Goal: Task Accomplishment & Management: Complete application form

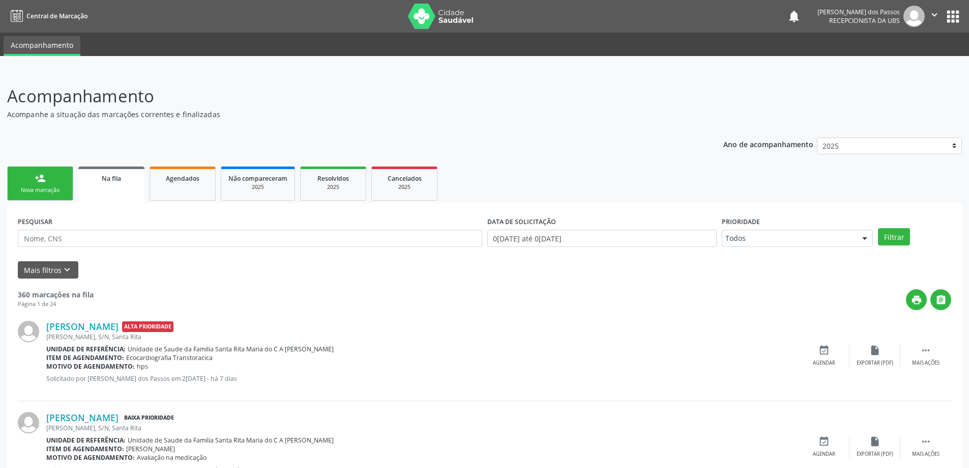
click at [45, 195] on link "person_add Nova marcação" at bounding box center [40, 183] width 66 height 34
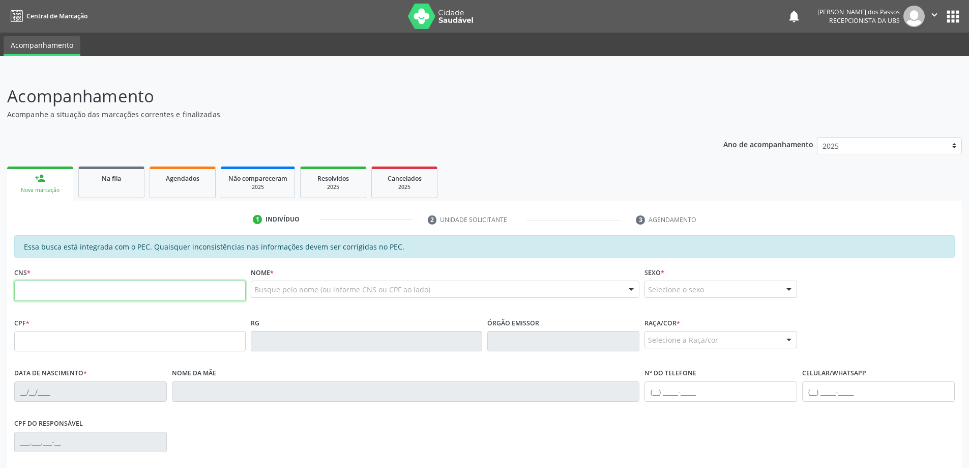
click at [77, 289] on input "text" at bounding box center [129, 290] width 231 height 20
type input "707 0058 4760 2539"
type input "027.834.544-16"
type input "17/03/1975"
type input "Maria Jose Mendonca dos Santos"
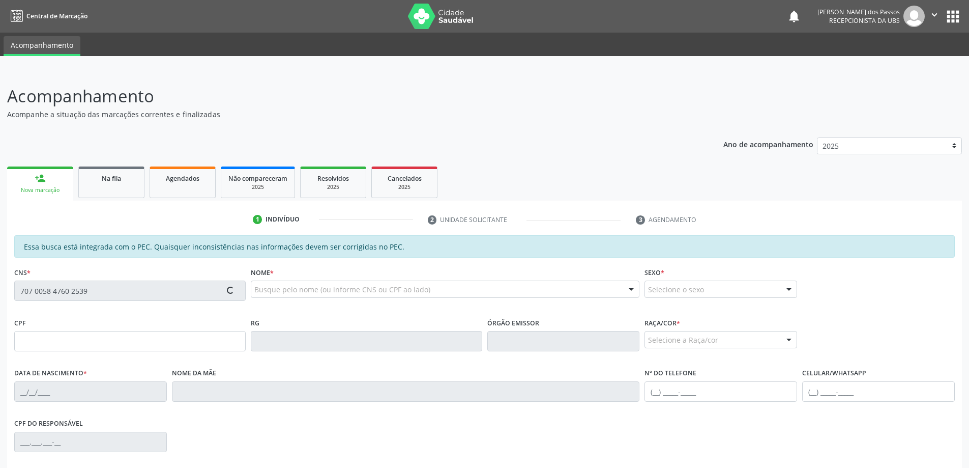
type input "(82) 99961-1770"
type input "S/N"
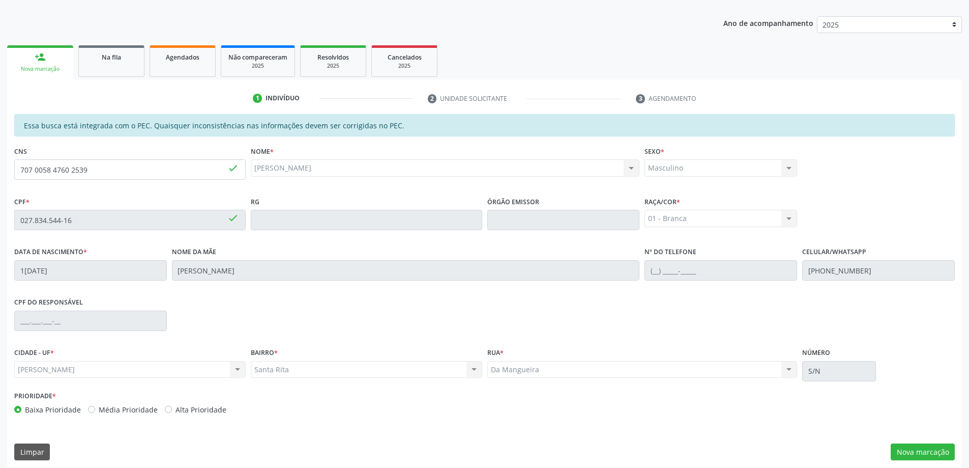
scroll to position [128, 0]
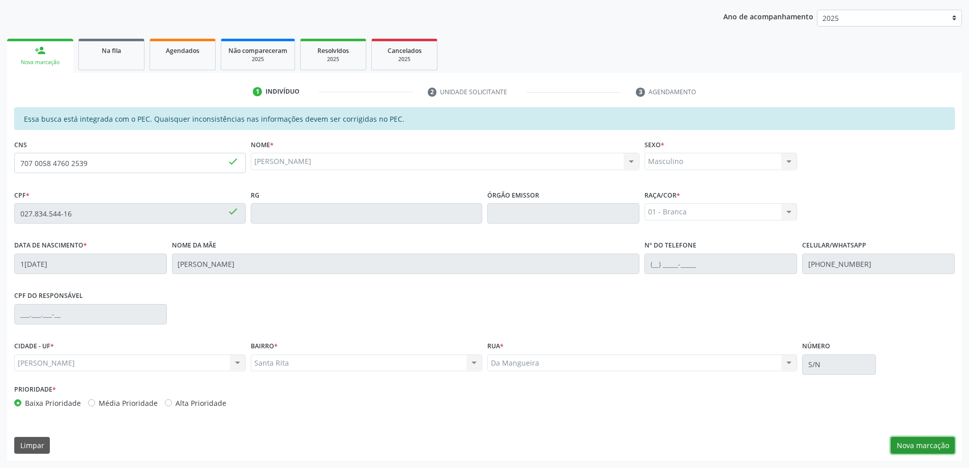
click at [925, 448] on button "Nova marcação" at bounding box center [923, 445] width 64 height 17
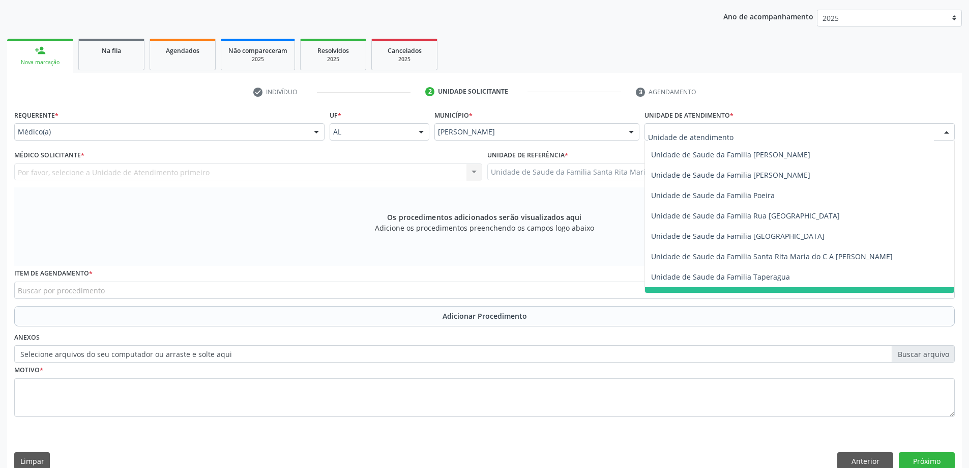
scroll to position [601, 0]
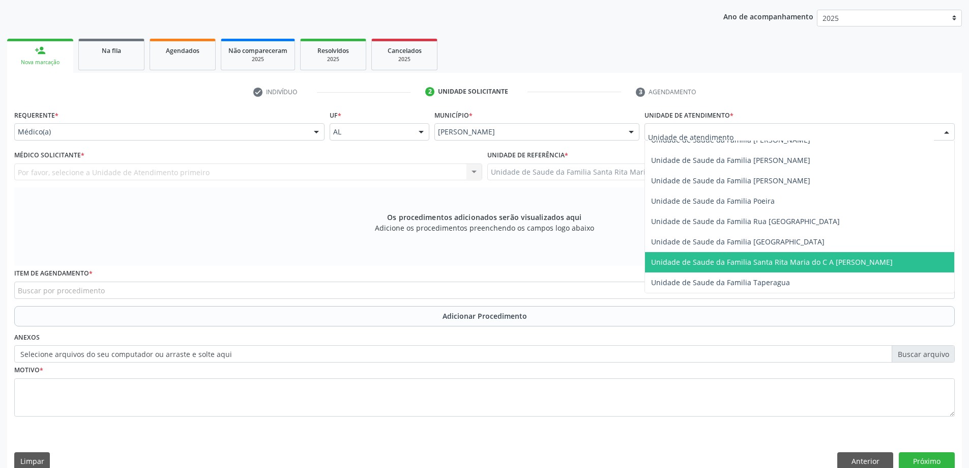
click at [701, 258] on span "Unidade de Saude da Familia Santa Rita Maria do C A [PERSON_NAME]" at bounding box center [772, 262] width 242 height 10
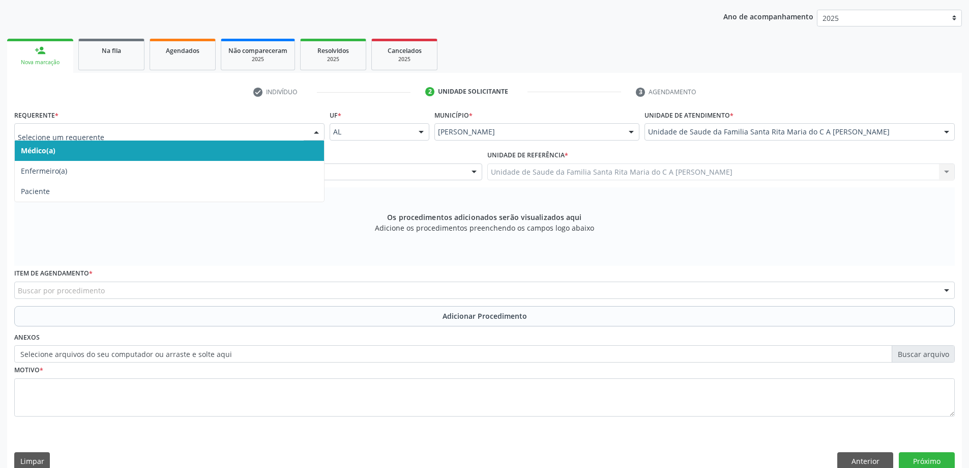
click at [249, 157] on span "Médico(a)" at bounding box center [169, 150] width 309 height 20
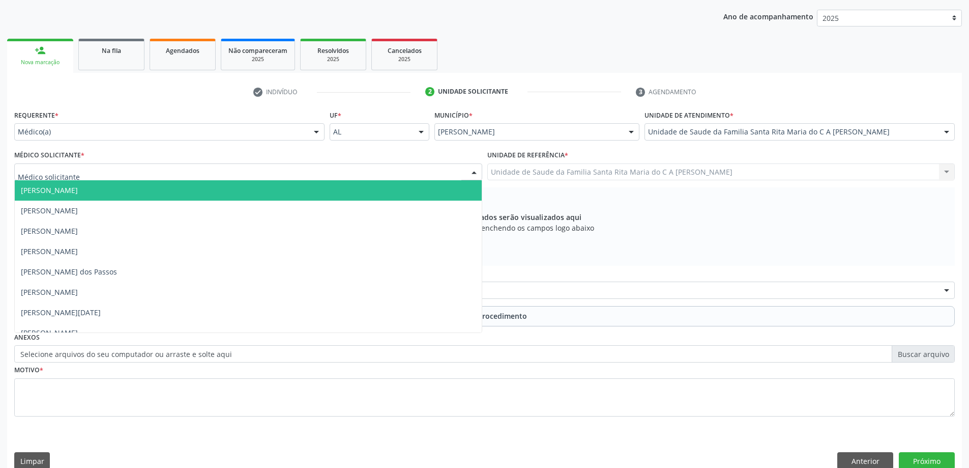
click at [252, 178] on div at bounding box center [248, 171] width 468 height 17
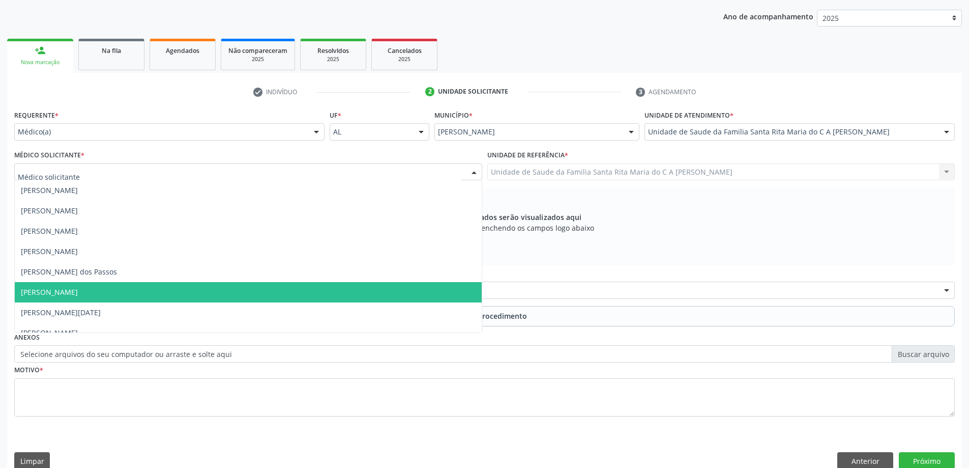
click at [250, 286] on span "[PERSON_NAME]" at bounding box center [248, 292] width 467 height 20
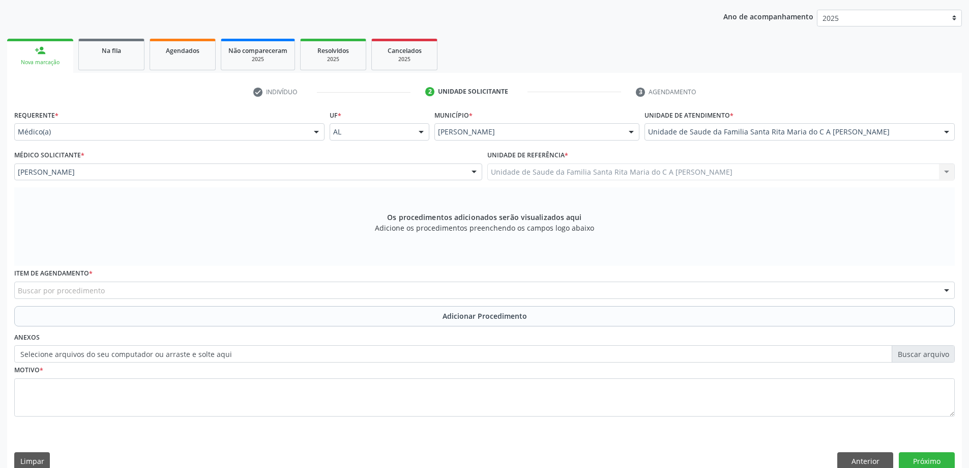
click at [232, 288] on div "Buscar por procedimento" at bounding box center [484, 289] width 941 height 17
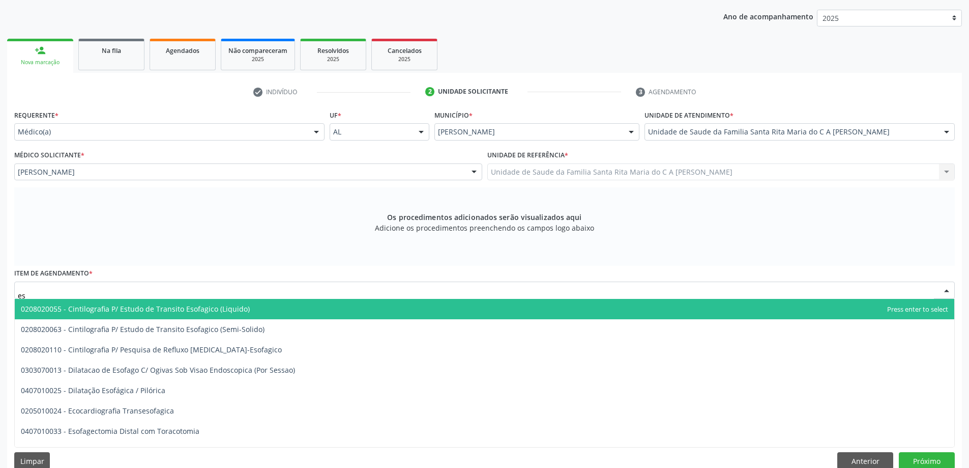
type input "e"
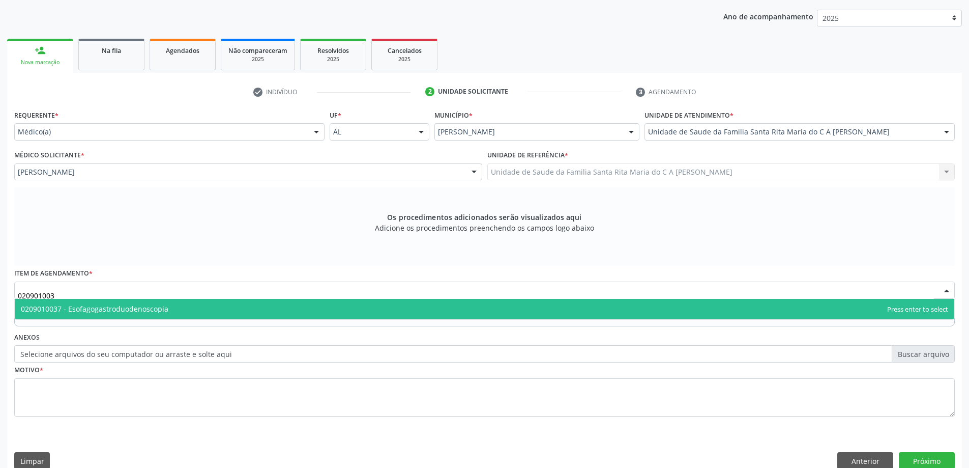
type input "0209010037"
click at [208, 308] on span "0209010037 - Esofagogastroduodenoscopia" at bounding box center [485, 309] width 940 height 20
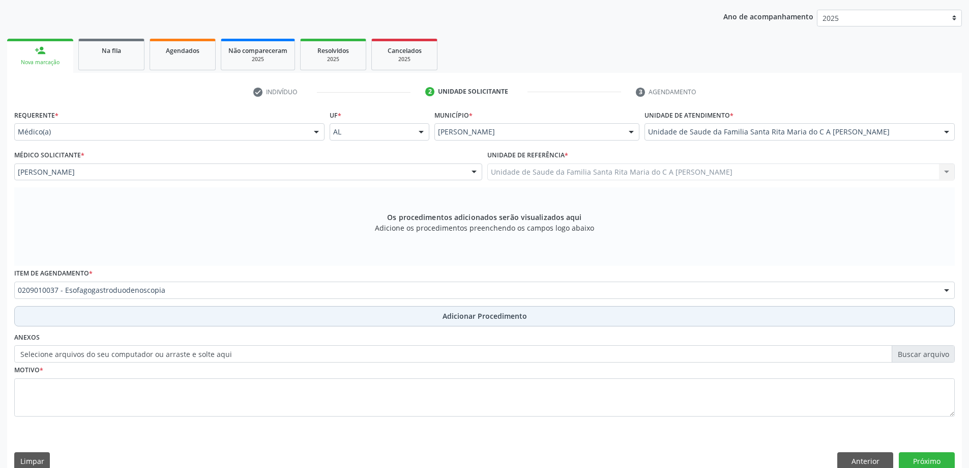
click at [200, 319] on button "Adicionar Procedimento" at bounding box center [484, 316] width 941 height 20
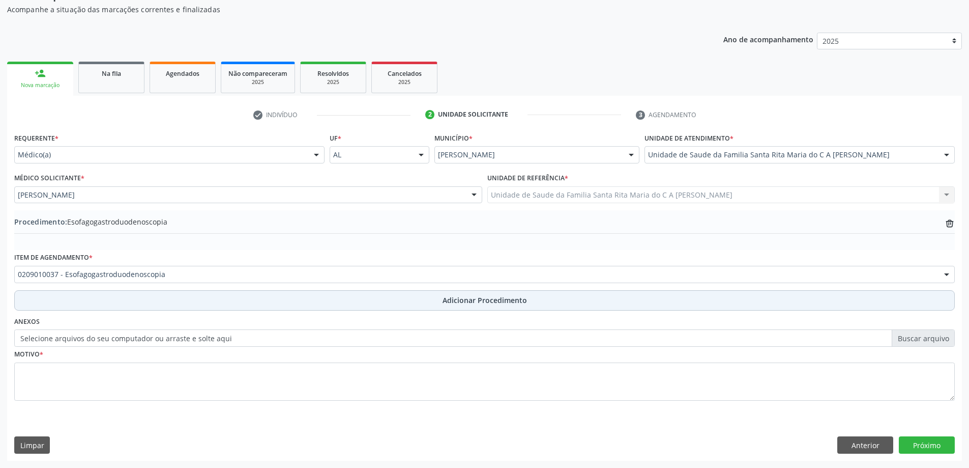
scroll to position [105, 0]
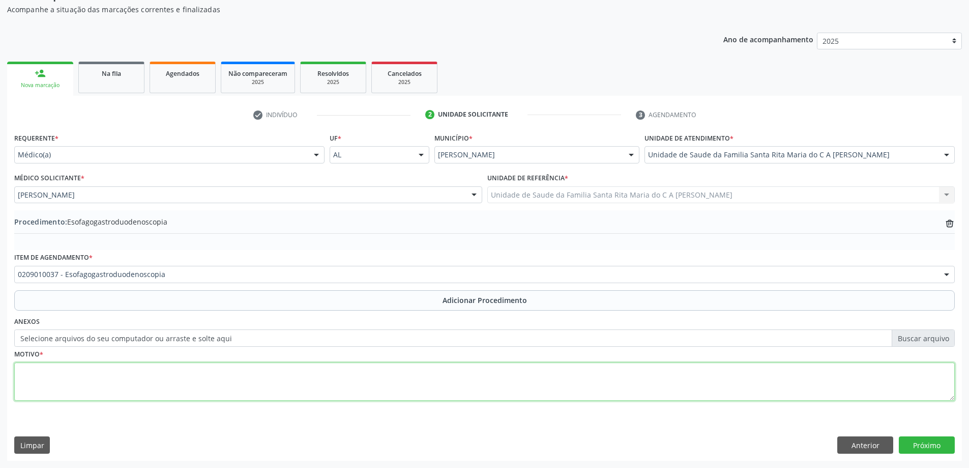
click at [195, 386] on textarea at bounding box center [484, 381] width 941 height 39
type textarea "avaliação"
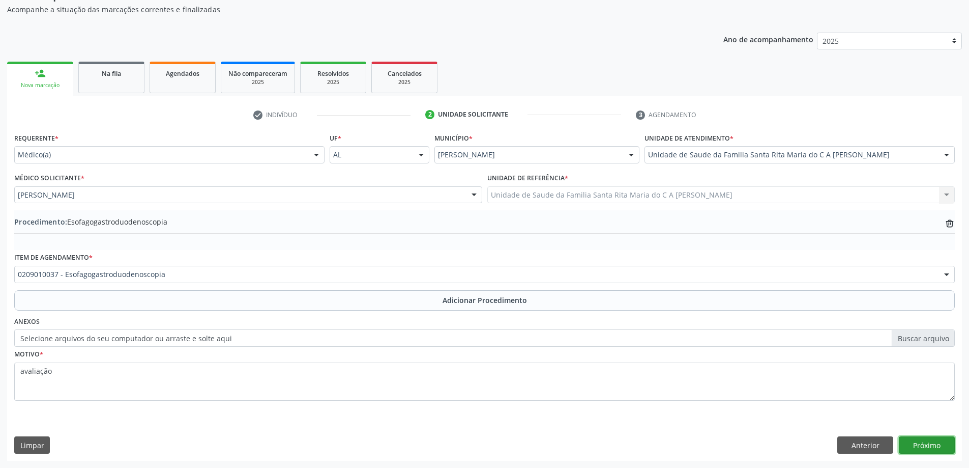
click at [935, 451] on button "Próximo" at bounding box center [927, 444] width 56 height 17
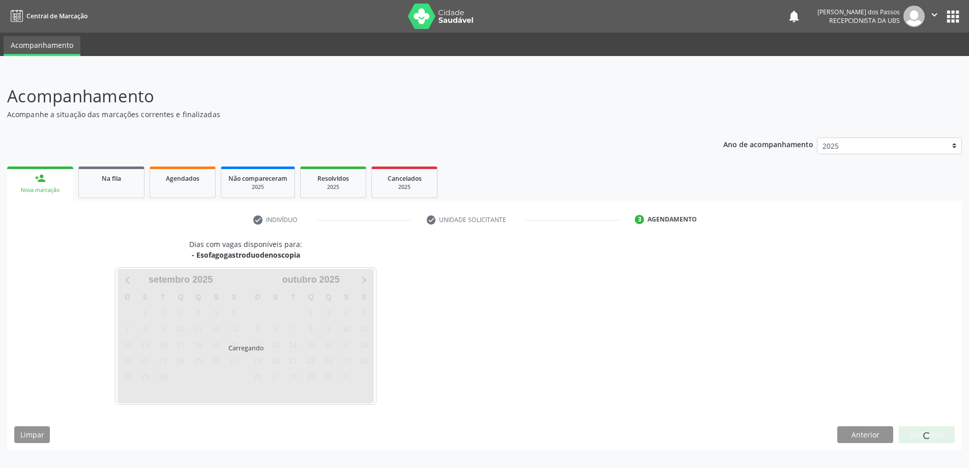
scroll to position [0, 0]
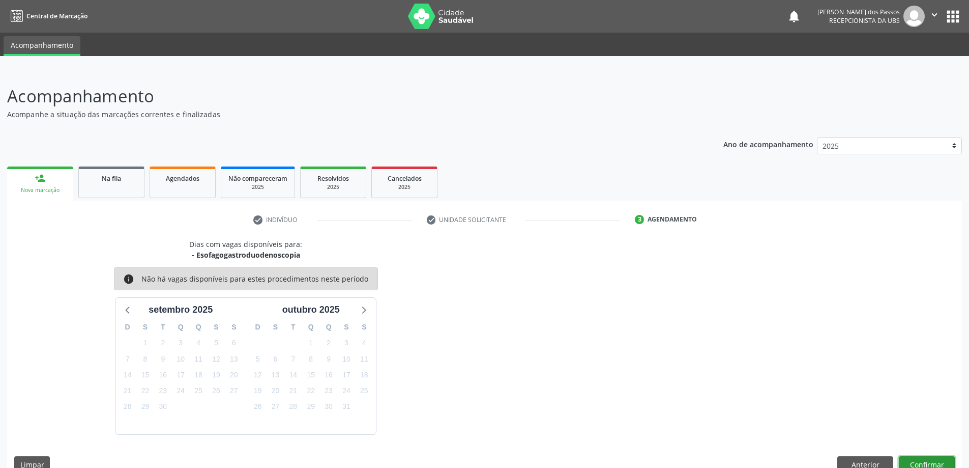
click at [941, 464] on button "Confirmar" at bounding box center [927, 464] width 56 height 17
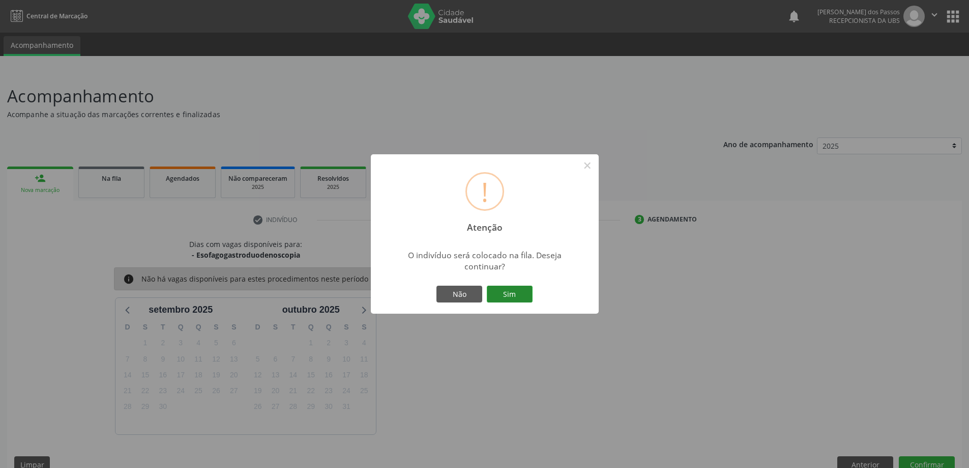
click at [513, 295] on button "Sim" at bounding box center [510, 293] width 46 height 17
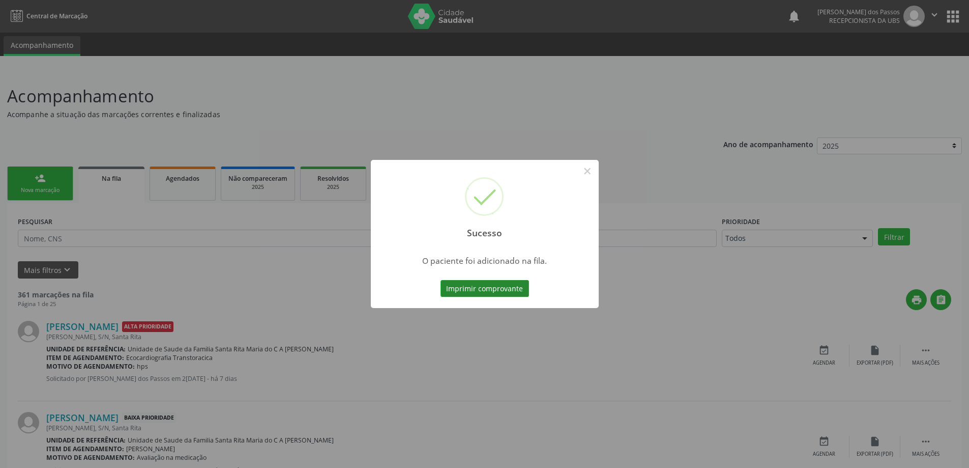
click at [496, 292] on button "Imprimir comprovante" at bounding box center [485, 288] width 89 height 17
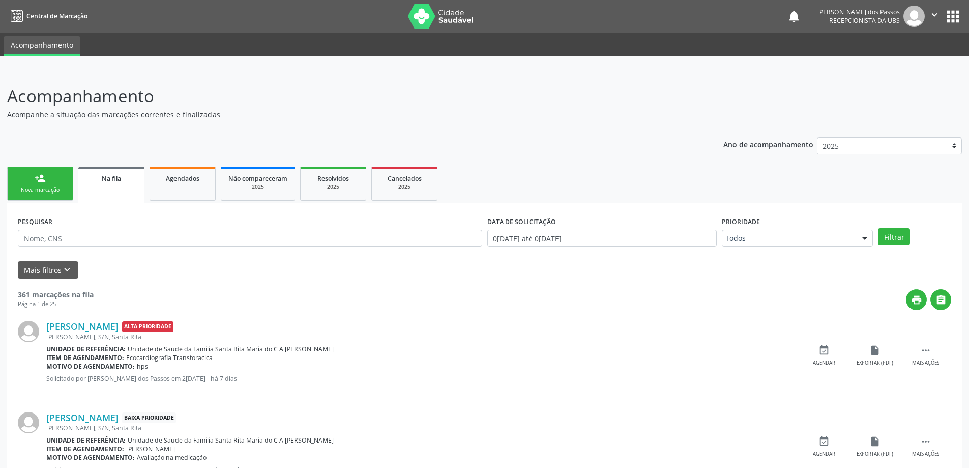
click at [41, 192] on div "Nova marcação" at bounding box center [40, 190] width 51 height 8
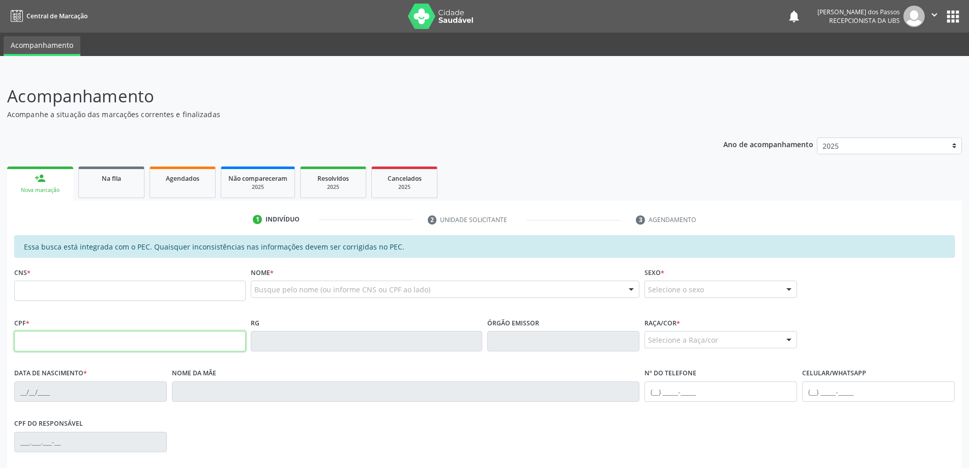
click at [32, 336] on input "text" at bounding box center [129, 341] width 231 height 20
type input "086.380.134-00"
type input "701 2070 0948 0819"
type input "08/03/1990"
type input "Marinalva de Aguiar Silva"
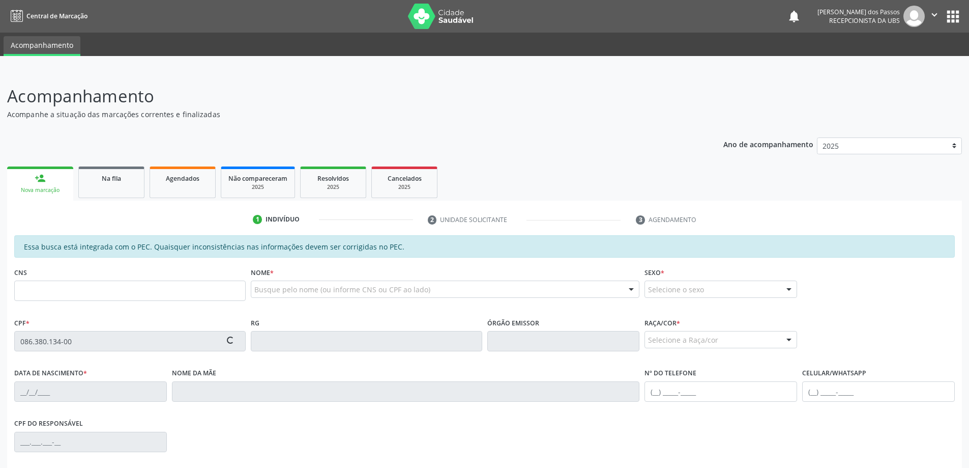
type input "(82) 99399-8083"
type input "S/N"
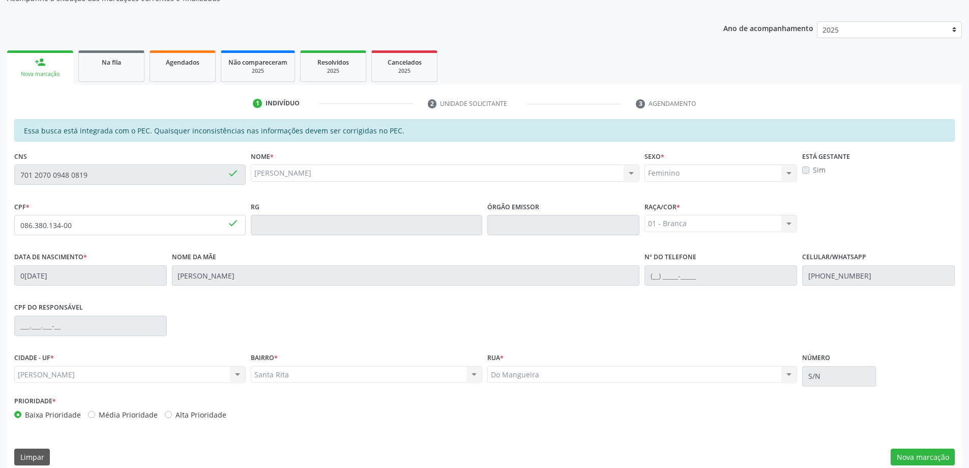
scroll to position [128, 0]
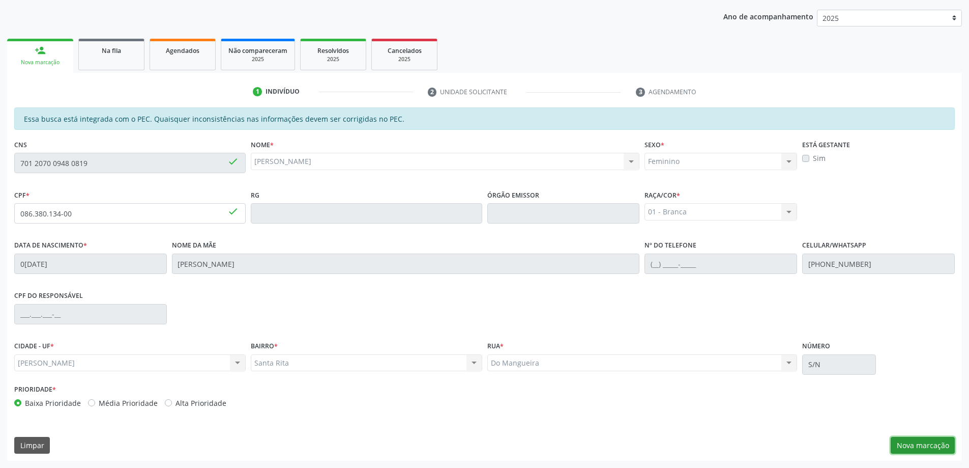
click at [911, 450] on button "Nova marcação" at bounding box center [923, 445] width 64 height 17
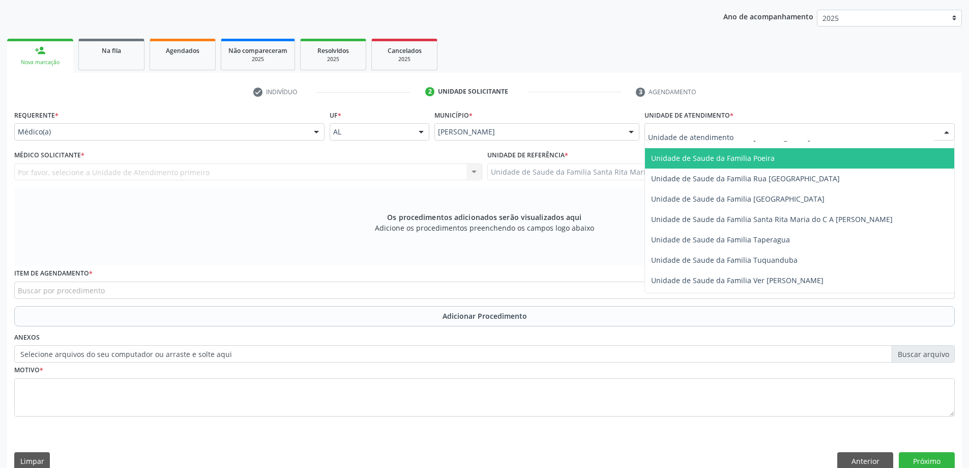
scroll to position [661, 0]
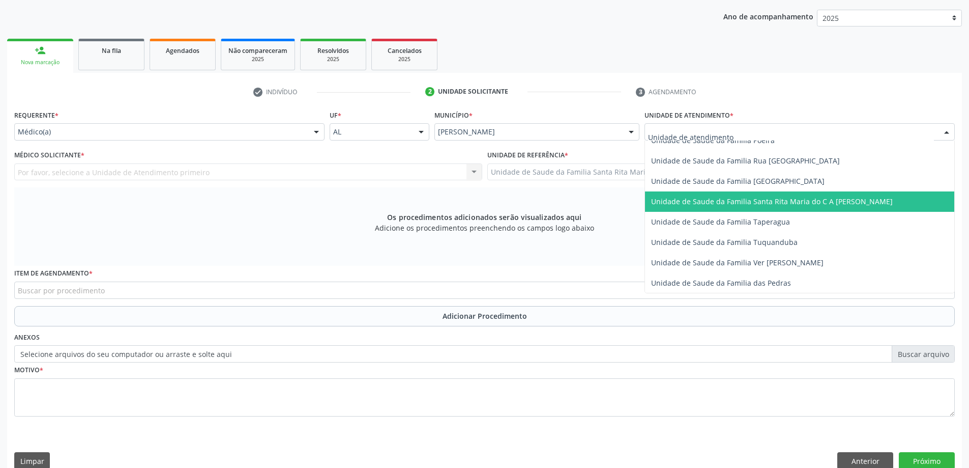
click at [670, 200] on span "Unidade de Saude da Familia Santa Rita Maria do C A [PERSON_NAME]" at bounding box center [772, 201] width 242 height 10
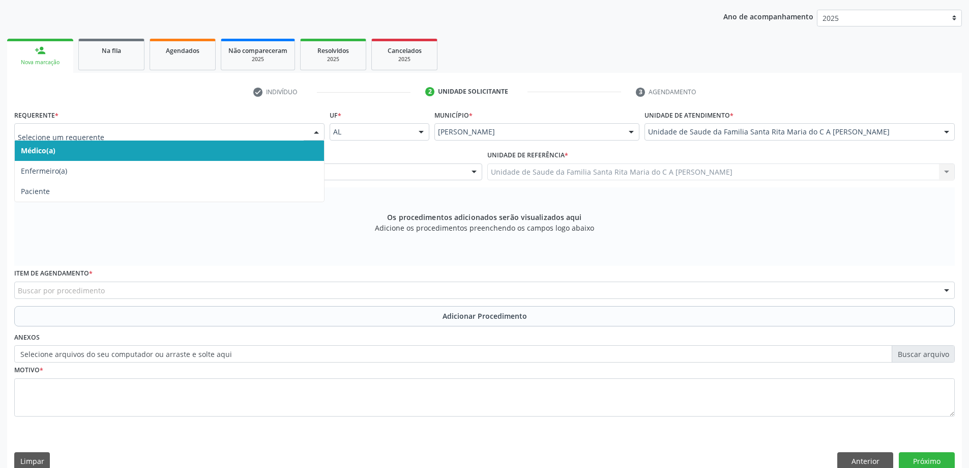
click at [162, 155] on span "Médico(a)" at bounding box center [169, 150] width 309 height 20
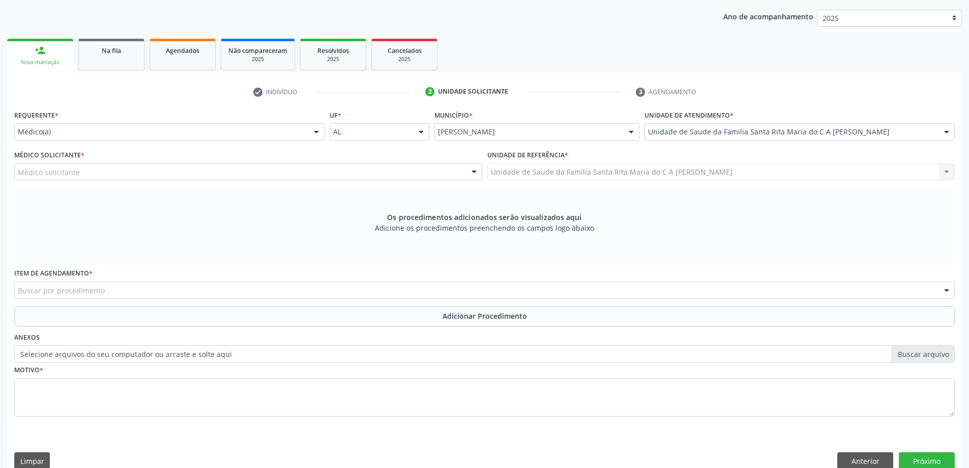
click at [151, 170] on div "Médico solicitante" at bounding box center [248, 171] width 468 height 17
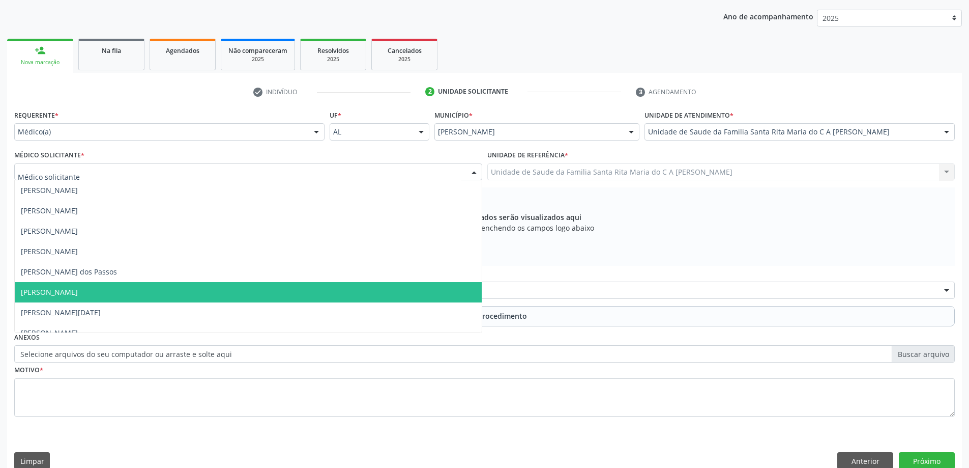
click at [130, 290] on span "Maria Celia Amorim Castro" at bounding box center [248, 292] width 467 height 20
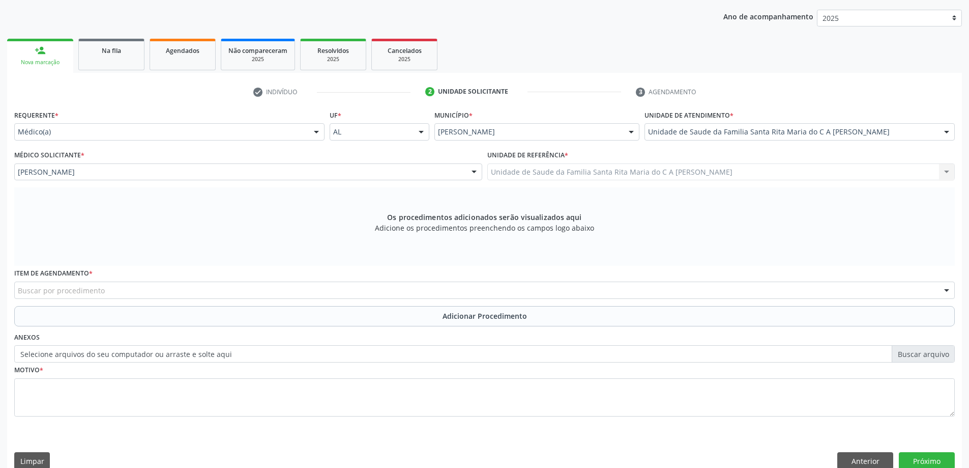
scroll to position [143, 0]
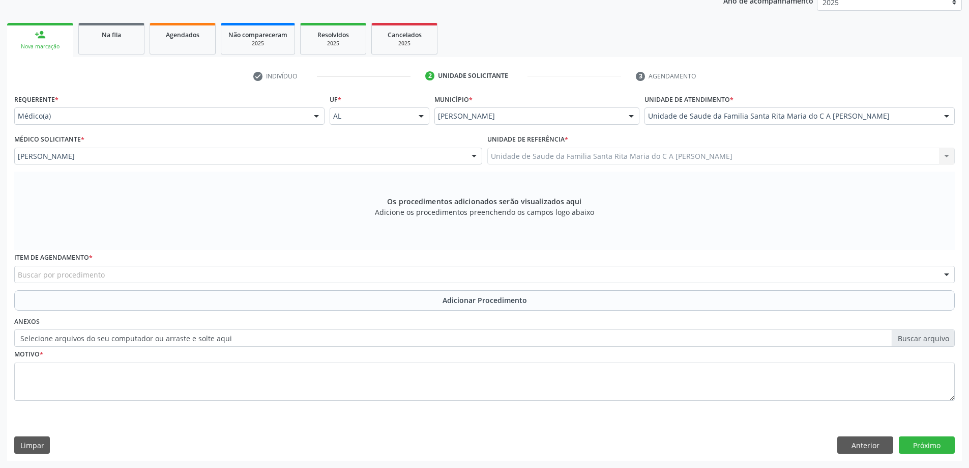
click at [140, 273] on div "Buscar por procedimento" at bounding box center [484, 274] width 941 height 17
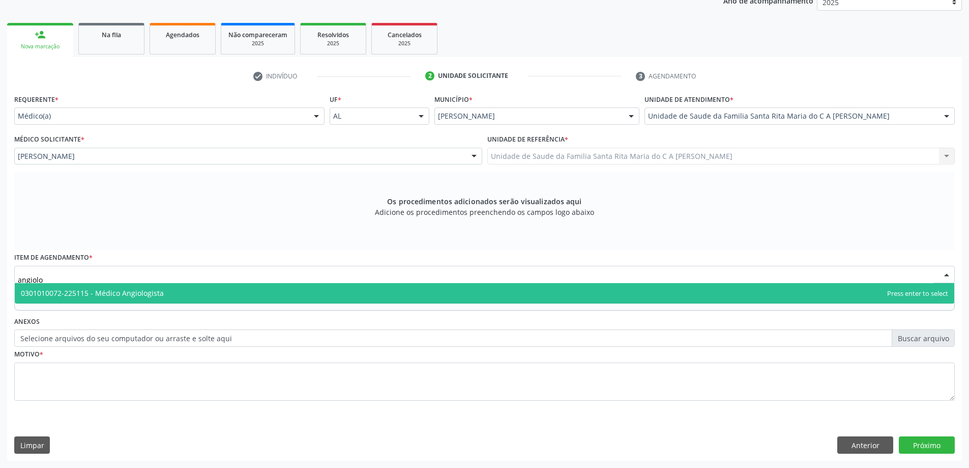
type input "angiolog"
click at [155, 293] on span "0301010072-225115 - Médico Angiologista" at bounding box center [92, 293] width 143 height 10
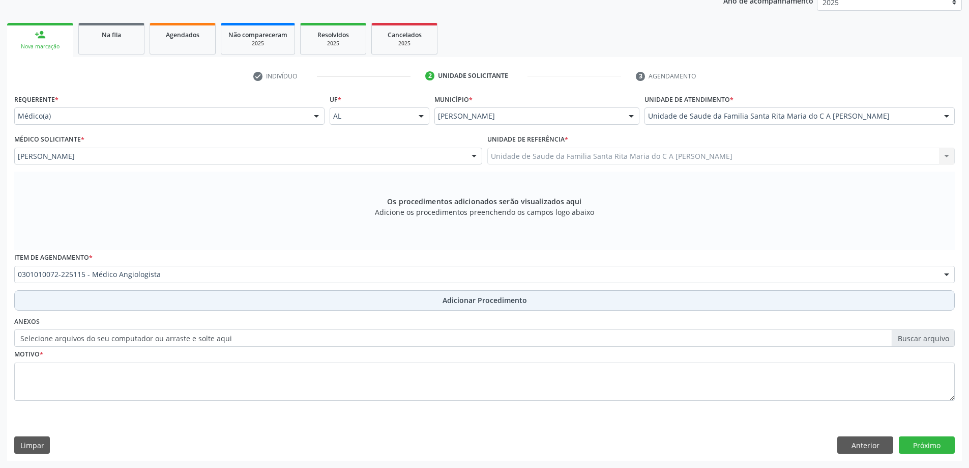
click at [149, 302] on button "Adicionar Procedimento" at bounding box center [484, 300] width 941 height 20
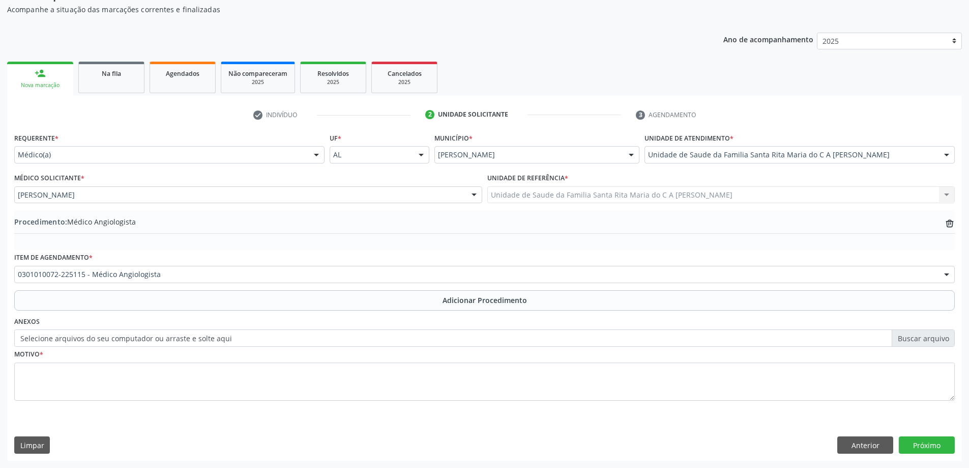
scroll to position [105, 0]
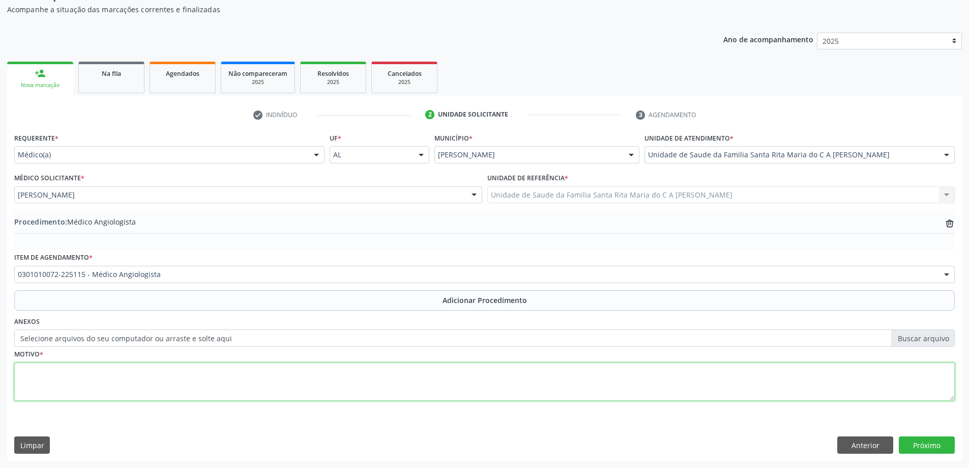
click at [125, 369] on textarea at bounding box center [484, 381] width 941 height 39
type textarea "varizes membros inferiores"
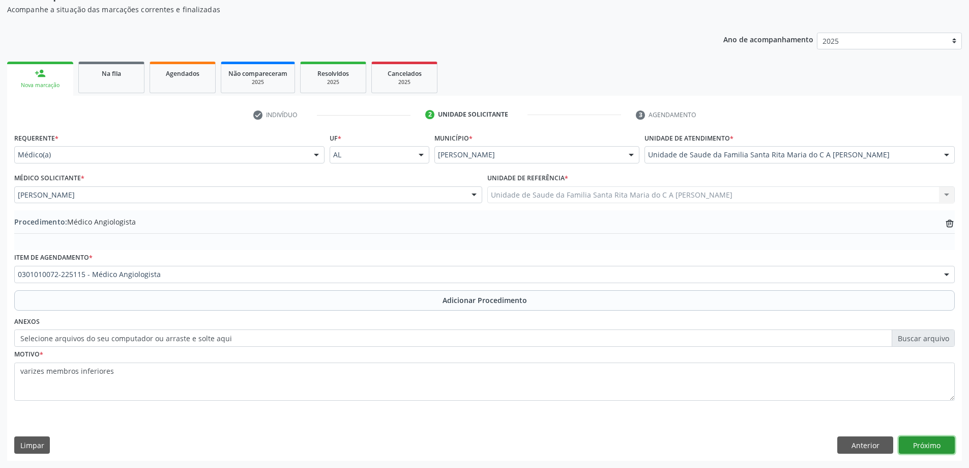
click at [948, 449] on button "Próximo" at bounding box center [927, 444] width 56 height 17
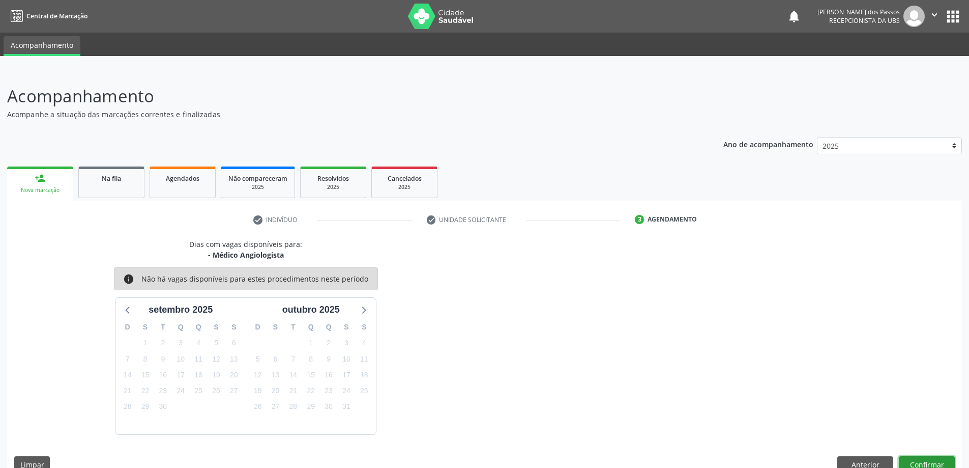
click at [927, 462] on button "Confirmar" at bounding box center [927, 464] width 56 height 17
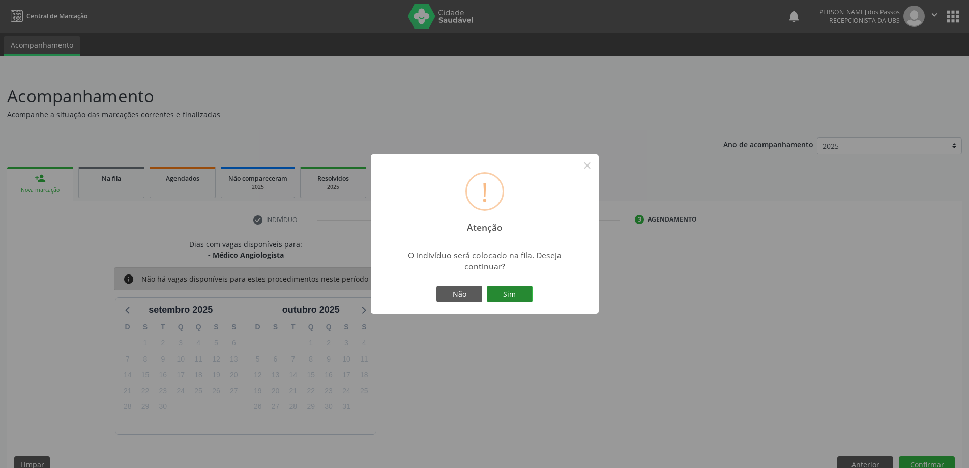
click at [507, 292] on button "Sim" at bounding box center [510, 293] width 46 height 17
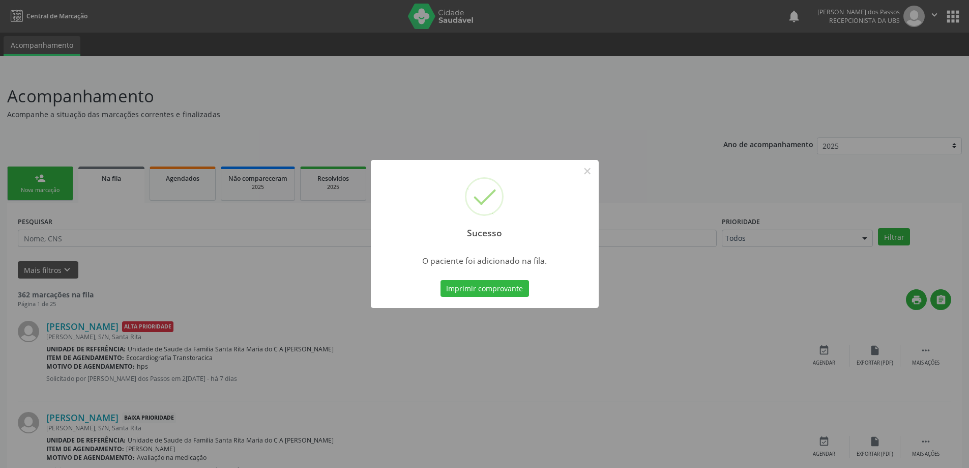
click at [507, 292] on button "Imprimir comprovante" at bounding box center [485, 288] width 89 height 17
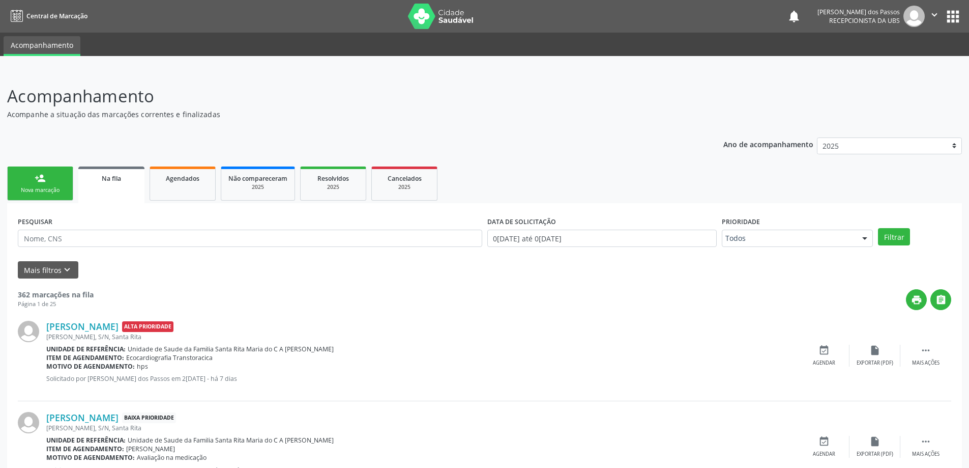
click at [28, 179] on link "person_add Nova marcação" at bounding box center [40, 183] width 66 height 34
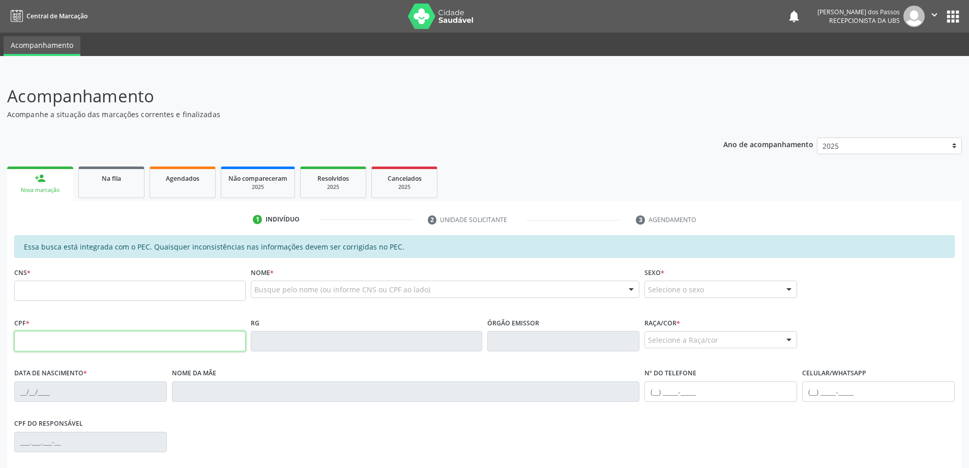
click at [149, 339] on input "text" at bounding box center [129, 341] width 231 height 20
type input "520.656.118-55"
type input "700 6074 3881 4563"
type input "24/09/2007"
type input "Renata Cordeiro Brandao"
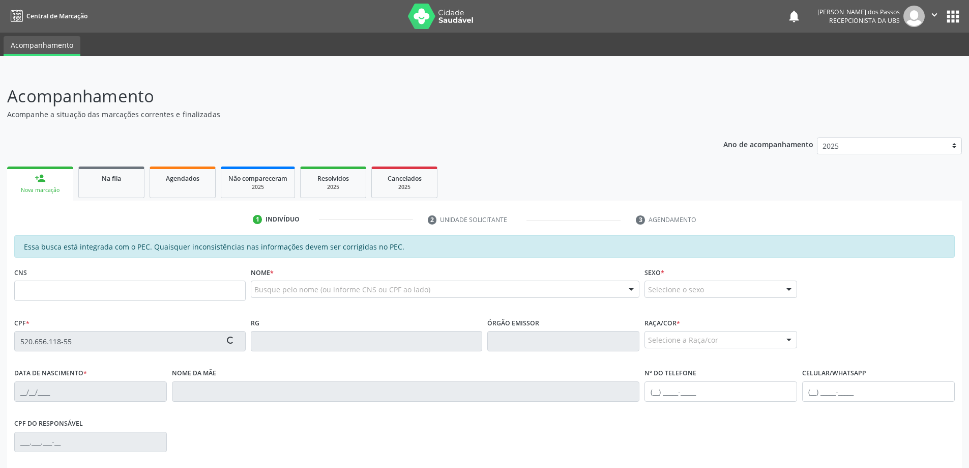
type input "(82) 99433-0017"
type input "S/N"
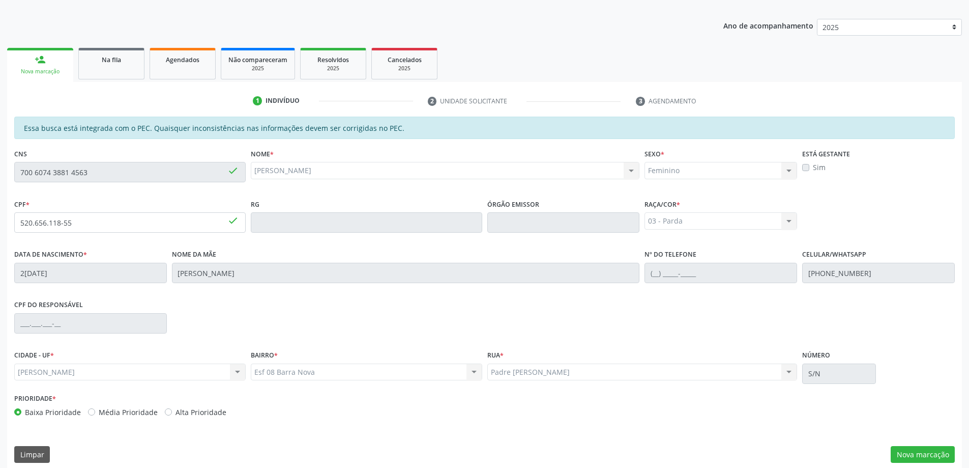
scroll to position [128, 0]
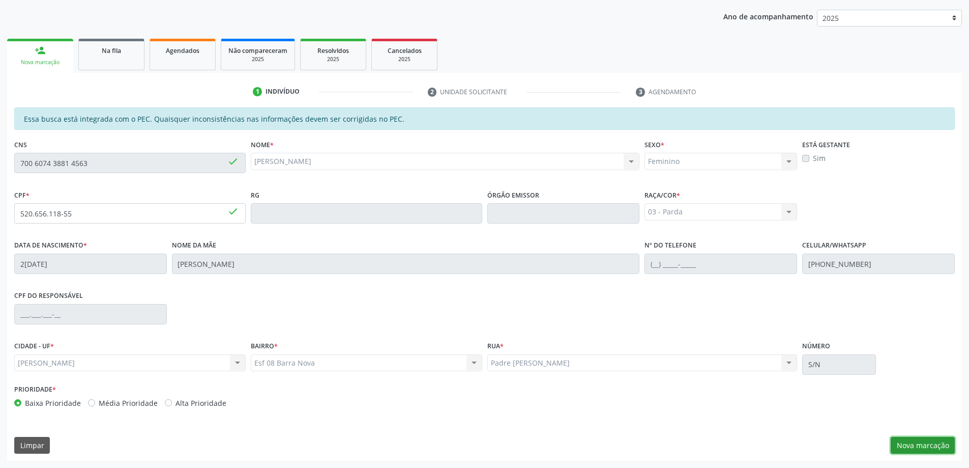
click at [917, 444] on button "Nova marcação" at bounding box center [923, 445] width 64 height 17
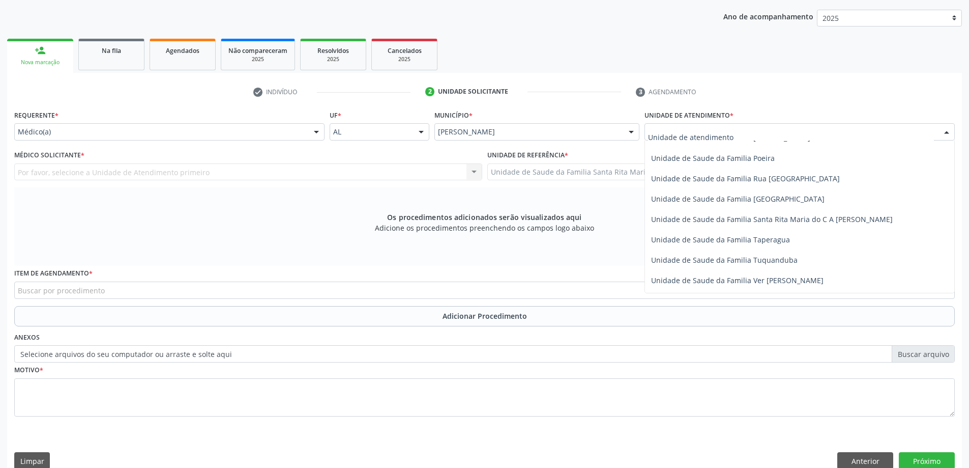
scroll to position [661, 0]
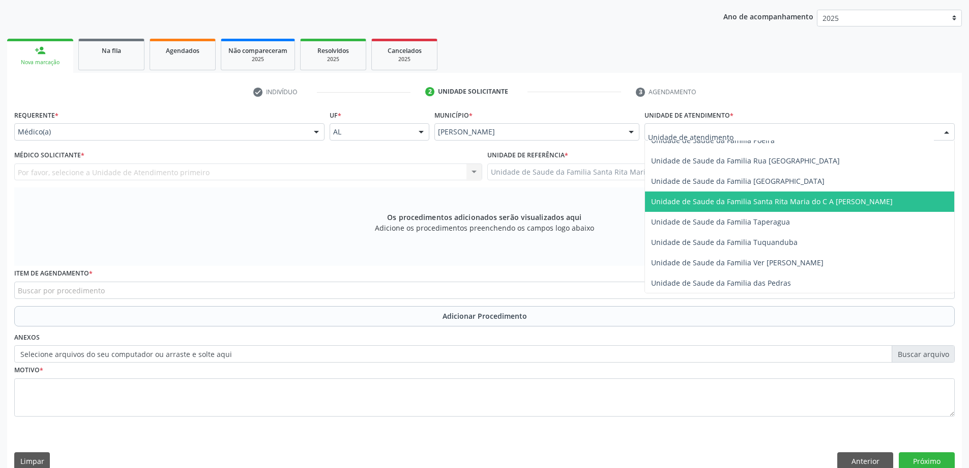
click at [699, 205] on span "Unidade de Saude da Familia Santa Rita Maria do C A [PERSON_NAME]" at bounding box center [772, 201] width 242 height 10
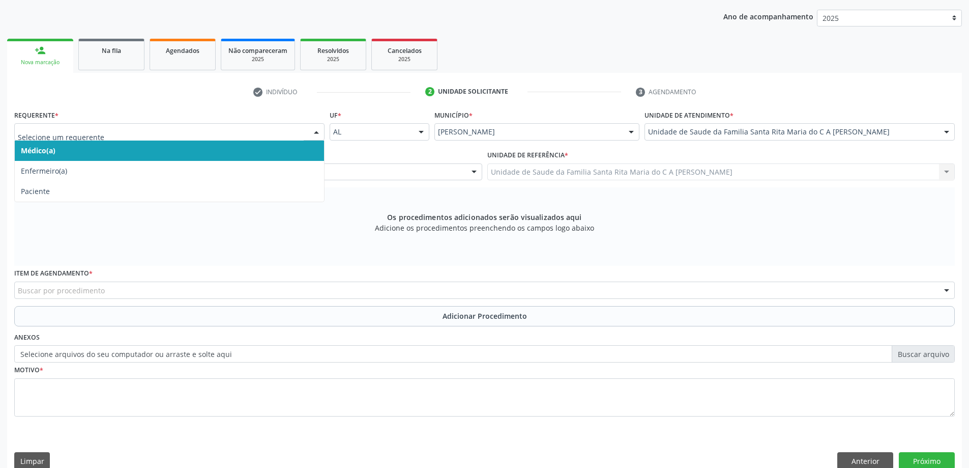
click at [252, 151] on span "Médico(a)" at bounding box center [169, 150] width 309 height 20
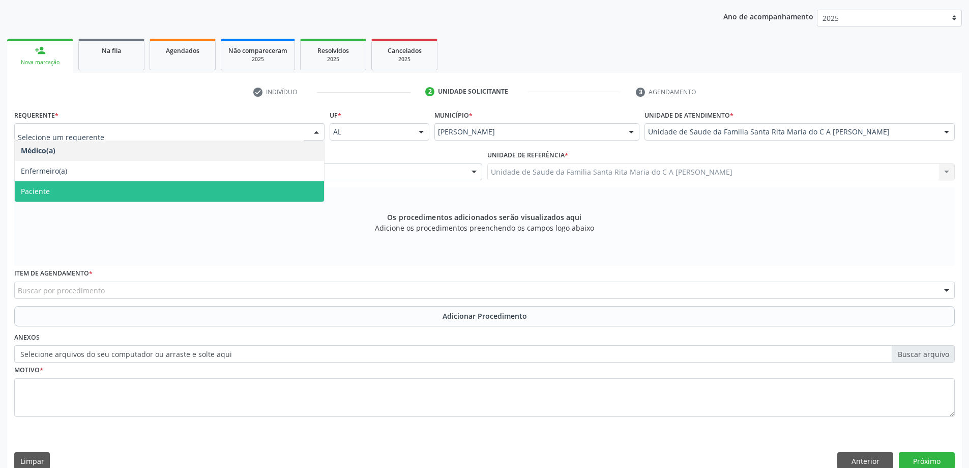
click at [184, 198] on span "Paciente" at bounding box center [169, 191] width 309 height 20
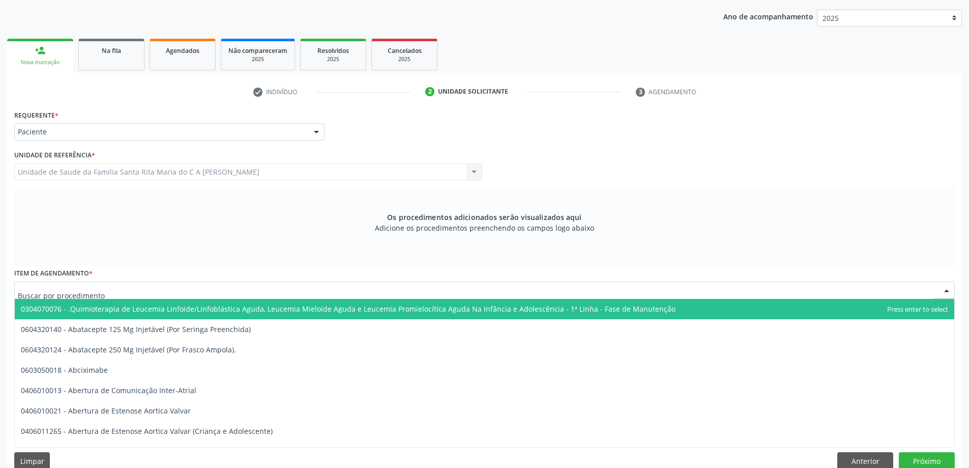
click at [147, 284] on div at bounding box center [484, 289] width 941 height 17
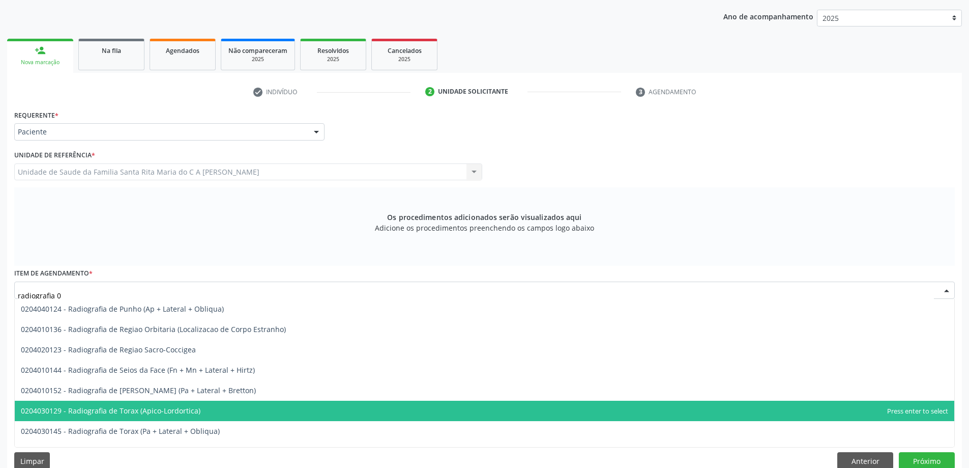
scroll to position [0, 0]
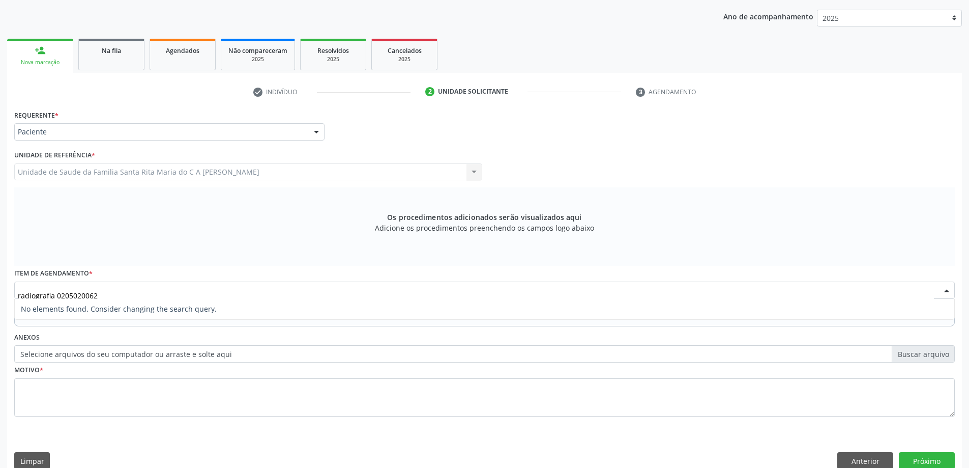
click at [54, 294] on input "radiografia 0205020062" at bounding box center [476, 295] width 916 height 20
type input "0205020062"
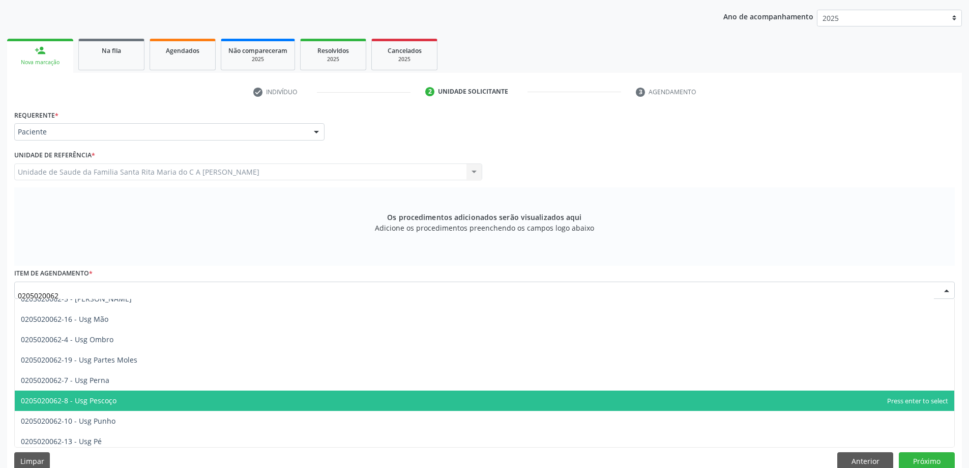
scroll to position [203, 0]
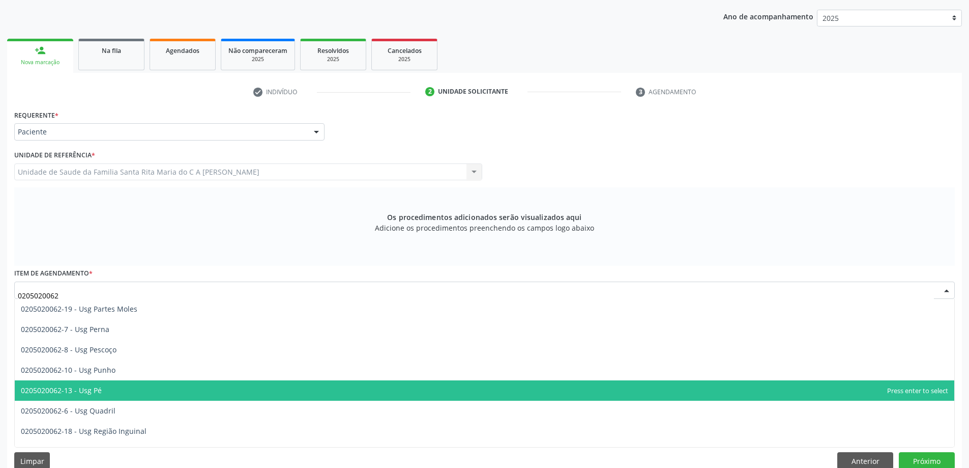
click at [87, 393] on span "0205020062-13 - Usg Pé" at bounding box center [61, 390] width 81 height 10
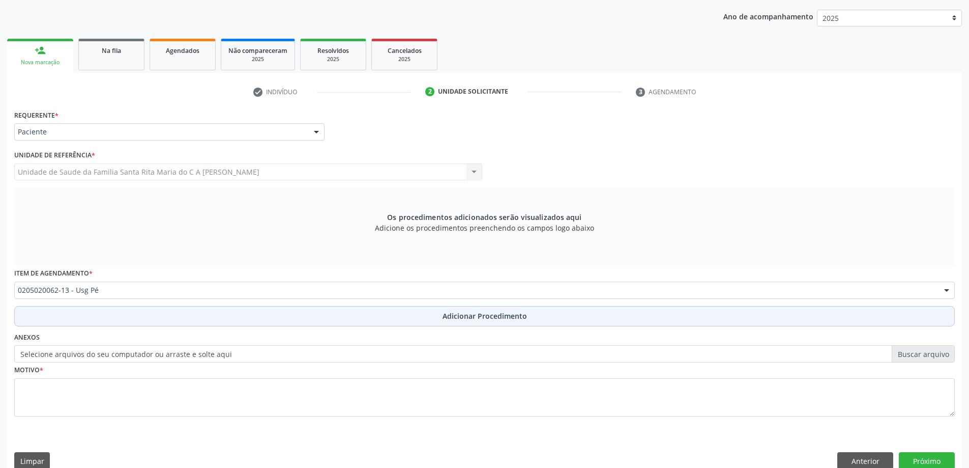
click at [83, 319] on button "Adicionar Procedimento" at bounding box center [484, 316] width 941 height 20
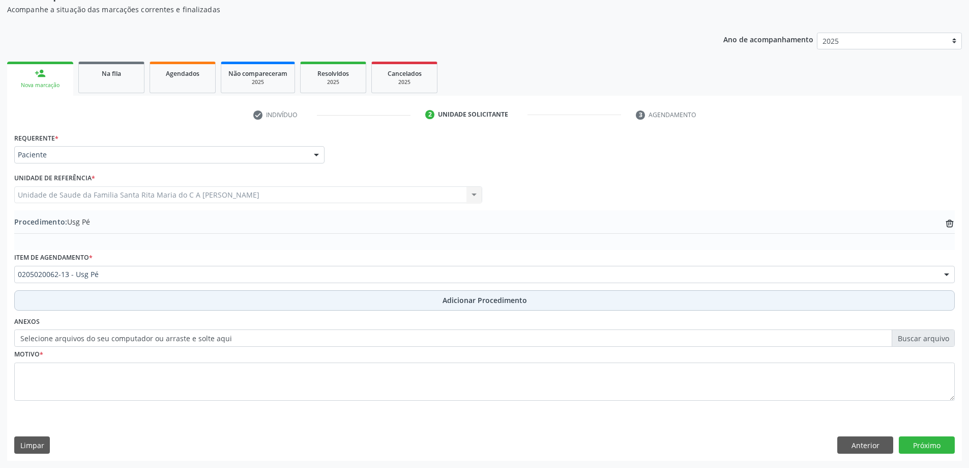
click at [84, 303] on button "Adicionar Procedimento" at bounding box center [484, 300] width 941 height 20
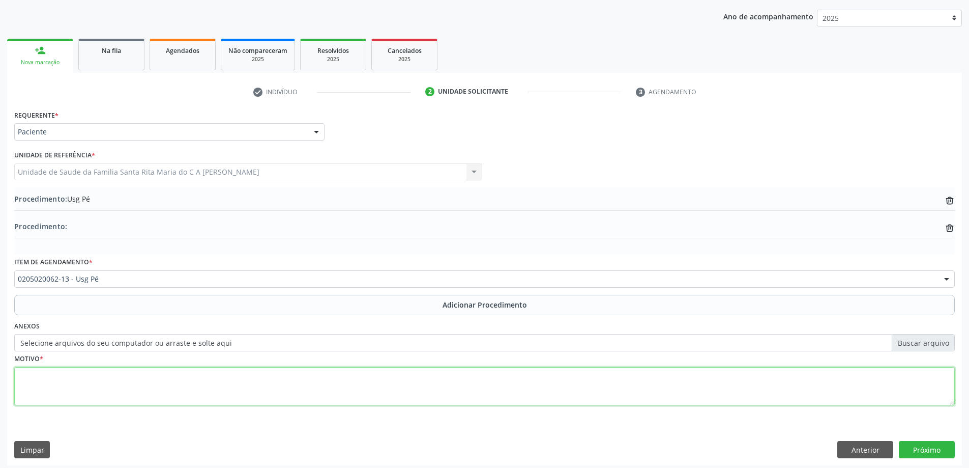
click at [76, 391] on textarea at bounding box center [484, 386] width 941 height 39
type textarea "dr elio"
click at [916, 450] on button "Próximo" at bounding box center [927, 449] width 56 height 17
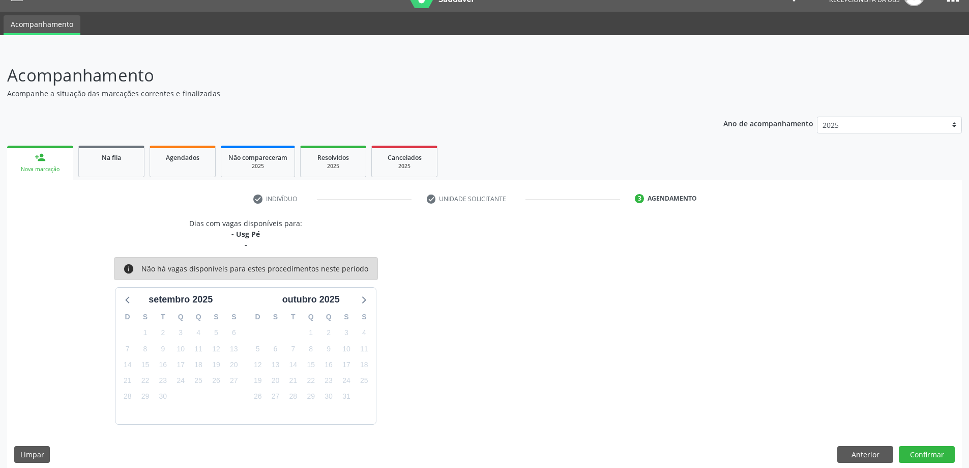
scroll to position [30, 0]
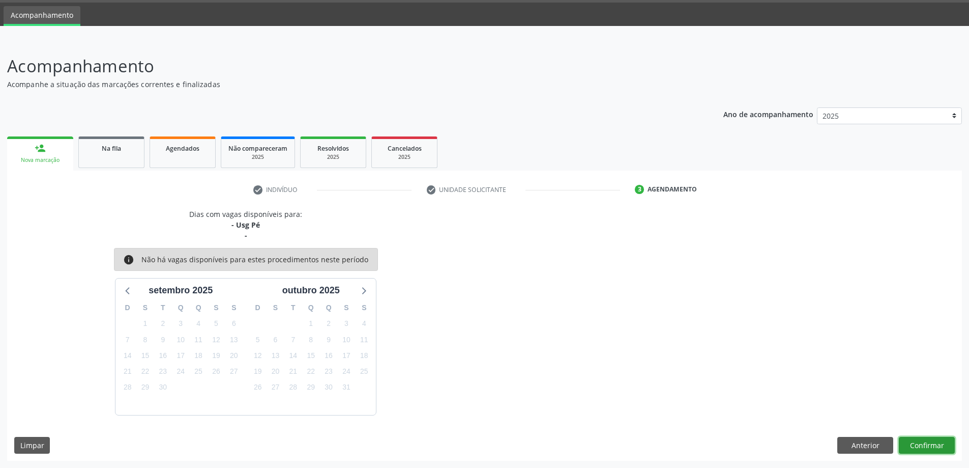
click at [918, 443] on button "Confirmar" at bounding box center [927, 445] width 56 height 17
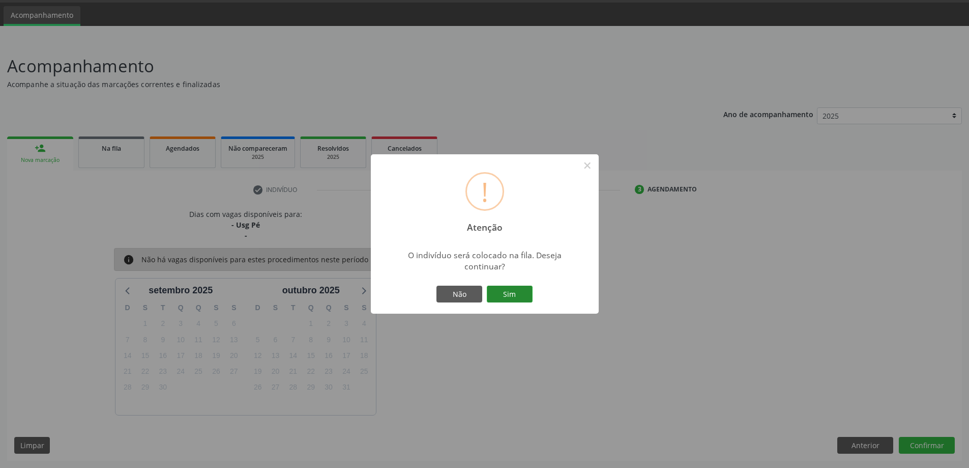
click at [503, 295] on button "Sim" at bounding box center [510, 293] width 46 height 17
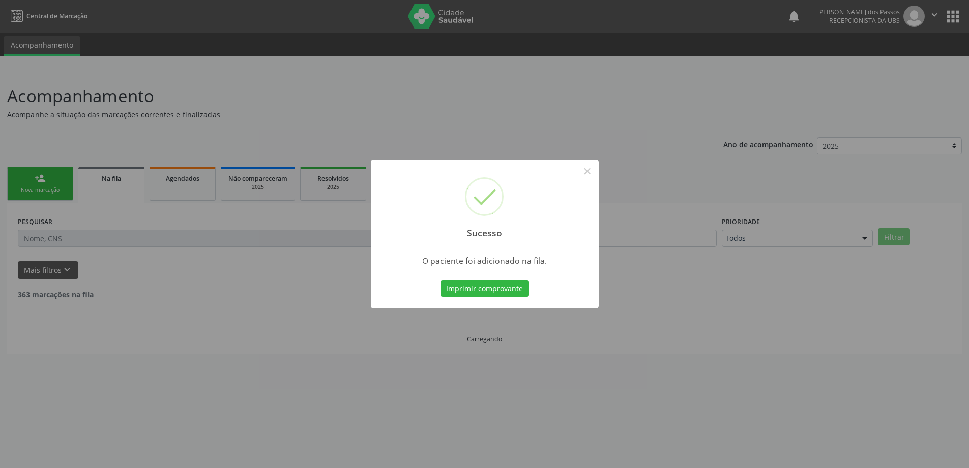
scroll to position [0, 0]
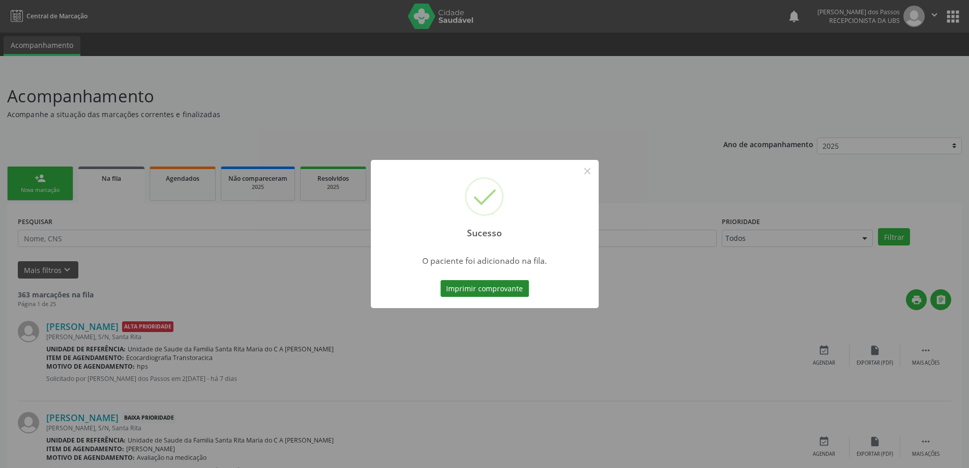
click at [507, 286] on button "Imprimir comprovante" at bounding box center [485, 288] width 89 height 17
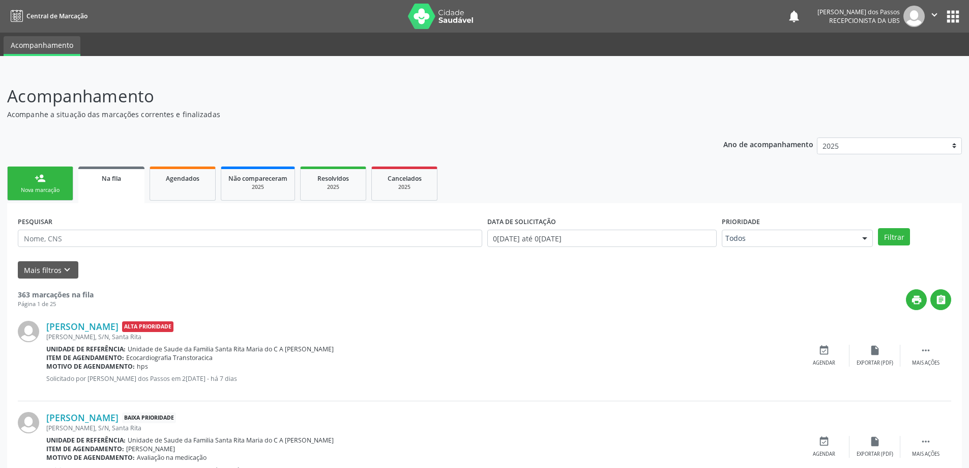
click at [51, 188] on div "Nova marcação" at bounding box center [40, 190] width 51 height 8
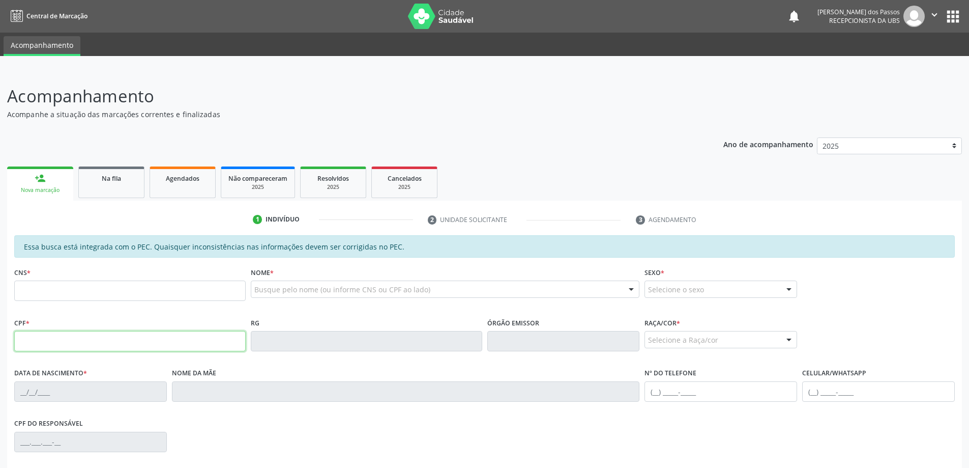
click at [62, 343] on input "text" at bounding box center [129, 341] width 231 height 20
type input "520.656.118-55"
type input "700 6074 3881 4563"
type input "24/09/2007"
type input "Renata Cordeiro Brandao"
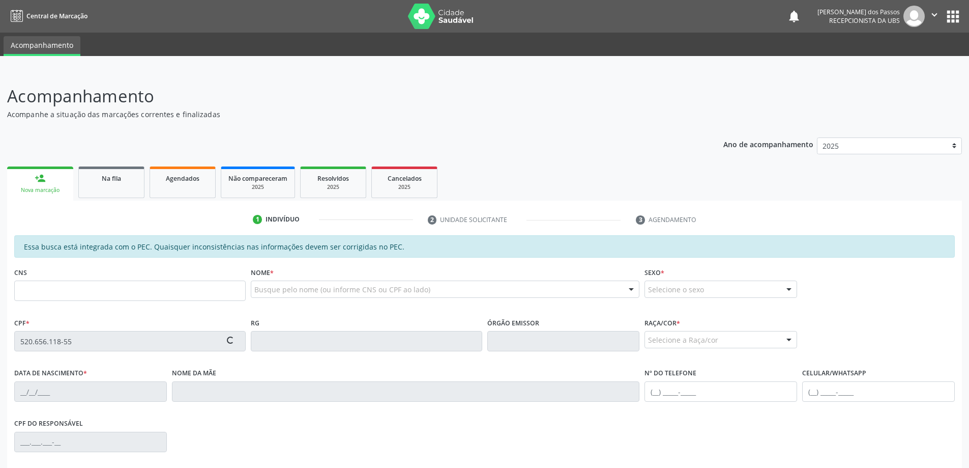
type input "(82) 99433-0017"
type input "S/N"
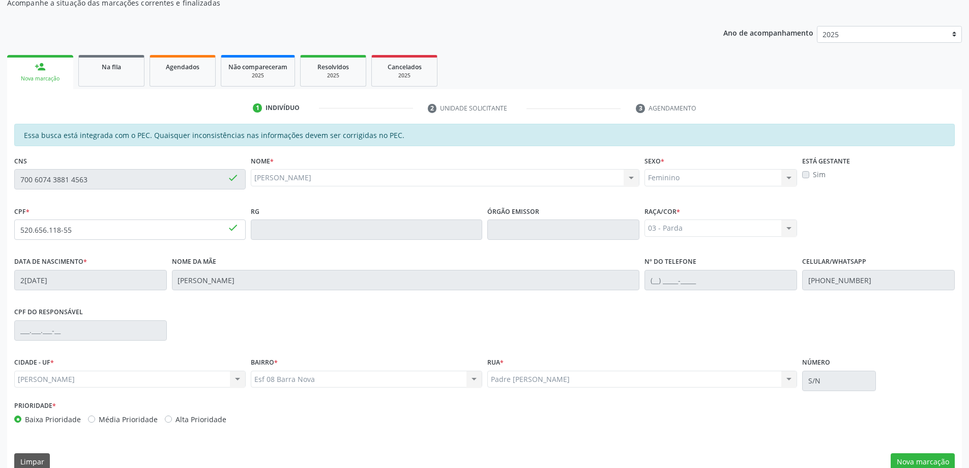
scroll to position [128, 0]
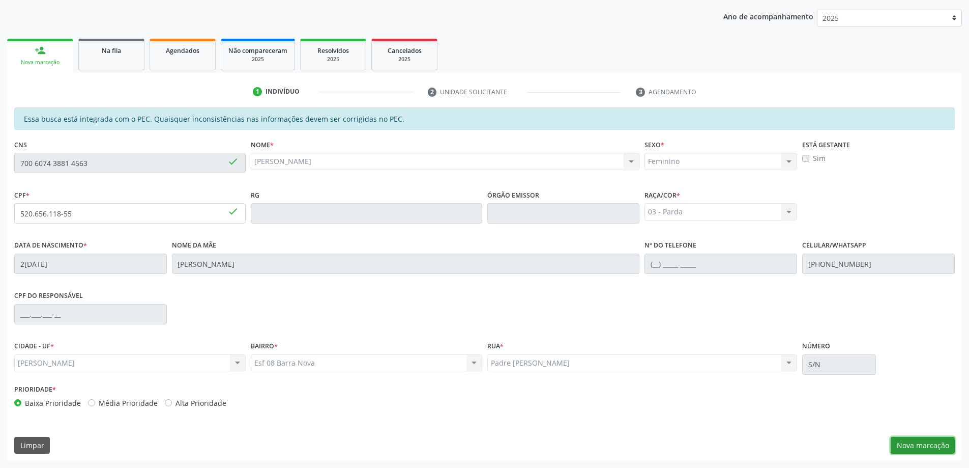
click at [929, 445] on button "Nova marcação" at bounding box center [923, 445] width 64 height 17
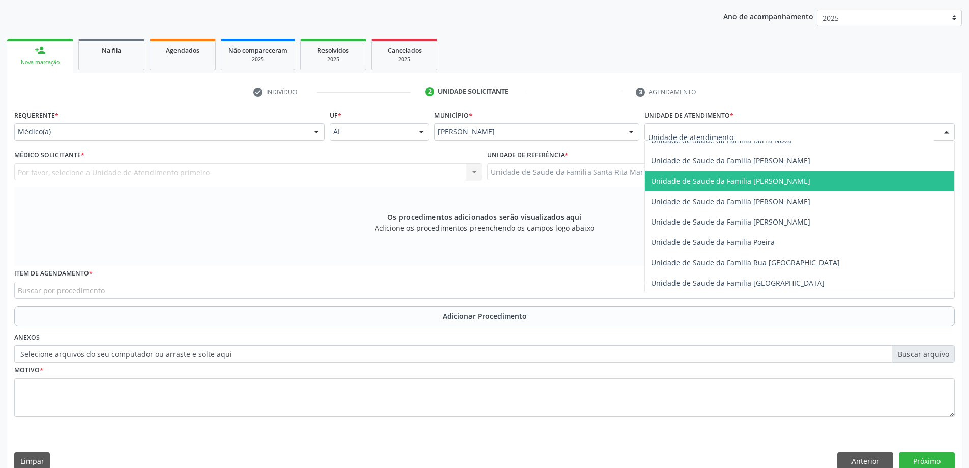
scroll to position [610, 0]
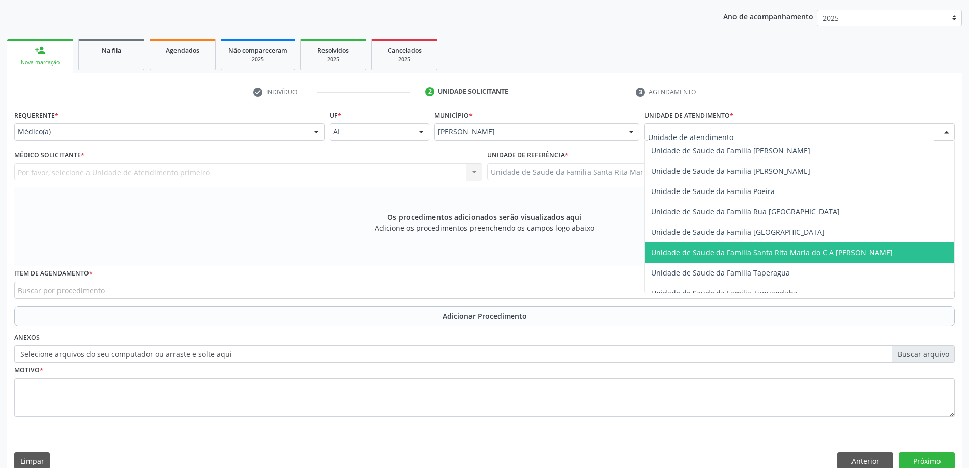
click at [707, 255] on span "Unidade de Saude da Familia Santa Rita Maria do C A [PERSON_NAME]" at bounding box center [772, 252] width 242 height 10
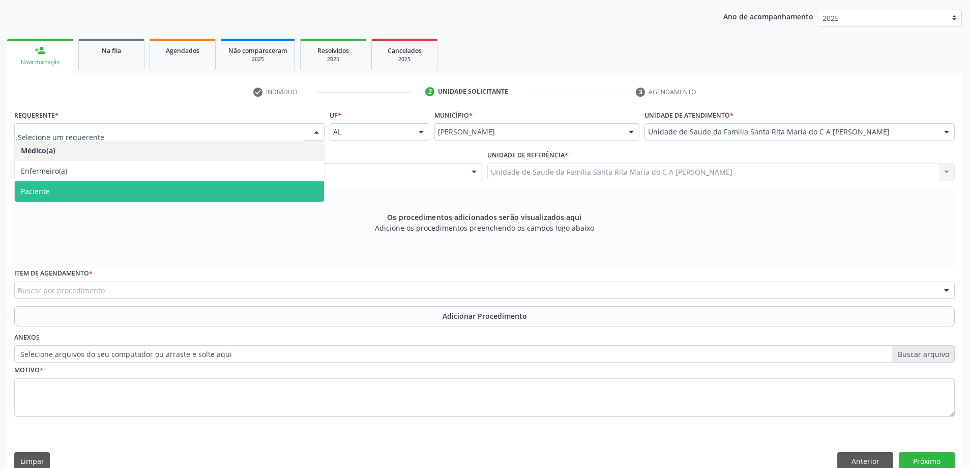
click at [137, 187] on span "Paciente" at bounding box center [169, 191] width 309 height 20
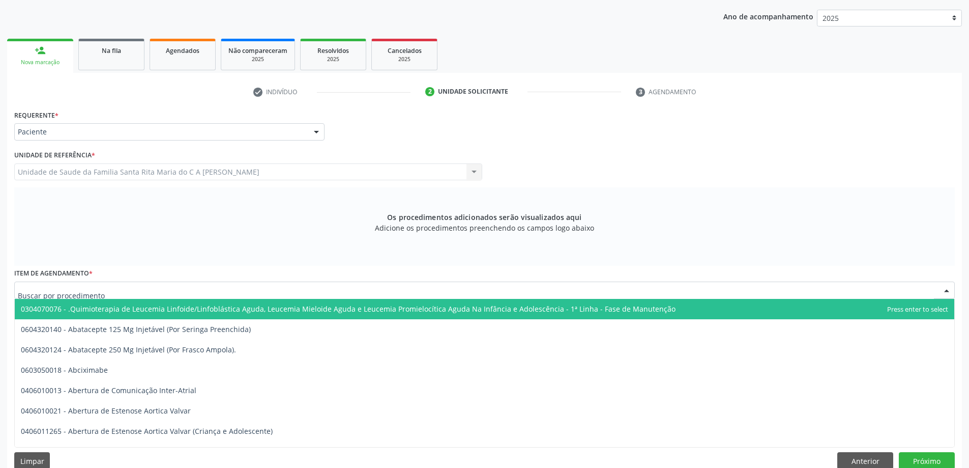
click at [165, 293] on div at bounding box center [484, 289] width 941 height 17
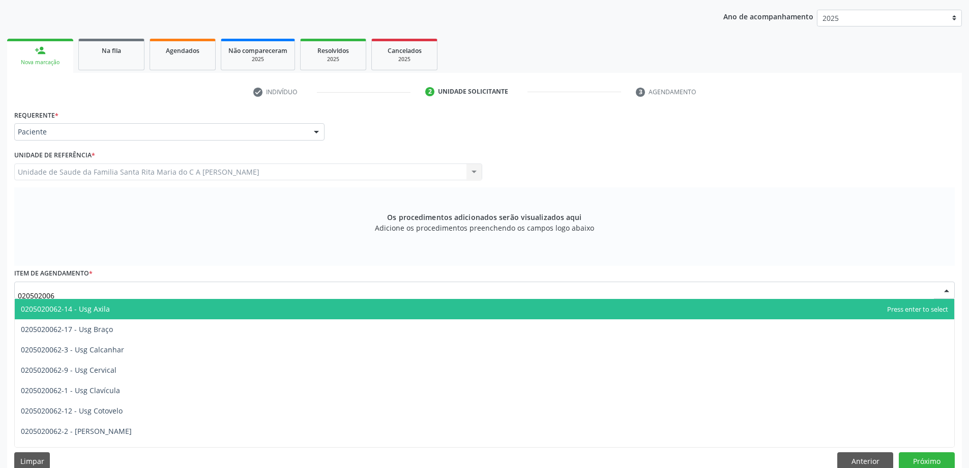
type input "0205020062"
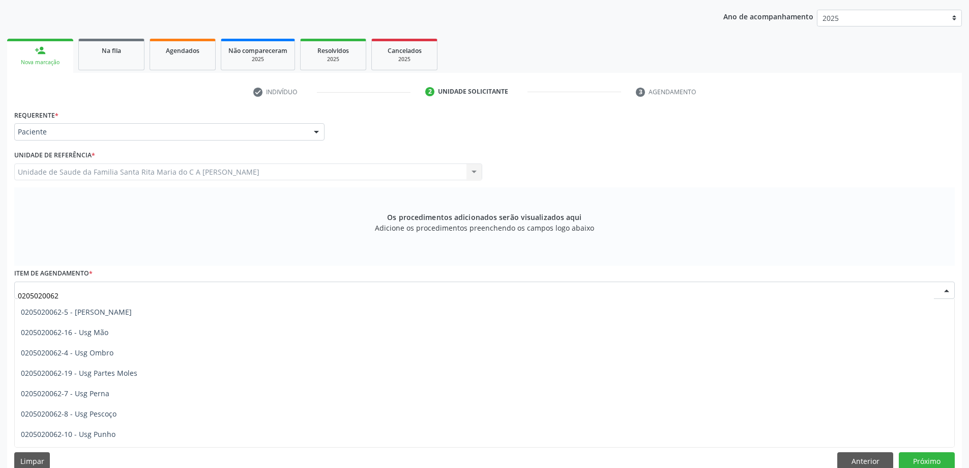
scroll to position [153, 0]
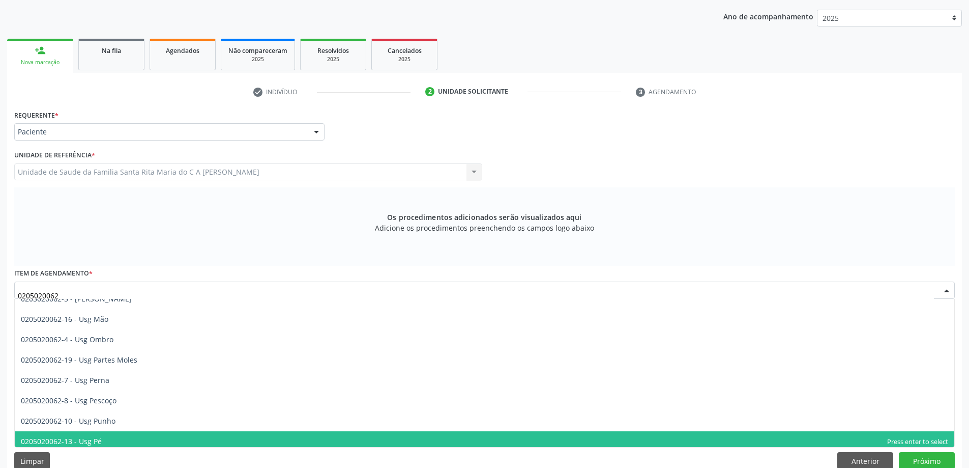
click at [131, 434] on span "0205020062-13 - Usg Pé" at bounding box center [485, 441] width 940 height 20
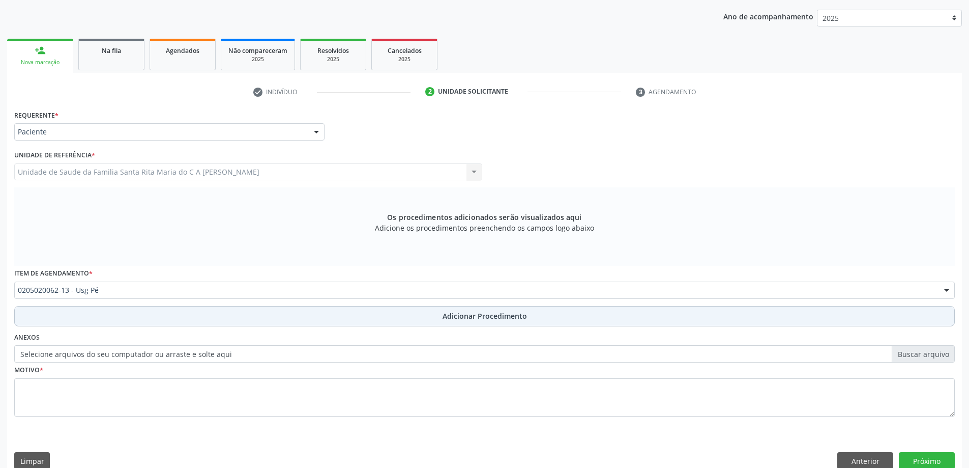
click at [106, 315] on button "Adicionar Procedimento" at bounding box center [484, 316] width 941 height 20
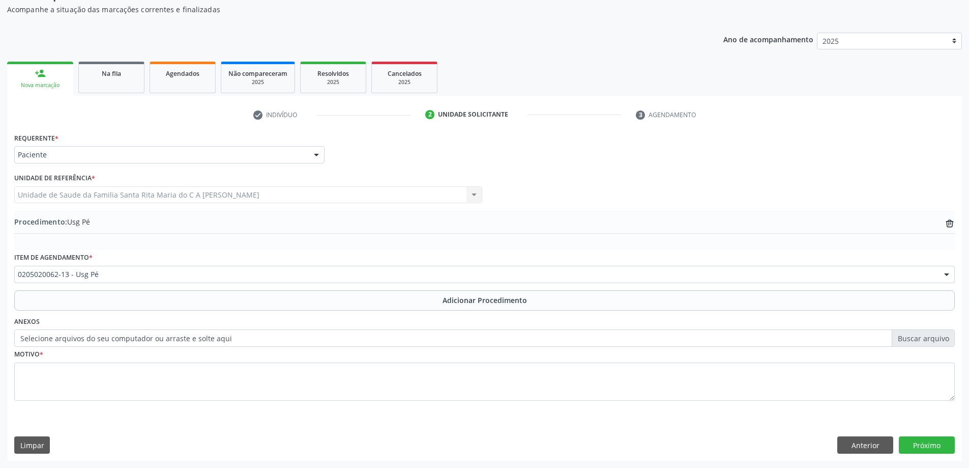
scroll to position [105, 0]
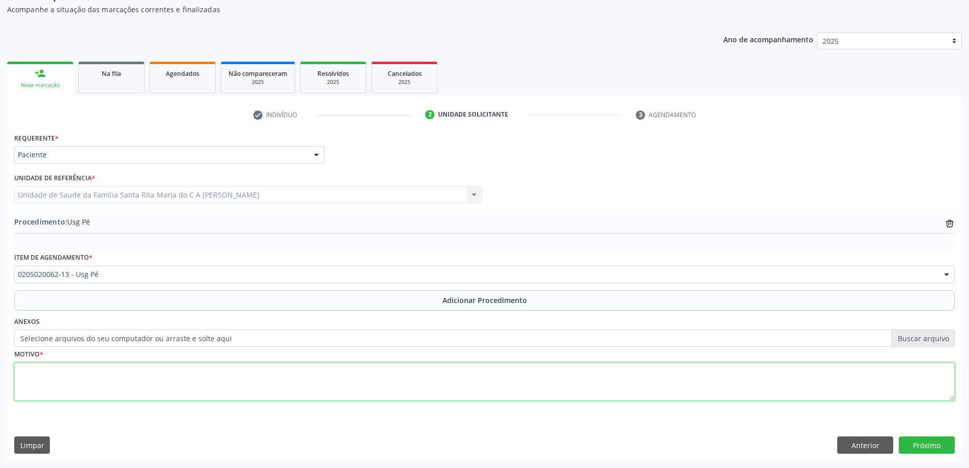
click at [65, 383] on textarea at bounding box center [484, 381] width 941 height 39
type textarea "dr helio"
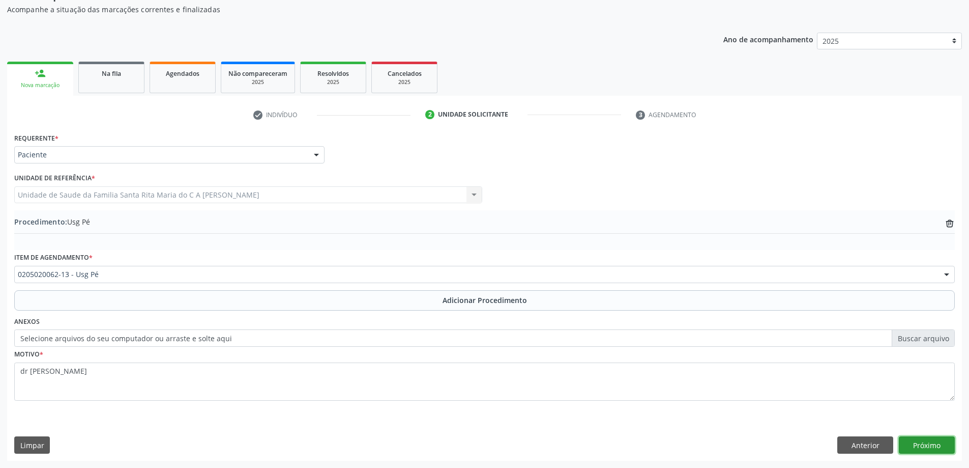
click at [930, 448] on button "Próximo" at bounding box center [927, 444] width 56 height 17
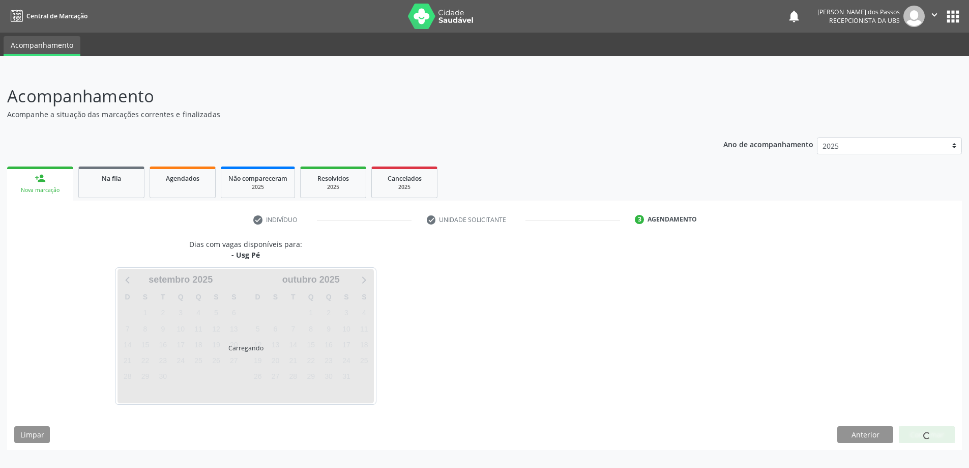
scroll to position [0, 0]
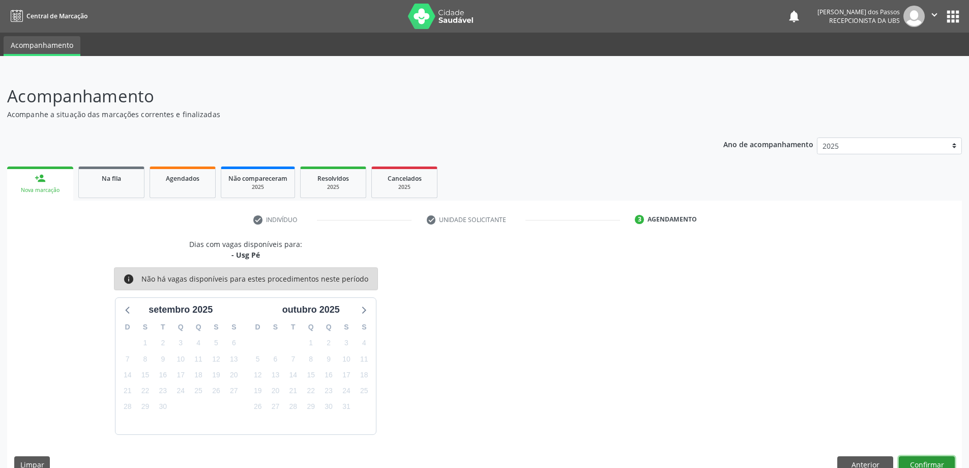
click at [912, 464] on button "Confirmar" at bounding box center [927, 464] width 56 height 17
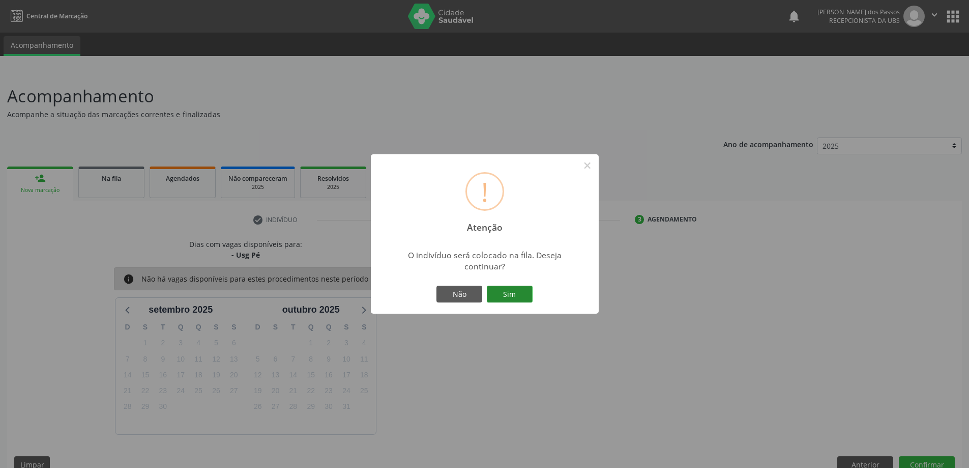
click at [505, 300] on button "Sim" at bounding box center [510, 293] width 46 height 17
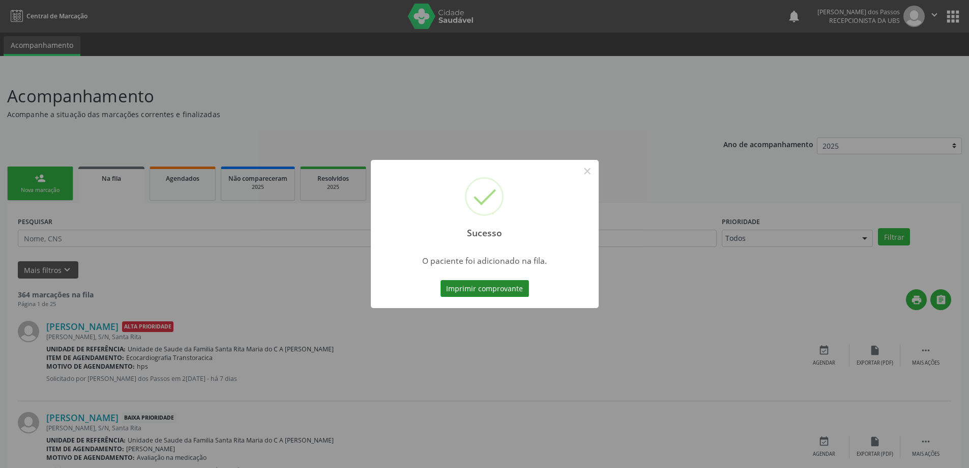
click at [505, 289] on button "Imprimir comprovante" at bounding box center [485, 288] width 89 height 17
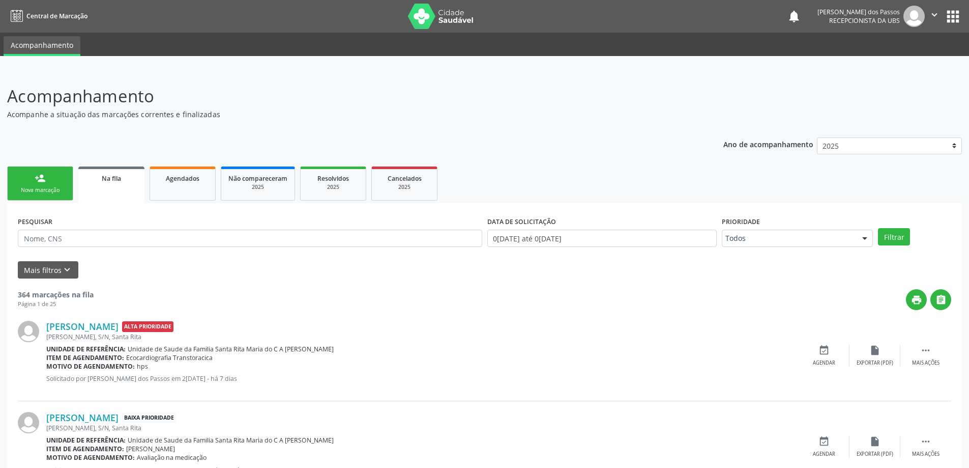
click at [61, 198] on link "person_add Nova marcação" at bounding box center [40, 183] width 66 height 34
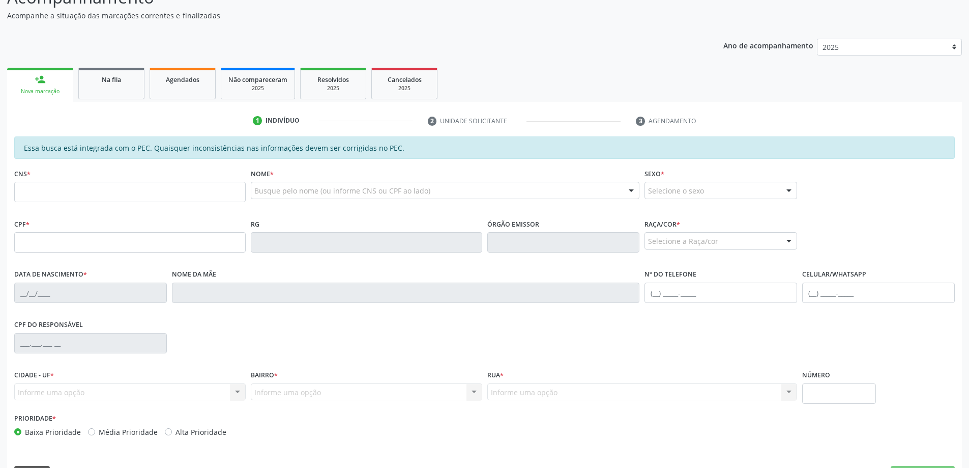
scroll to position [102, 0]
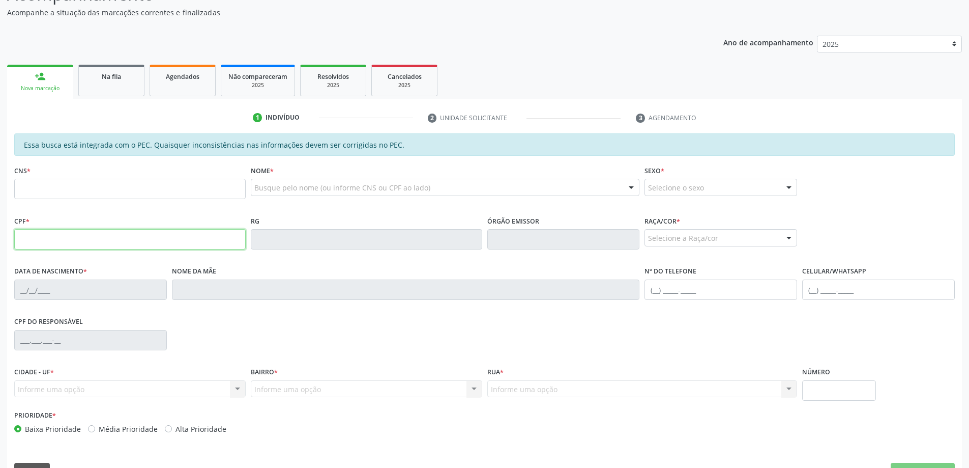
click at [115, 241] on input "text" at bounding box center [129, 239] width 231 height 20
type input "520.656.118-55"
type input "700 6074 3881 4563"
type input "24/09/2007"
type input "Renata Cordeiro Brandao"
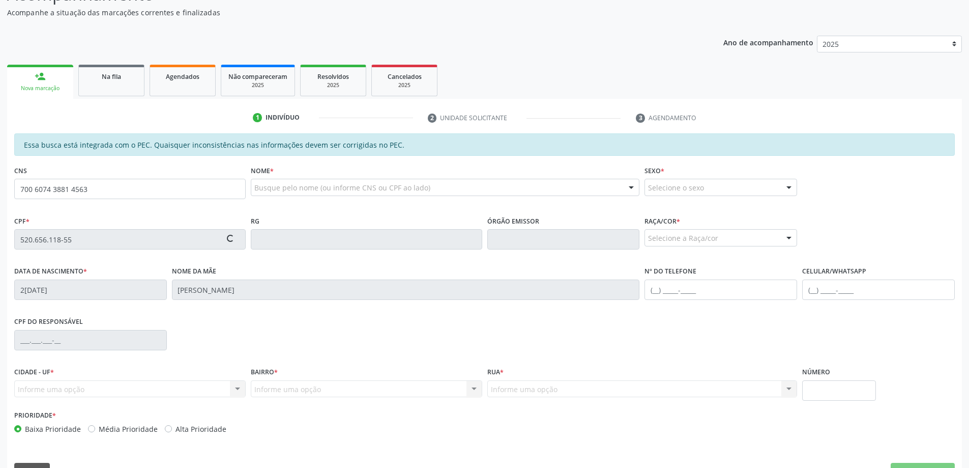
type input "(82) 99433-0017"
type input "S/N"
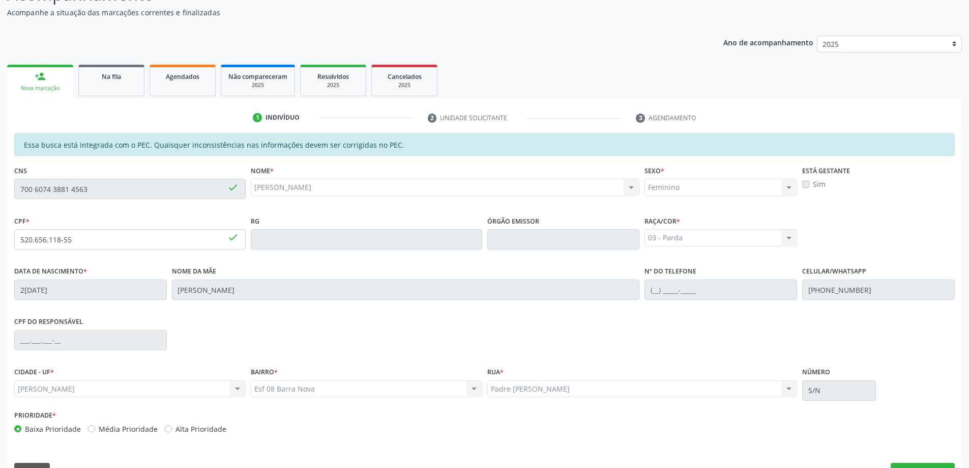
scroll to position [128, 0]
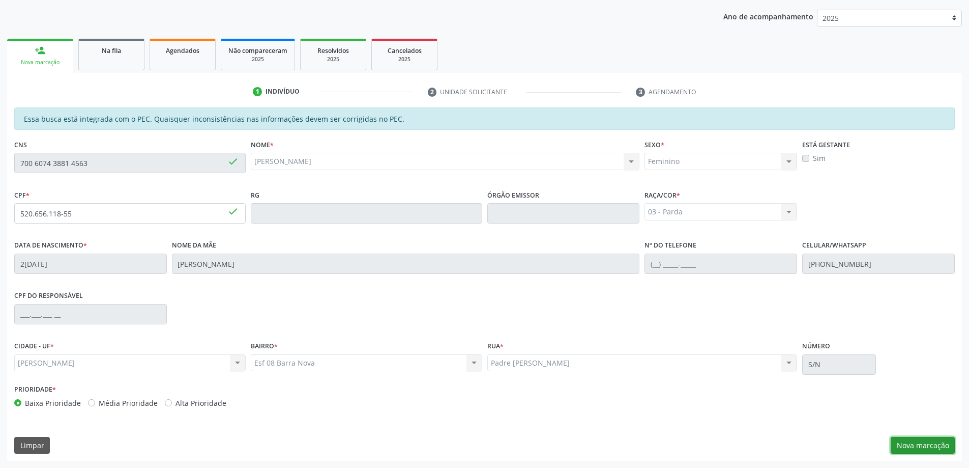
drag, startPoint x: 930, startPoint y: 448, endPoint x: 882, endPoint y: 429, distance: 51.7
click at [930, 447] on button "Nova marcação" at bounding box center [923, 445] width 64 height 17
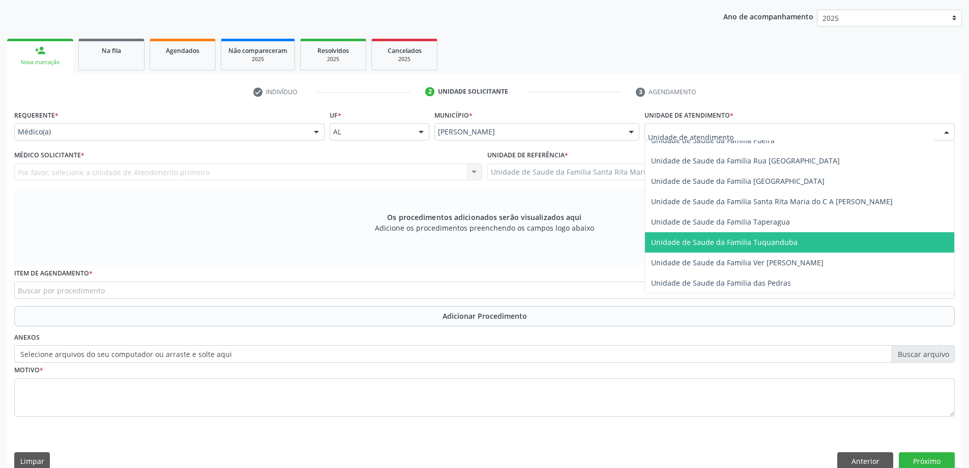
scroll to position [712, 0]
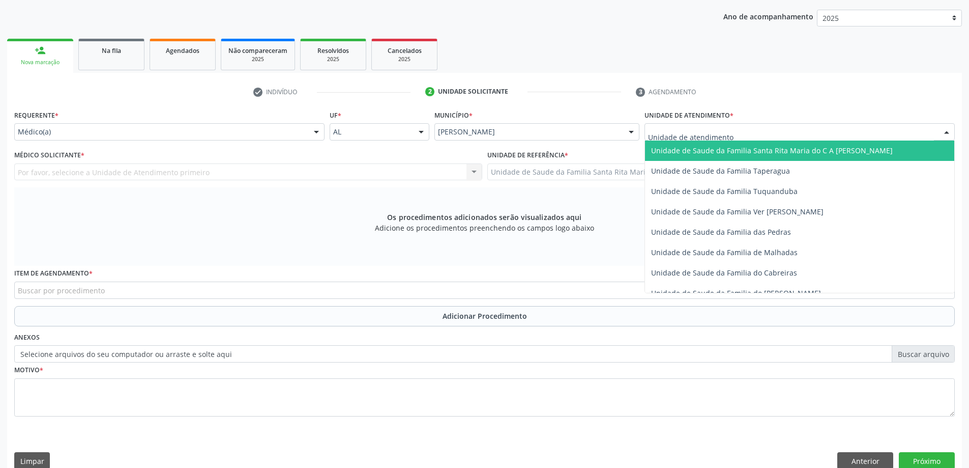
click at [698, 151] on span "Unidade de Saude da Familia Santa Rita Maria do C A [PERSON_NAME]" at bounding box center [772, 151] width 242 height 10
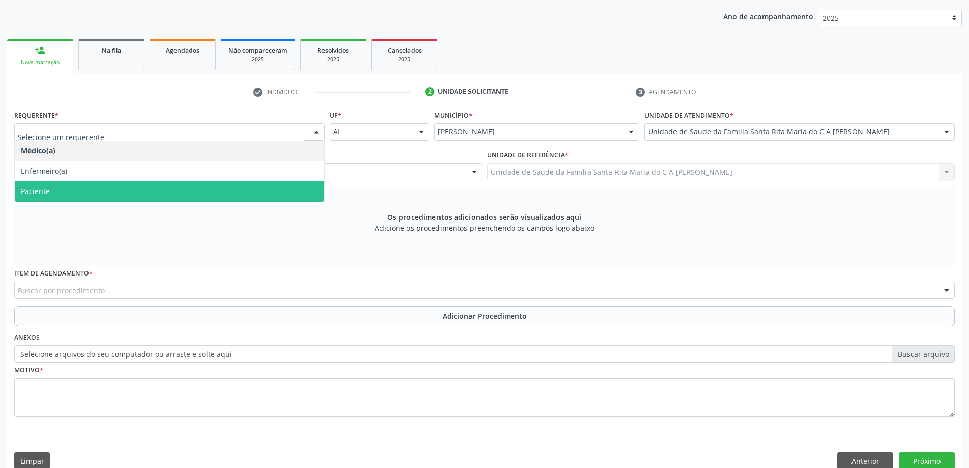
click at [180, 196] on span "Paciente" at bounding box center [169, 191] width 309 height 20
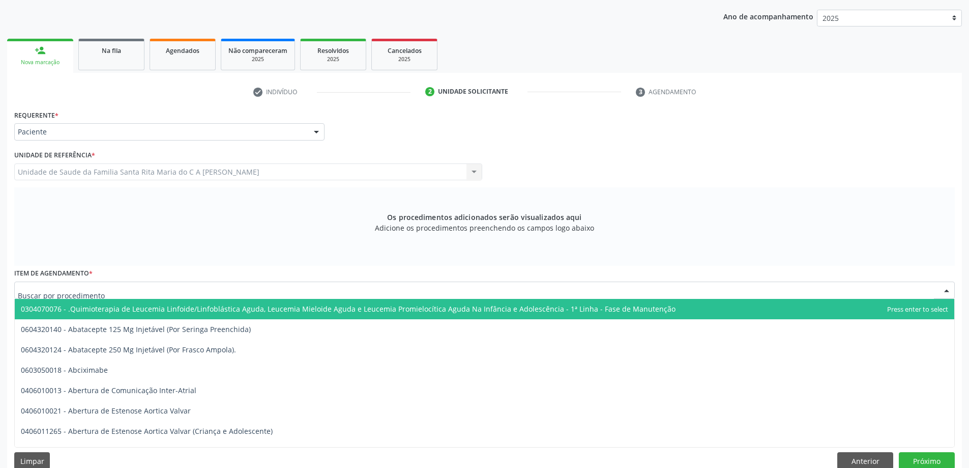
click at [135, 288] on div at bounding box center [484, 289] width 941 height 17
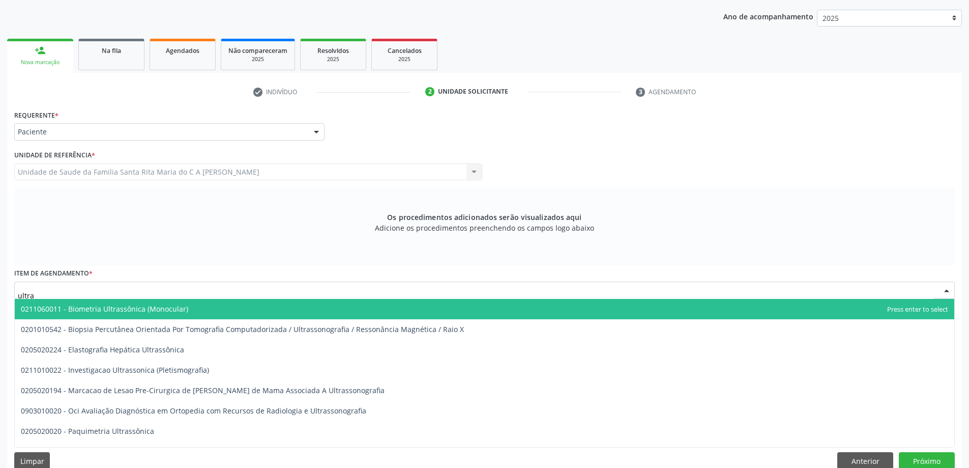
scroll to position [143, 0]
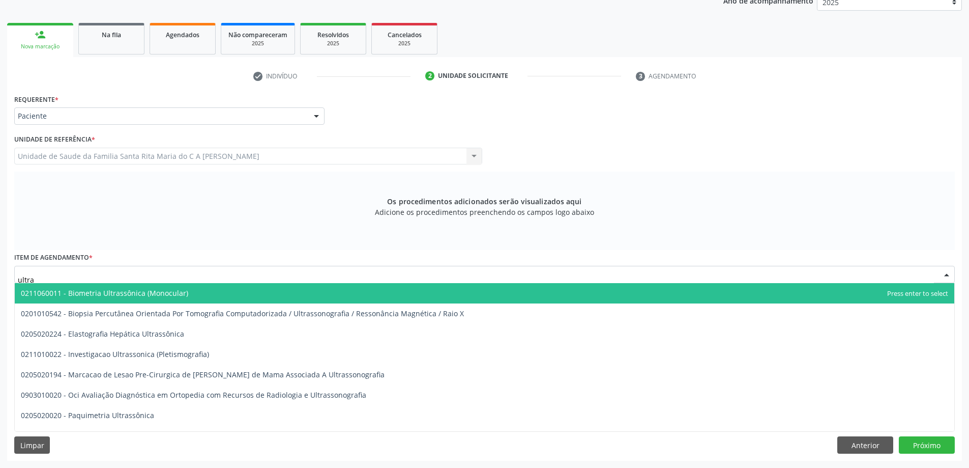
click at [124, 273] on input "ultra" at bounding box center [476, 279] width 916 height 20
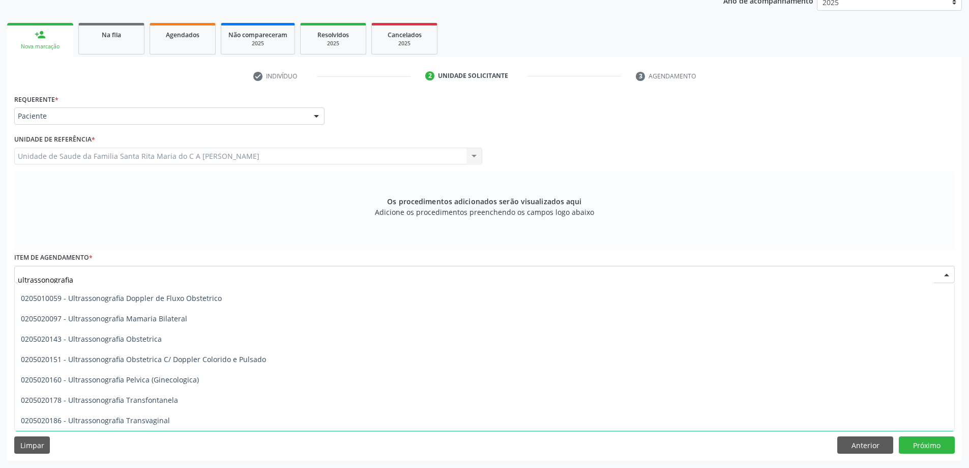
scroll to position [75, 0]
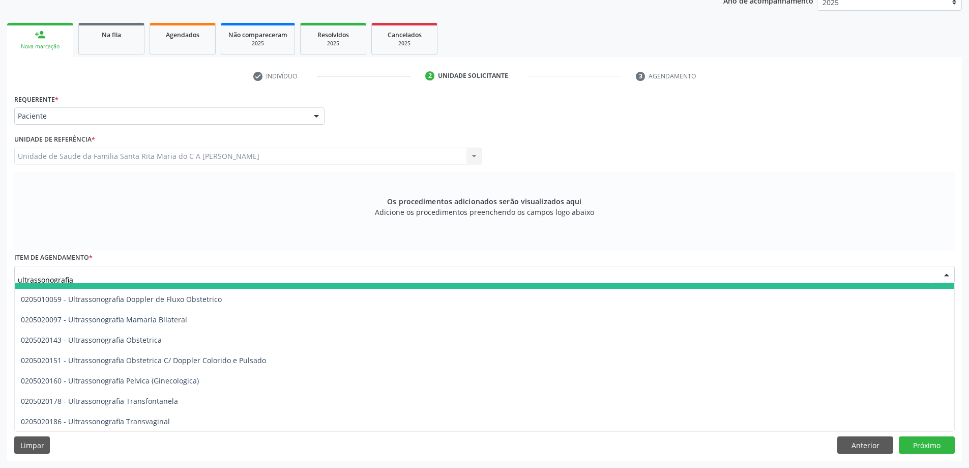
click at [128, 278] on input "ultrassonografia" at bounding box center [476, 279] width 916 height 20
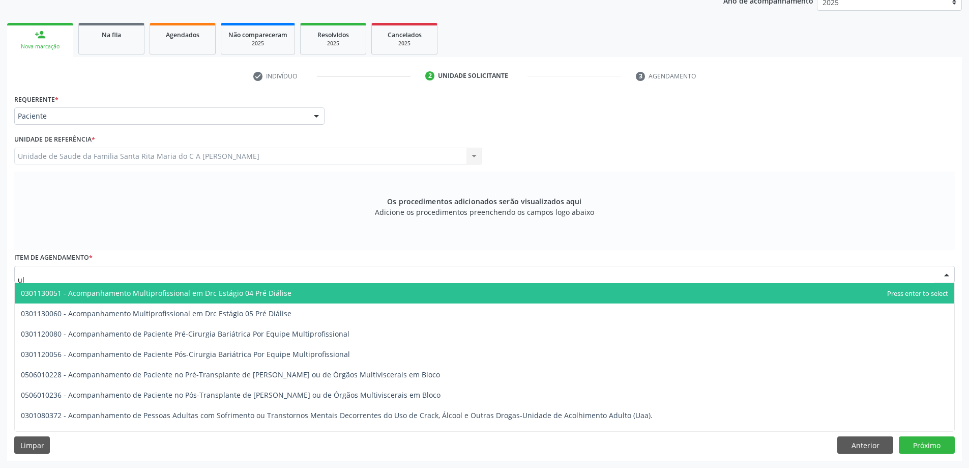
type input "u"
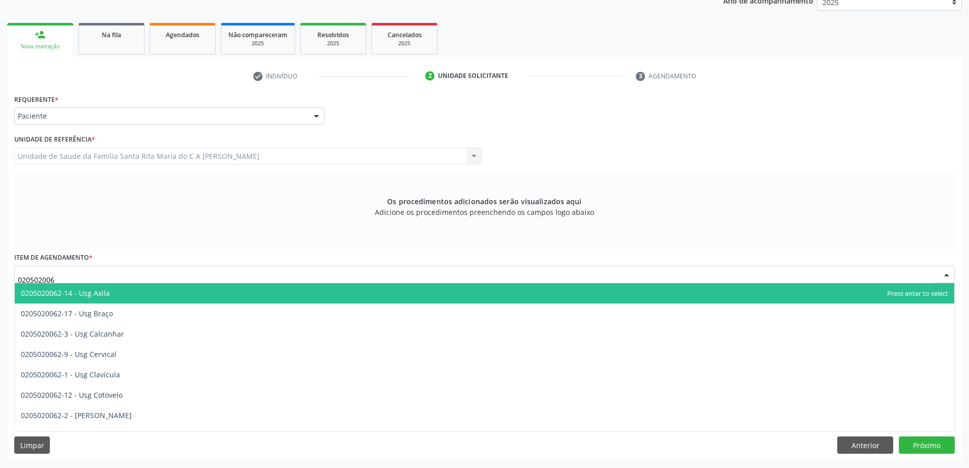
type input "0205020062"
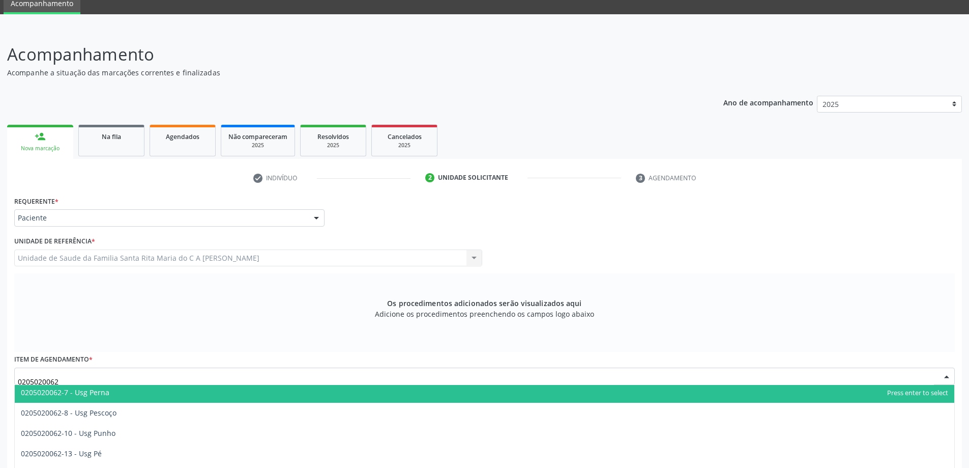
scroll to position [238, 0]
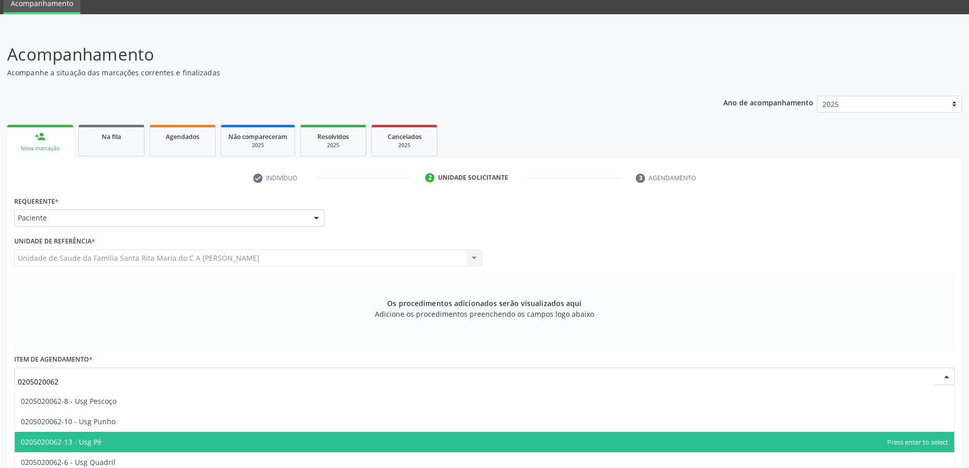
click at [135, 438] on span "0205020062-13 - Usg Pé" at bounding box center [485, 441] width 940 height 20
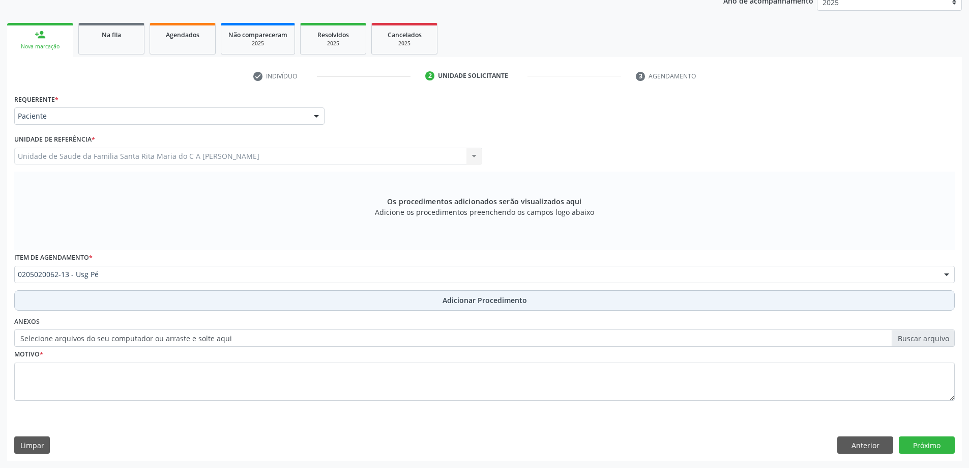
click at [125, 303] on button "Adicionar Procedimento" at bounding box center [484, 300] width 941 height 20
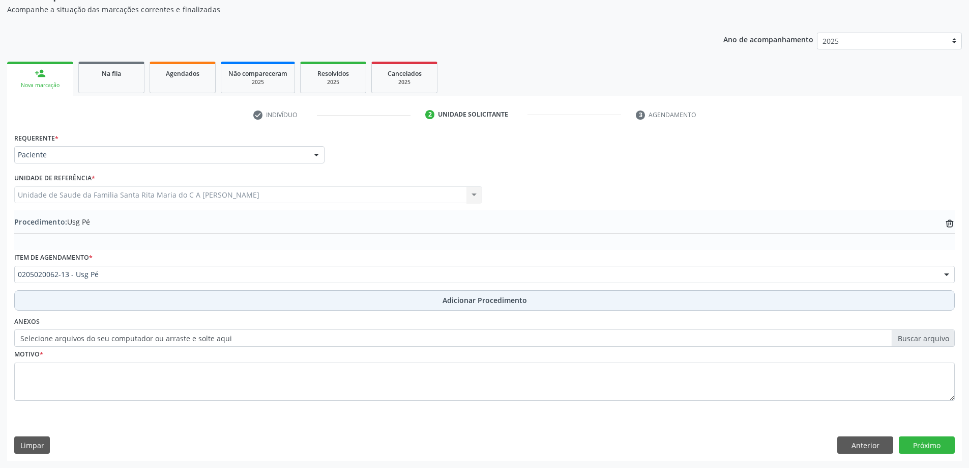
scroll to position [105, 0]
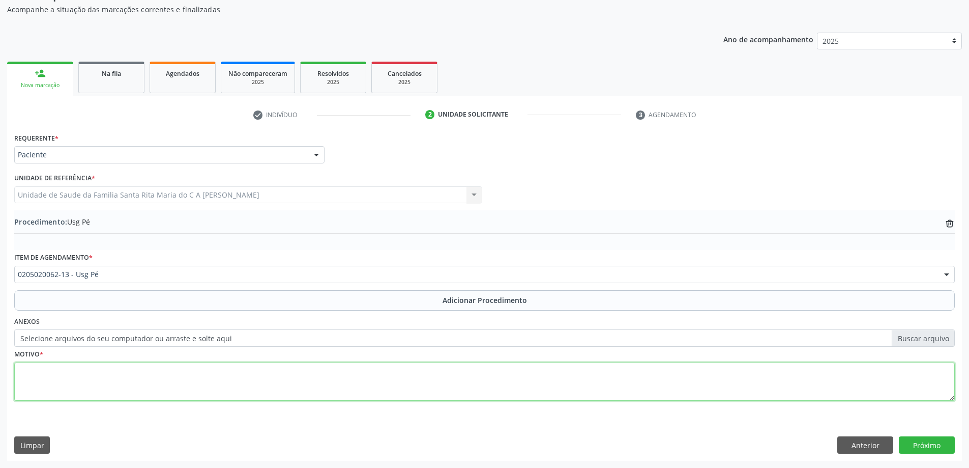
click at [106, 376] on textarea at bounding box center [484, 381] width 941 height 39
type textarea "dr helio"
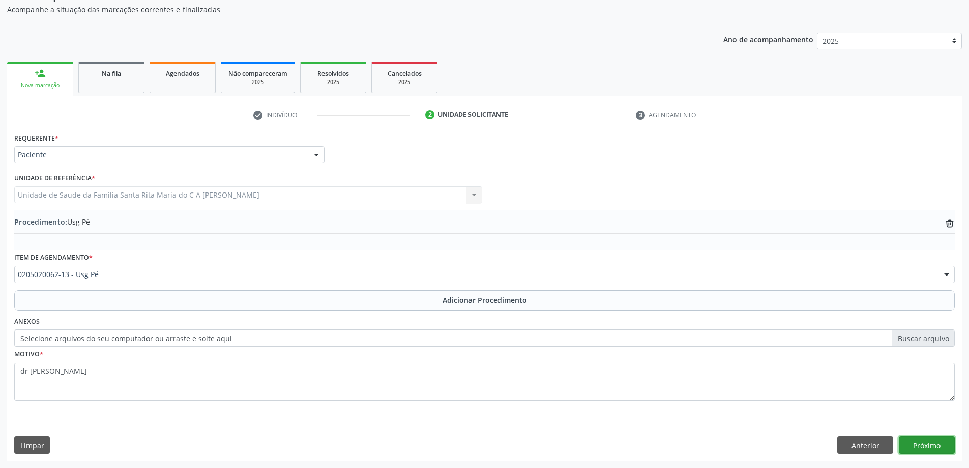
click at [914, 444] on button "Próximo" at bounding box center [927, 444] width 56 height 17
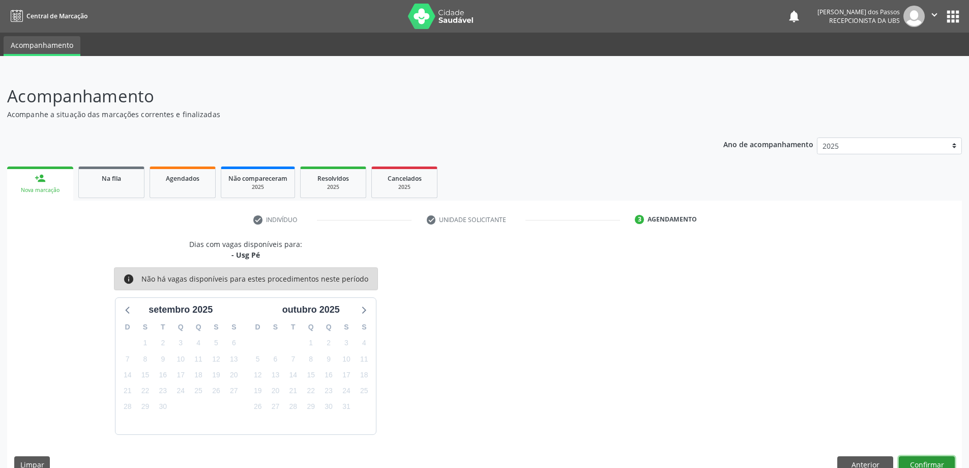
click at [928, 463] on button "Confirmar" at bounding box center [927, 464] width 56 height 17
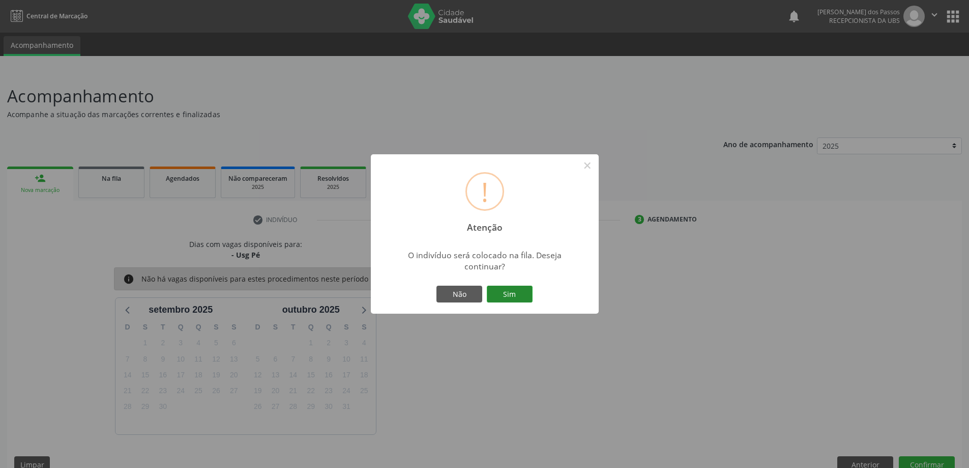
click at [510, 293] on button "Sim" at bounding box center [510, 293] width 46 height 17
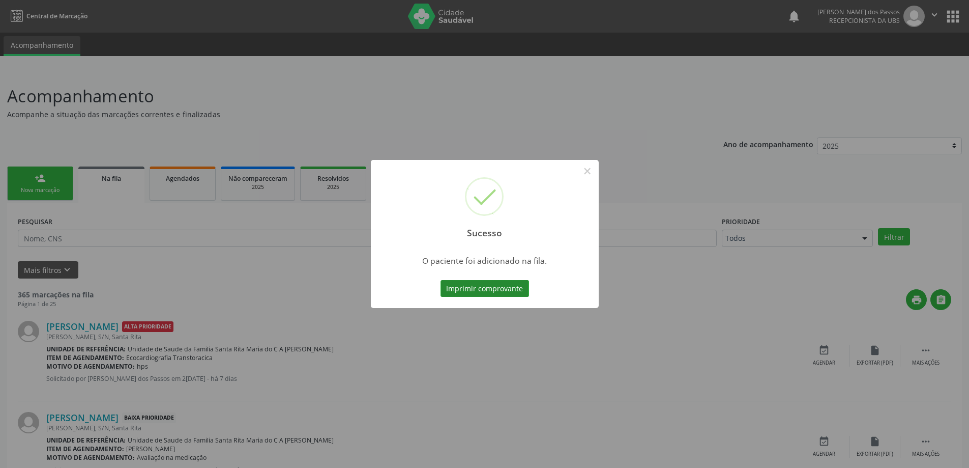
click at [504, 292] on button "Imprimir comprovante" at bounding box center [485, 288] width 89 height 17
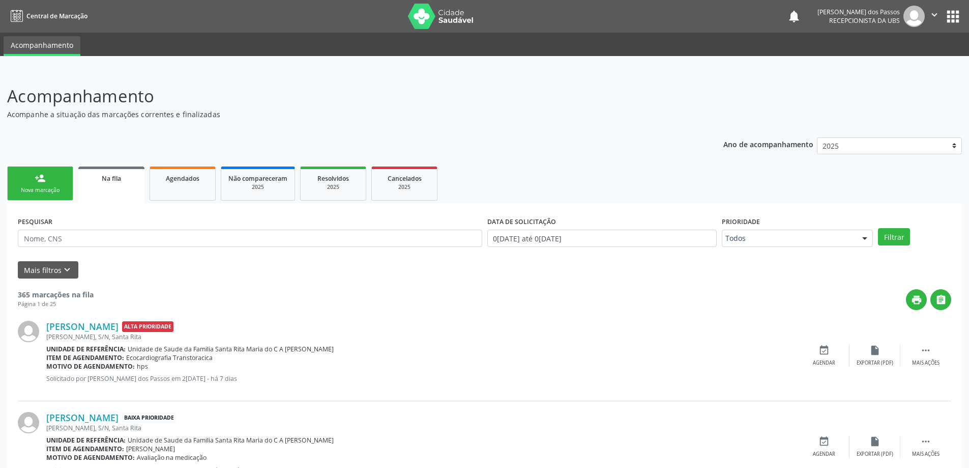
click at [42, 182] on div "person_add" at bounding box center [40, 177] width 11 height 11
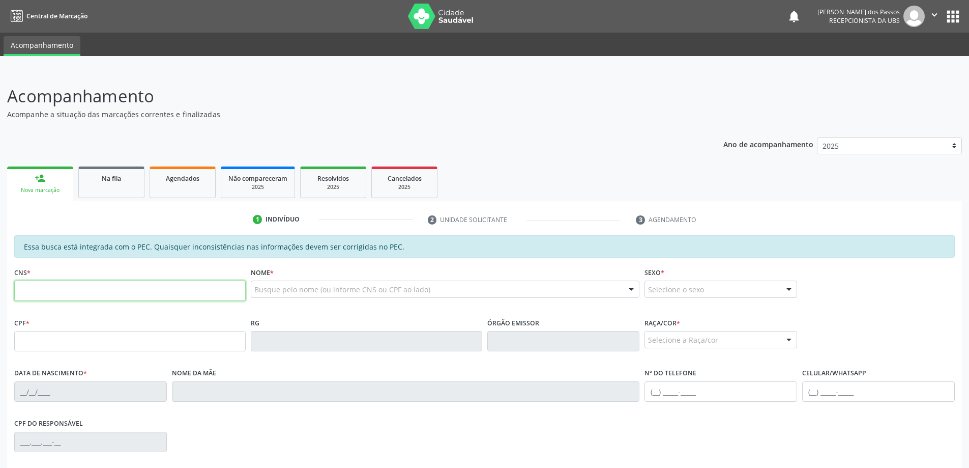
click at [63, 294] on input "text" at bounding box center [129, 290] width 231 height 20
type input "700 0019 8665 8400"
type input "23/08/1978"
type input "Rosiete Batista dos Santos"
type input "(82) 99645-9201"
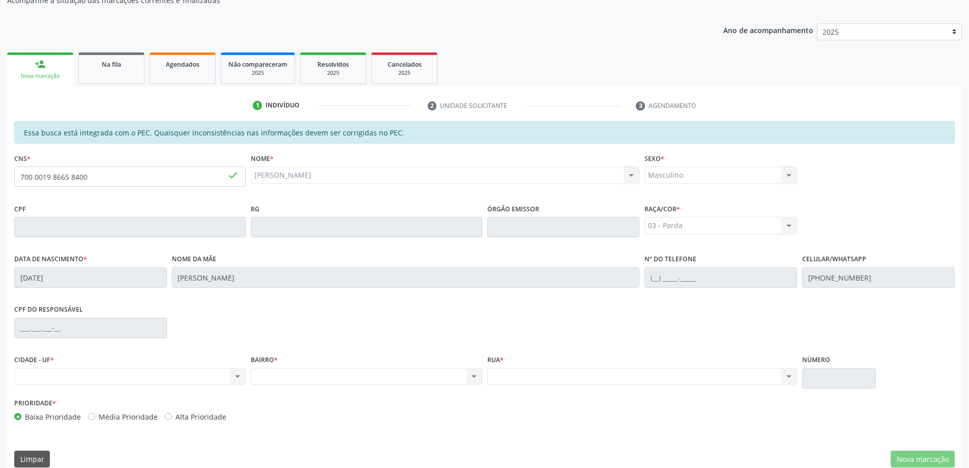
scroll to position [128, 0]
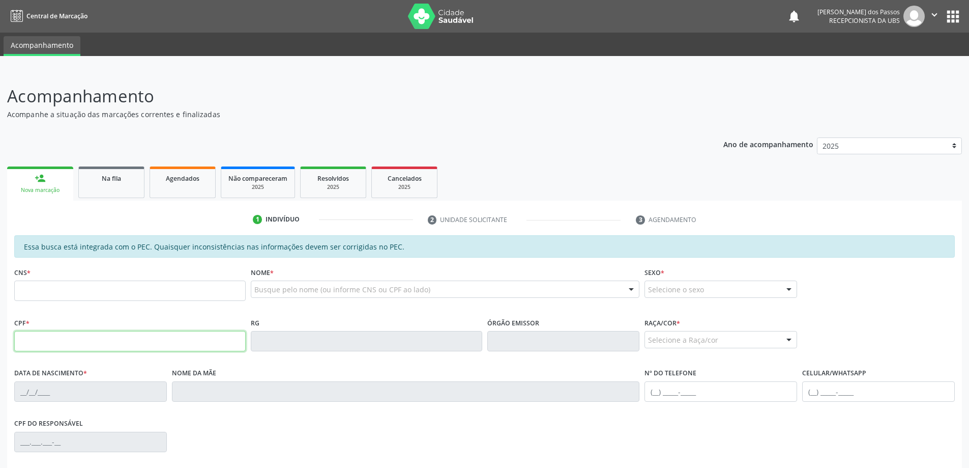
click at [118, 341] on input "text" at bounding box center [129, 341] width 231 height 20
type input "074.154.284-63"
type input "23/09/1978"
type input "Rosiete Bastista dos Santos"
type input "(82) 99990-8778"
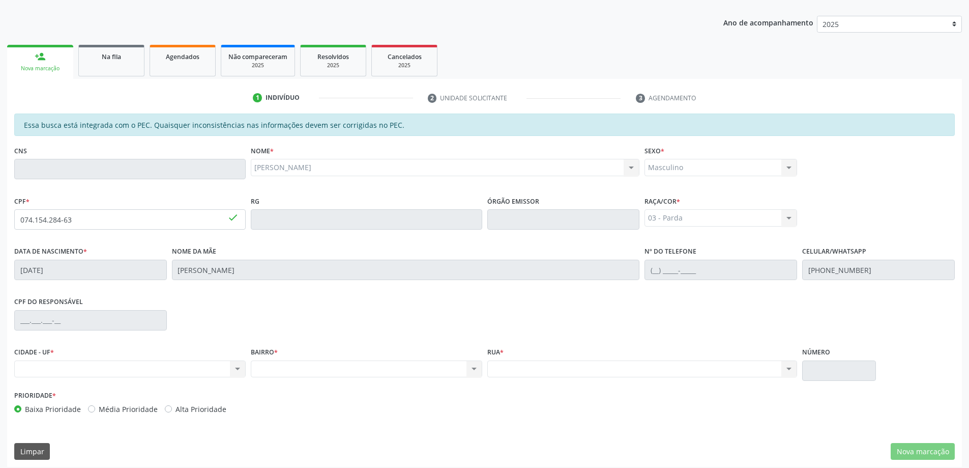
scroll to position [128, 0]
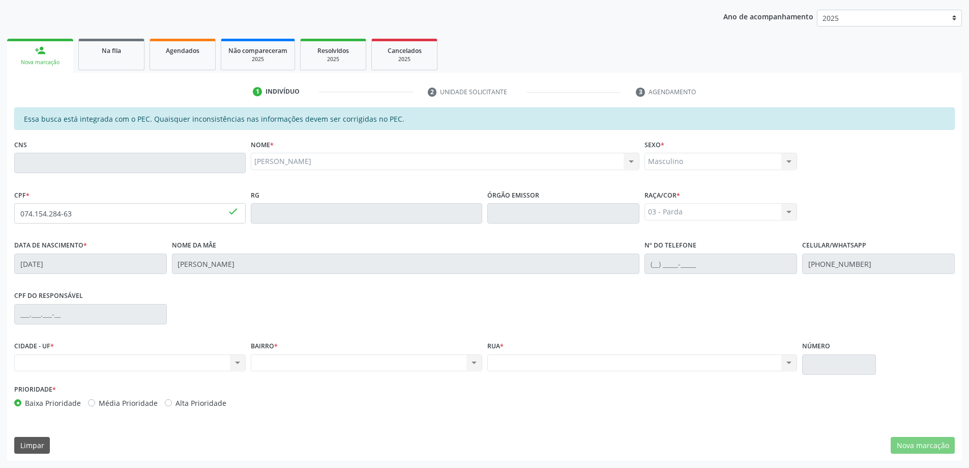
click at [51, 56] on link "person_add Nova marcação" at bounding box center [40, 56] width 66 height 34
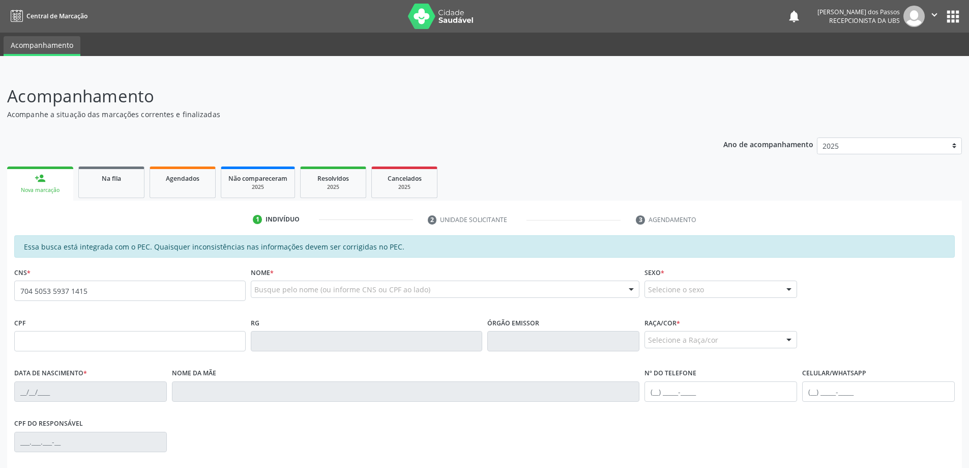
type input "704 5053 5937 1415"
type input "075.919.084-48"
type input "05/10/1983"
type input "Amara Ferreira de Paula"
type input "(82) 98761-2017"
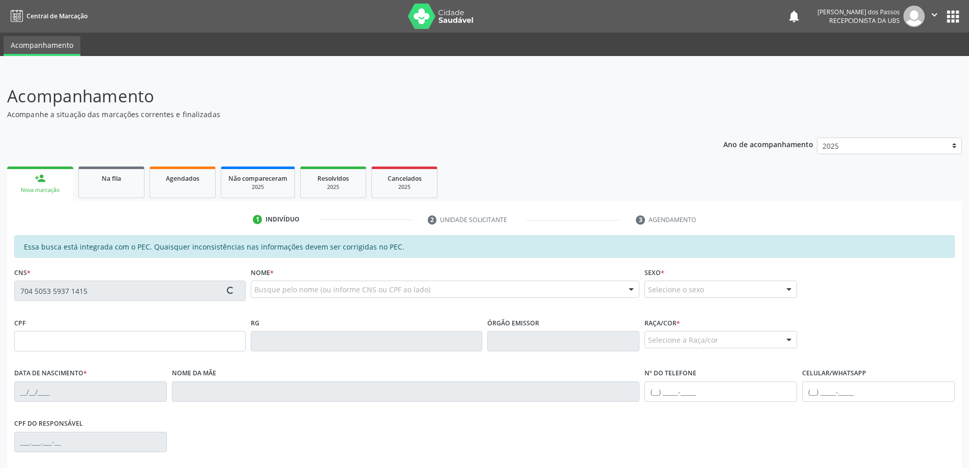
type input "S/N"
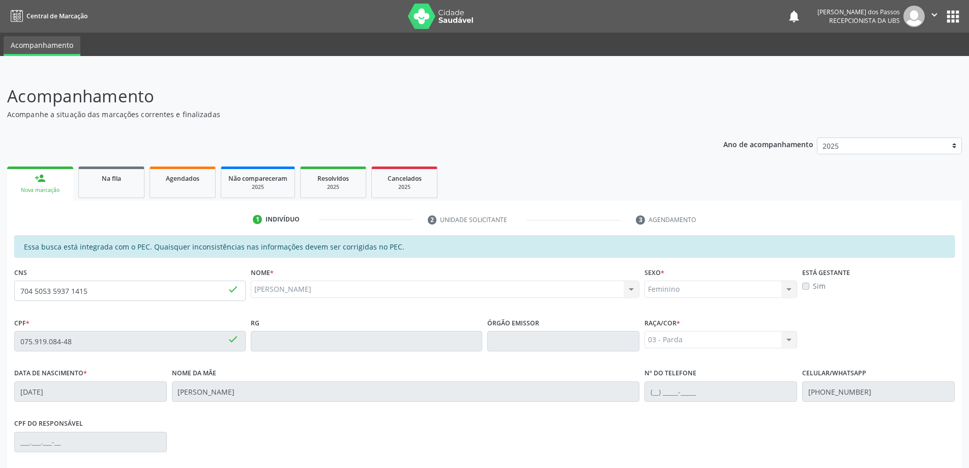
scroll to position [128, 0]
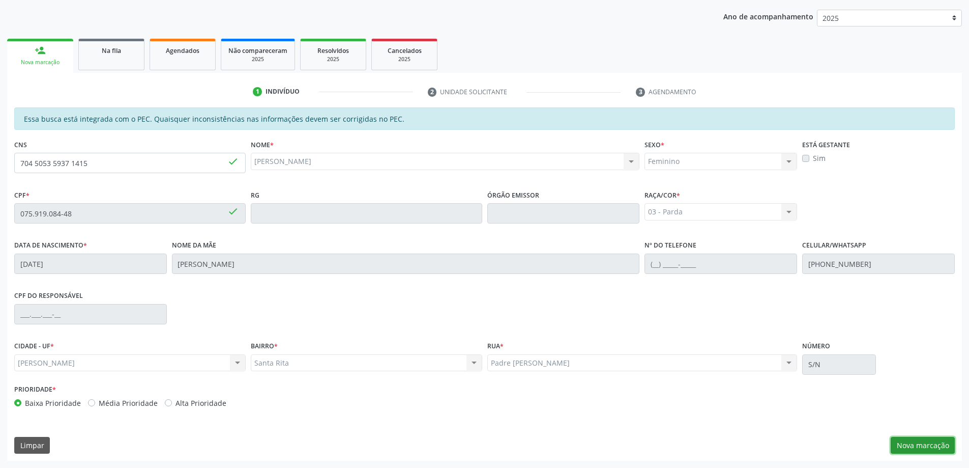
click at [921, 446] on button "Nova marcação" at bounding box center [923, 445] width 64 height 17
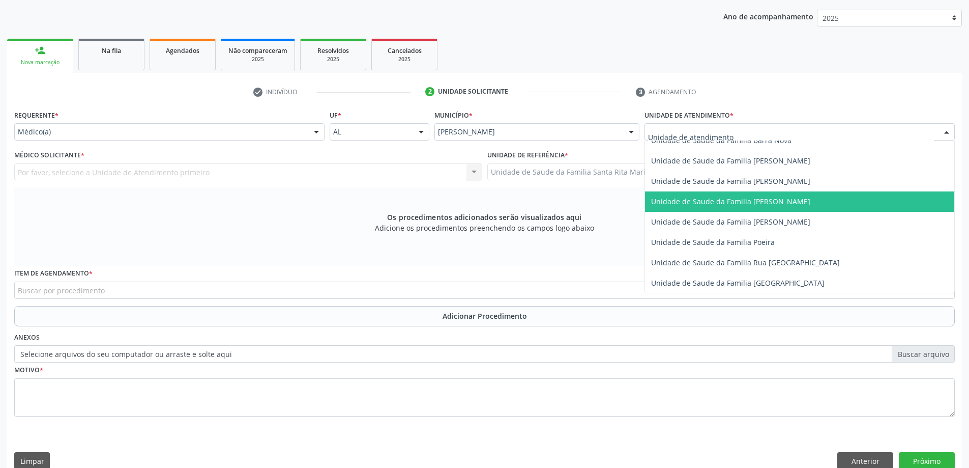
scroll to position [610, 0]
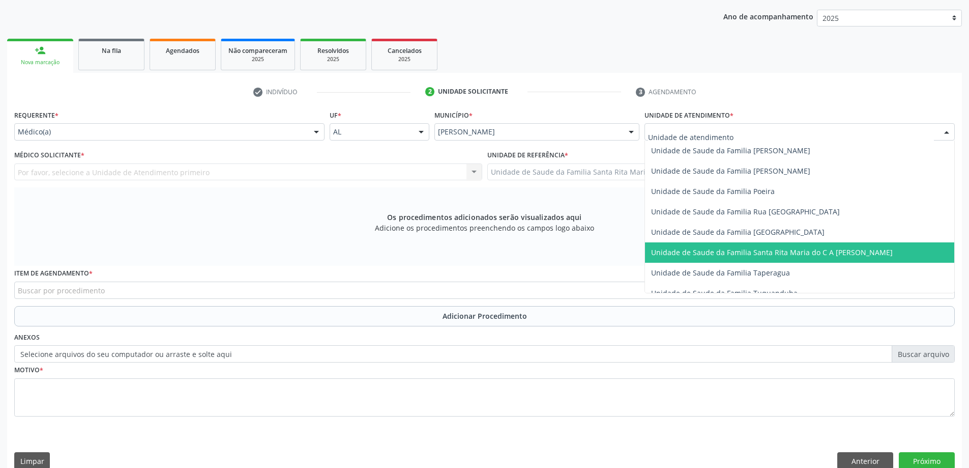
click at [689, 252] on span "Unidade de Saude da Familia Santa Rita Maria do C A [PERSON_NAME]" at bounding box center [772, 252] width 242 height 10
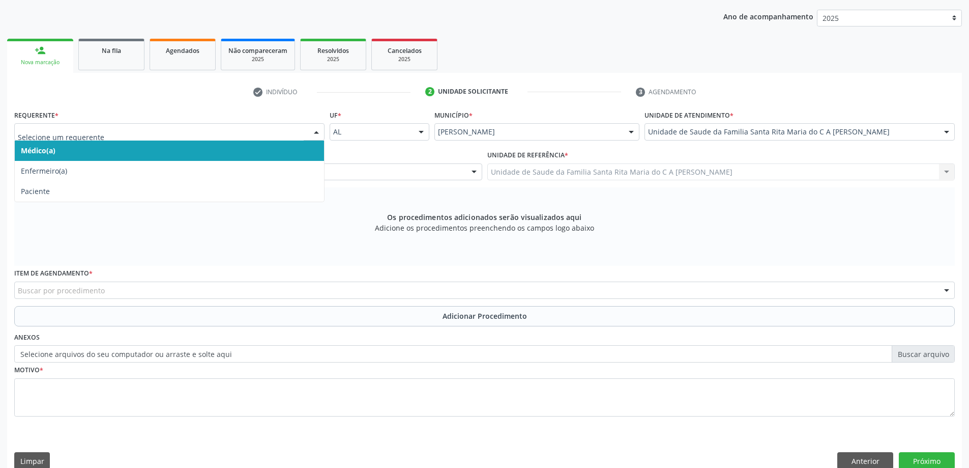
click at [257, 152] on span "Médico(a)" at bounding box center [169, 150] width 309 height 20
click at [164, 149] on span "Médico(a)" at bounding box center [169, 150] width 309 height 20
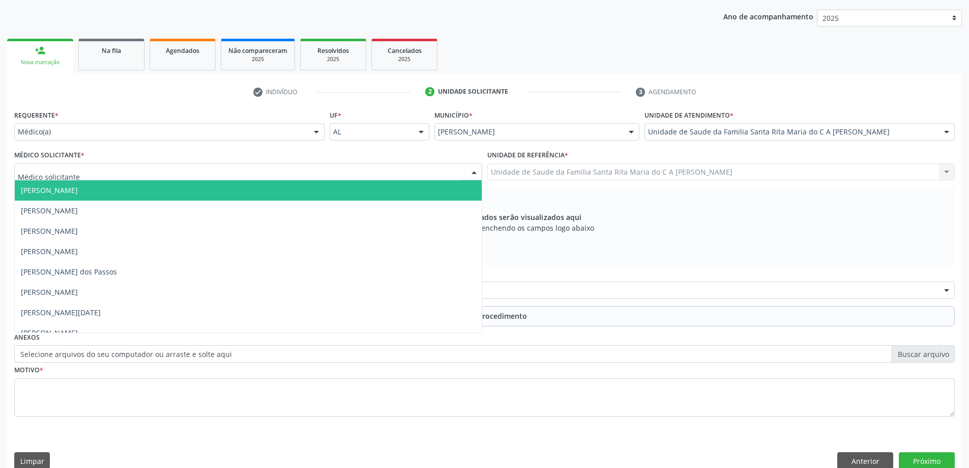
click at [148, 172] on div at bounding box center [248, 171] width 468 height 17
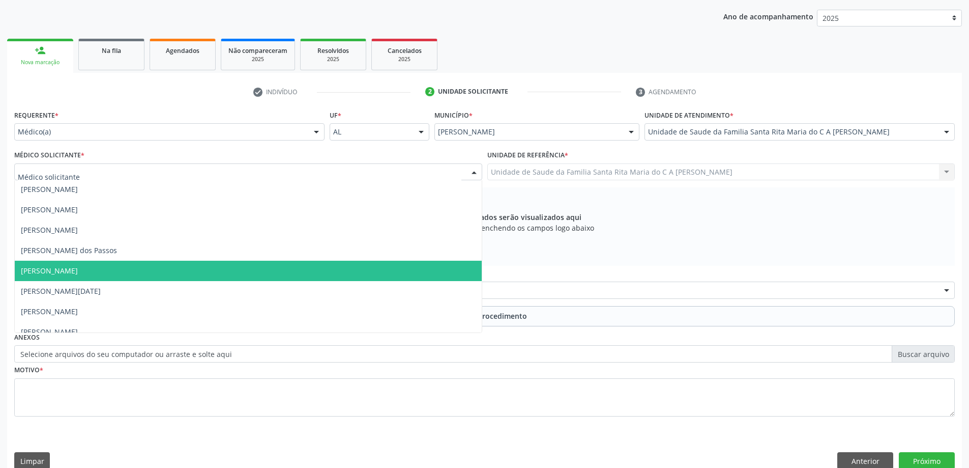
scroll to position [31, 0]
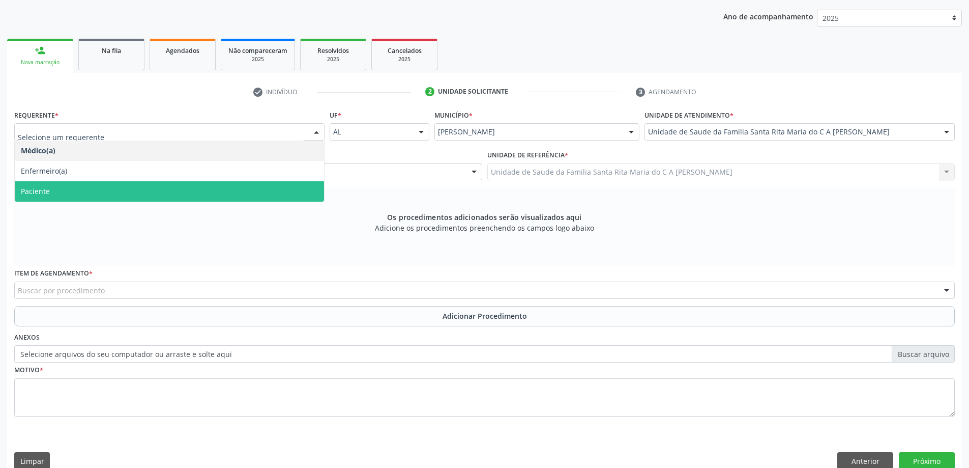
click at [106, 187] on span "Paciente" at bounding box center [169, 191] width 309 height 20
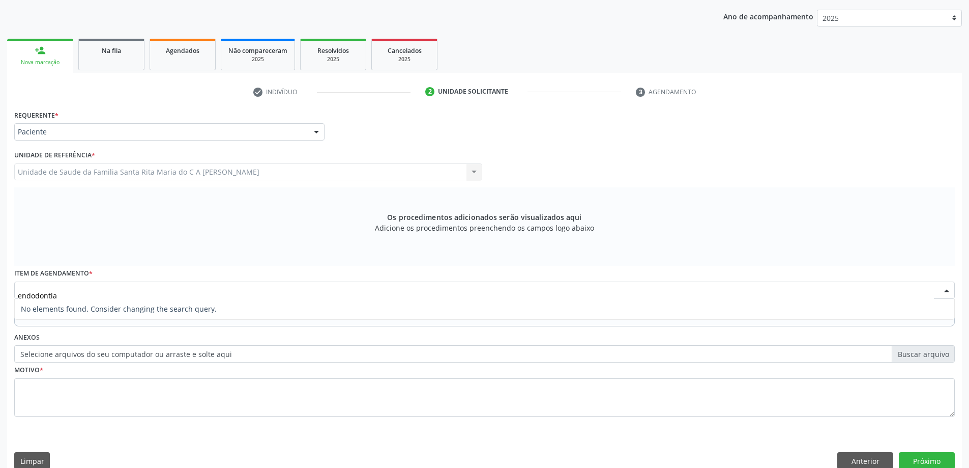
type input "endodonti"
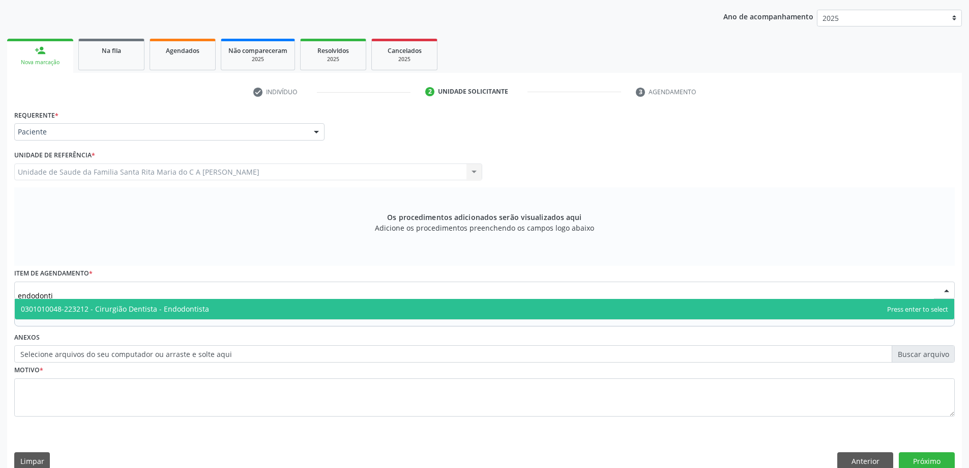
click at [133, 306] on span "0301010048-223212 - Cirurgião Dentista - Endodontista" at bounding box center [115, 309] width 188 height 10
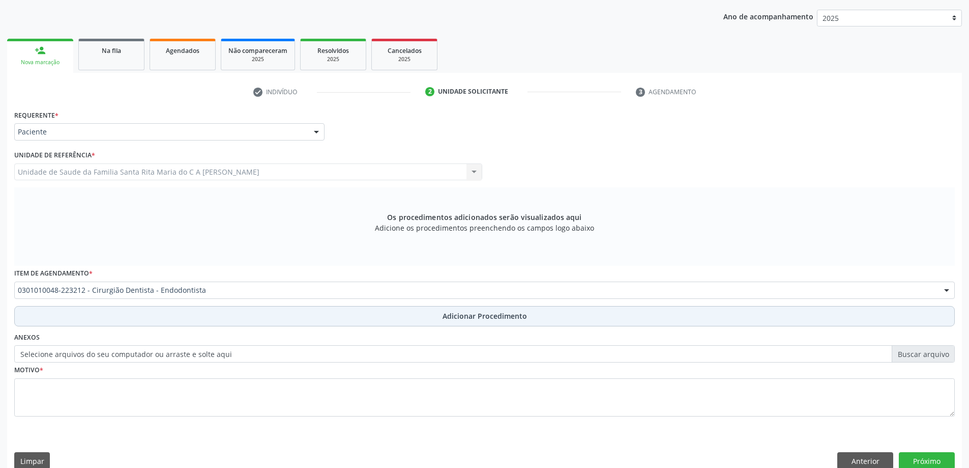
click at [133, 321] on button "Adicionar Procedimento" at bounding box center [484, 316] width 941 height 20
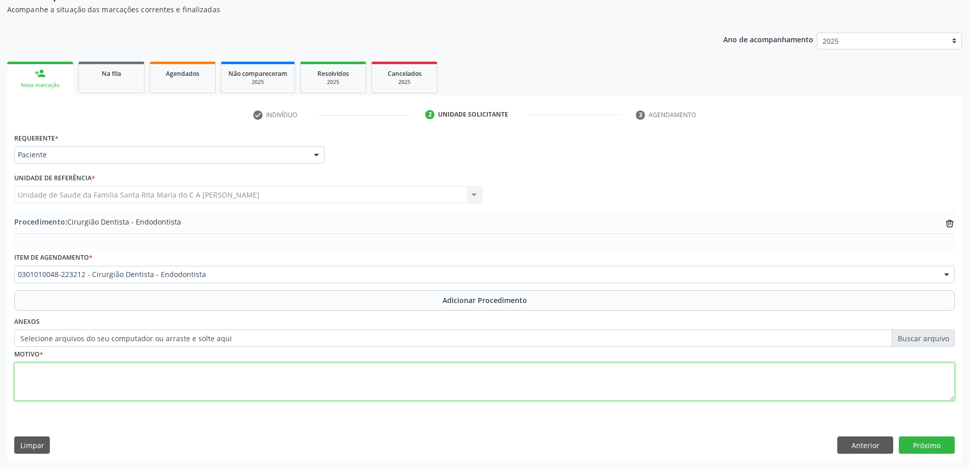
click at [119, 376] on textarea at bounding box center [484, 381] width 941 height 39
type textarea "k088"
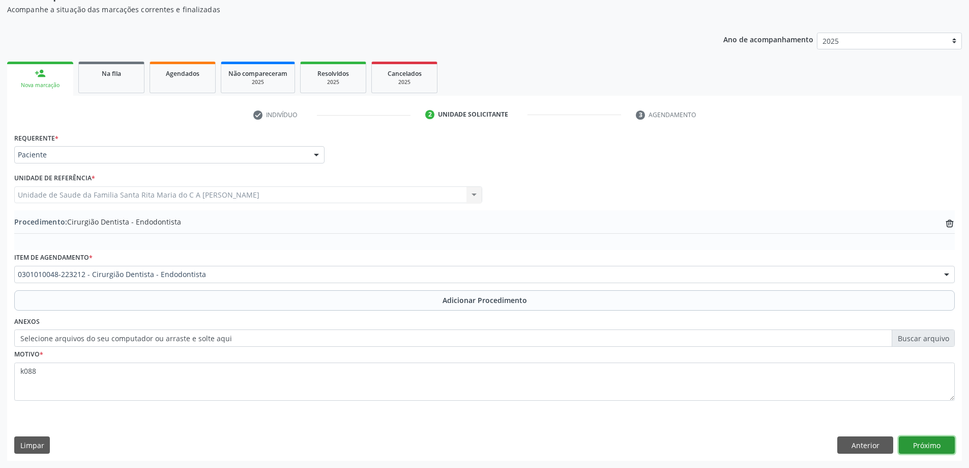
click at [940, 441] on button "Próximo" at bounding box center [927, 444] width 56 height 17
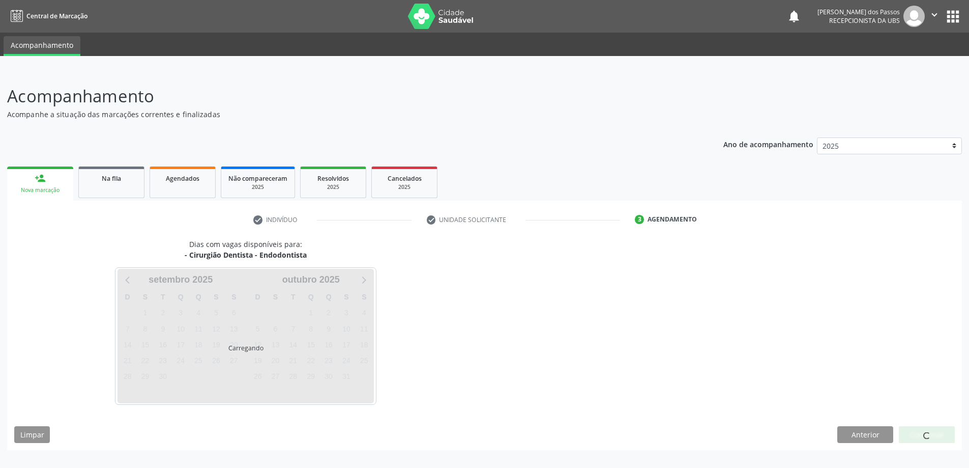
scroll to position [0, 0]
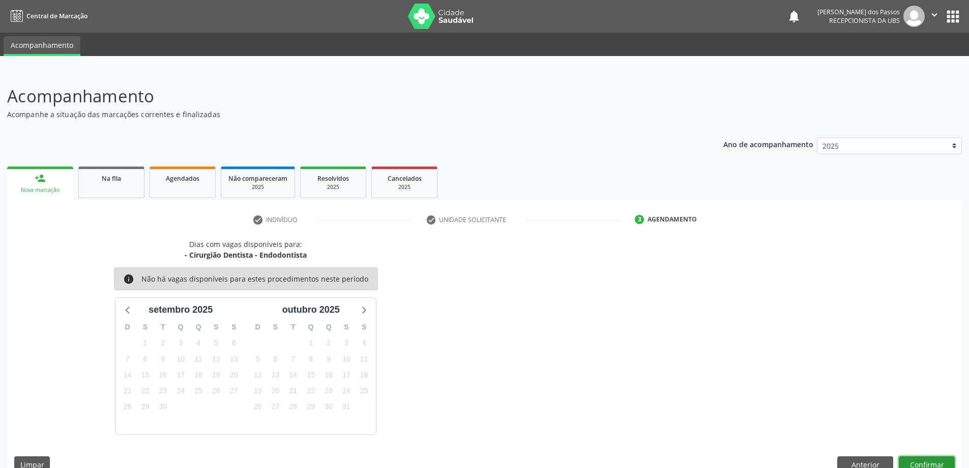
click at [926, 459] on button "Confirmar" at bounding box center [927, 464] width 56 height 17
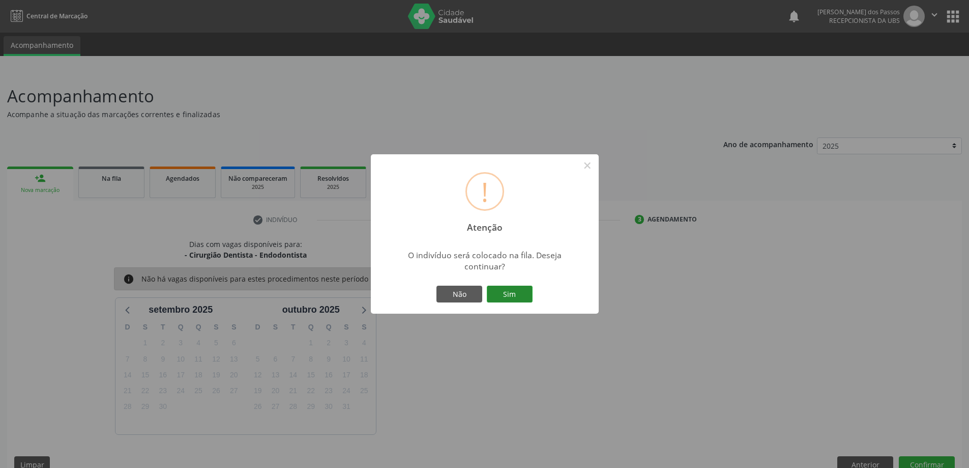
click at [498, 290] on button "Sim" at bounding box center [510, 293] width 46 height 17
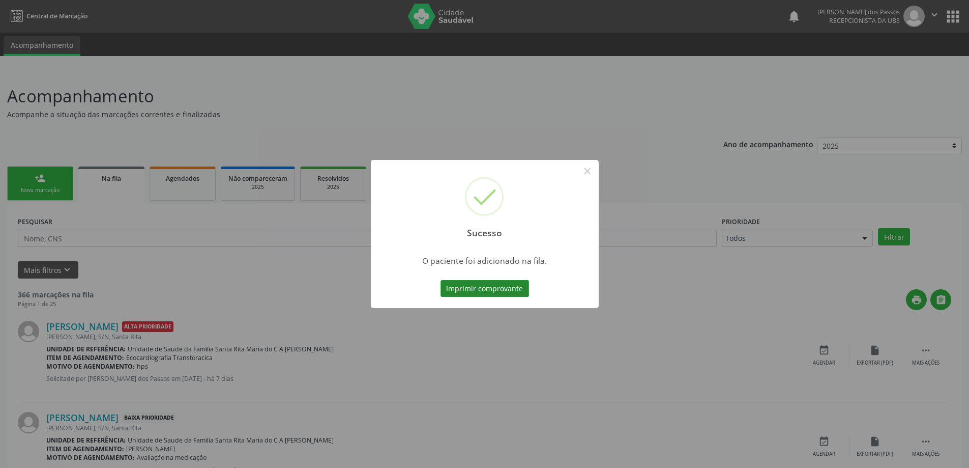
click at [503, 288] on button "Imprimir comprovante" at bounding box center [485, 288] width 89 height 17
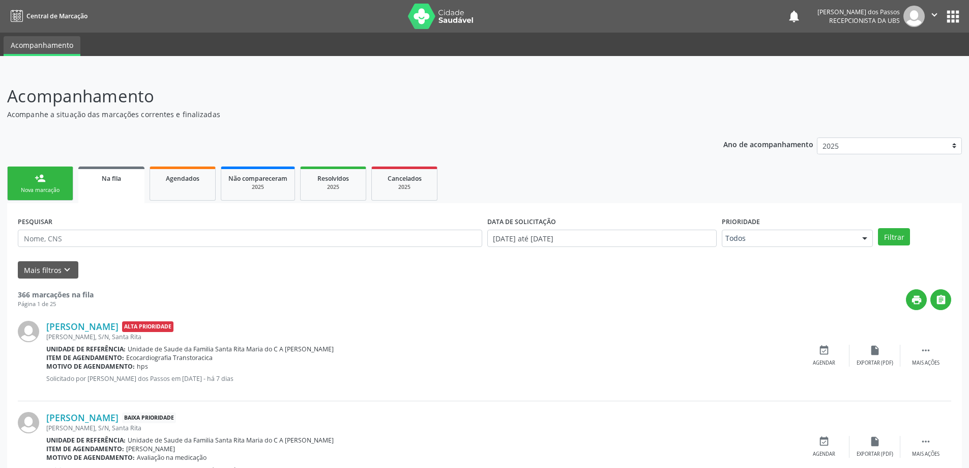
click at [44, 194] on link "person_add Nova marcação" at bounding box center [40, 183] width 66 height 34
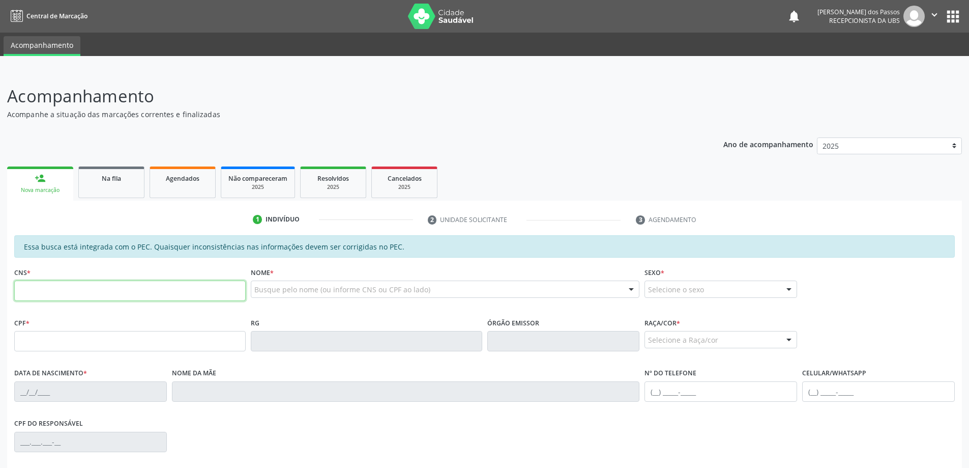
click at [170, 293] on input "text" at bounding box center [129, 290] width 231 height 20
type input "700 0019 8665 8400"
type input "[DATE]"
type input "[PERSON_NAME]"
type input "[PHONE_NUMBER]"
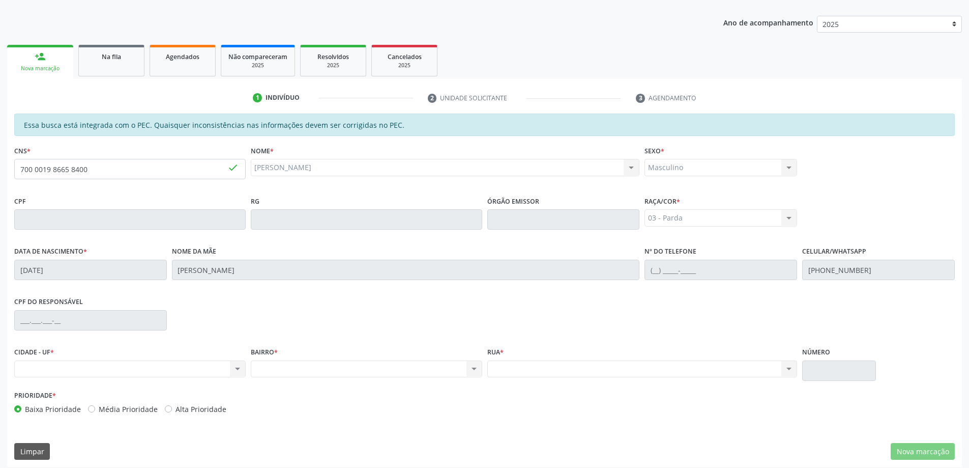
scroll to position [128, 0]
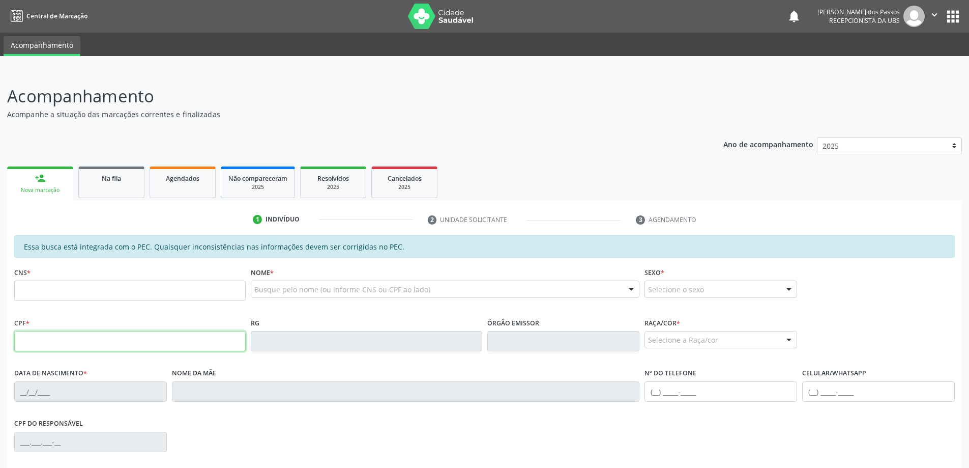
click at [99, 339] on input "text" at bounding box center [129, 341] width 231 height 20
type input "074.154.284-63"
type input "23/09/1978"
type input "Rosiete Bastista dos Santos"
type input "(82) 99990-8778"
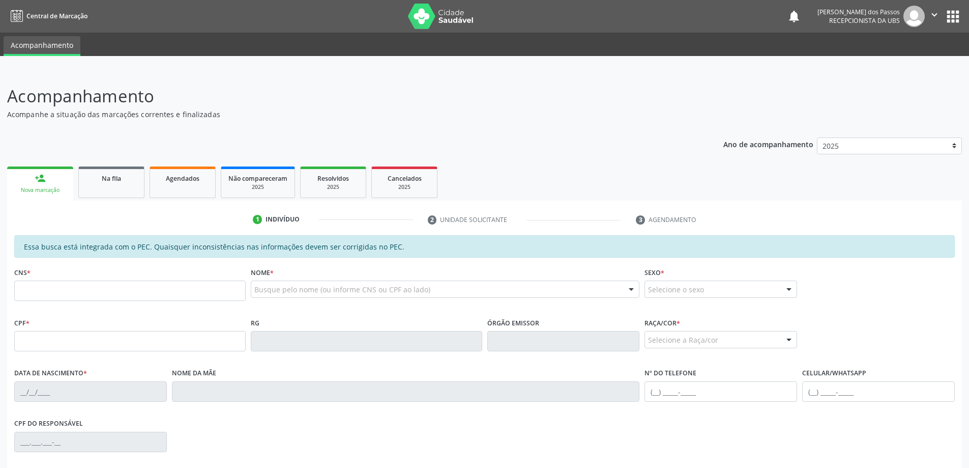
click at [69, 293] on input "text" at bounding box center [129, 290] width 231 height 20
click at [70, 292] on input "text" at bounding box center [129, 290] width 231 height 20
type input "704 5053 5937 1415"
type input "075.919.084-48"
type input "05/10/1983"
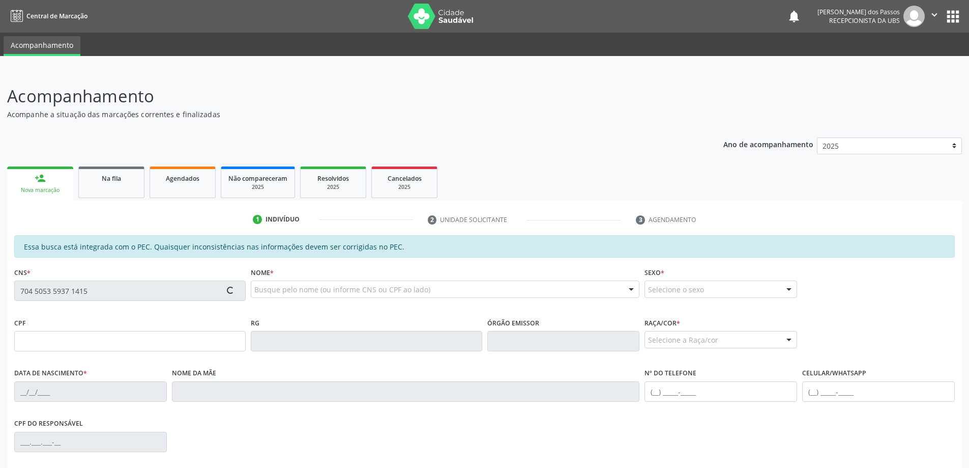
type input "Amara Ferreira de Paula"
type input "(82) 98761-2017"
type input "S/N"
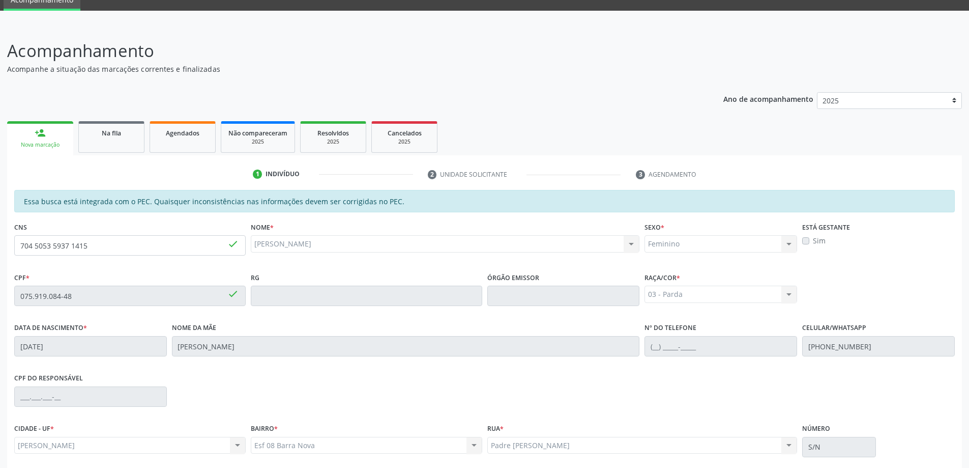
scroll to position [128, 0]
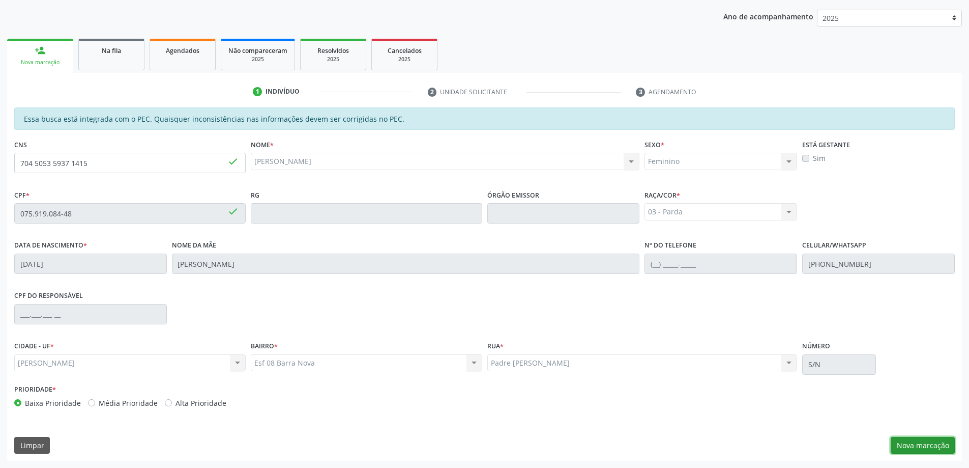
click at [925, 450] on button "Nova marcação" at bounding box center [923, 445] width 64 height 17
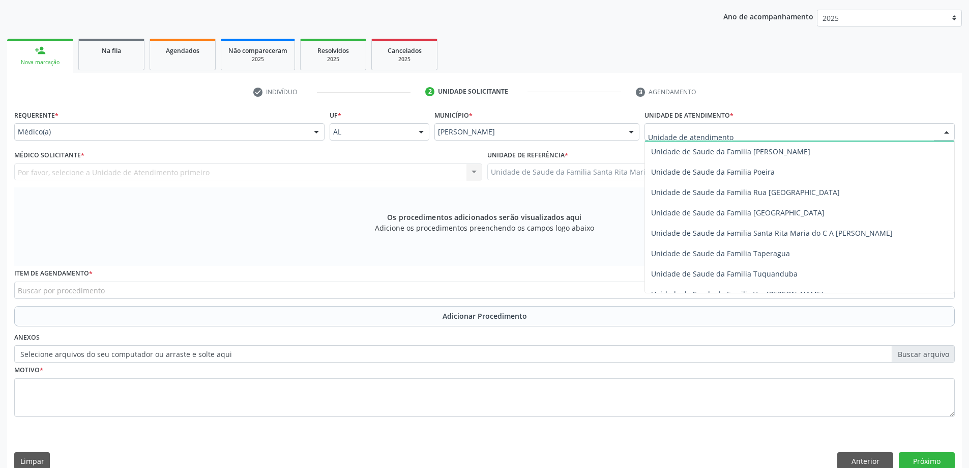
scroll to position [661, 0]
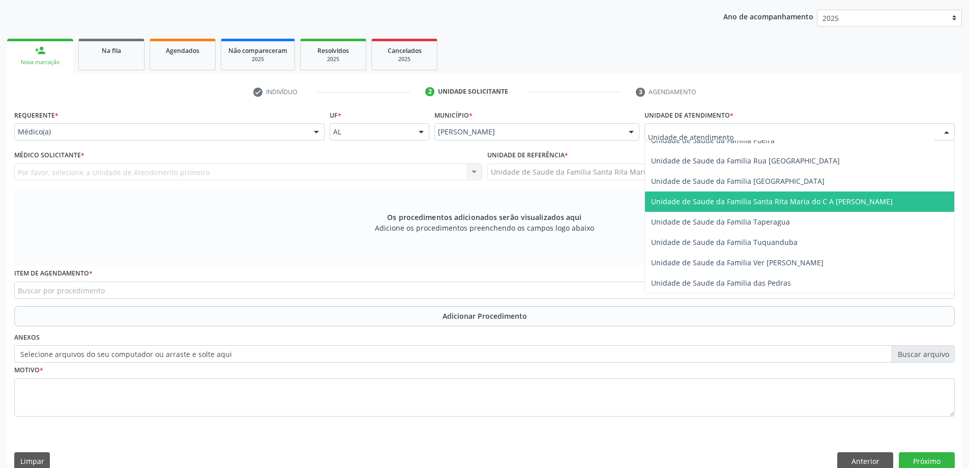
click at [695, 202] on span "Unidade de Saude da Familia Santa Rita Maria do C A [PERSON_NAME]" at bounding box center [772, 201] width 242 height 10
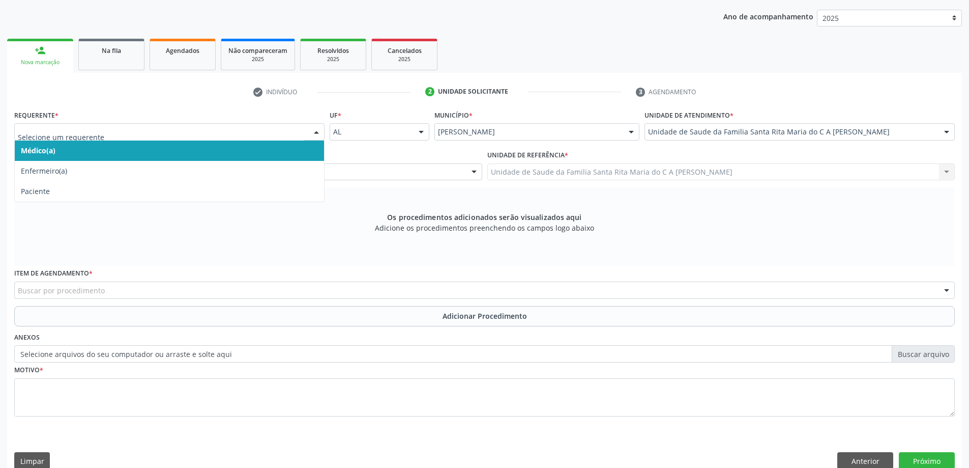
click at [111, 150] on span "Médico(a)" at bounding box center [169, 150] width 309 height 20
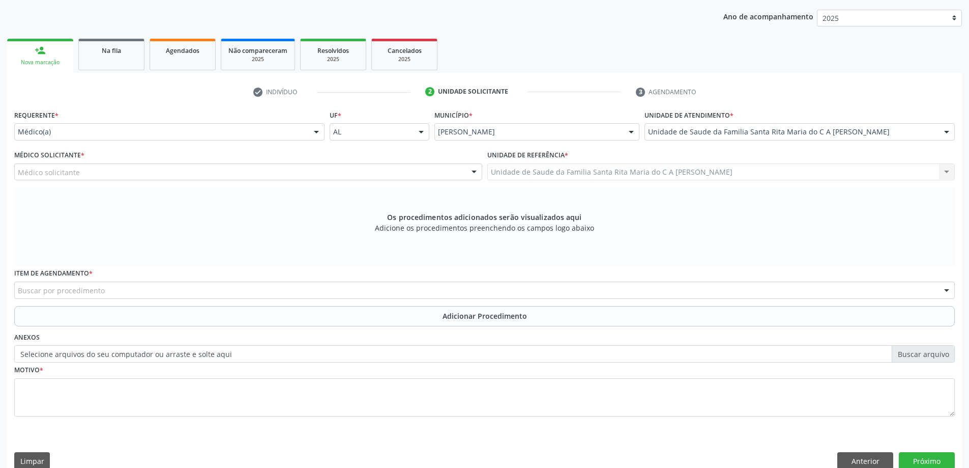
click at [107, 173] on div "Médico solicitante" at bounding box center [248, 171] width 468 height 17
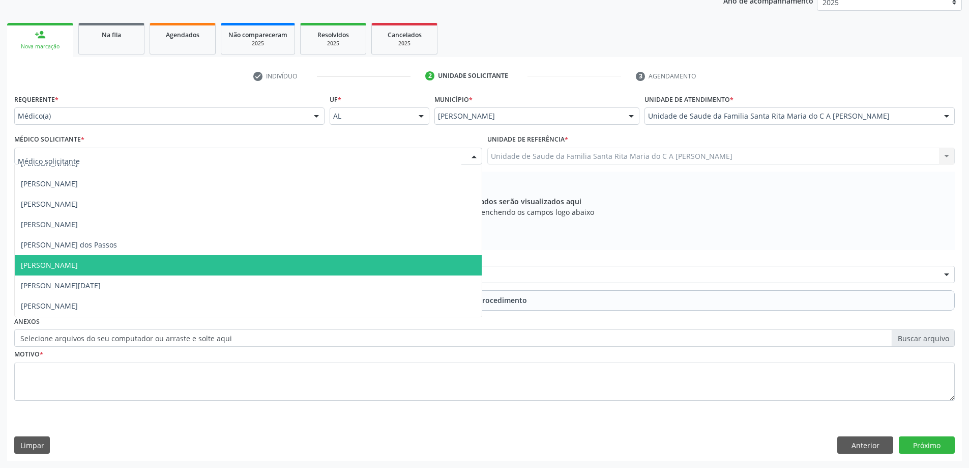
scroll to position [0, 0]
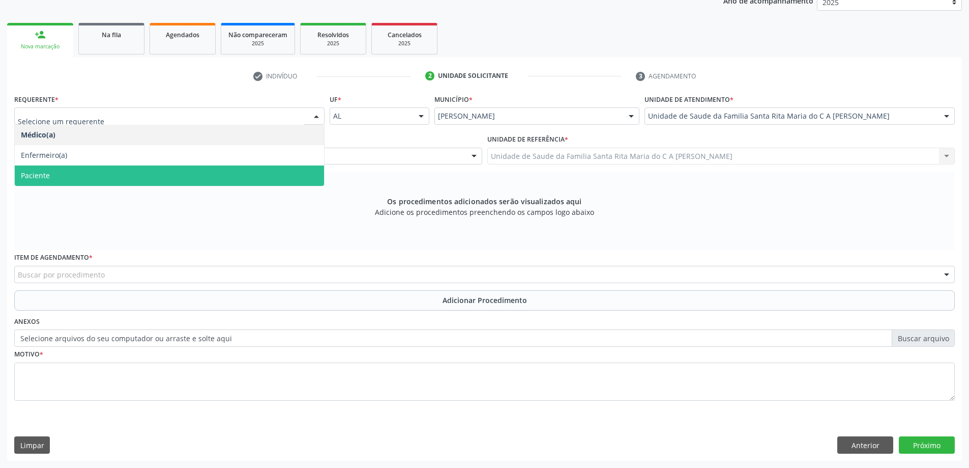
click at [87, 180] on span "Paciente" at bounding box center [169, 175] width 309 height 20
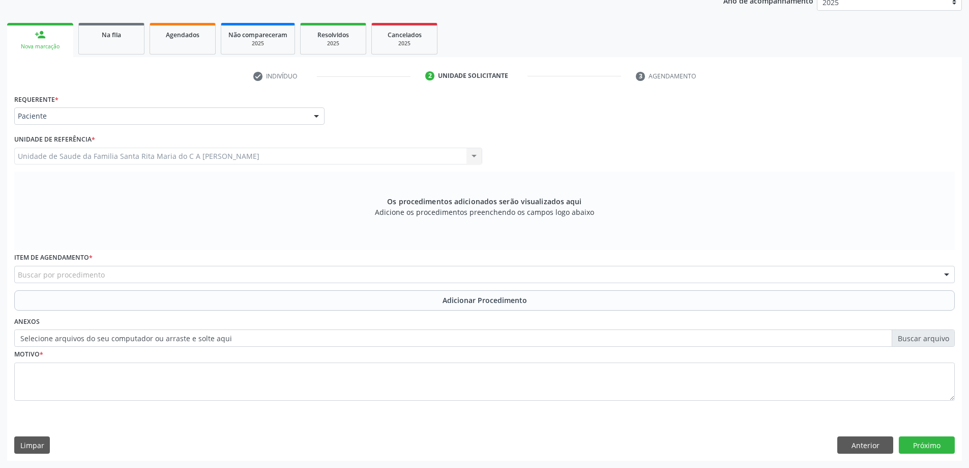
click at [114, 276] on div "Buscar por procedimento" at bounding box center [484, 274] width 941 height 17
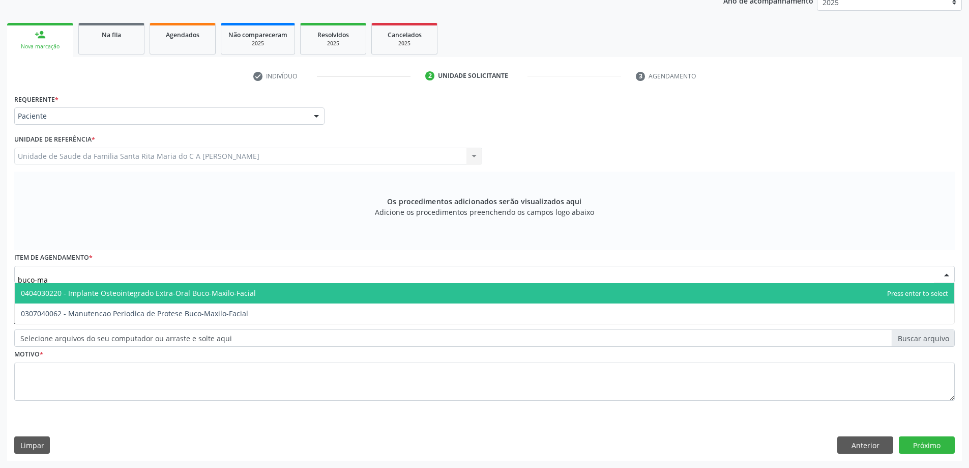
click at [103, 275] on input "buco-ma" at bounding box center [476, 279] width 916 height 20
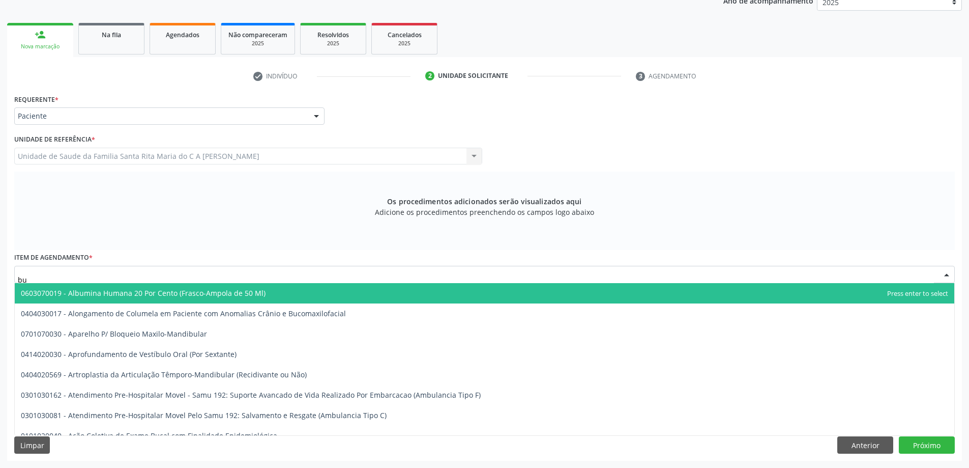
type input "b"
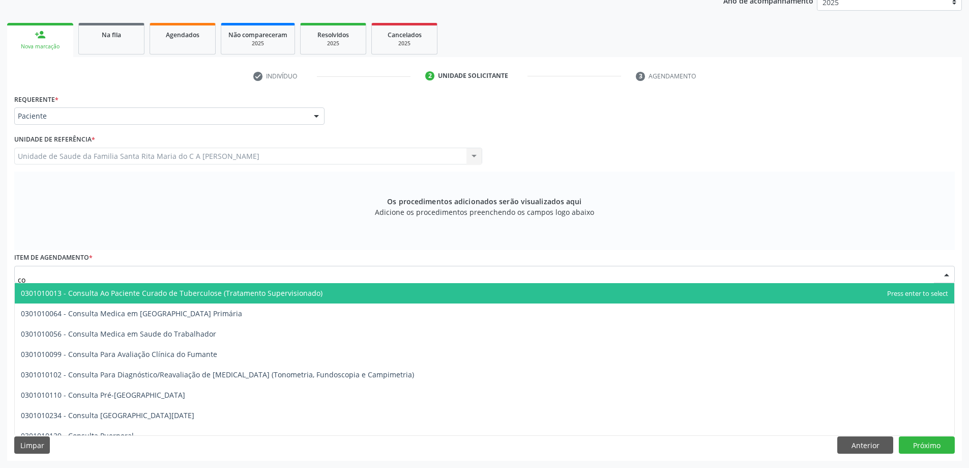
type input "c"
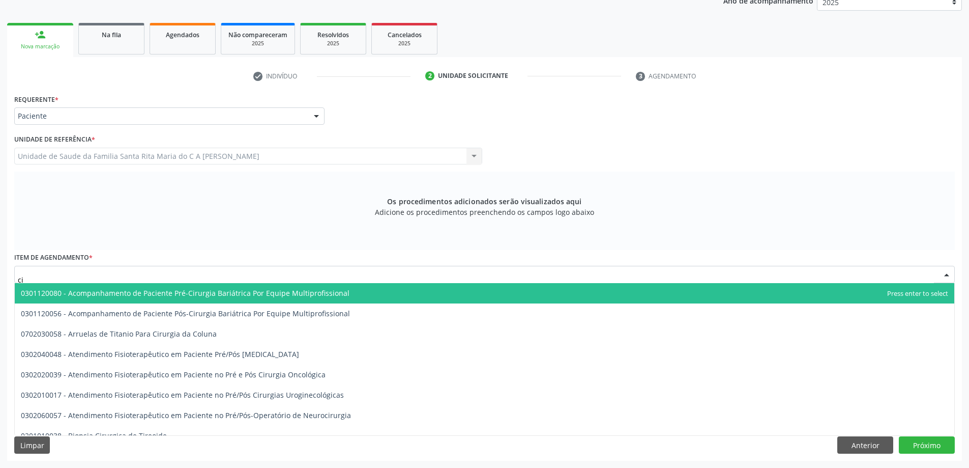
type input "c"
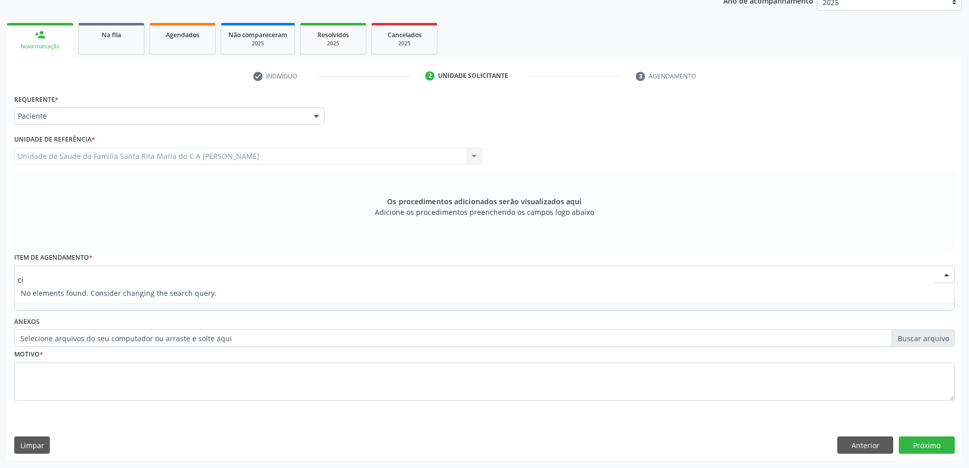
type input "c"
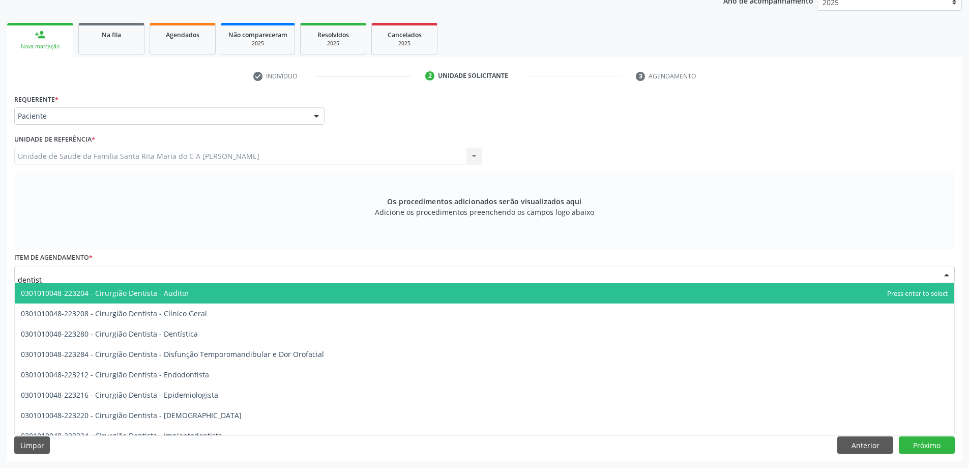
type input "dentista"
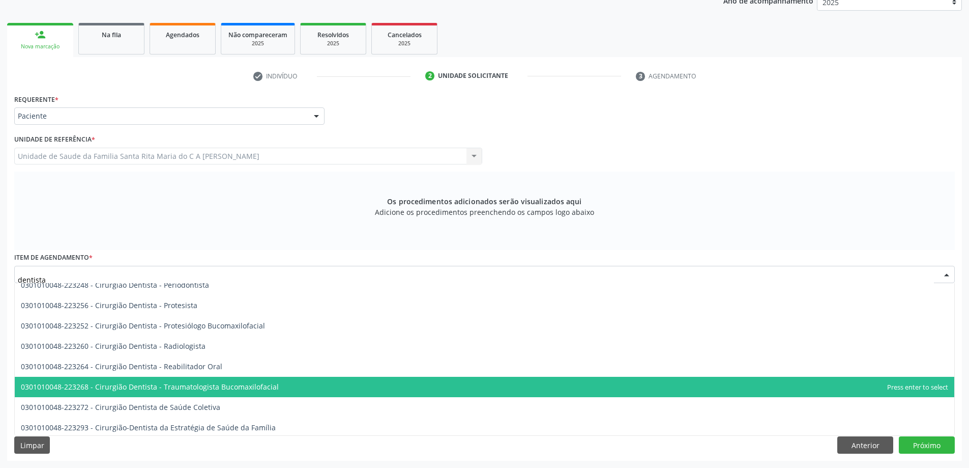
scroll to position [316, 0]
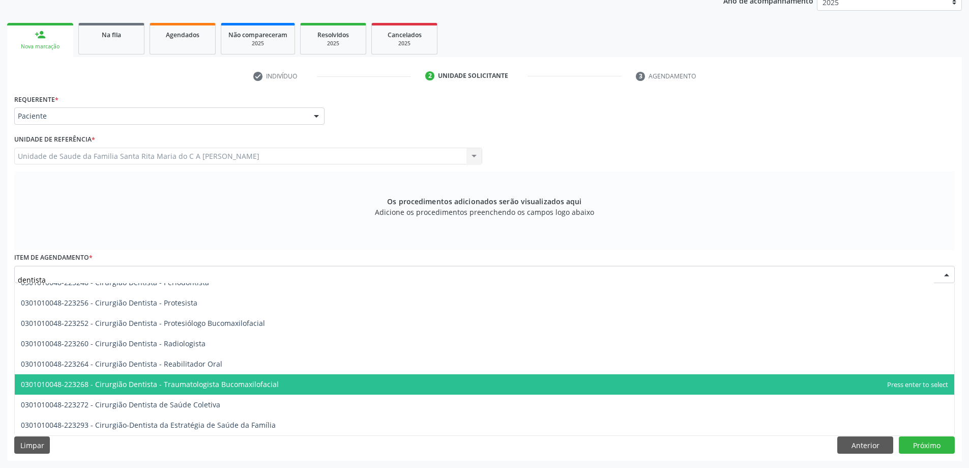
click at [251, 389] on span "0301010048-223268 - Cirurgião Dentista - Traumatologista Bucomaxilofacial" at bounding box center [485, 384] width 940 height 20
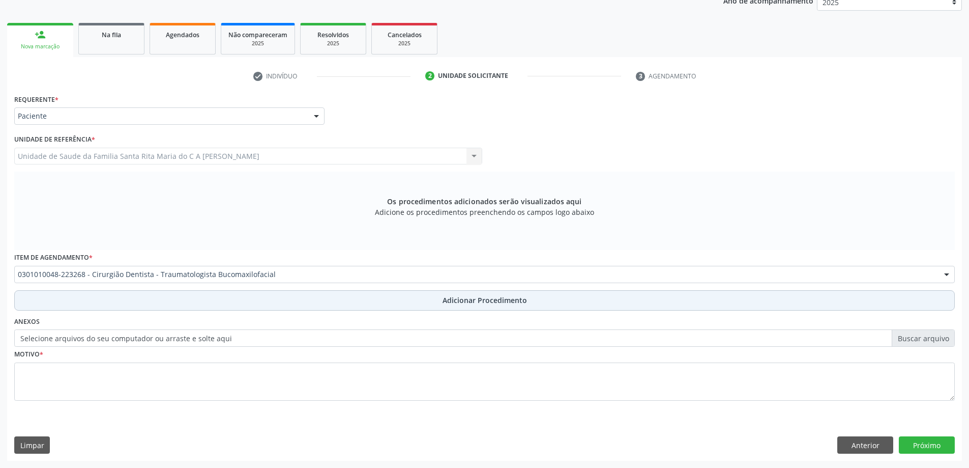
click at [153, 301] on button "Adicionar Procedimento" at bounding box center [484, 300] width 941 height 20
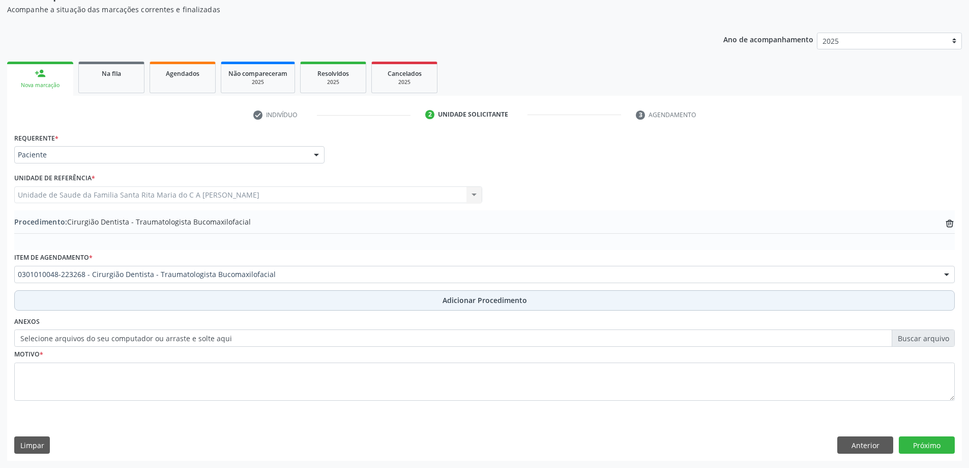
scroll to position [105, 0]
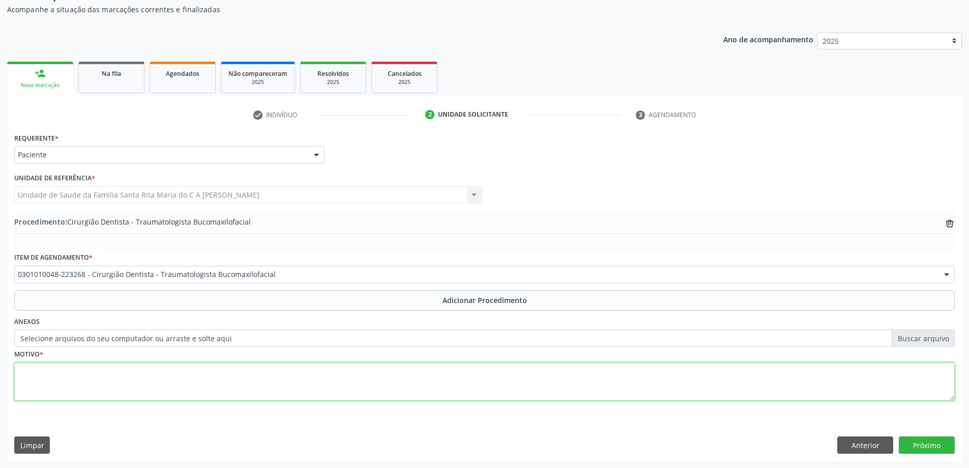
click at [126, 379] on textarea at bounding box center [484, 381] width 941 height 39
type textarea "paciente relata dor em região do ATM"
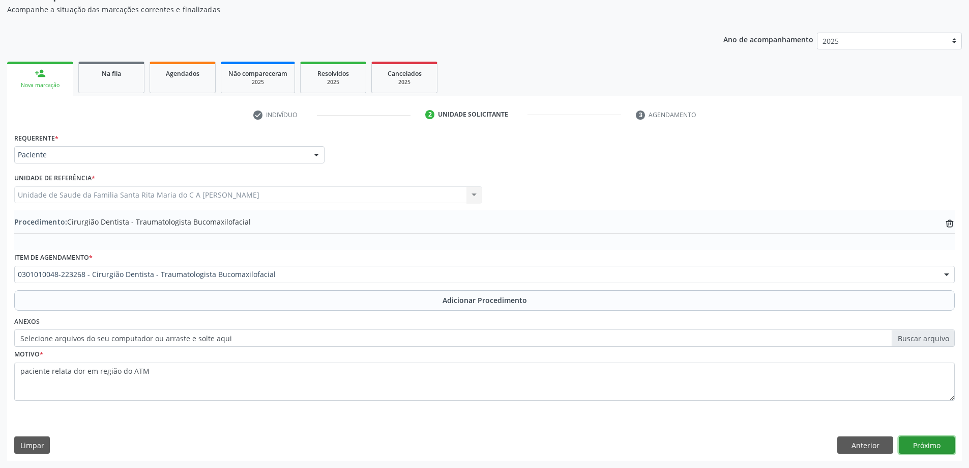
click at [934, 444] on button "Próximo" at bounding box center [927, 444] width 56 height 17
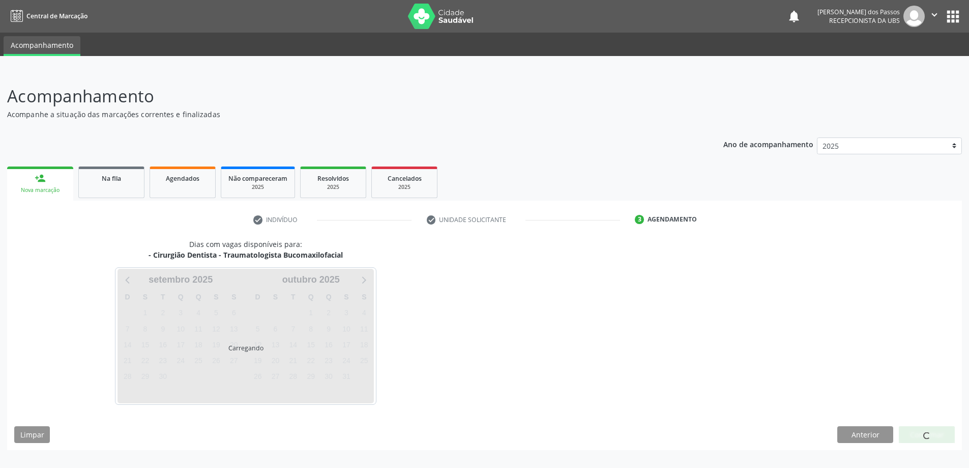
scroll to position [0, 0]
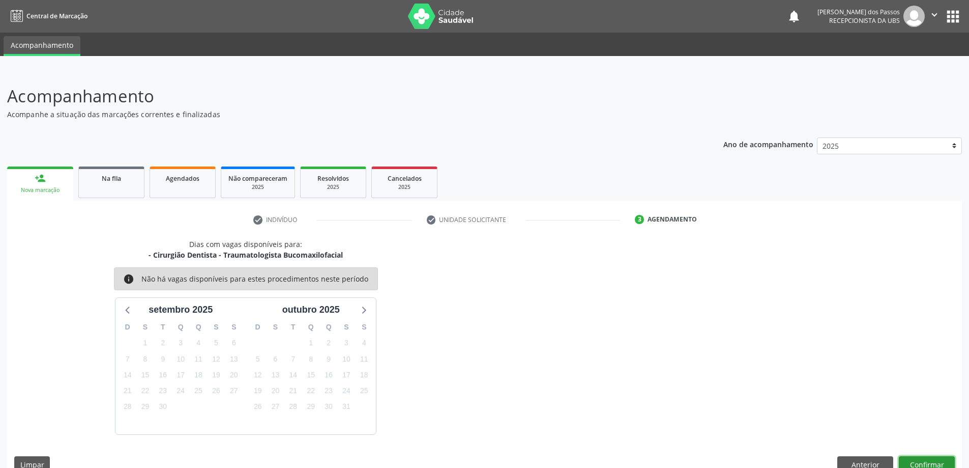
click at [920, 459] on button "Confirmar" at bounding box center [927, 464] width 56 height 17
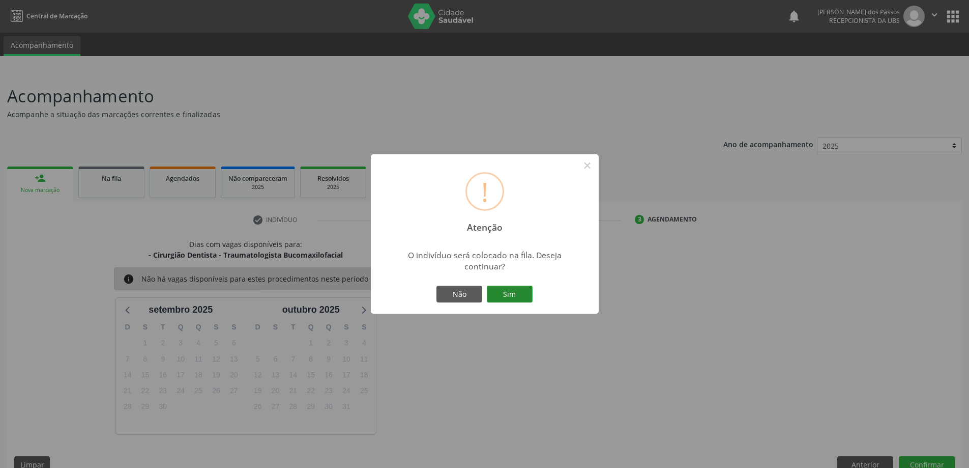
click at [514, 291] on button "Sim" at bounding box center [510, 293] width 46 height 17
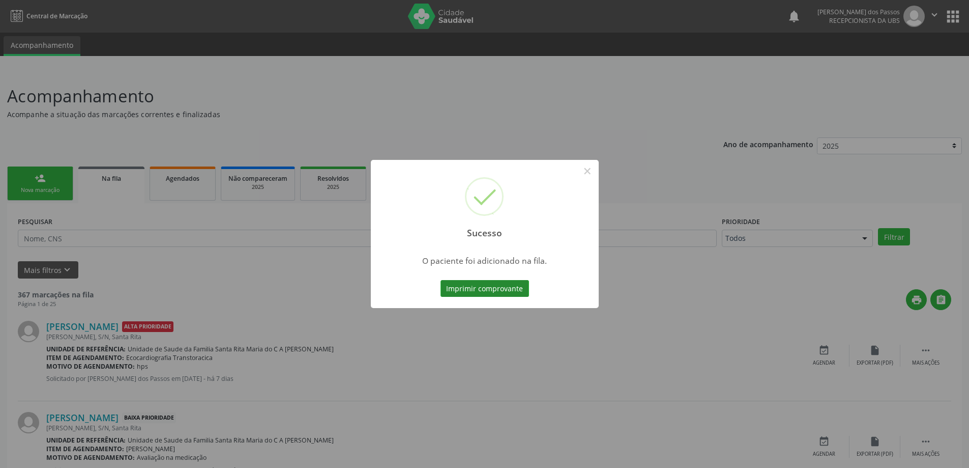
click at [486, 285] on button "Imprimir comprovante" at bounding box center [485, 288] width 89 height 17
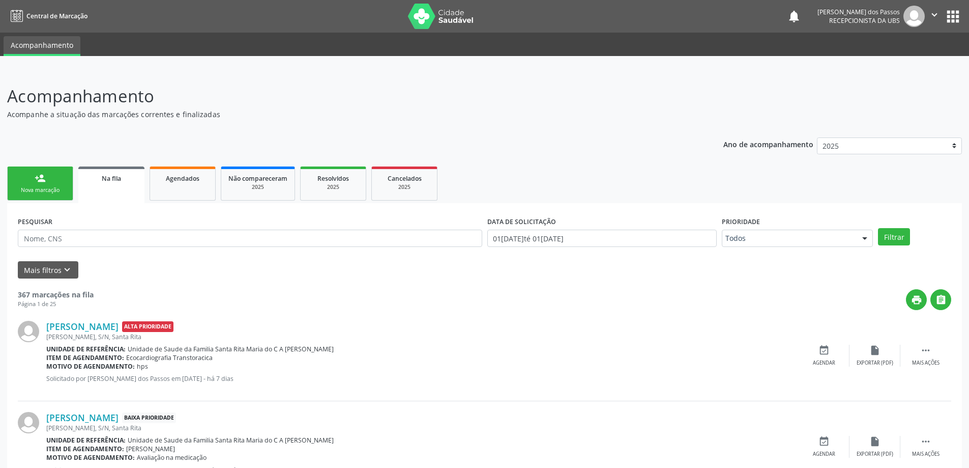
click at [22, 187] on div "Nova marcação" at bounding box center [40, 190] width 51 height 8
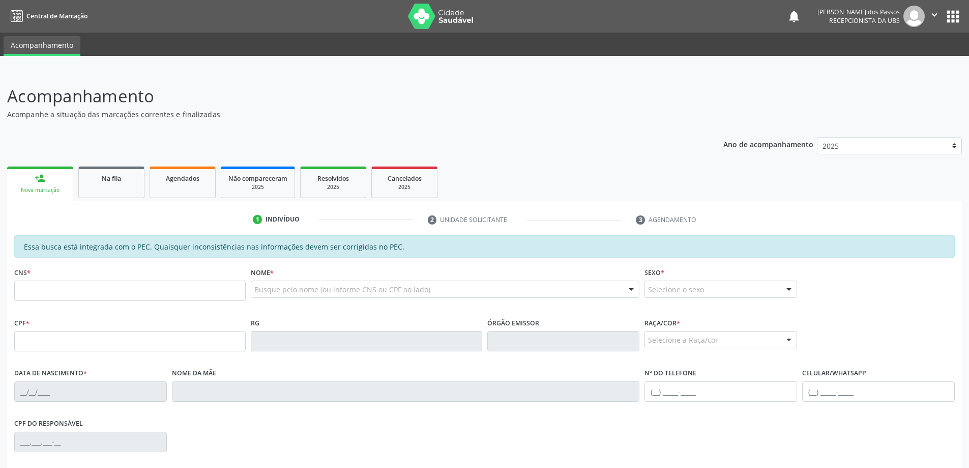
click at [43, 186] on link "person_add Nova marcação" at bounding box center [40, 183] width 66 height 34
click at [39, 192] on div "Nova marcação" at bounding box center [40, 190] width 52 height 8
click at [67, 292] on input "text" at bounding box center [129, 290] width 231 height 20
type input "7"
click at [95, 344] on input "text" at bounding box center [129, 341] width 231 height 20
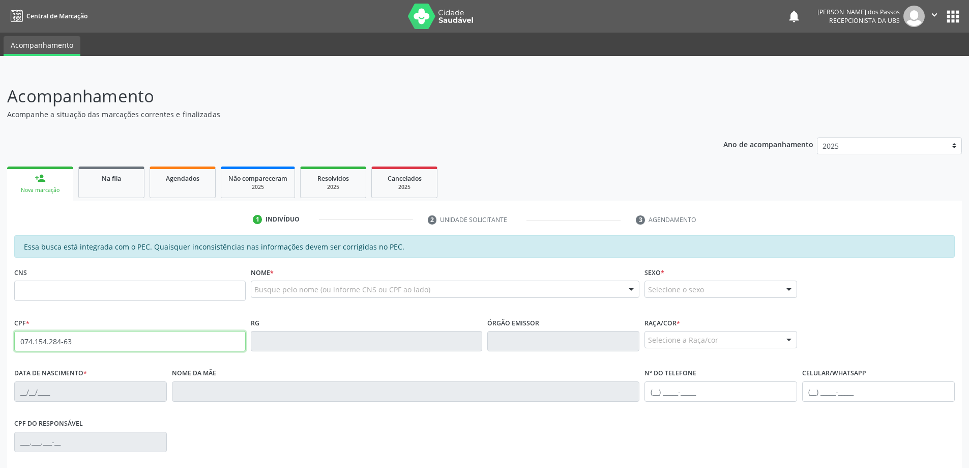
type input "074.154.284-63"
type input "23/09/1978"
type input "Rosiete Bastista dos Santos"
type input "(82) 99990-8778"
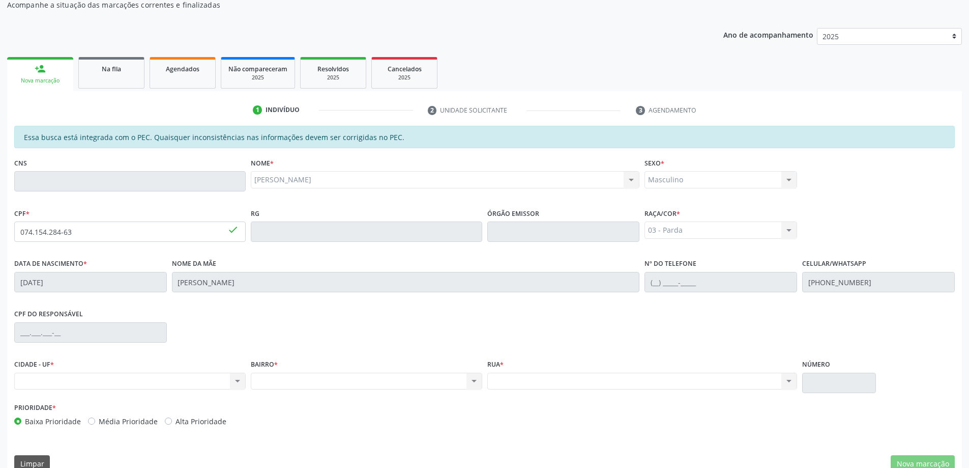
scroll to position [128, 0]
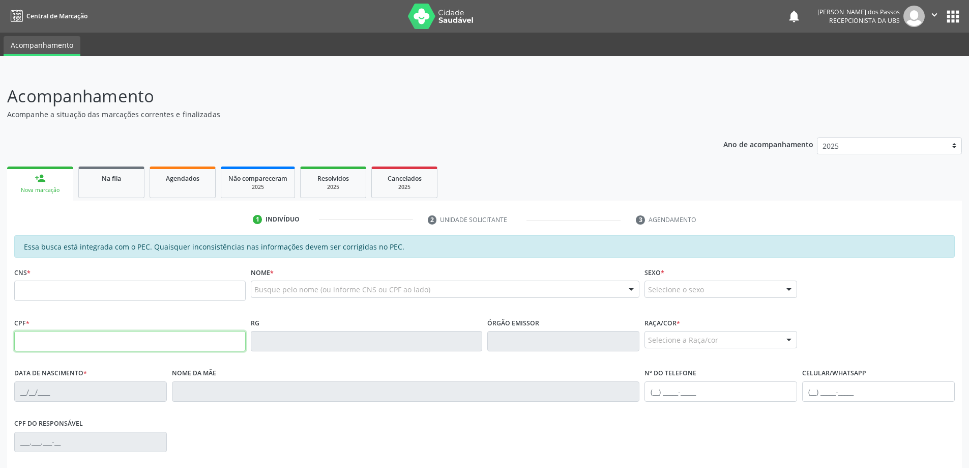
click at [62, 337] on input "text" at bounding box center [129, 341] width 231 height 20
type input "092.494.254-14"
type input "704 8025 2901 3446"
type input "[DATE]"
type input "[PERSON_NAME]"
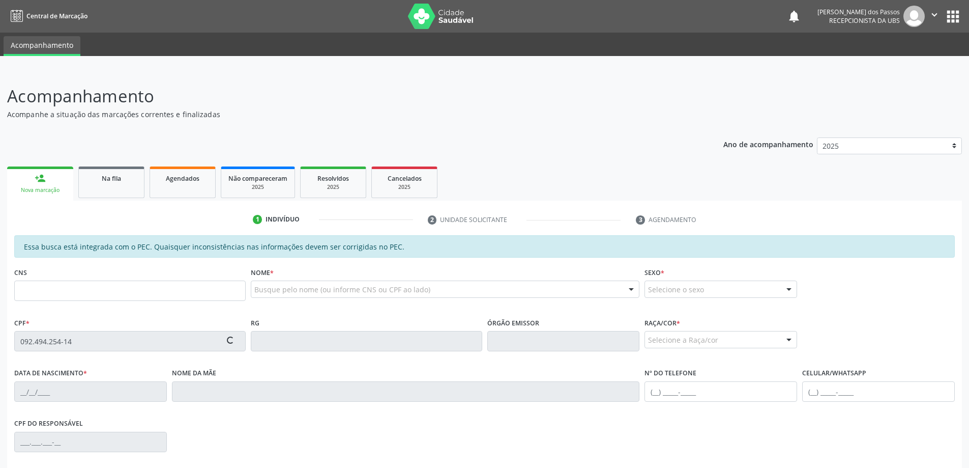
type input "[PHONE_NUMBER]"
type input "S/N"
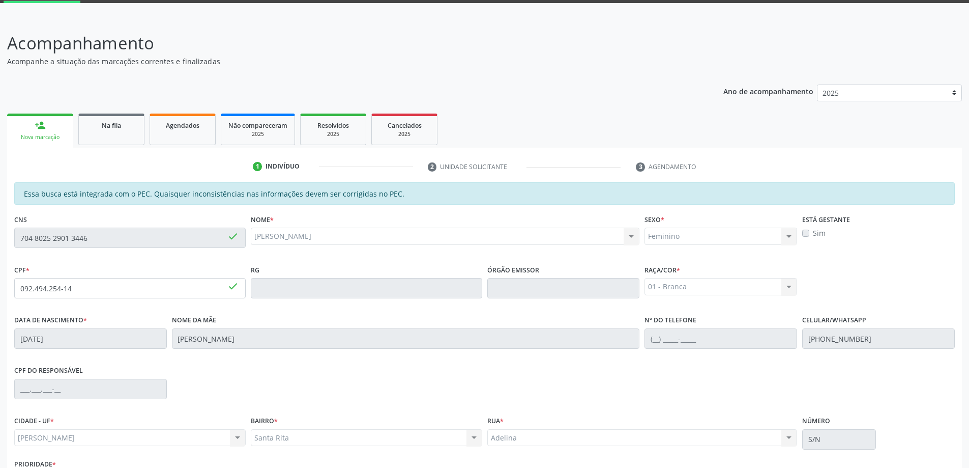
scroll to position [128, 0]
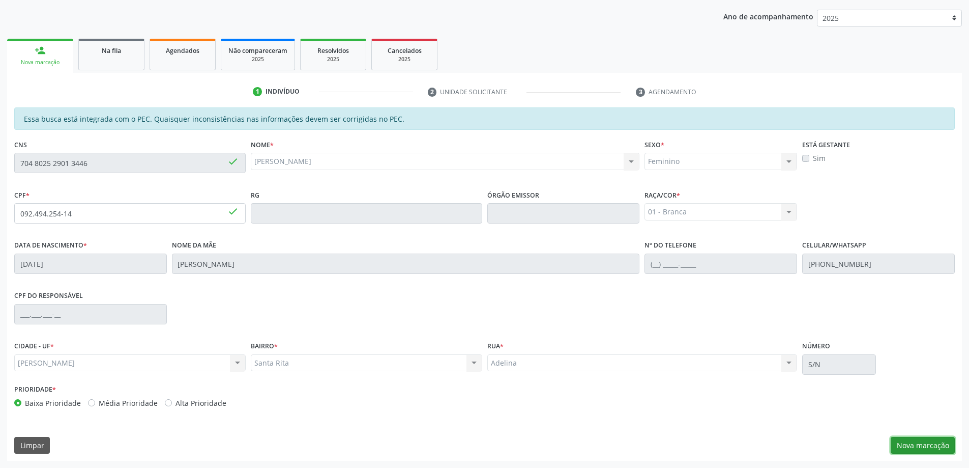
click at [905, 443] on button "Nova marcação" at bounding box center [923, 445] width 64 height 17
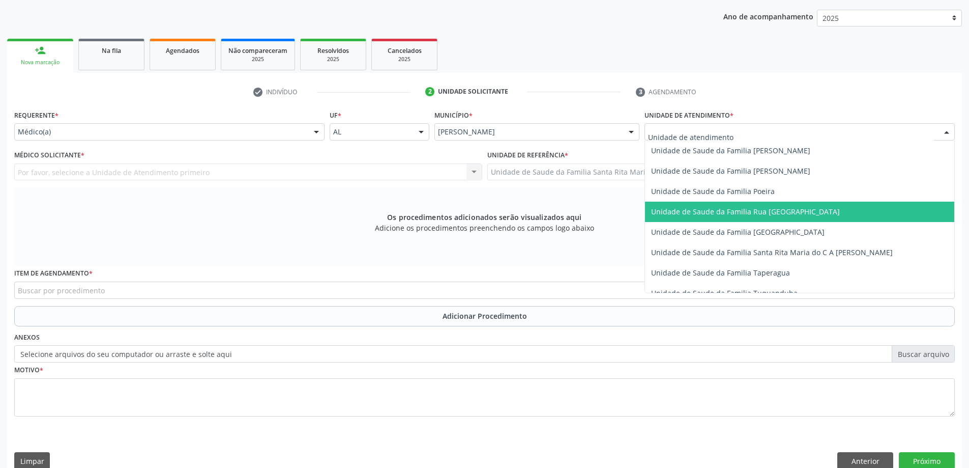
scroll to position [661, 0]
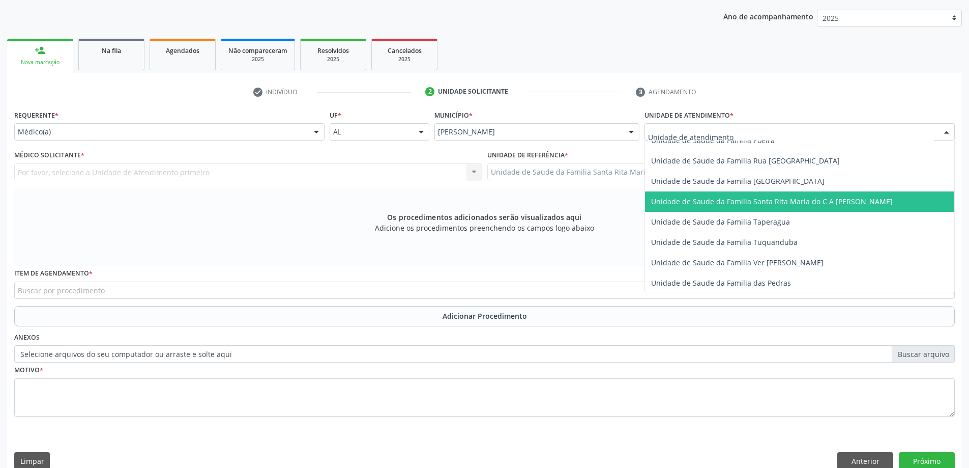
click at [700, 206] on span "Unidade de Saude da Familia Santa Rita Maria do C A [PERSON_NAME]" at bounding box center [799, 201] width 309 height 20
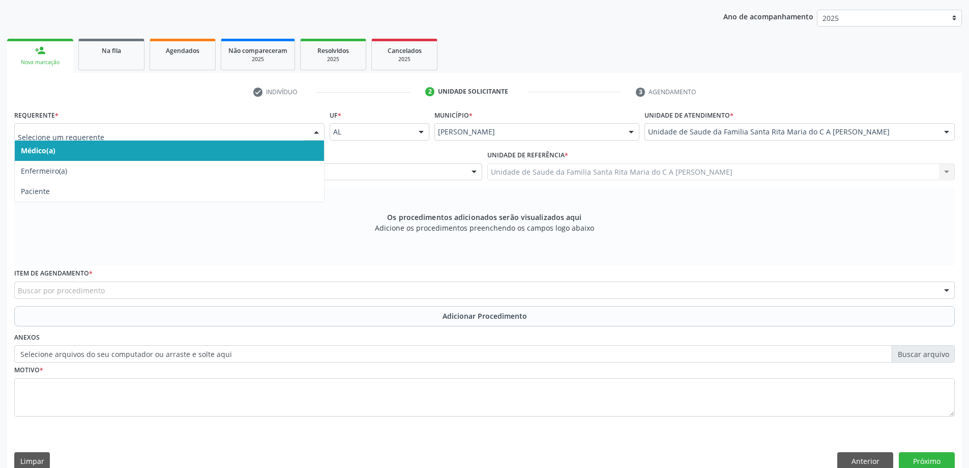
click at [159, 149] on span "Médico(a)" at bounding box center [169, 150] width 309 height 20
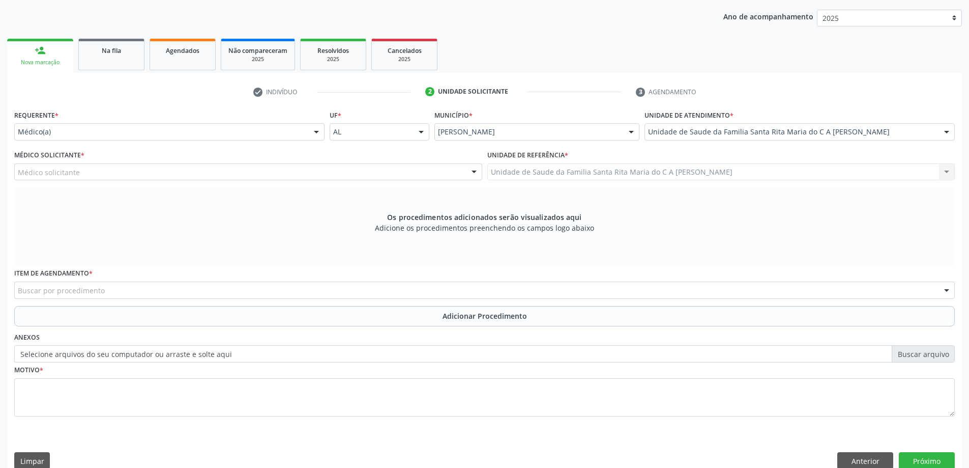
click at [153, 173] on div "Médico solicitante" at bounding box center [248, 171] width 468 height 17
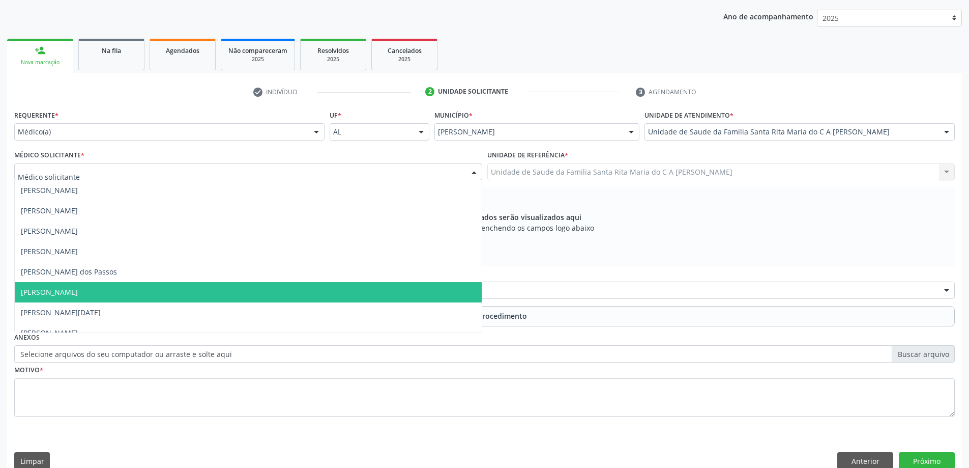
click at [129, 289] on span "[PERSON_NAME]" at bounding box center [248, 292] width 467 height 20
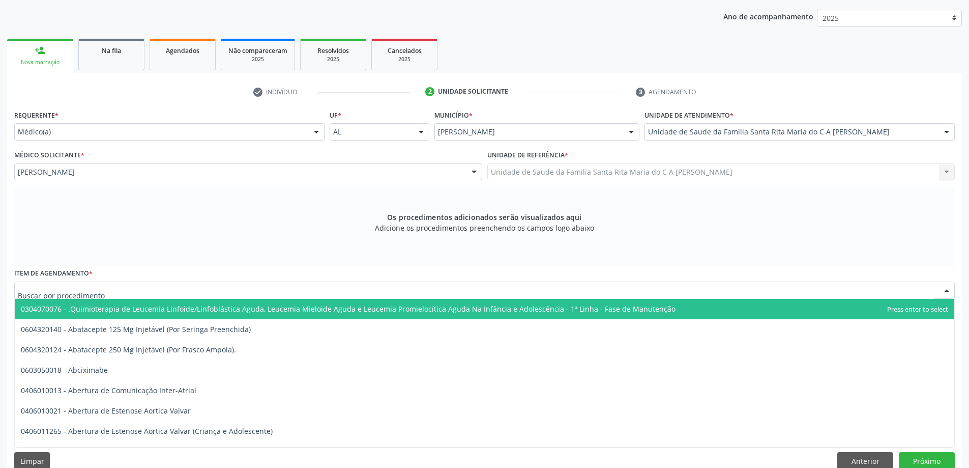
click at [142, 291] on div at bounding box center [484, 289] width 941 height 17
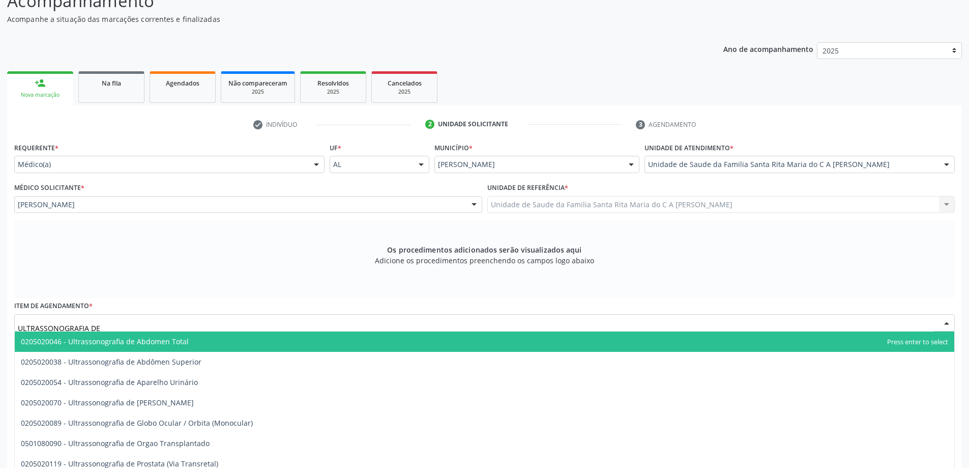
scroll to position [77, 0]
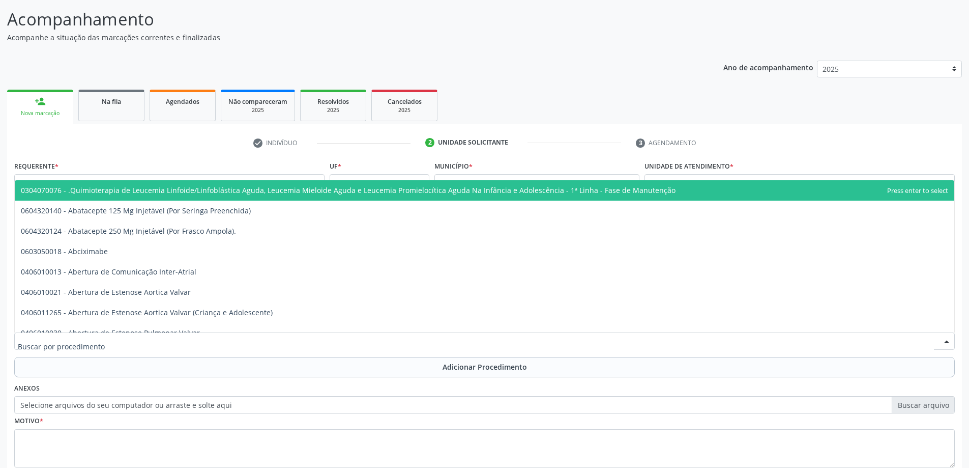
click at [224, 341] on div at bounding box center [484, 340] width 941 height 17
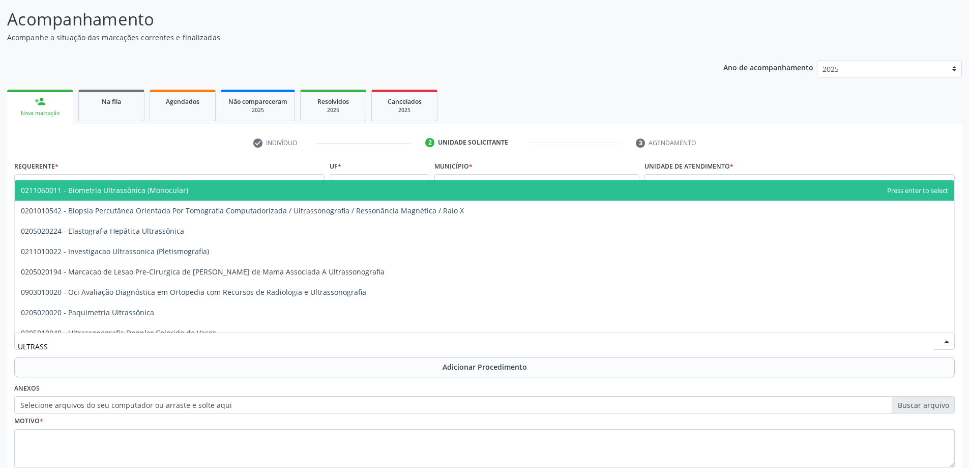
type input "ULTRASSO"
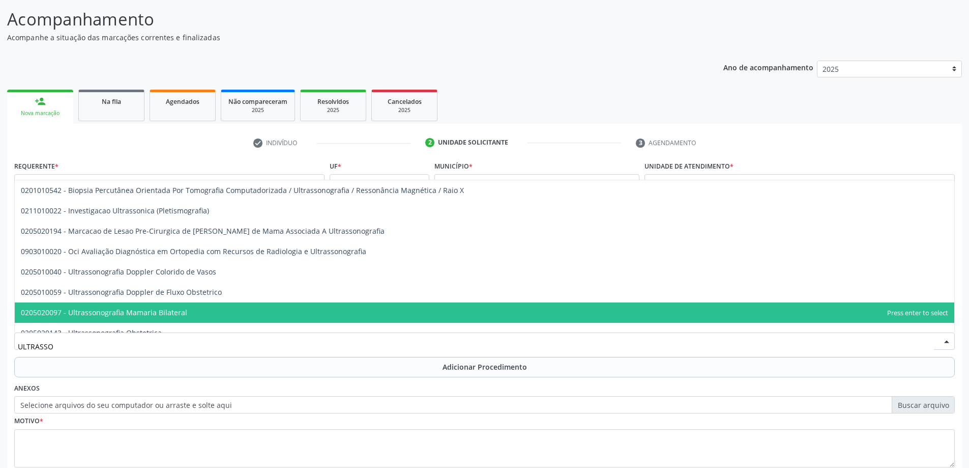
click at [219, 308] on span "0205020097 - Ultrassonografia Mamaria Bilateral" at bounding box center [485, 312] width 940 height 20
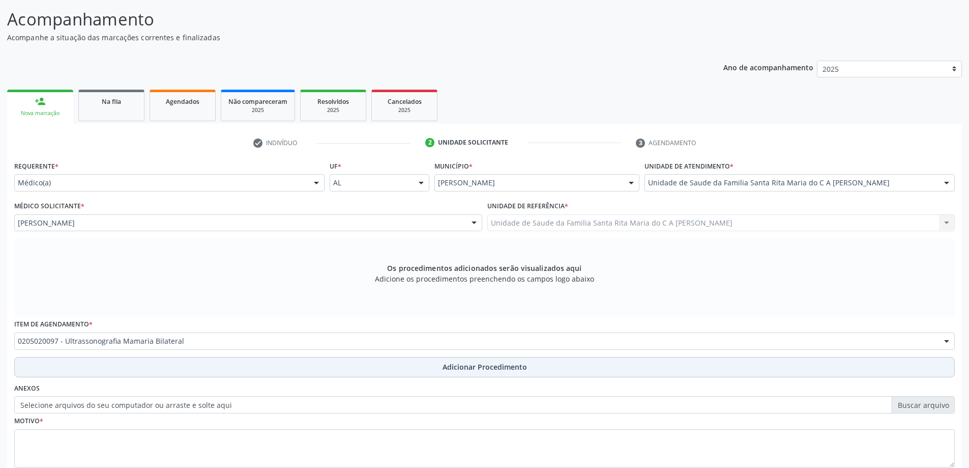
click at [179, 369] on button "Adicionar Procedimento" at bounding box center [484, 367] width 941 height 20
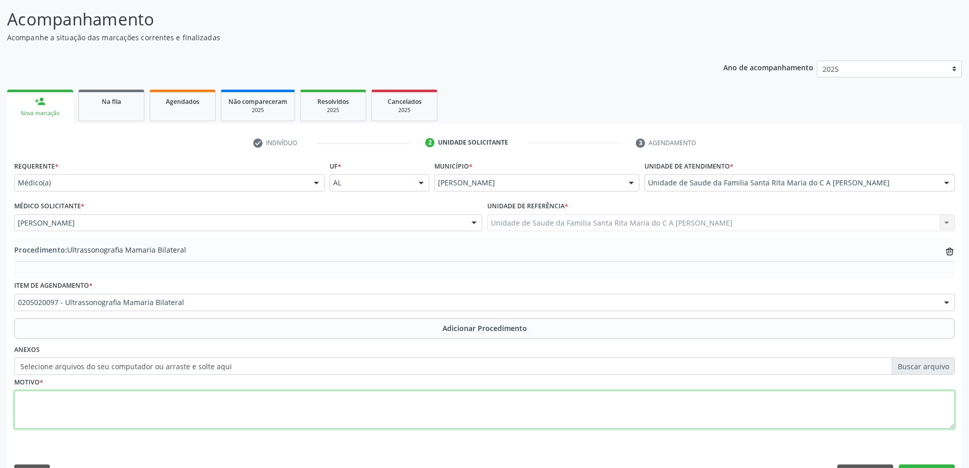
click at [166, 411] on textarea at bounding box center [484, 409] width 941 height 39
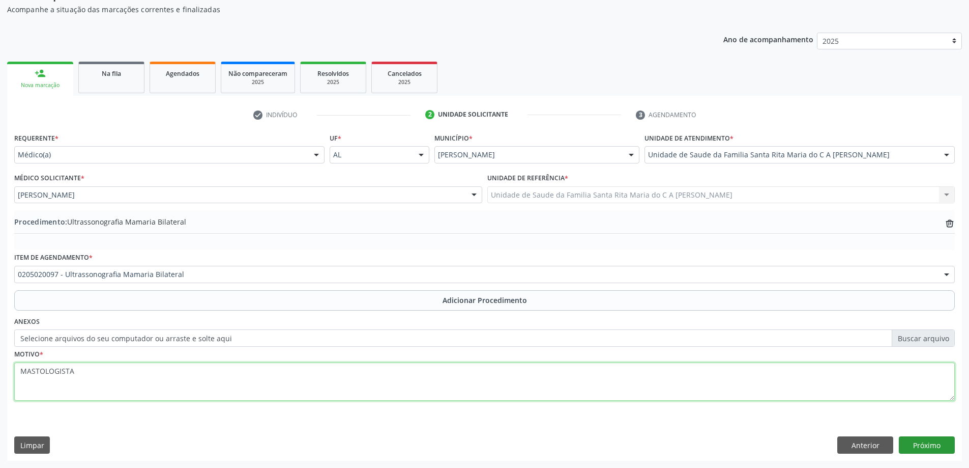
type textarea "MASTOLOGISTA"
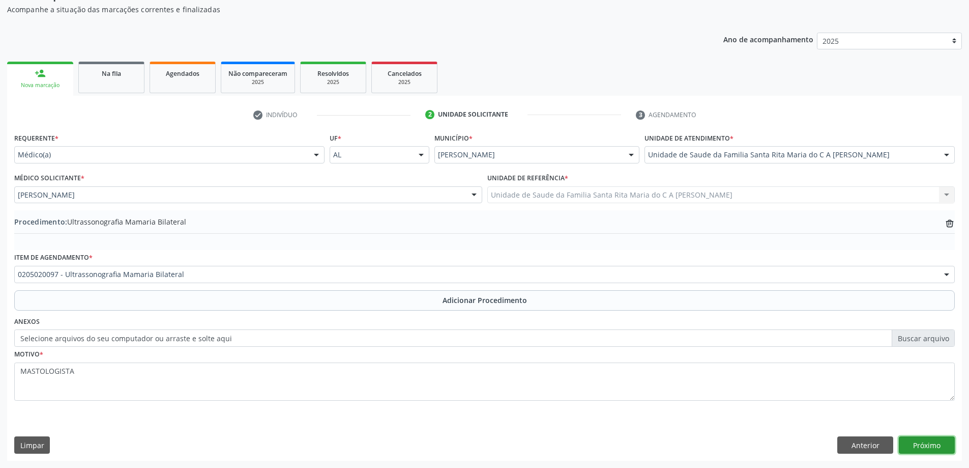
click at [930, 444] on button "Próximo" at bounding box center [927, 444] width 56 height 17
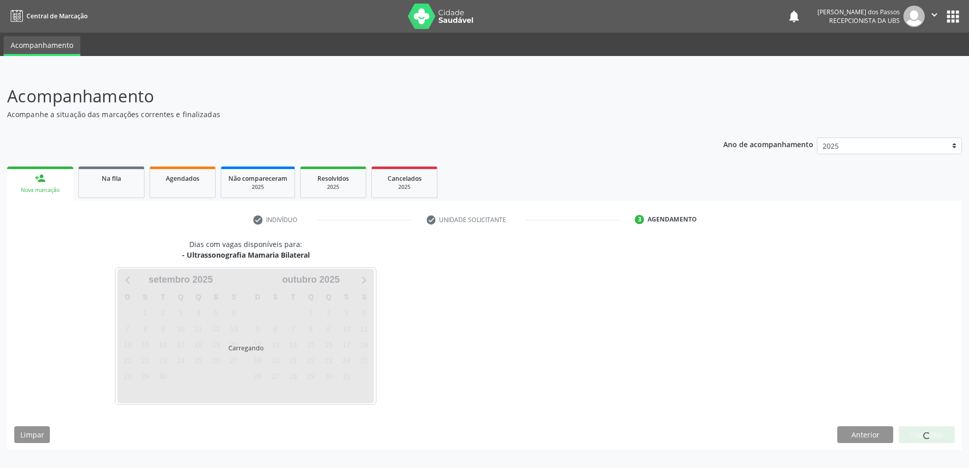
scroll to position [0, 0]
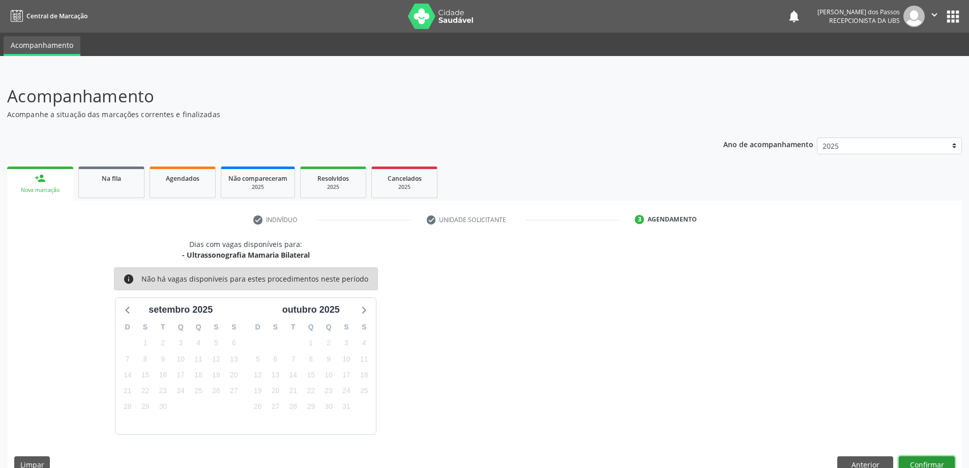
drag, startPoint x: 932, startPoint y: 467, endPoint x: 933, endPoint y: 461, distance: 5.7
click at [933, 461] on button "Confirmar" at bounding box center [927, 464] width 56 height 17
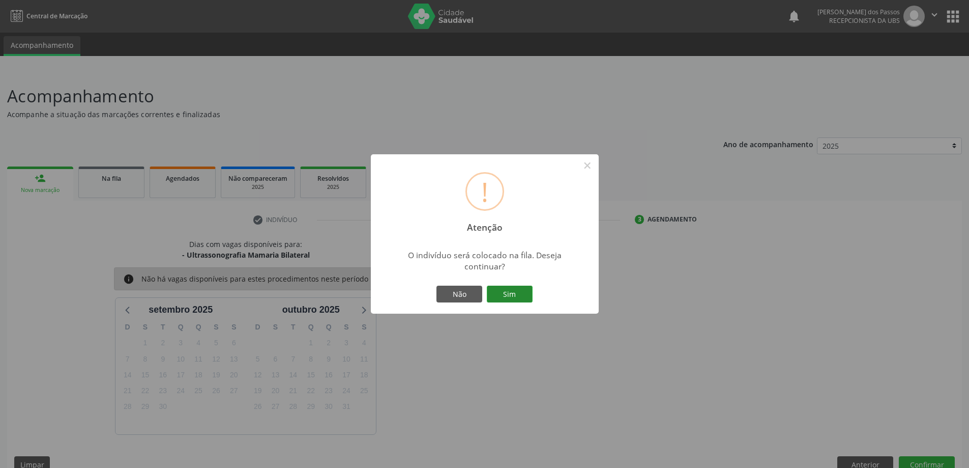
click at [499, 296] on button "Sim" at bounding box center [510, 293] width 46 height 17
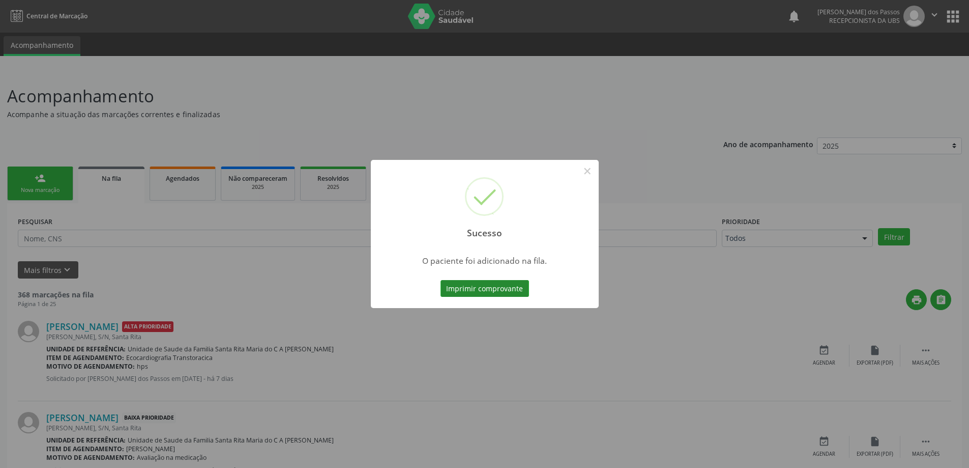
click at [497, 288] on button "Imprimir comprovante" at bounding box center [485, 288] width 89 height 17
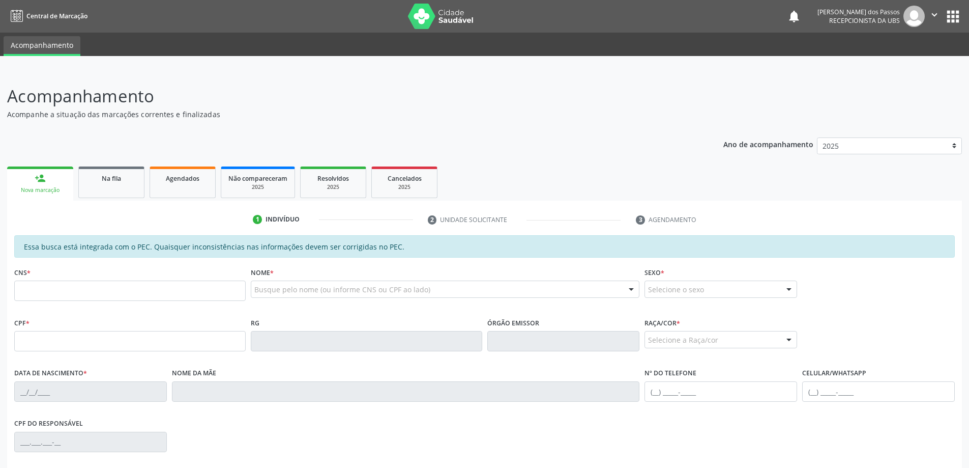
click at [77, 289] on input "text" at bounding box center [129, 290] width 231 height 20
type input "0"
click at [52, 289] on input "text" at bounding box center [129, 290] width 231 height 20
type input "700 0019 8665 8400"
type input "[DATE]"
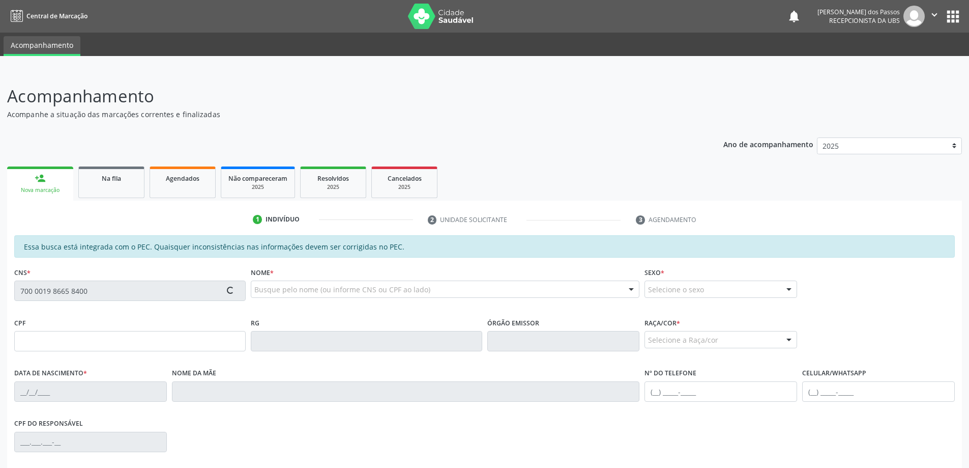
type input "[PERSON_NAME]"
type input "[PHONE_NUMBER]"
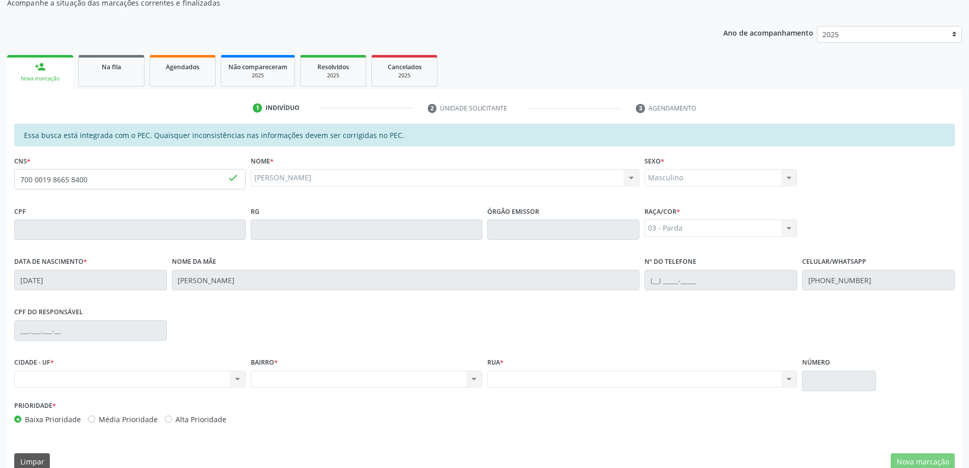
scroll to position [128, 0]
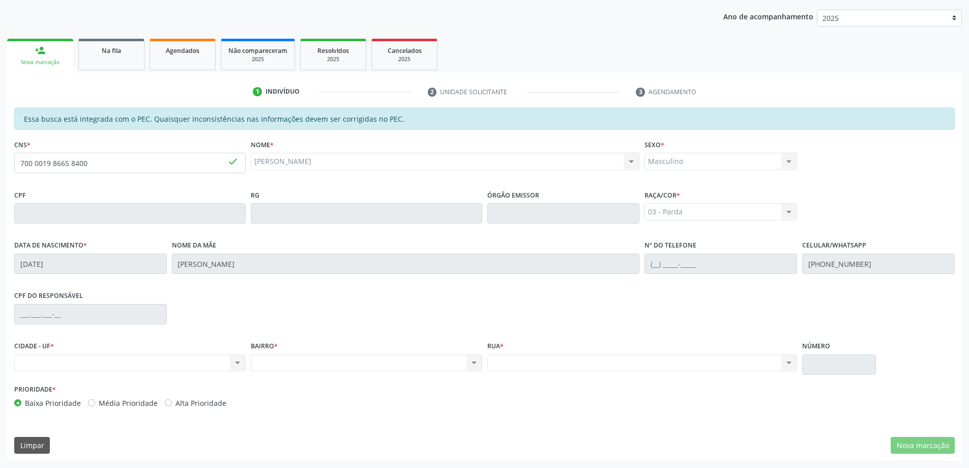
click at [97, 362] on div "Nenhum resultado encontrado para: " " Não há nenhuma opção para ser exibida." at bounding box center [129, 362] width 231 height 17
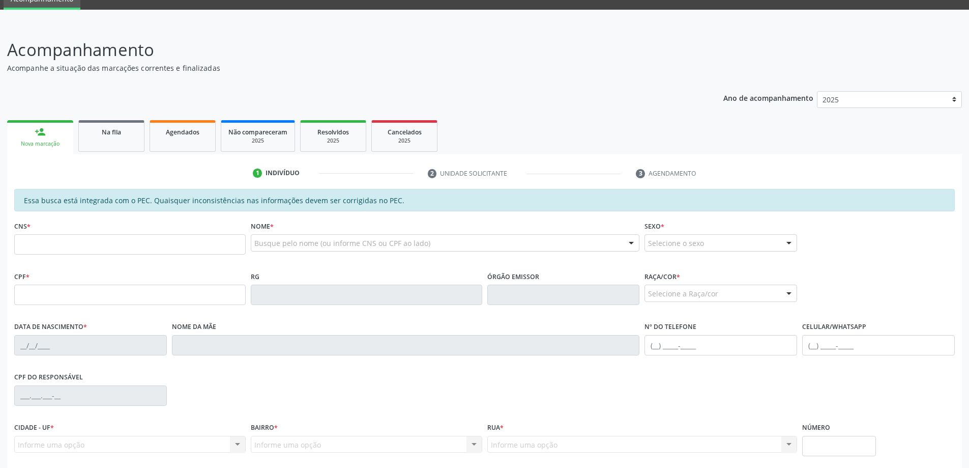
scroll to position [128, 0]
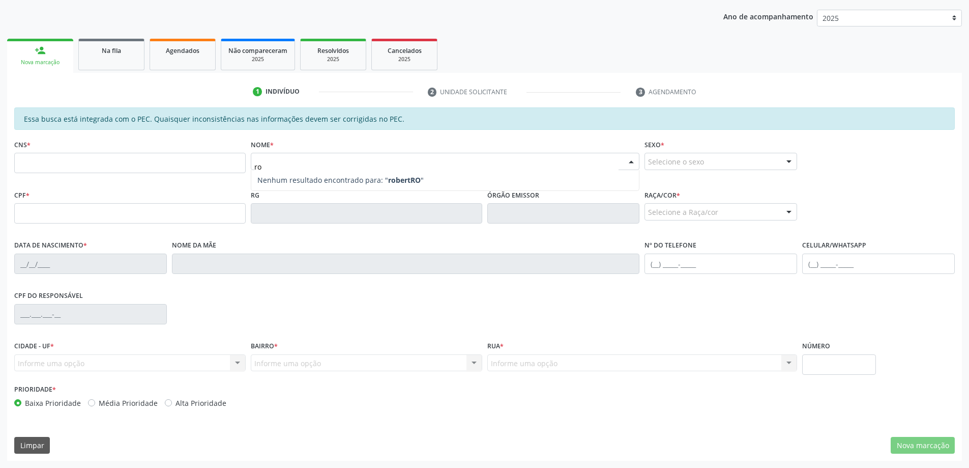
type input "r"
type input "[PERSON_NAME]"
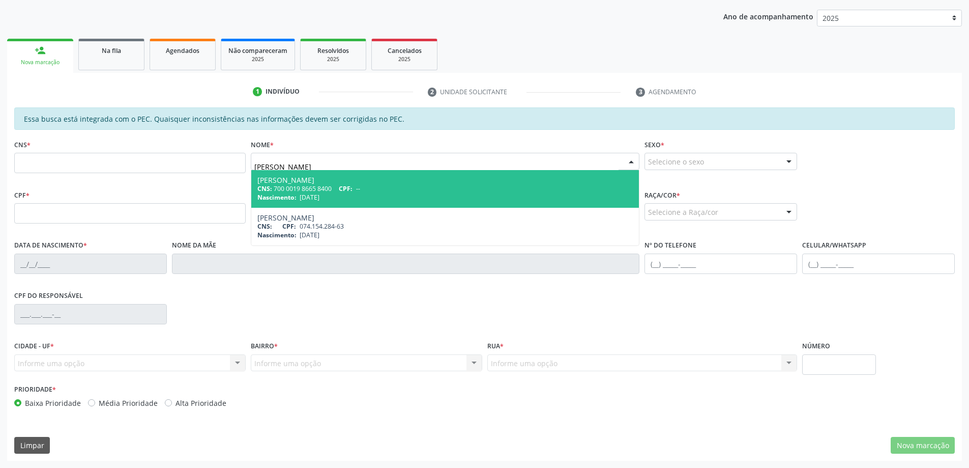
click at [402, 180] on div "[PERSON_NAME]" at bounding box center [445, 180] width 376 height 8
type input "700 0019 8665 8400"
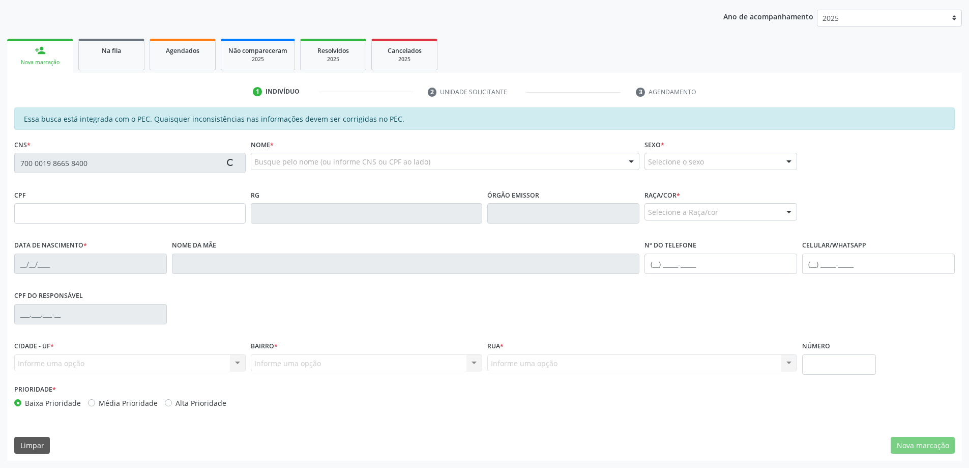
type input "[DATE]"
type input "[PERSON_NAME]"
type input "[PHONE_NUMBER]"
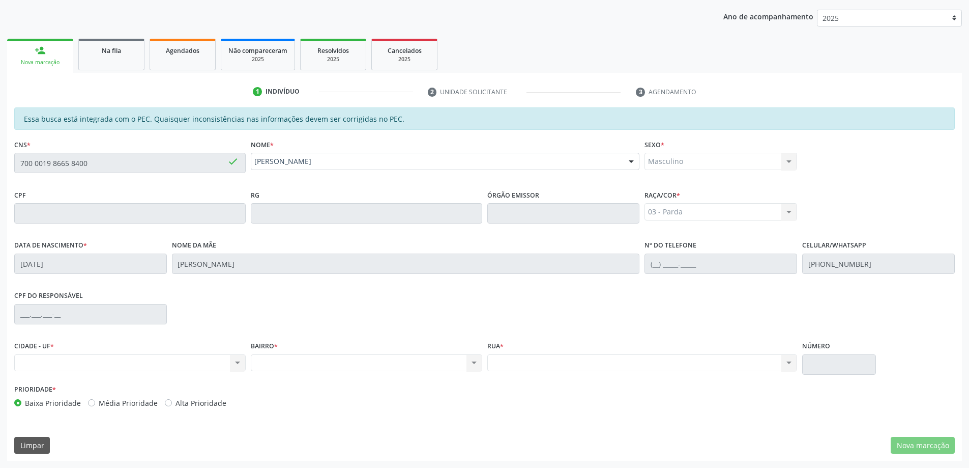
click at [235, 361] on div "Nenhum resultado encontrado para: " " Não há nenhuma opção para ser exibida." at bounding box center [129, 362] width 231 height 17
click at [36, 58] on link "person_add Nova marcação" at bounding box center [40, 56] width 66 height 34
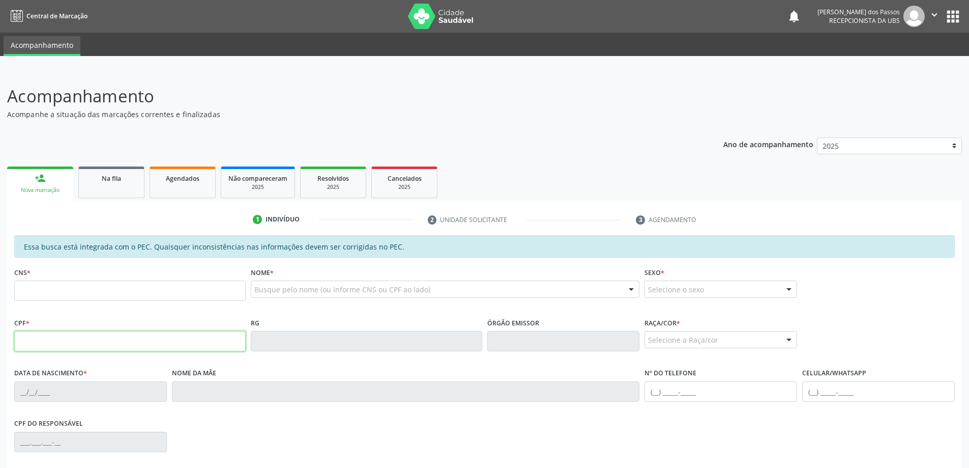
click at [106, 341] on input "text" at bounding box center [129, 341] width 231 height 20
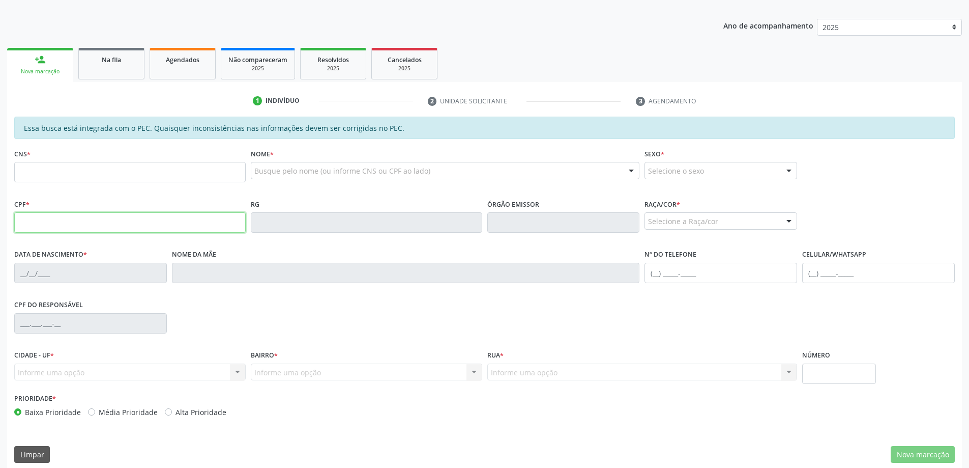
scroll to position [128, 0]
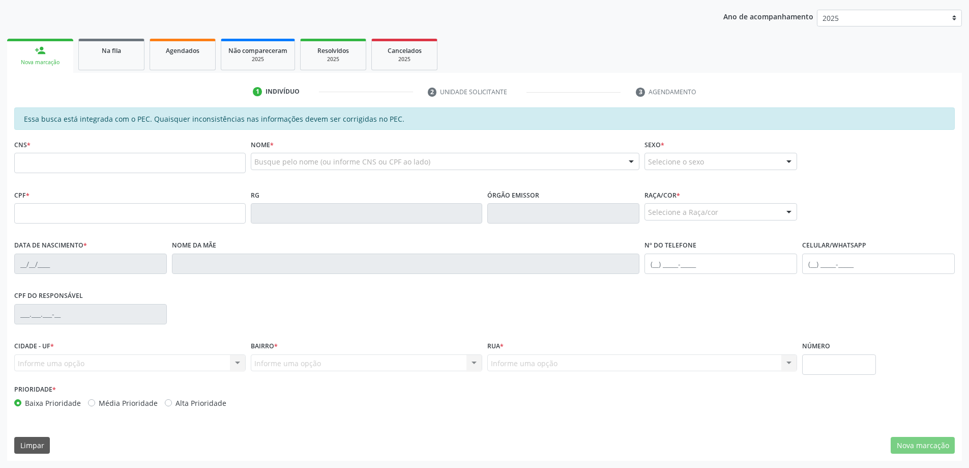
click at [237, 364] on div "Informe uma opção Marechal Deodoro - AL Nenhum resultado encontrado para: " " N…" at bounding box center [129, 362] width 231 height 17
click at [96, 163] on input "text" at bounding box center [129, 163] width 231 height 20
type input "700 0019 8665 8400"
type input "23/08/1978"
type input "Rosiete Batista dos Santos"
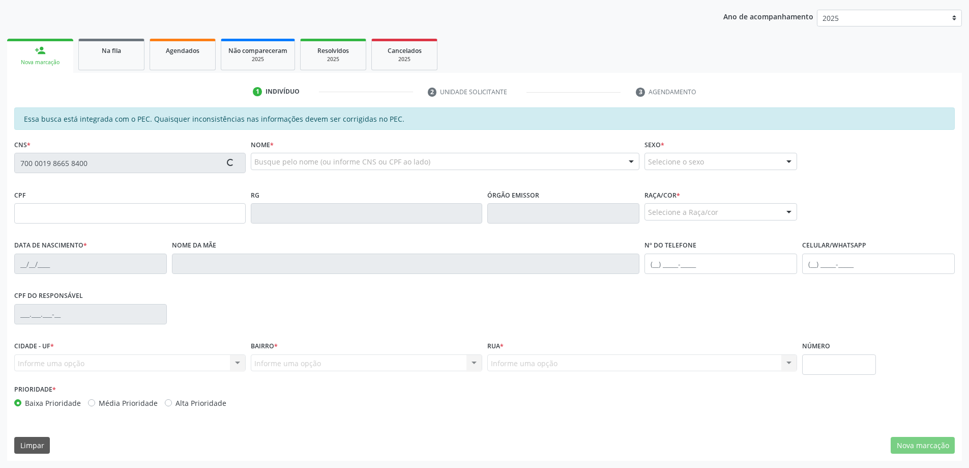
type input "(82) 99645-9201"
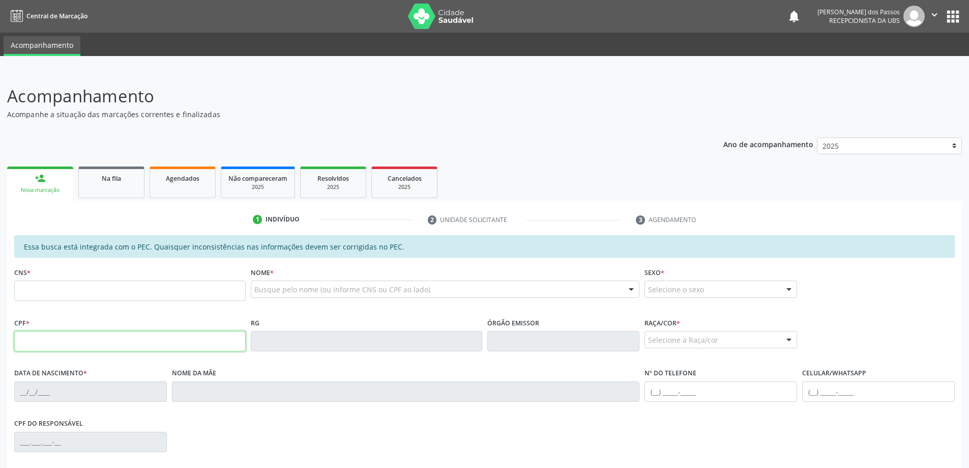
click at [38, 341] on input "text" at bounding box center [129, 341] width 231 height 20
type input "074.154.284-63"
type input "[DATE]"
type input "[PERSON_NAME]"
type input "[PHONE_NUMBER]"
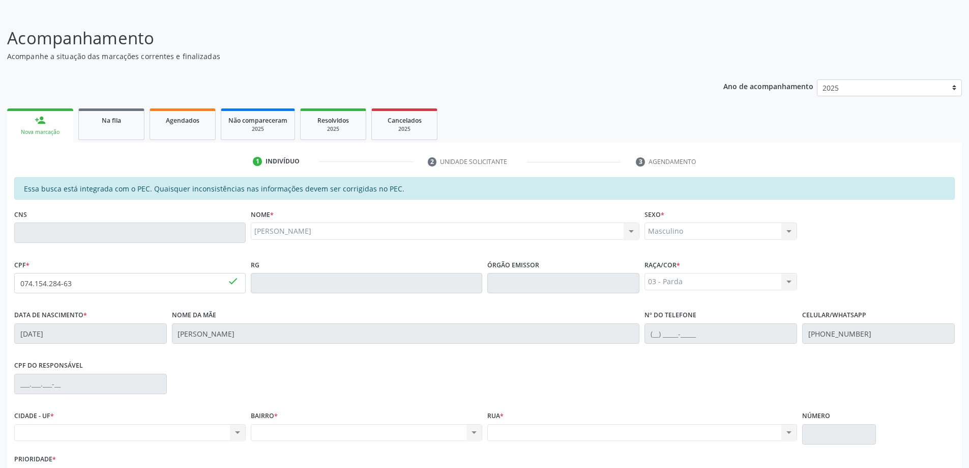
scroll to position [128, 0]
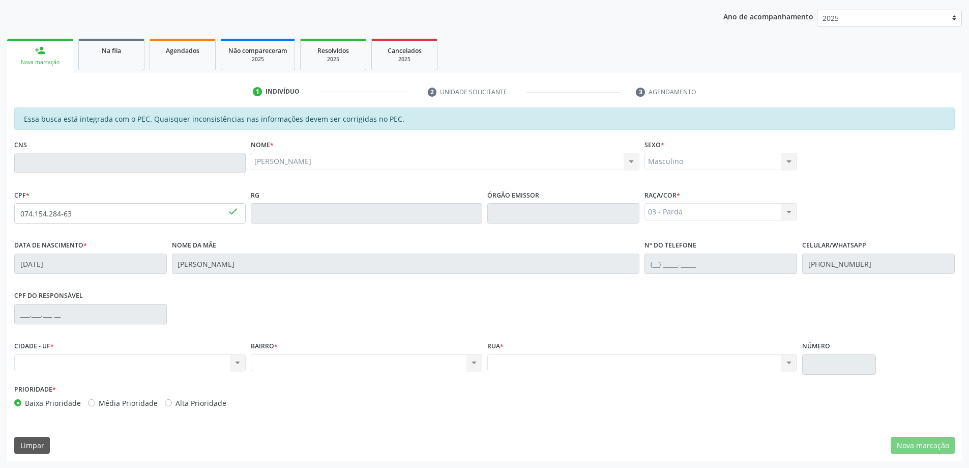
click at [74, 365] on div "Nenhum resultado encontrado para: " " Não há nenhuma opção para ser exibida." at bounding box center [129, 362] width 231 height 17
drag, startPoint x: 780, startPoint y: 361, endPoint x: 733, endPoint y: 343, distance: 49.9
click at [780, 360] on div "Nenhum resultado encontrado para: " " Não há nenhuma opção para ser exibida." at bounding box center [642, 362] width 310 height 17
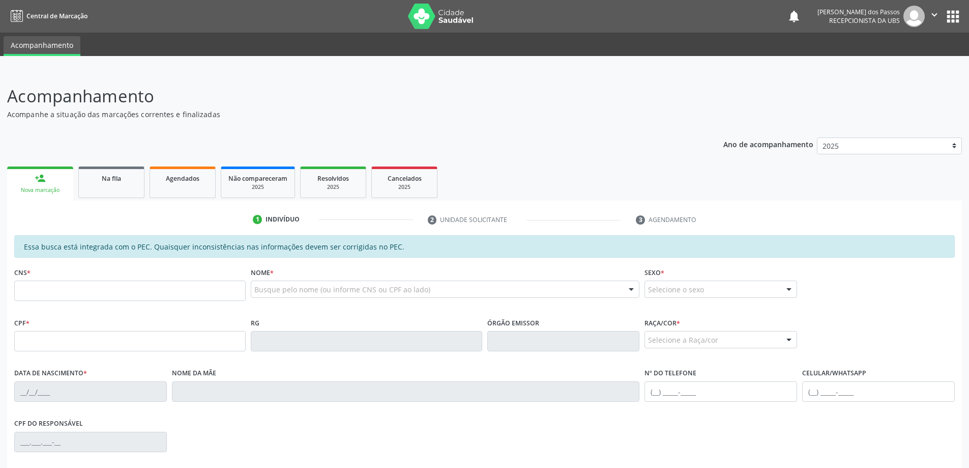
click at [44, 295] on input "text" at bounding box center [129, 290] width 231 height 20
type input "700 0035 2809 7307"
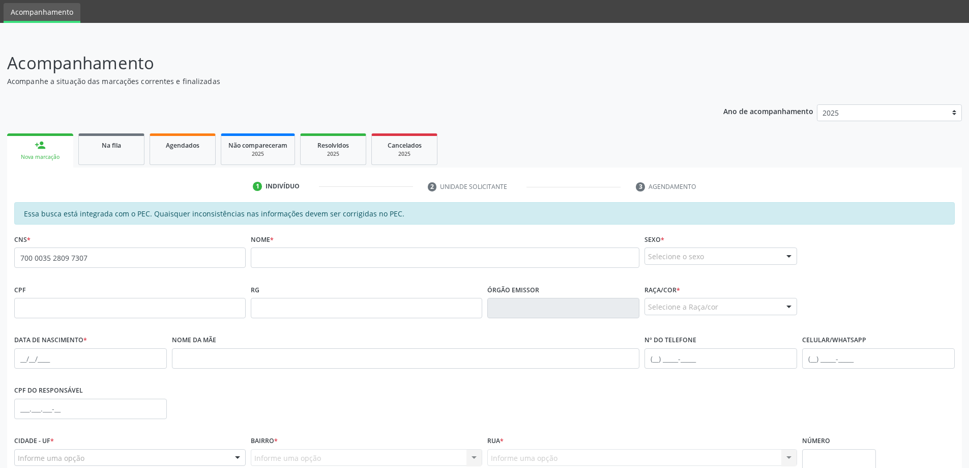
scroll to position [51, 0]
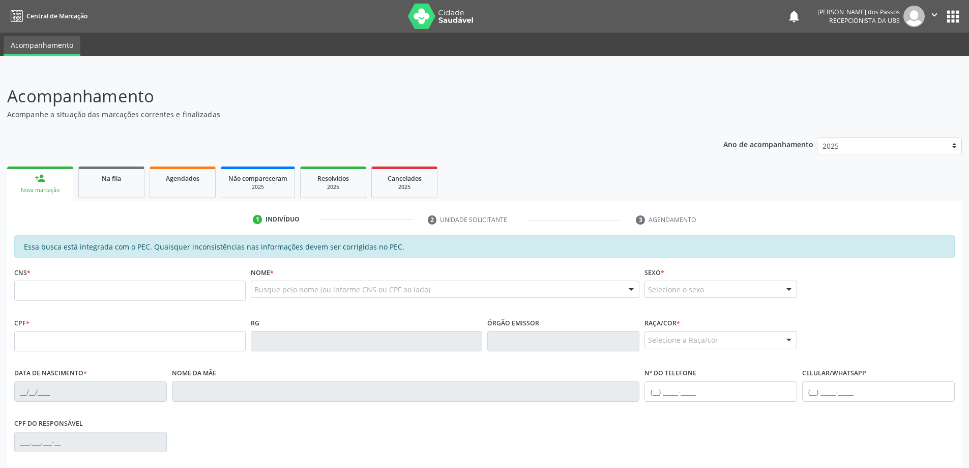
scroll to position [51, 0]
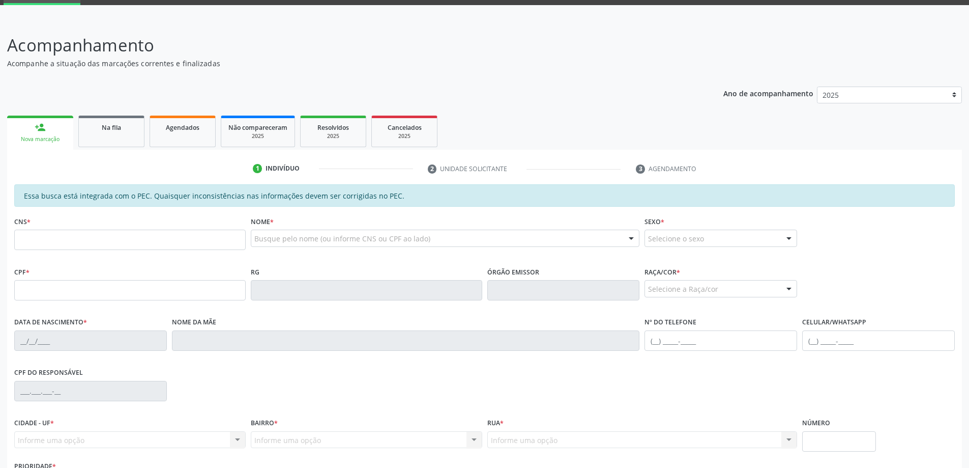
click at [205, 241] on input "text" at bounding box center [129, 239] width 231 height 20
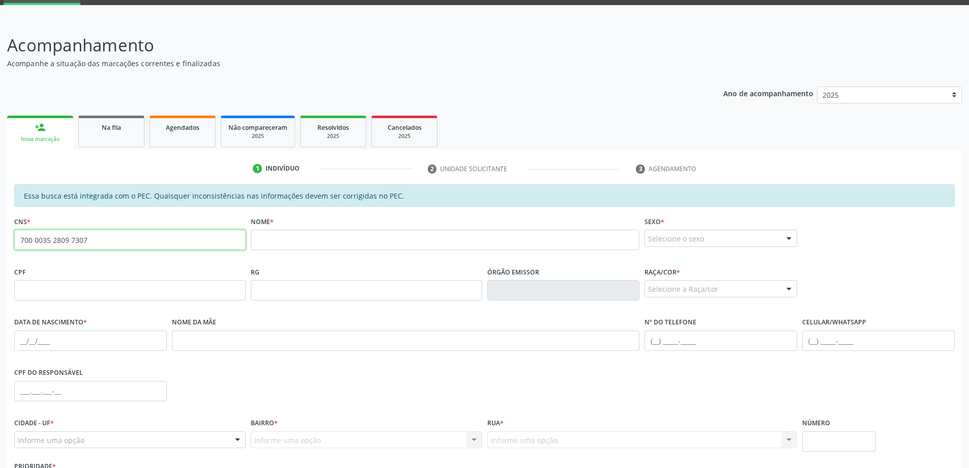
click at [173, 240] on input "700 0035 2809 7307" at bounding box center [129, 239] width 231 height 20
type input "7"
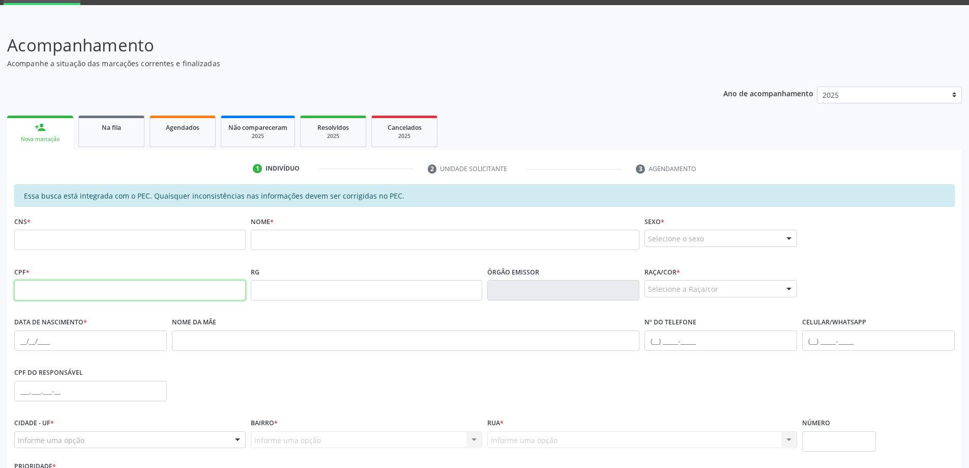
click at [149, 293] on input "text" at bounding box center [129, 290] width 231 height 20
type input "026.256.334-76"
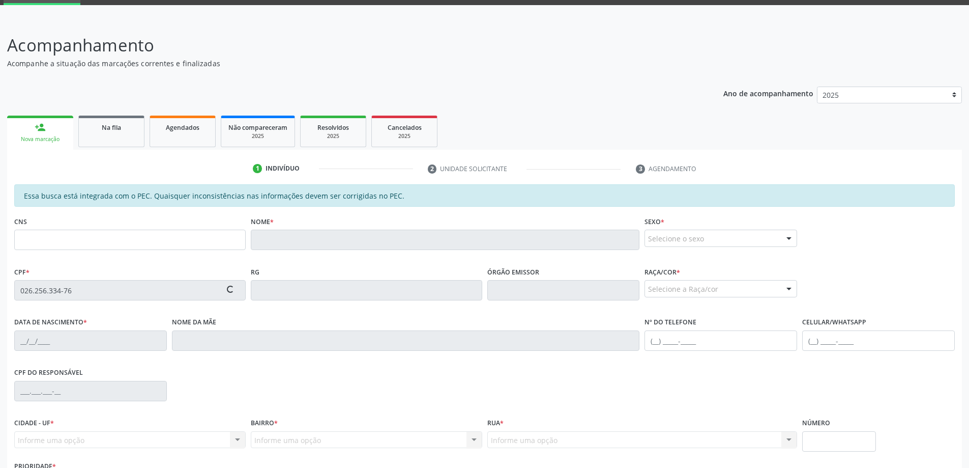
type input "31/12/1978"
type input "Maria Jose Duarte dos Santos"
type input "(82) 99619-9521"
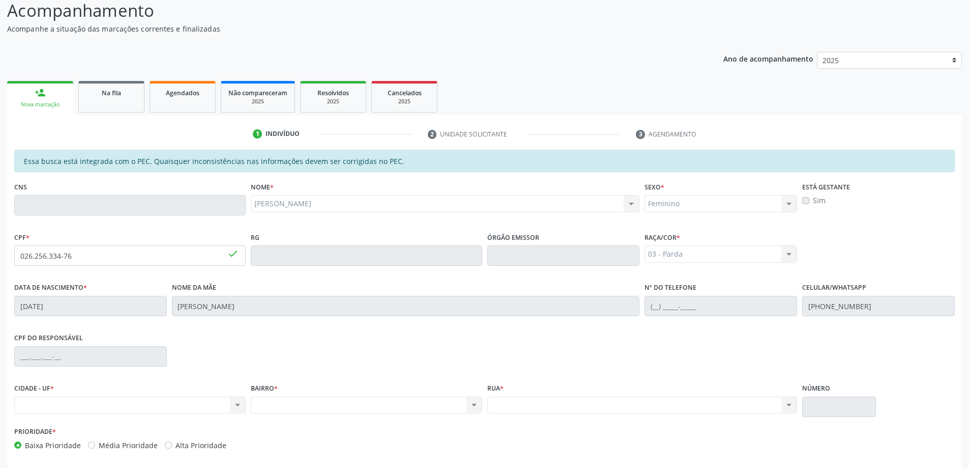
scroll to position [0, 0]
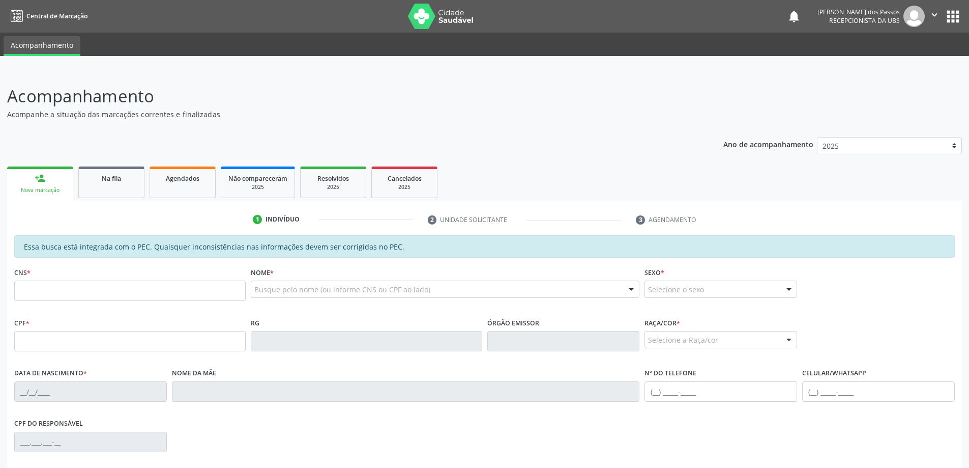
click at [71, 295] on input "text" at bounding box center [129, 290] width 231 height 20
type input "704 8050 0865 1048"
type input "124.414.937-36"
type input "2[DATE]"
type input "[PERSON_NAME]"
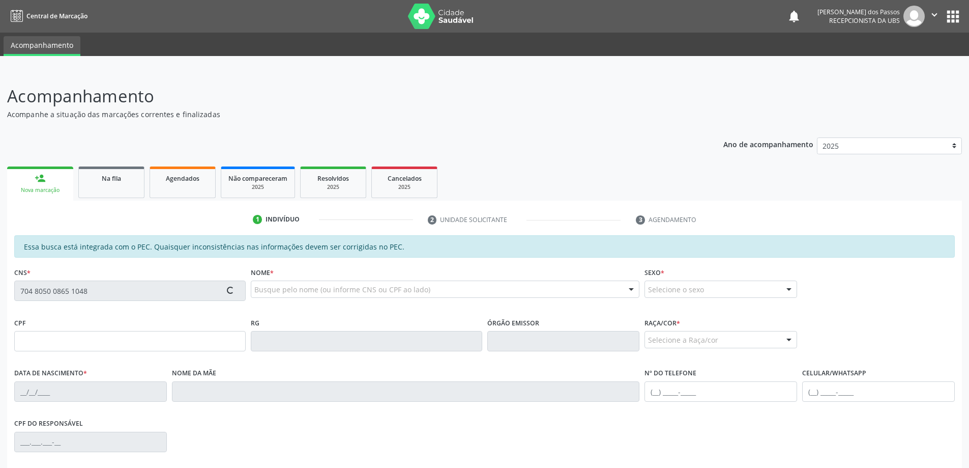
type input "[PHONE_NUMBER]"
type input "S/N"
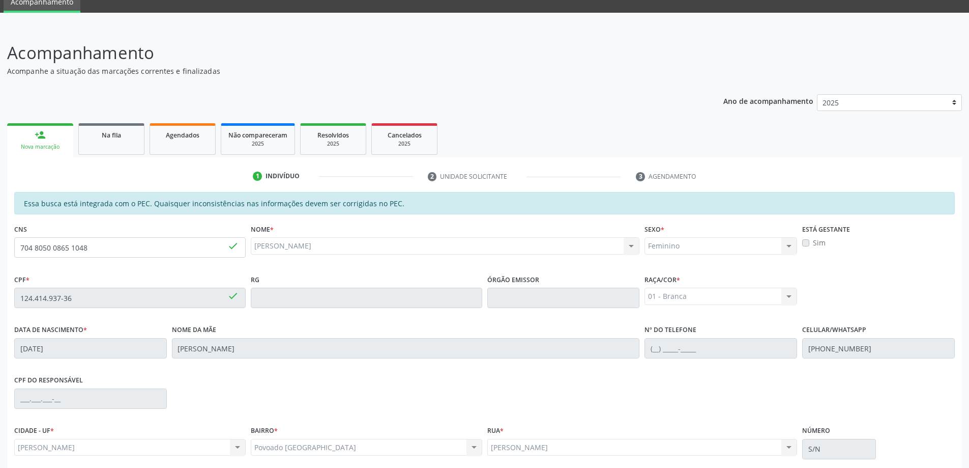
scroll to position [128, 0]
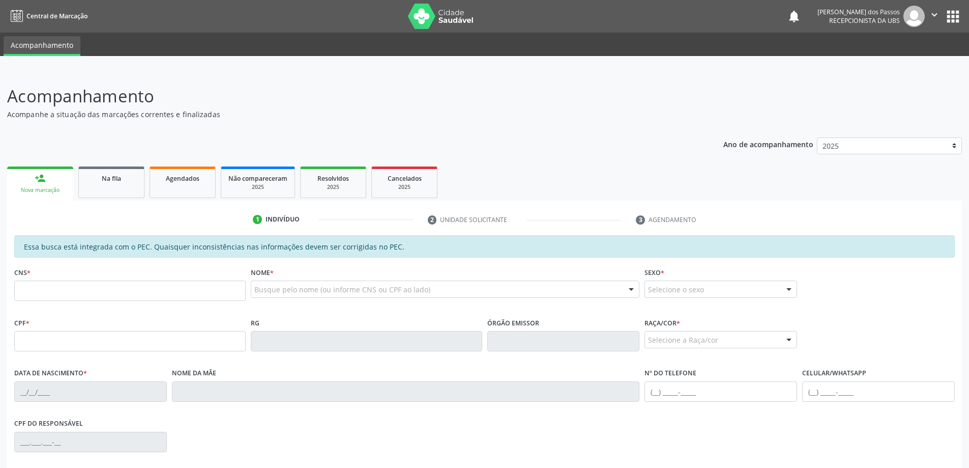
click at [41, 293] on input "text" at bounding box center [129, 290] width 231 height 20
type input "704 8050 0865 1048"
type input "124.414.937-36"
type input "[DATE]"
type input "[PERSON_NAME]"
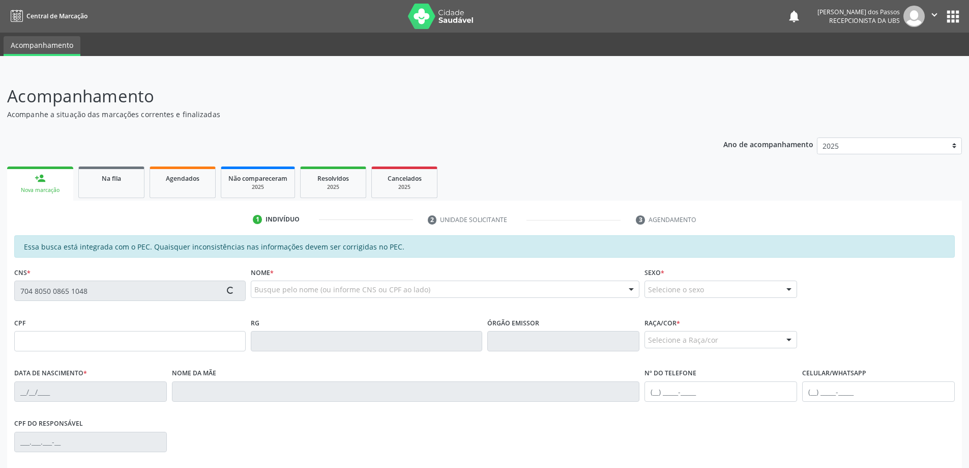
type input "[PHONE_NUMBER]"
type input "3"
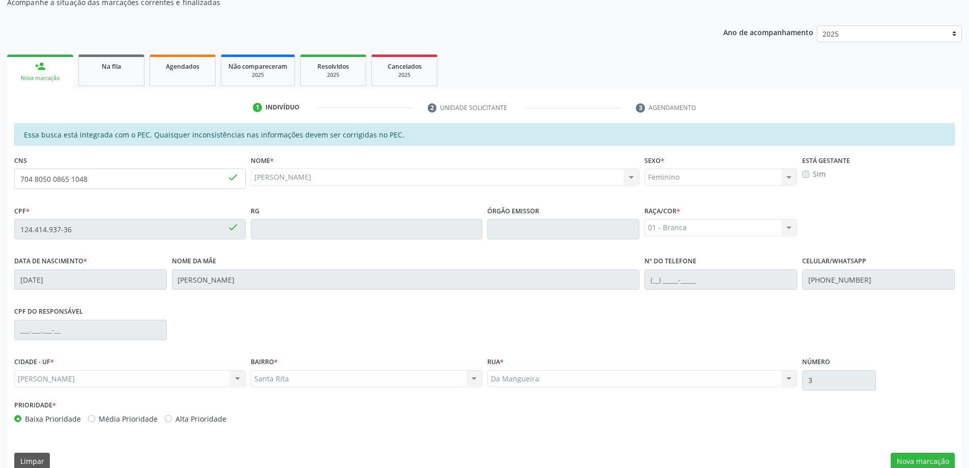
scroll to position [128, 0]
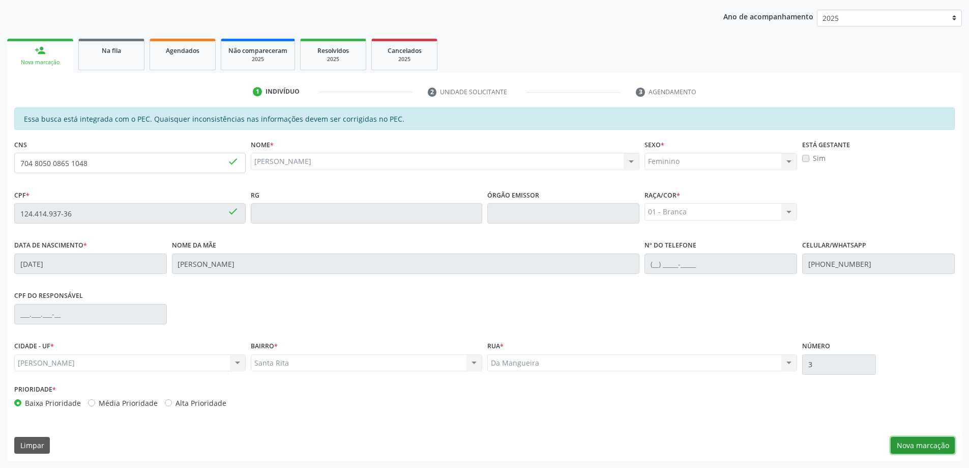
click at [905, 442] on button "Nova marcação" at bounding box center [923, 445] width 64 height 17
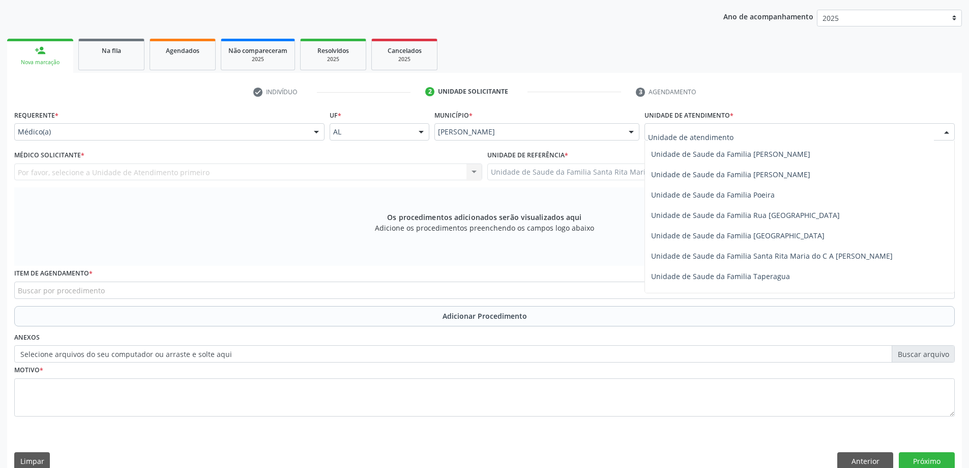
scroll to position [610, 0]
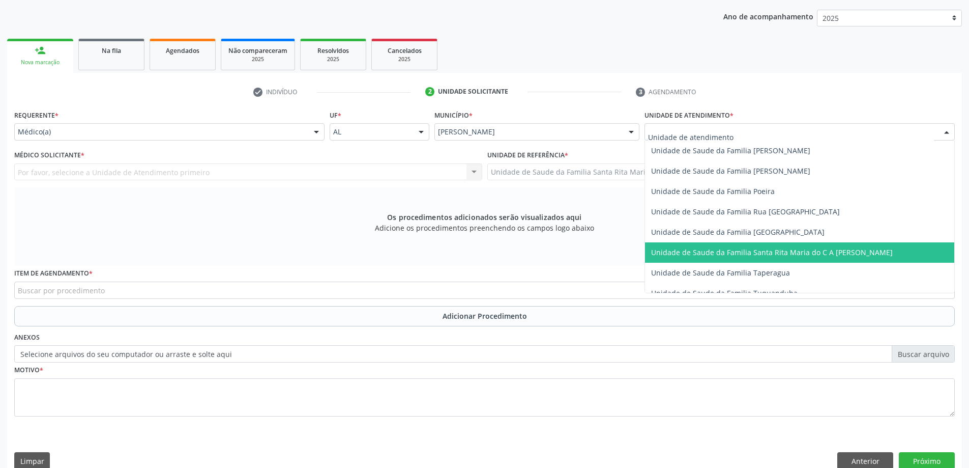
click at [715, 251] on span "Unidade de Saude da Familia Santa Rita Maria do C A [PERSON_NAME]" at bounding box center [772, 252] width 242 height 10
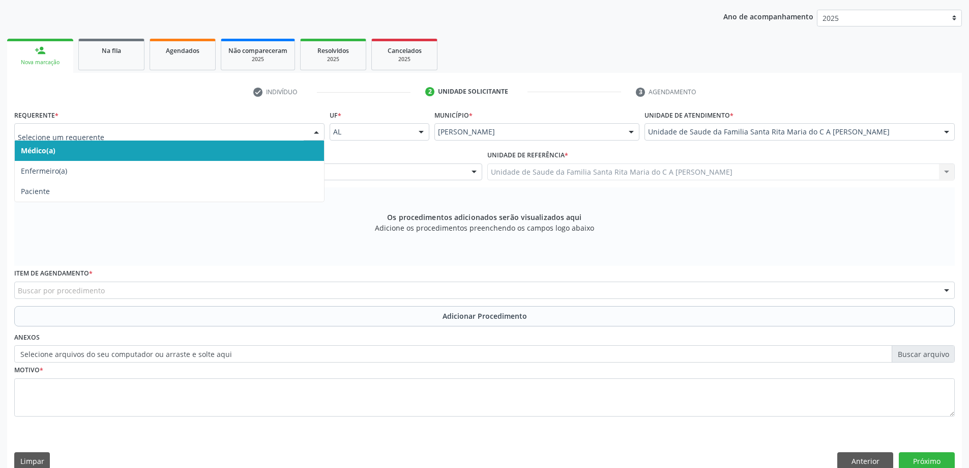
click at [219, 150] on span "Médico(a)" at bounding box center [169, 150] width 309 height 20
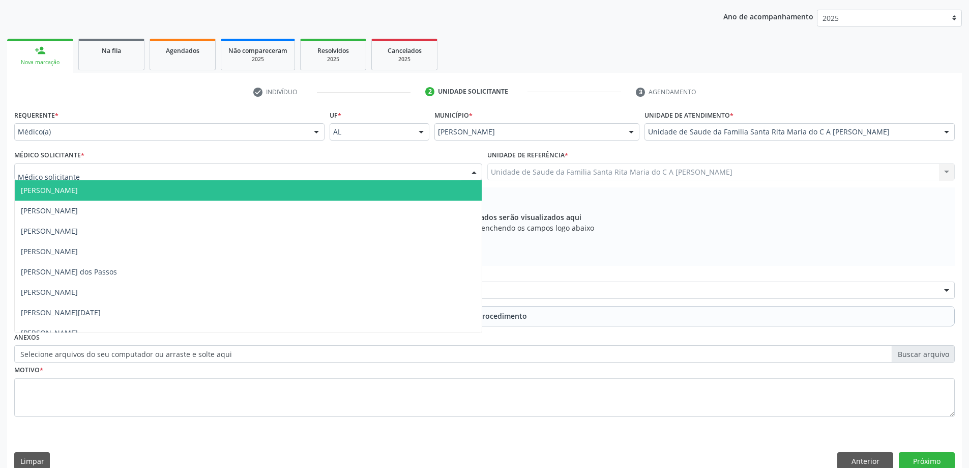
click at [206, 173] on div at bounding box center [248, 171] width 468 height 17
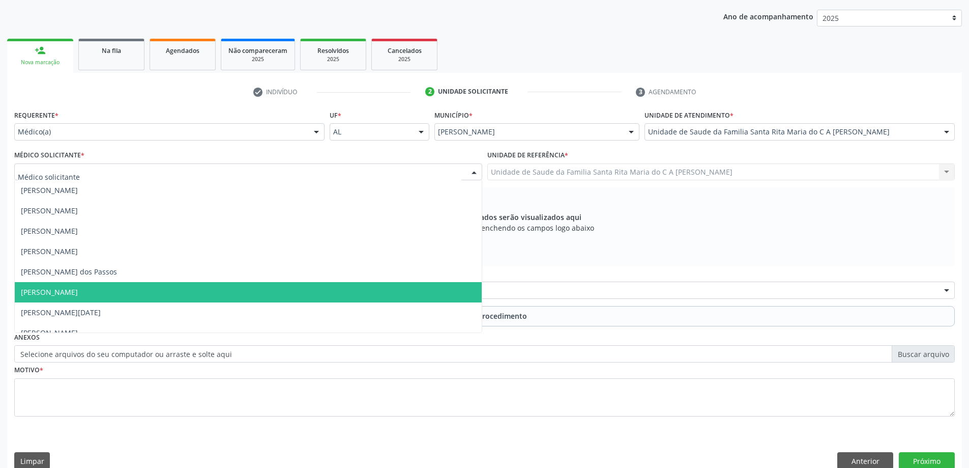
click at [180, 297] on span "[PERSON_NAME]" at bounding box center [248, 292] width 467 height 20
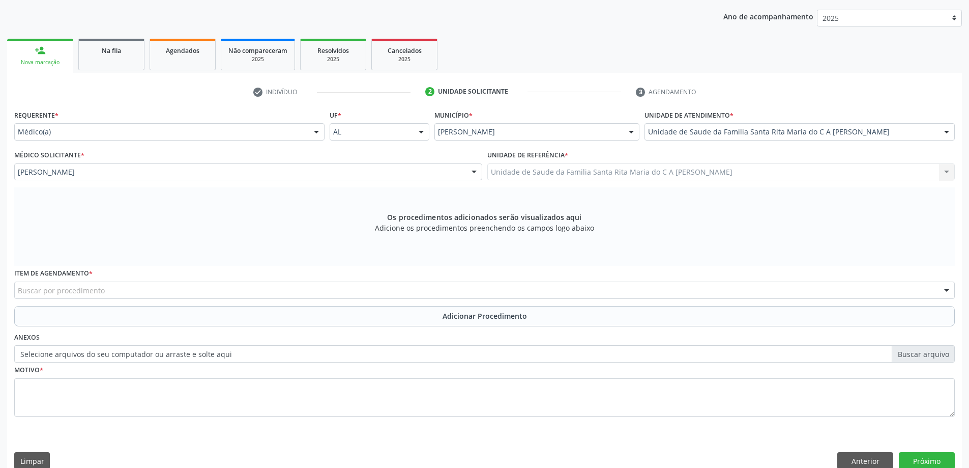
click at [181, 293] on div "Buscar por procedimento" at bounding box center [484, 289] width 941 height 17
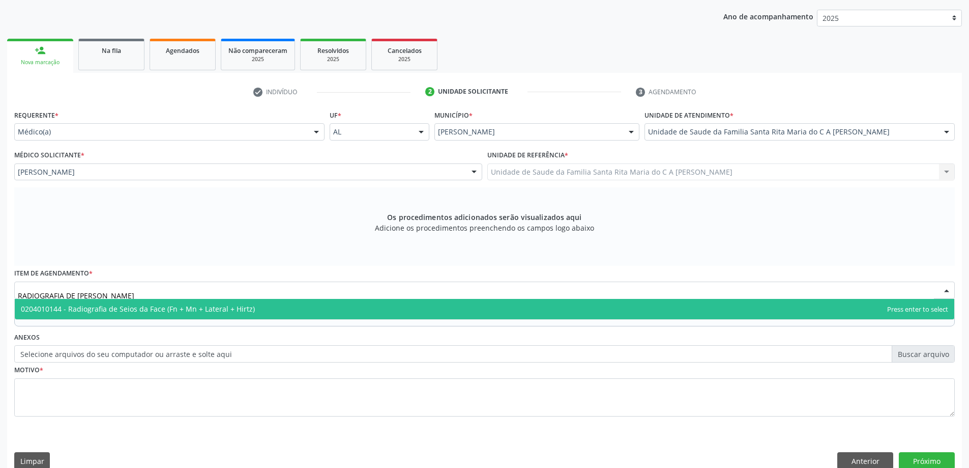
type input "RADIOGRAFIA DE [PERSON_NAME]"
click at [198, 309] on span "0204010144 - Radiografia de Seios da Face (Fn + Mn + Lateral + Hirtz)" at bounding box center [138, 309] width 234 height 10
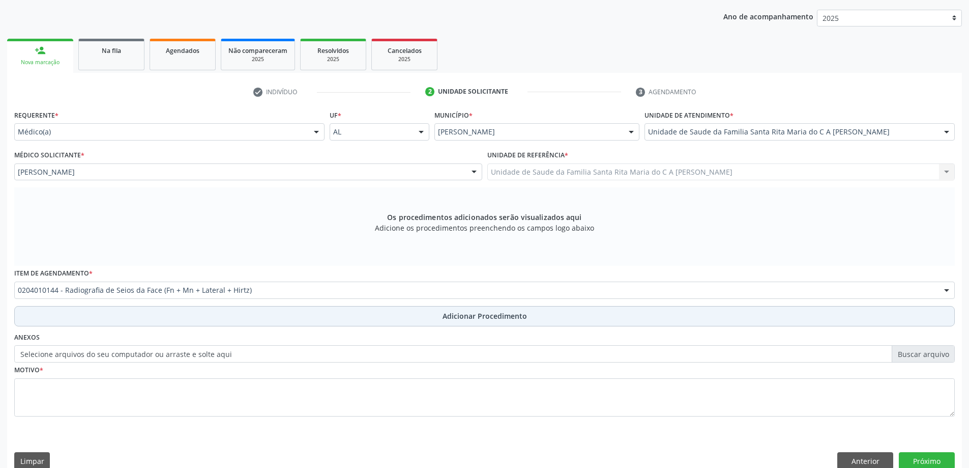
click at [201, 316] on button "Adicionar Procedimento" at bounding box center [484, 316] width 941 height 20
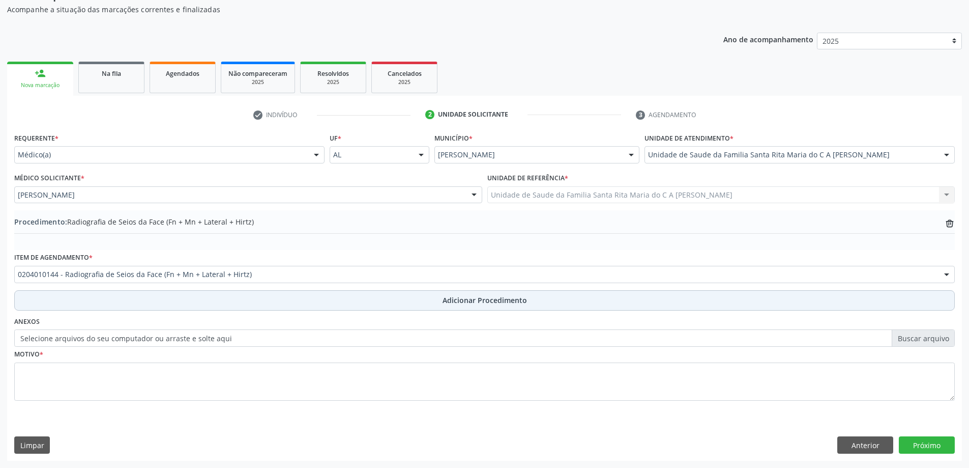
scroll to position [105, 0]
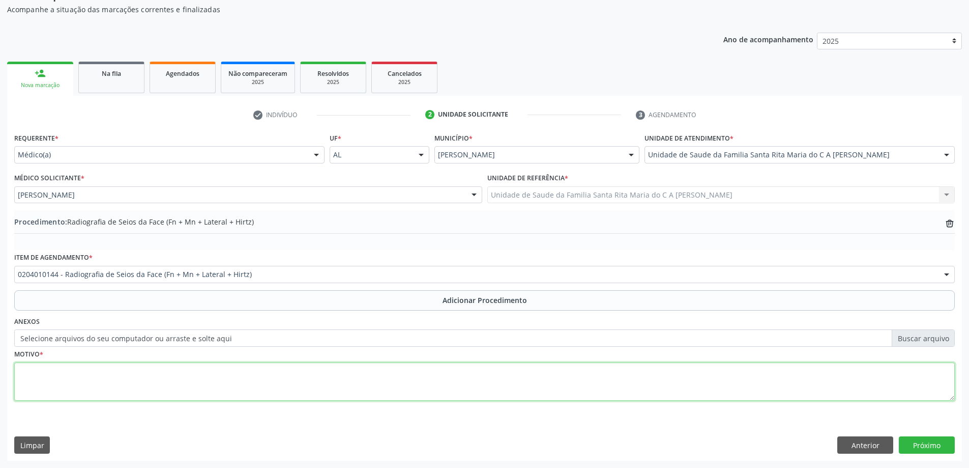
click at [188, 377] on textarea at bounding box center [484, 381] width 941 height 39
type textarea "CEFALEIA"
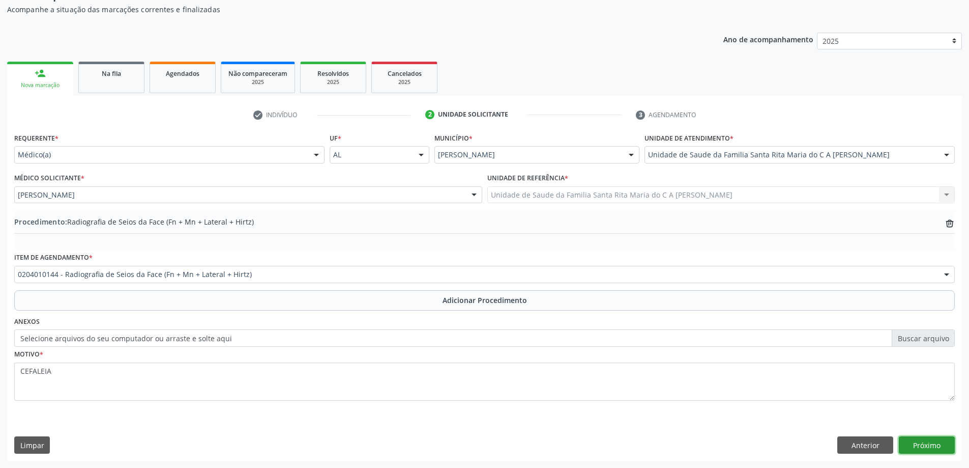
click at [925, 446] on button "Próximo" at bounding box center [927, 444] width 56 height 17
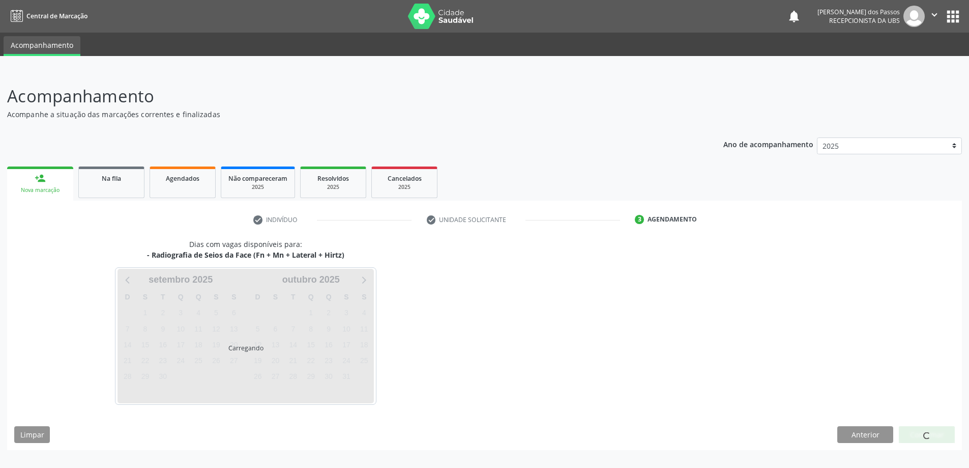
scroll to position [0, 0]
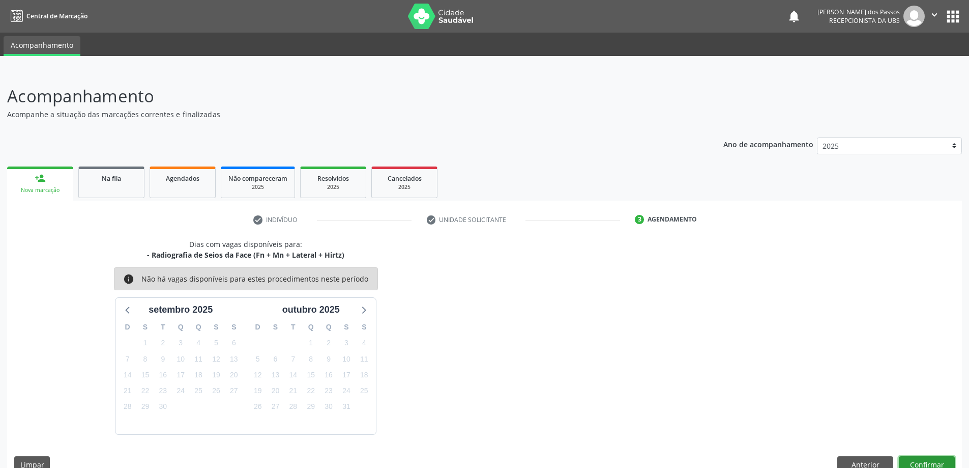
click at [944, 460] on button "Confirmar" at bounding box center [927, 464] width 56 height 17
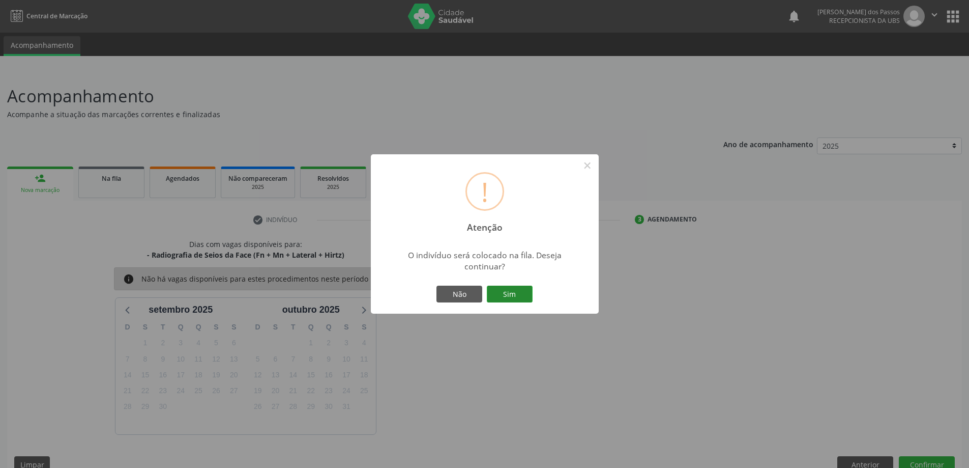
click at [512, 296] on button "Sim" at bounding box center [510, 293] width 46 height 17
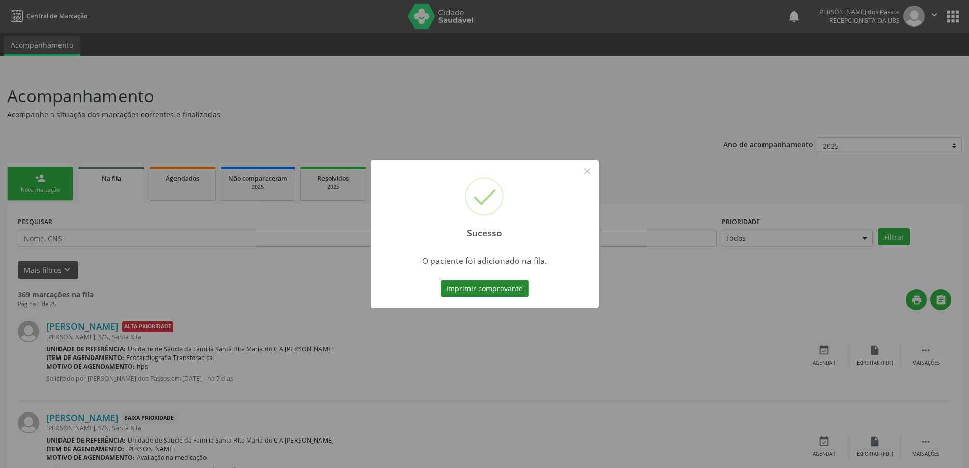
click at [507, 293] on button "Imprimir comprovante" at bounding box center [485, 288] width 89 height 17
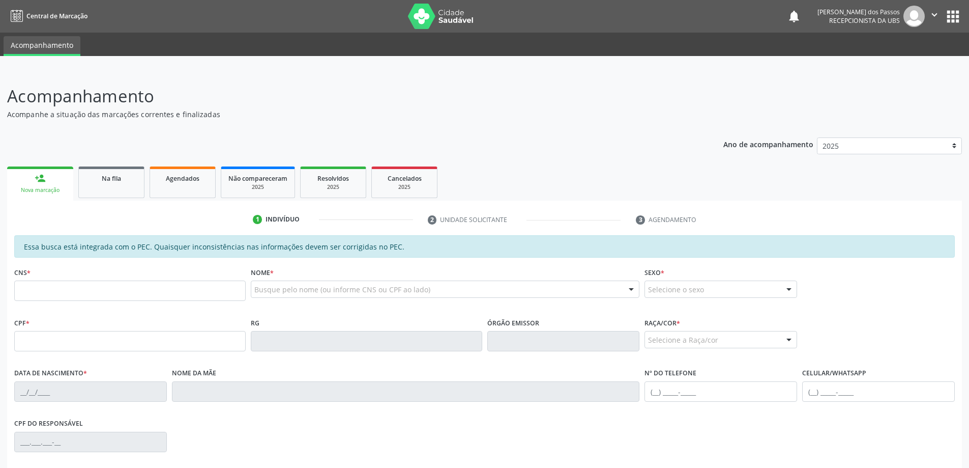
click at [120, 295] on input "text" at bounding box center [129, 290] width 231 height 20
type input "704 8050 0865 1048"
type input "124.414.937-36"
type input "2[DATE]"
type input "[PERSON_NAME]"
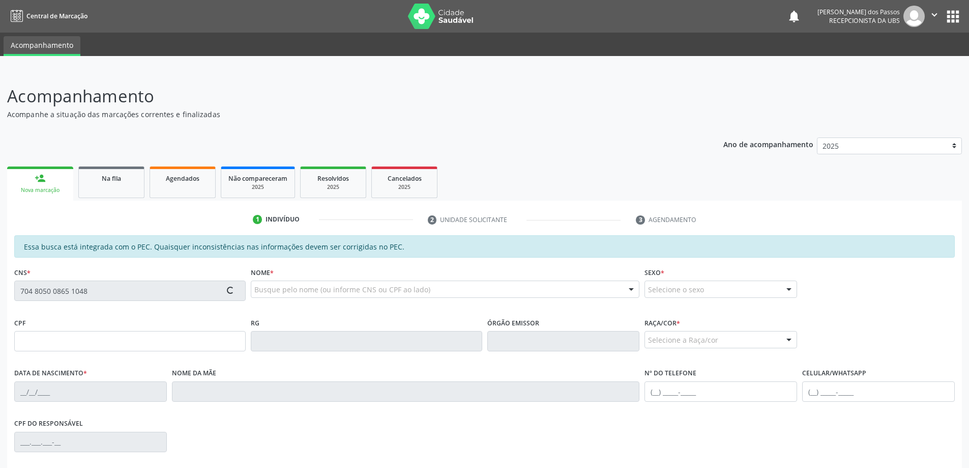
type input "[PHONE_NUMBER]"
type input "3"
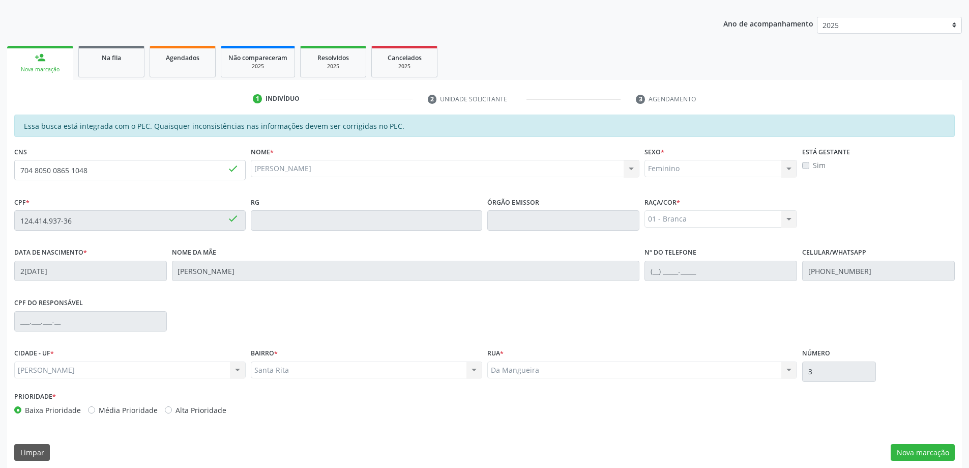
scroll to position [128, 0]
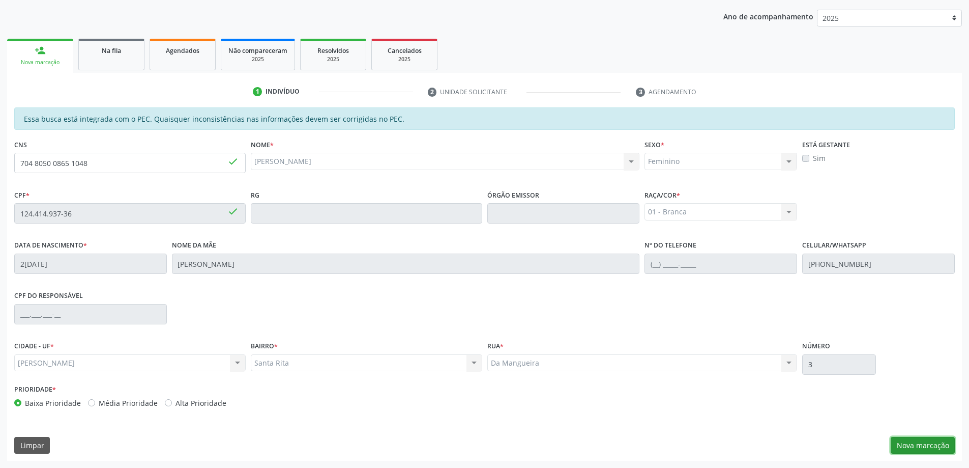
click at [917, 445] on button "Nova marcação" at bounding box center [923, 445] width 64 height 17
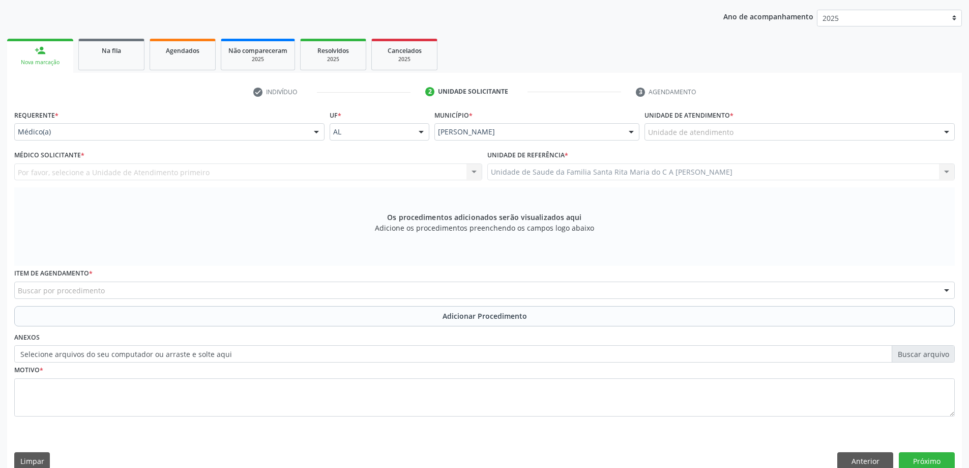
click at [747, 131] on div "Unidade de atendimento" at bounding box center [800, 131] width 310 height 17
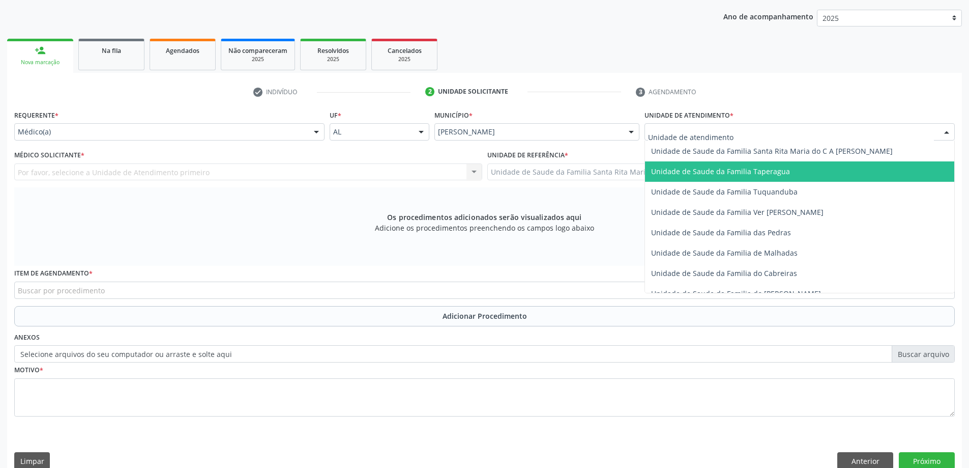
scroll to position [712, 0]
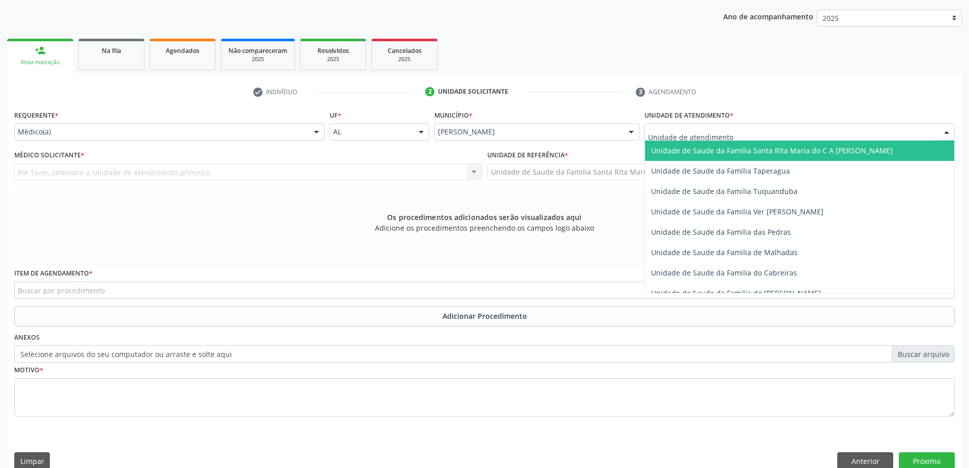
click at [728, 155] on span "Unidade de Saude da Familia Santa Rita Maria do C A [PERSON_NAME]" at bounding box center [799, 150] width 309 height 20
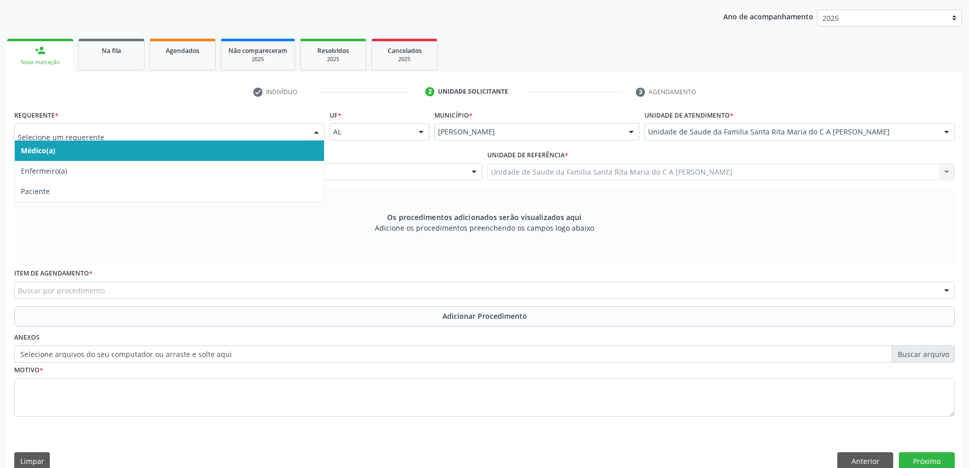
click at [253, 154] on span "Médico(a)" at bounding box center [169, 150] width 309 height 20
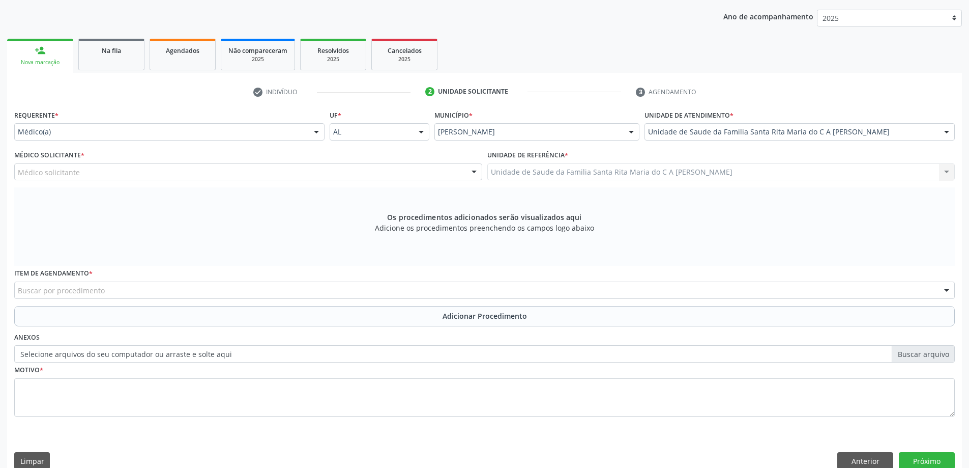
click at [241, 174] on div "Médico solicitante" at bounding box center [248, 171] width 468 height 17
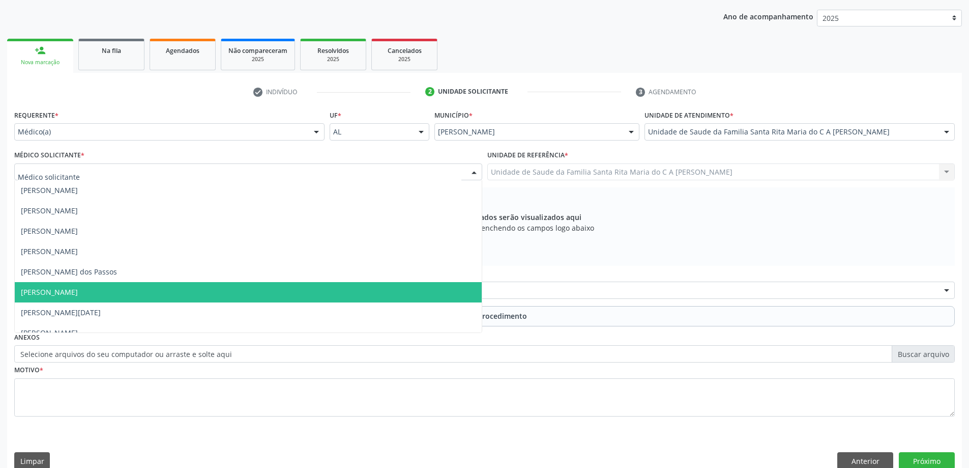
click at [230, 290] on span "[PERSON_NAME]" at bounding box center [248, 292] width 467 height 20
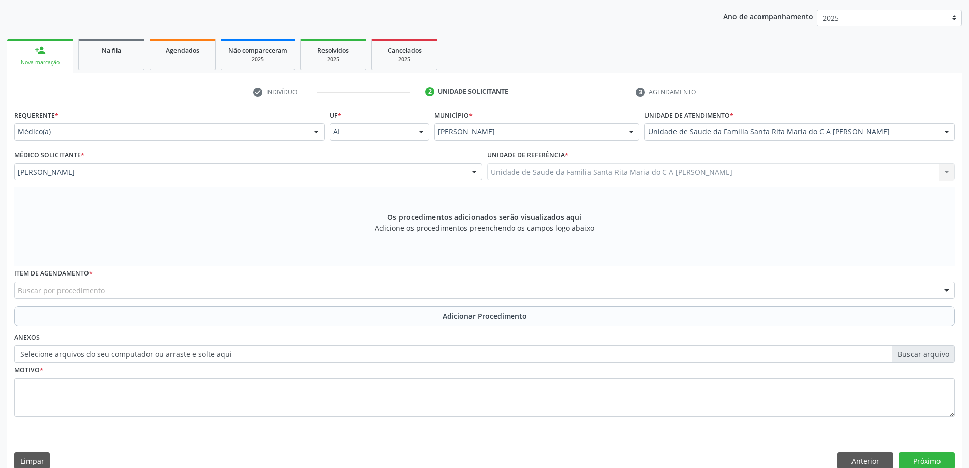
click at [227, 295] on div "Buscar por procedimento" at bounding box center [484, 289] width 941 height 17
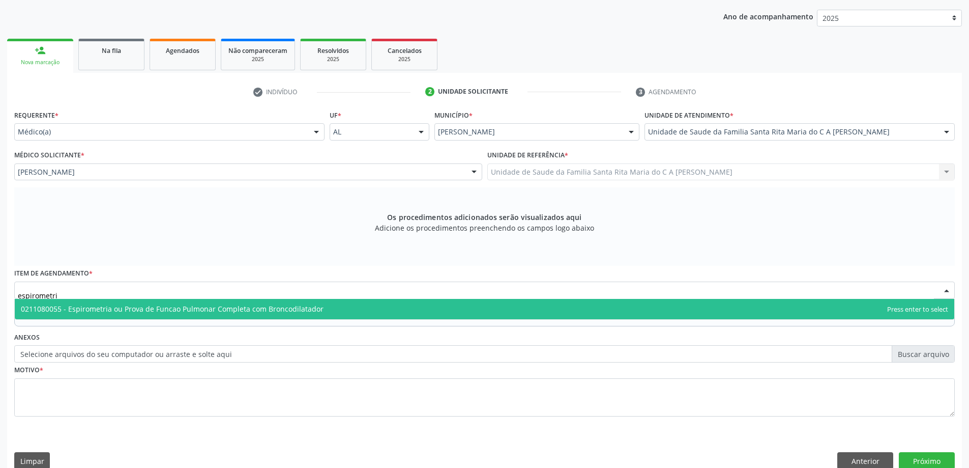
type input "espirometria"
click at [229, 315] on span "0211080055 - Espirometria ou Prova de Funcao Pulmonar Completa com Broncodilata…" at bounding box center [485, 309] width 940 height 20
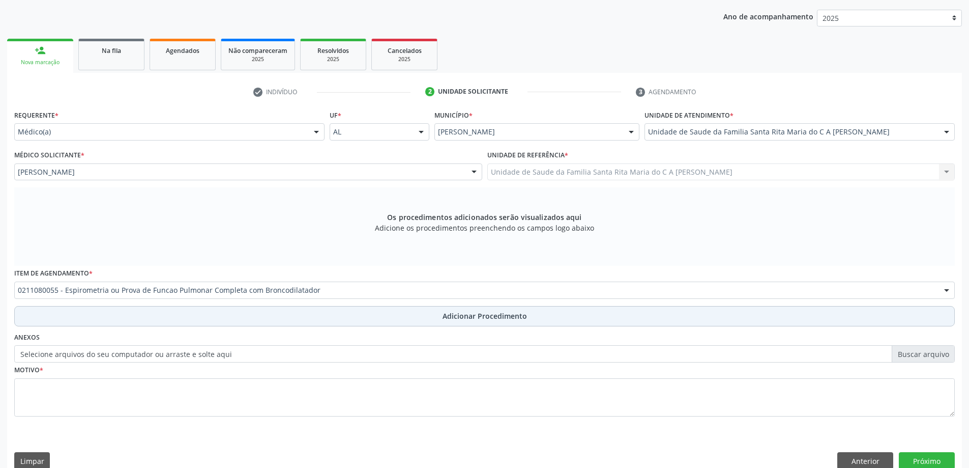
click at [224, 313] on button "Adicionar Procedimento" at bounding box center [484, 316] width 941 height 20
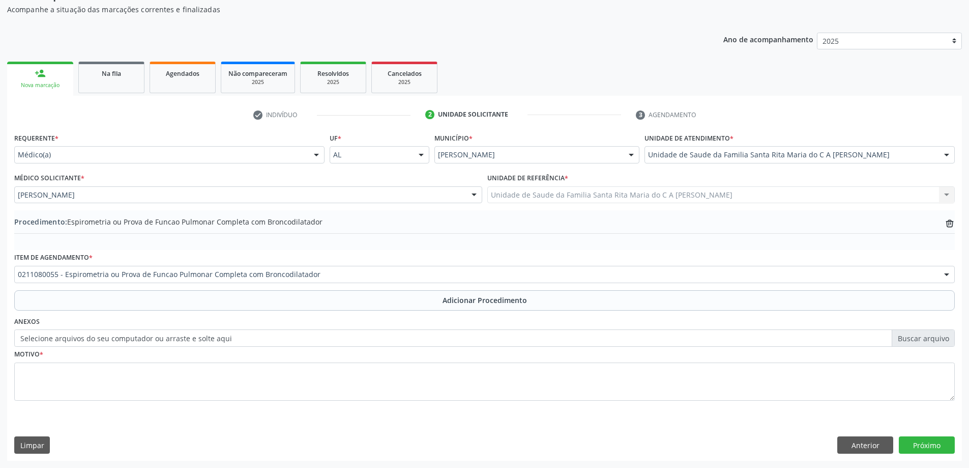
scroll to position [105, 0]
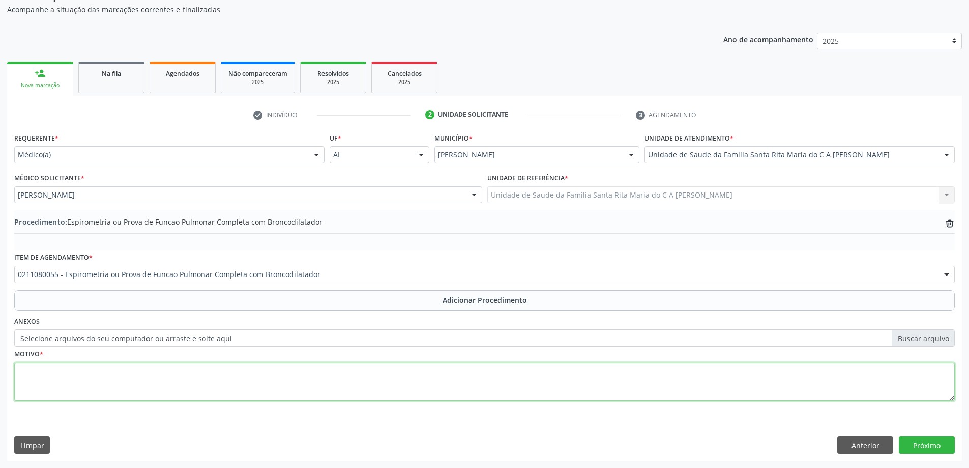
click at [183, 379] on textarea at bounding box center [484, 381] width 941 height 39
type textarea "asma?"
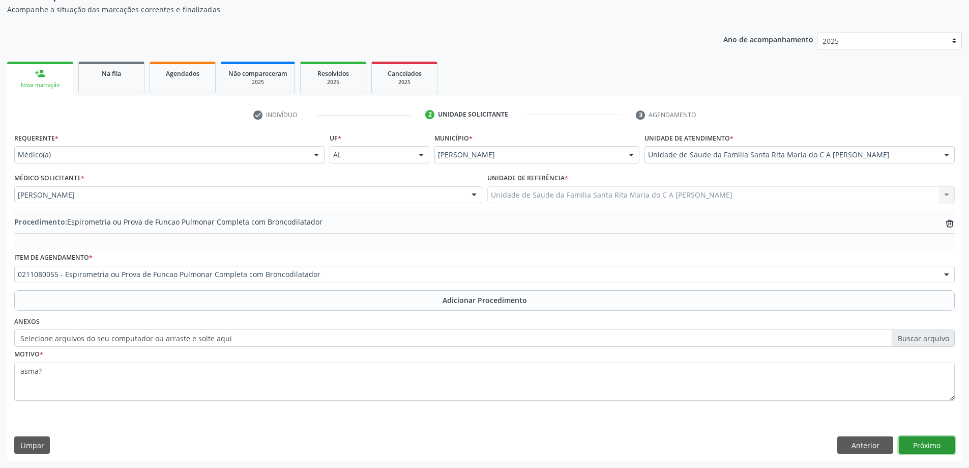
click at [925, 443] on button "Próximo" at bounding box center [927, 444] width 56 height 17
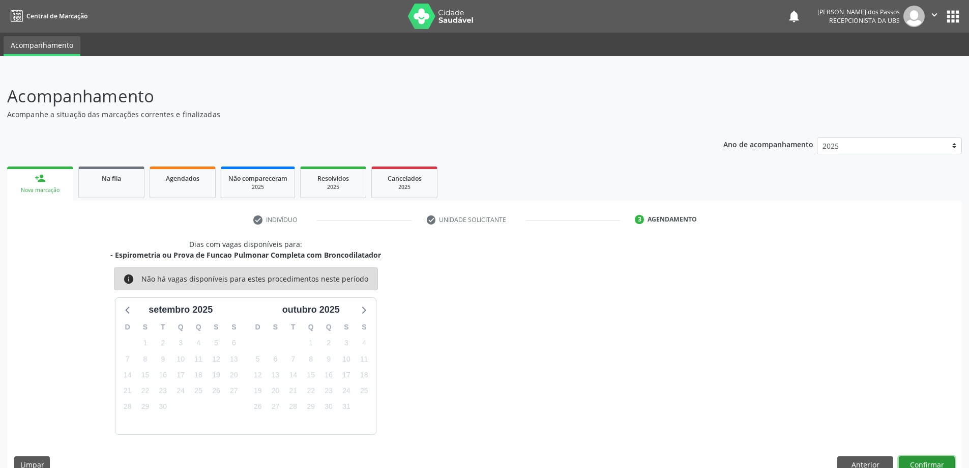
click at [938, 458] on button "Confirmar" at bounding box center [927, 464] width 56 height 17
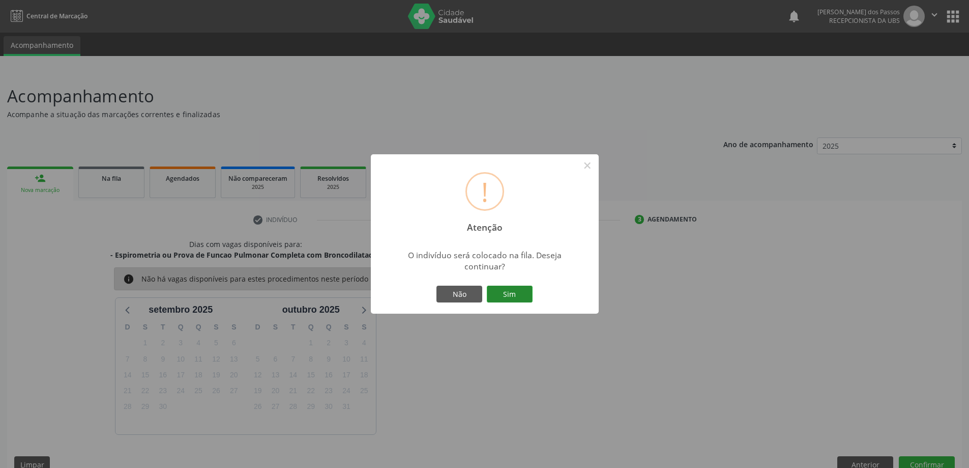
click at [529, 294] on button "Sim" at bounding box center [510, 293] width 46 height 17
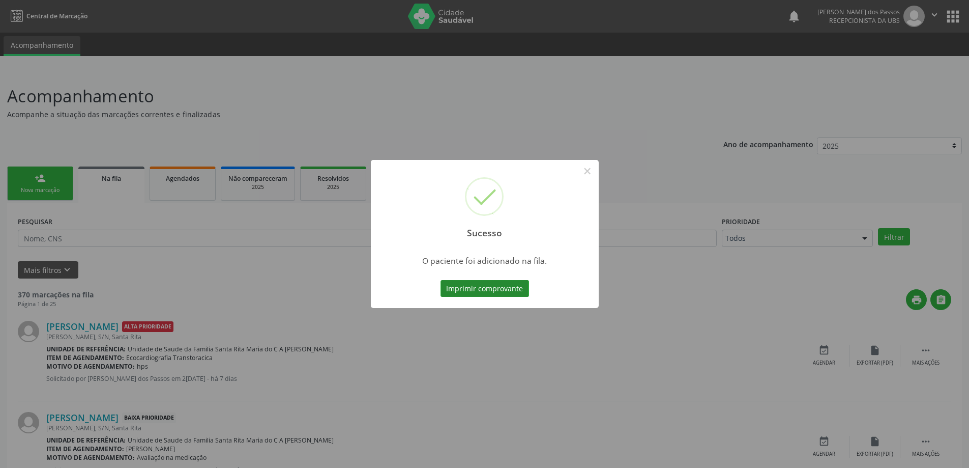
click at [510, 290] on button "Imprimir comprovante" at bounding box center [485, 288] width 89 height 17
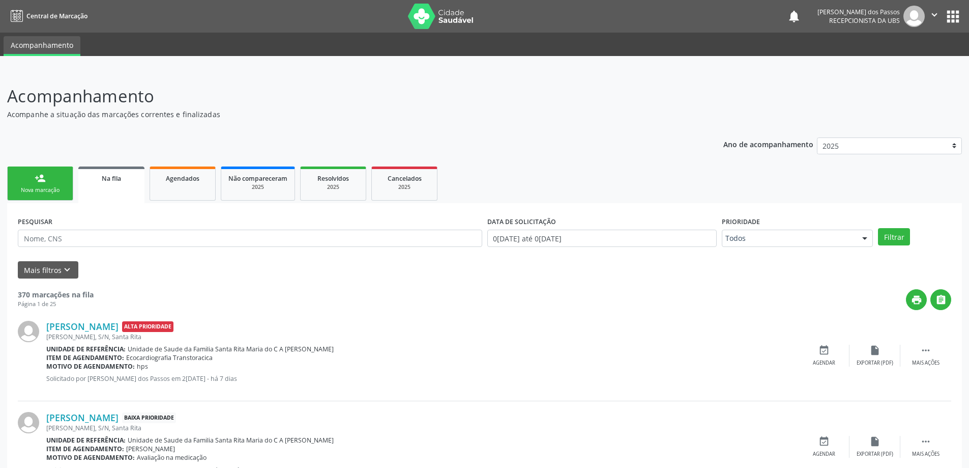
click at [41, 189] on div "Nova marcação" at bounding box center [40, 190] width 51 height 8
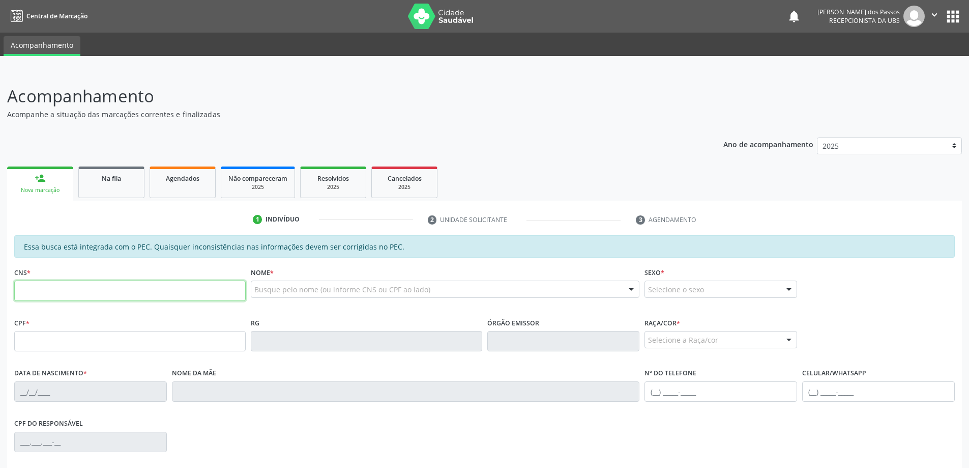
click at [73, 293] on input "text" at bounding box center [129, 290] width 231 height 20
type input "704 8050 0865 1048"
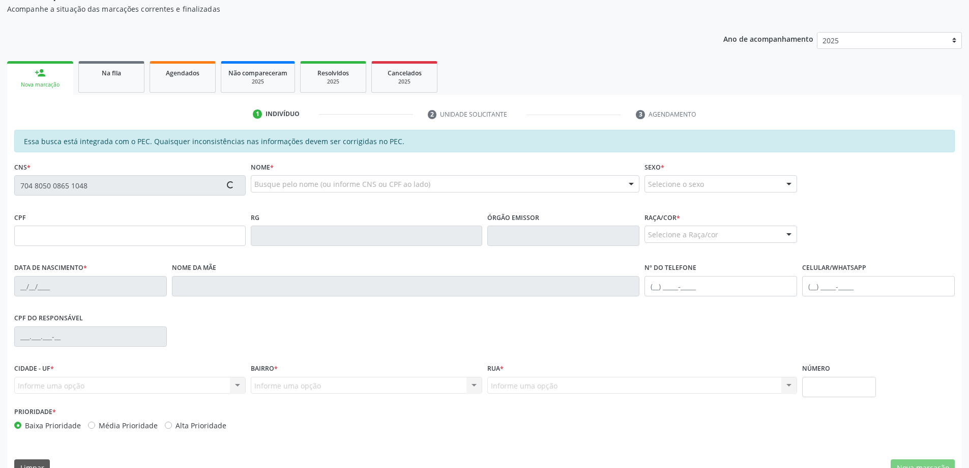
scroll to position [128, 0]
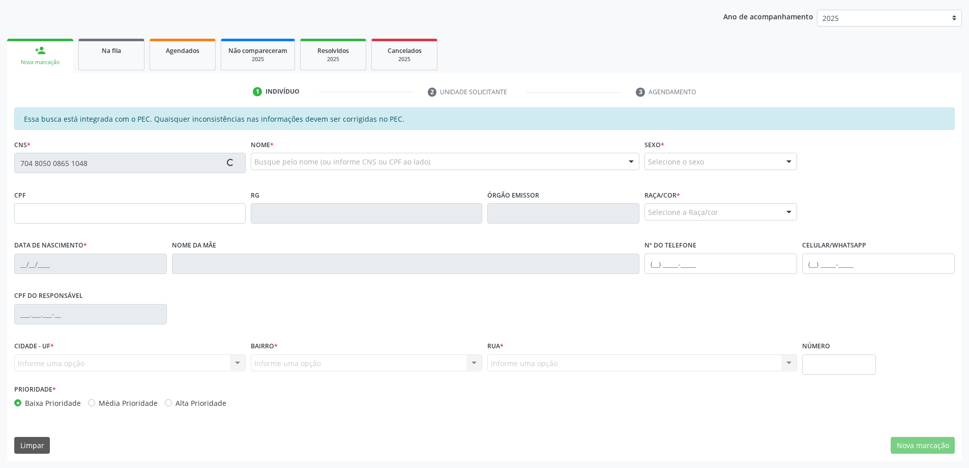
type input "124.414.937-36"
type input "[DATE]"
type input "[PERSON_NAME]"
type input "[PHONE_NUMBER]"
type input "3"
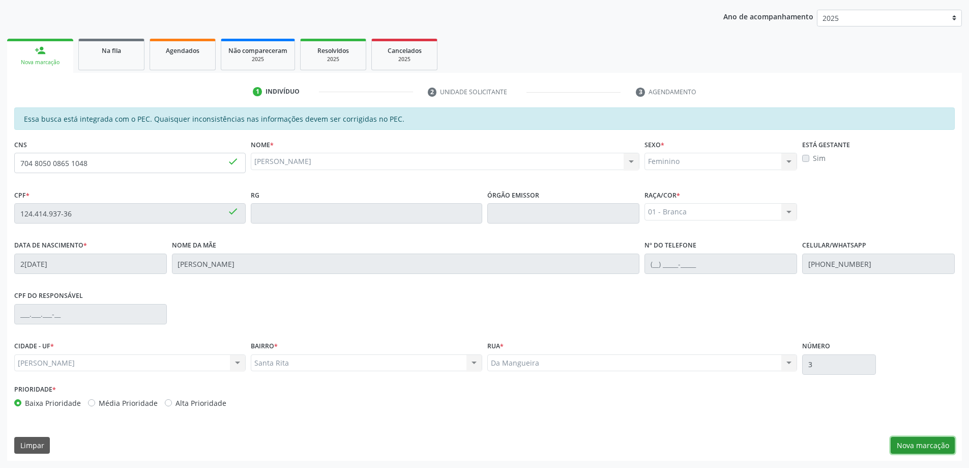
click at [918, 445] on button "Nova marcação" at bounding box center [923, 445] width 64 height 17
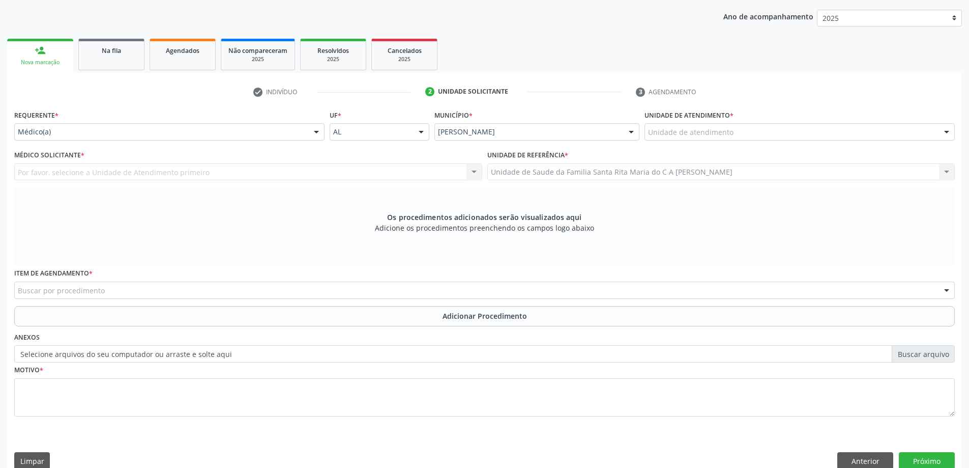
click at [737, 131] on div "Unidade de atendimento" at bounding box center [800, 131] width 310 height 17
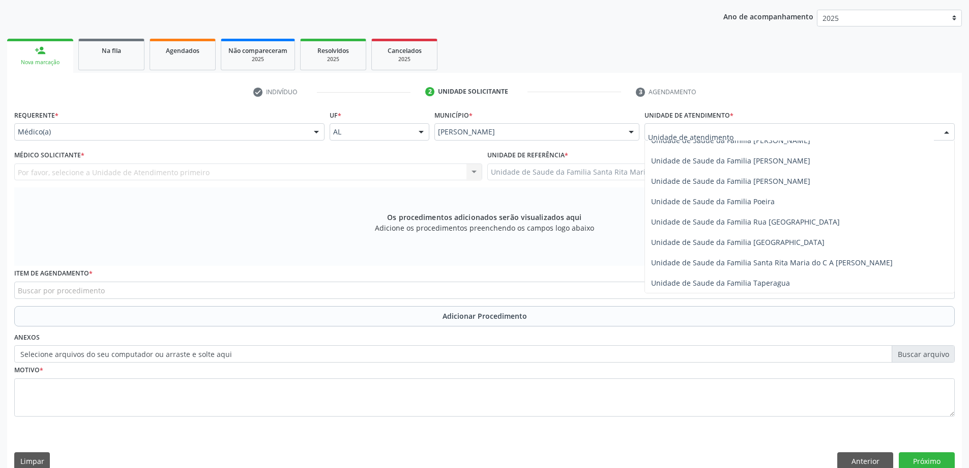
scroll to position [610, 0]
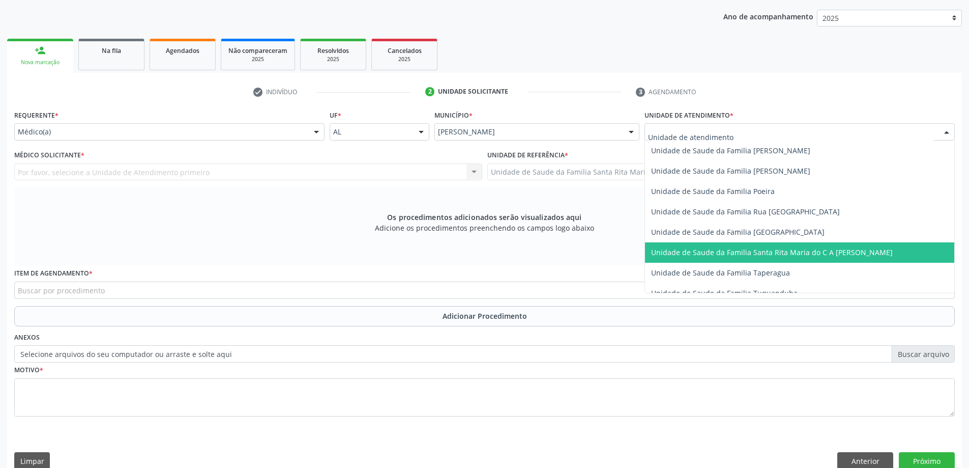
click at [723, 255] on span "Unidade de Saude da Familia Santa Rita Maria do C A [PERSON_NAME]" at bounding box center [772, 252] width 242 height 10
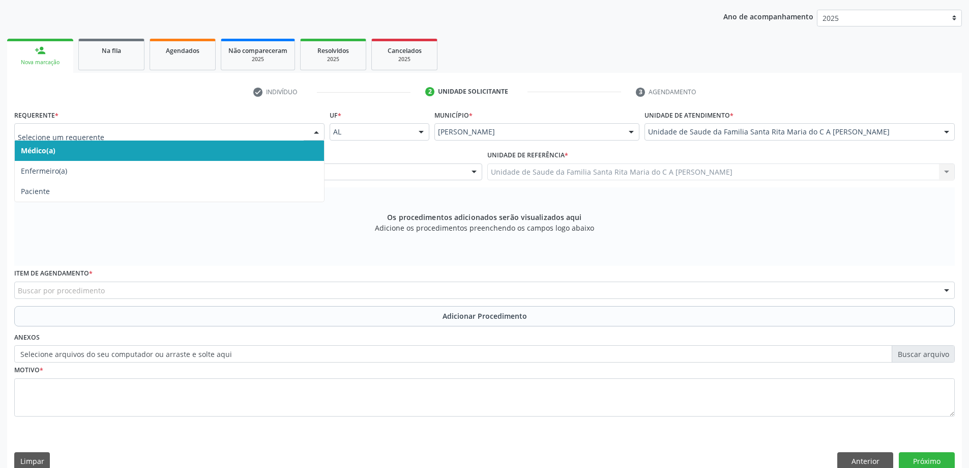
click at [260, 148] on span "Médico(a)" at bounding box center [169, 150] width 309 height 20
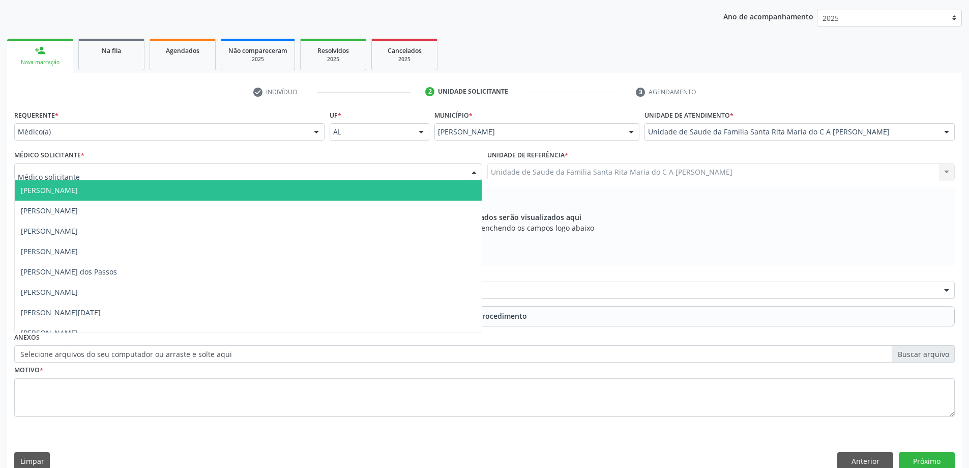
click at [240, 174] on div at bounding box center [248, 171] width 468 height 17
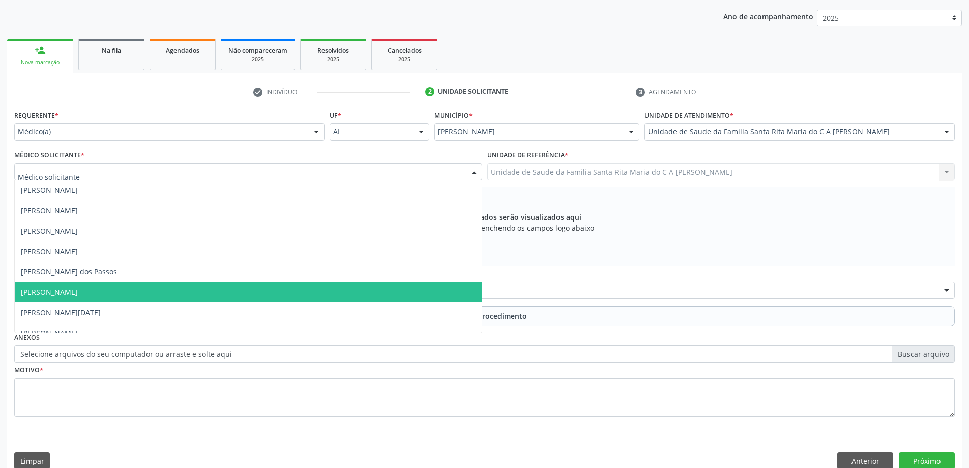
click at [230, 288] on span "[PERSON_NAME]" at bounding box center [248, 292] width 467 height 20
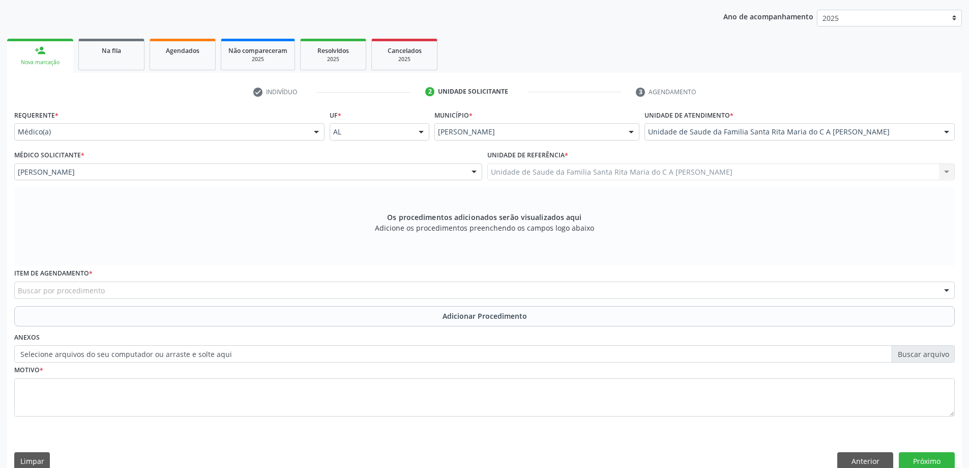
click at [223, 293] on div "Buscar por procedimento" at bounding box center [484, 289] width 941 height 17
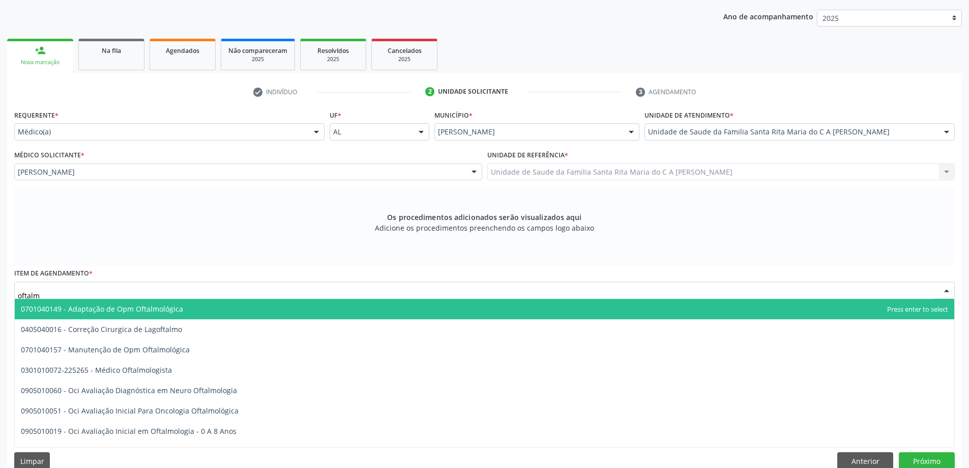
type input "oftalmo"
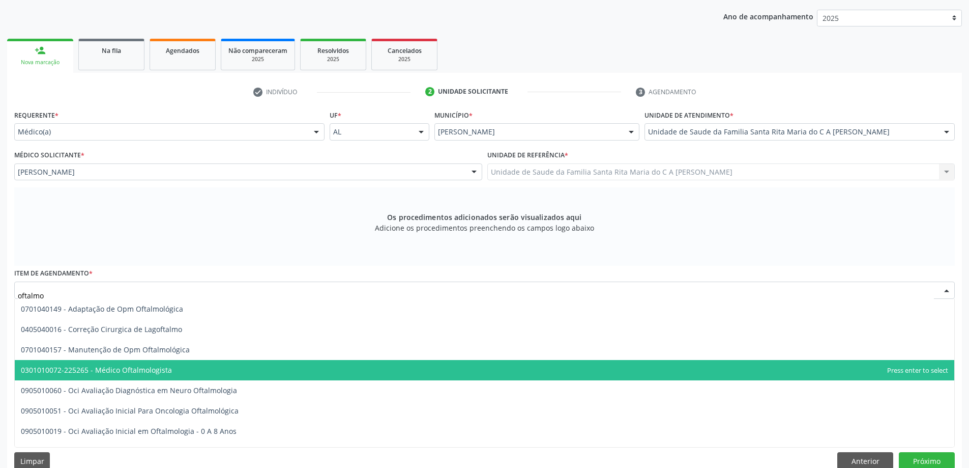
click at [214, 367] on span "0301010072-225265 - Médico Oftalmologista" at bounding box center [485, 370] width 940 height 20
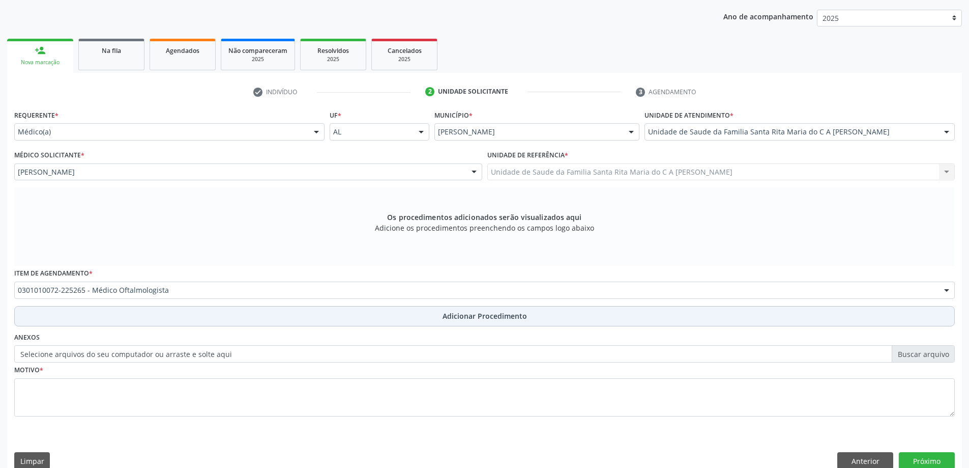
click at [286, 315] on button "Adicionar Procedimento" at bounding box center [484, 316] width 941 height 20
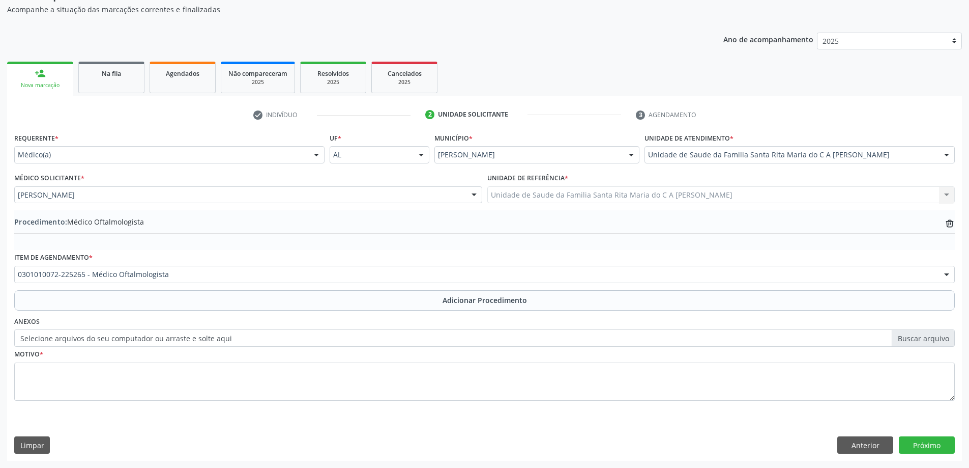
scroll to position [105, 0]
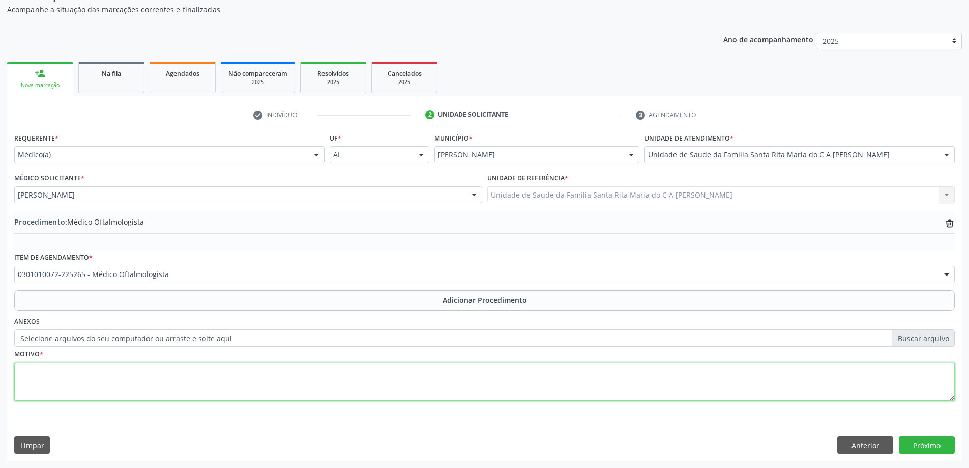
click at [229, 370] on textarea at bounding box center [484, 381] width 941 height 39
type textarea "acuidade visual"
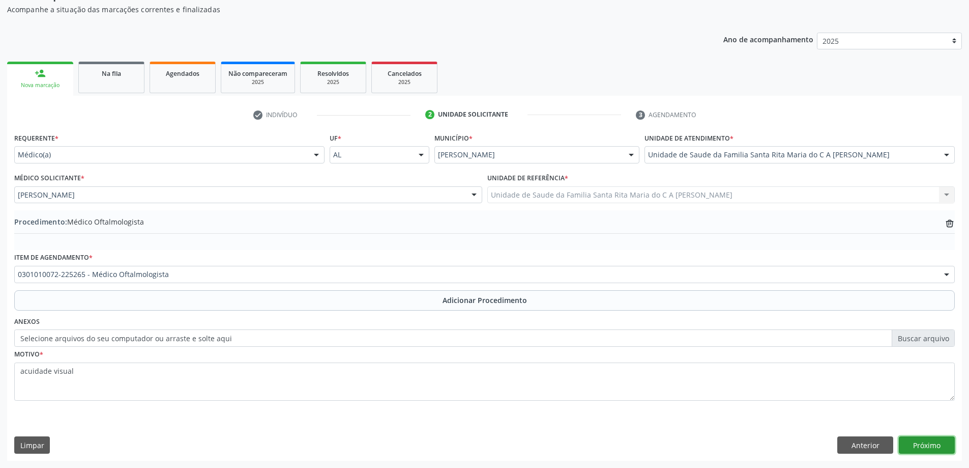
click at [917, 448] on button "Próximo" at bounding box center [927, 444] width 56 height 17
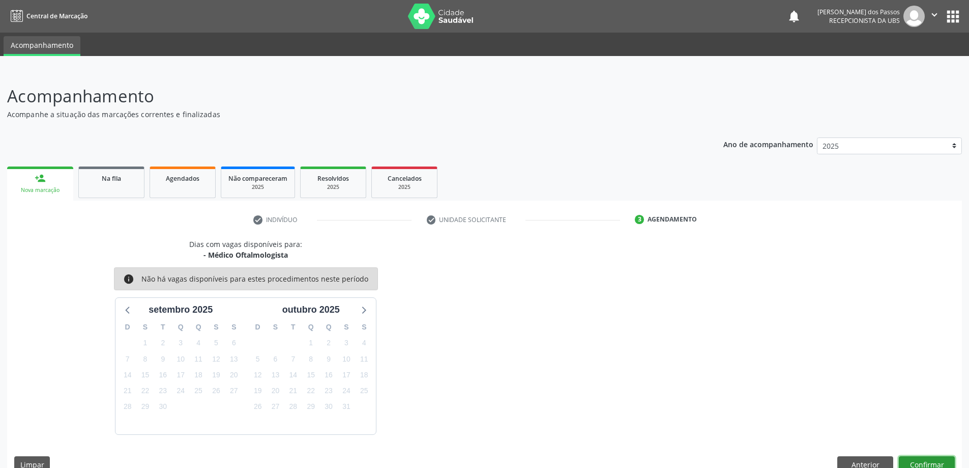
click at [907, 456] on button "Confirmar" at bounding box center [927, 464] width 56 height 17
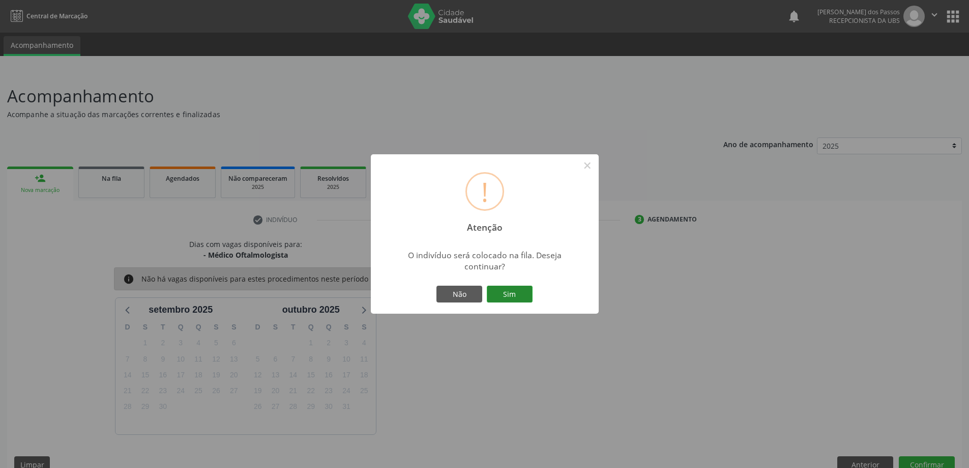
click at [522, 296] on button "Sim" at bounding box center [510, 293] width 46 height 17
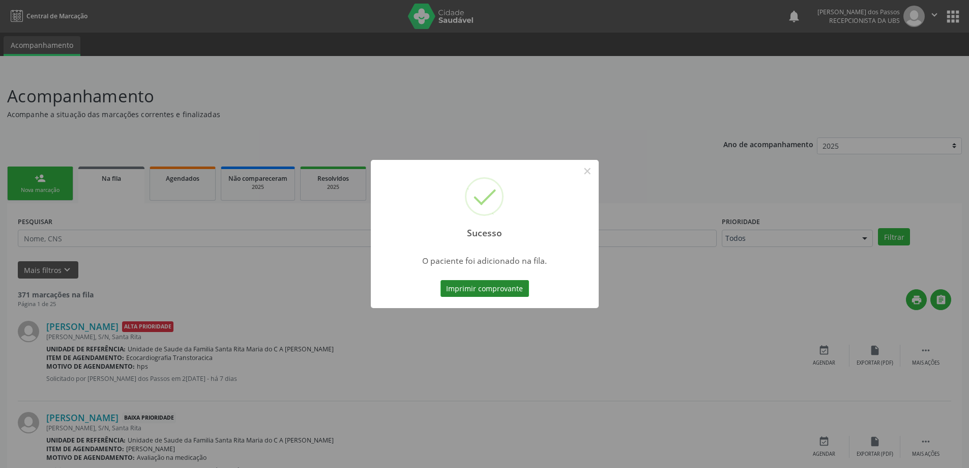
click at [473, 283] on button "Imprimir comprovante" at bounding box center [485, 288] width 89 height 17
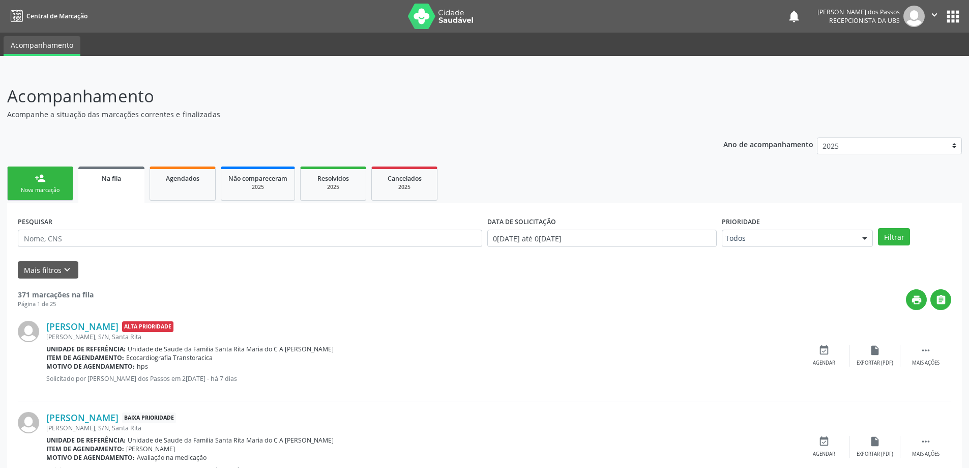
click at [35, 191] on div "Nova marcação" at bounding box center [40, 190] width 51 height 8
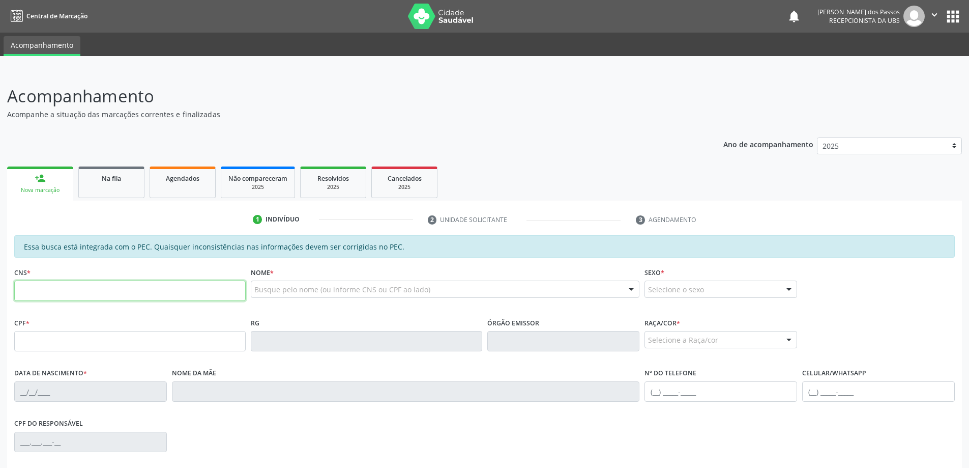
click at [164, 293] on input "text" at bounding box center [129, 290] width 231 height 20
type input "705 0066 6258 9557"
type input "445.030.164-15"
type input "22/07/1966"
type input "Maria do Socorro da Silva"
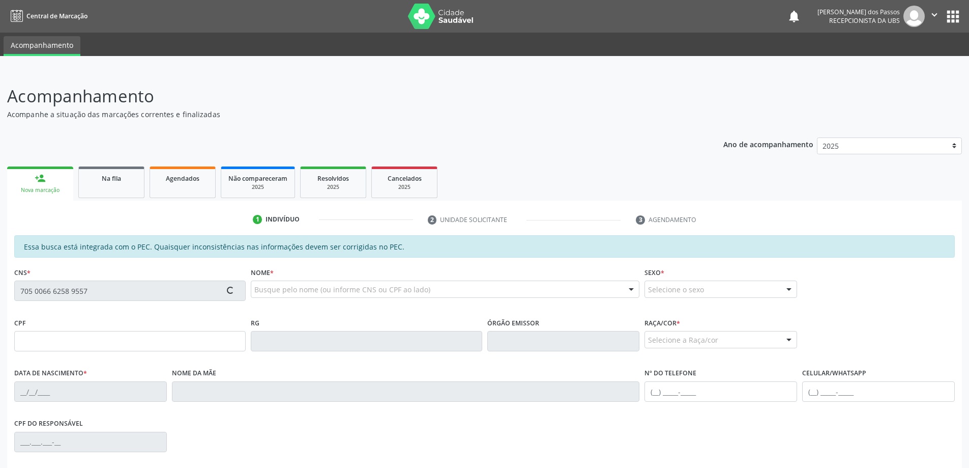
type input "(98) 99369-1456"
type input "88"
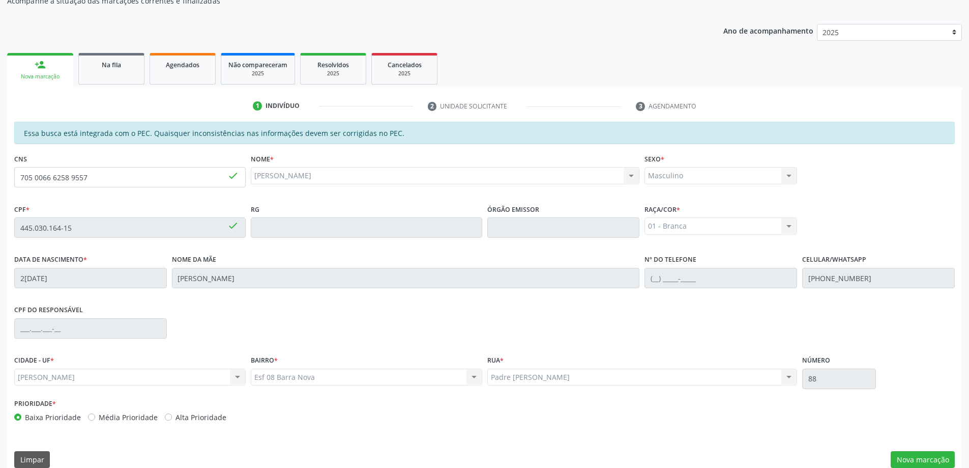
scroll to position [128, 0]
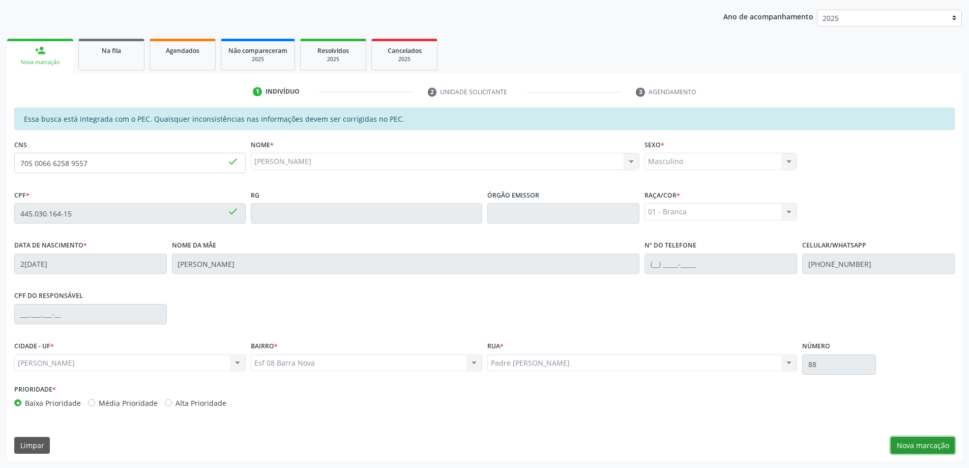
click at [932, 448] on button "Nova marcação" at bounding box center [923, 445] width 64 height 17
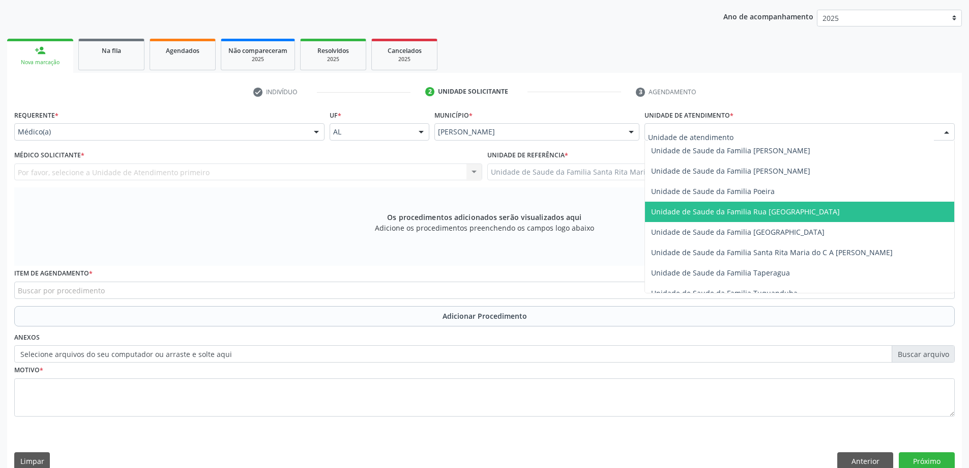
scroll to position [661, 0]
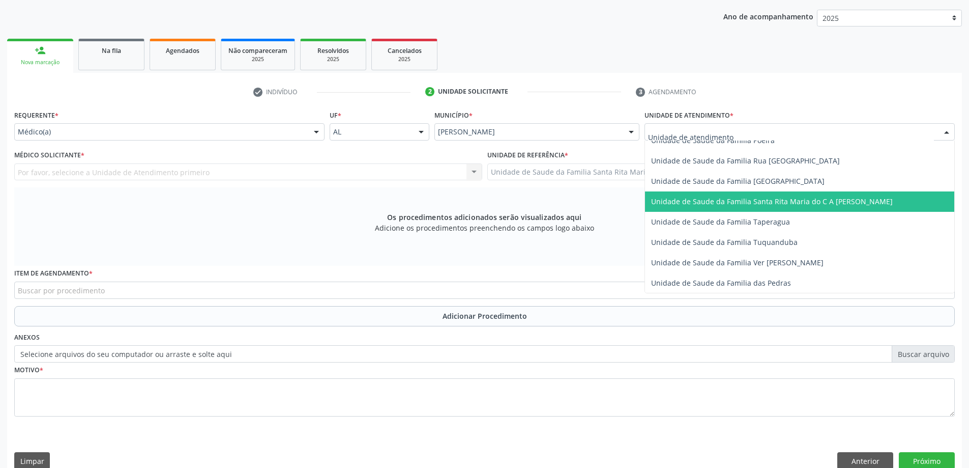
click at [741, 203] on span "Unidade de Saude da Familia Santa Rita Maria do C A [PERSON_NAME]" at bounding box center [772, 201] width 242 height 10
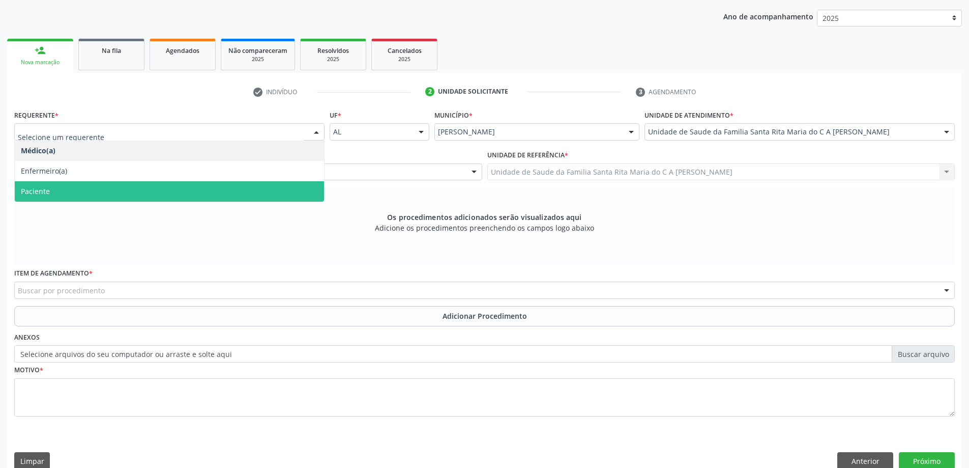
click at [196, 195] on span "Paciente" at bounding box center [169, 191] width 309 height 20
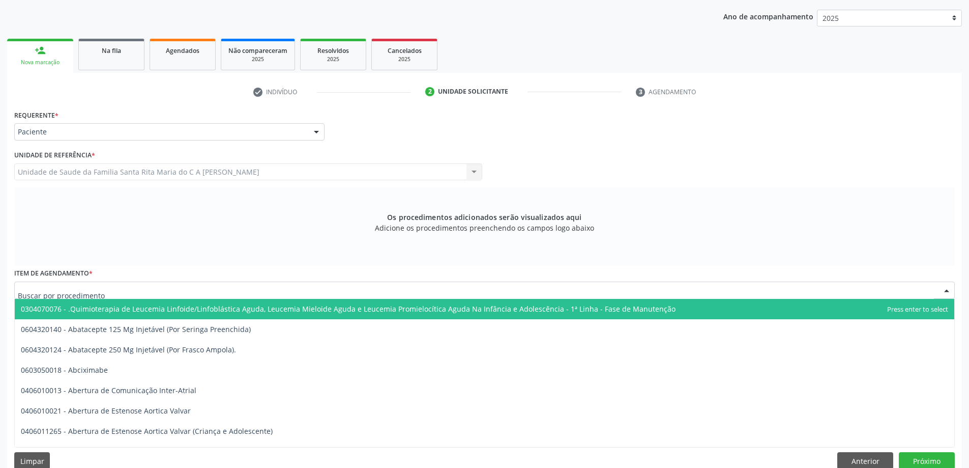
click at [192, 290] on div at bounding box center [484, 289] width 941 height 17
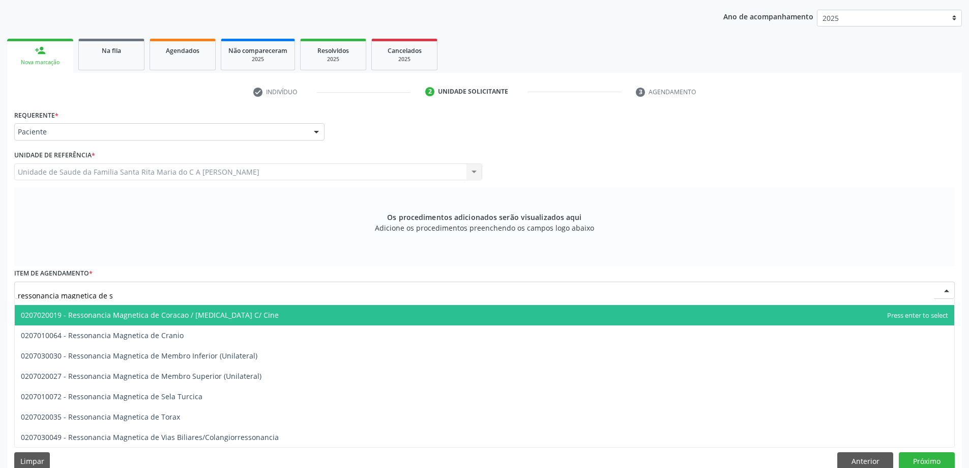
scroll to position [0, 0]
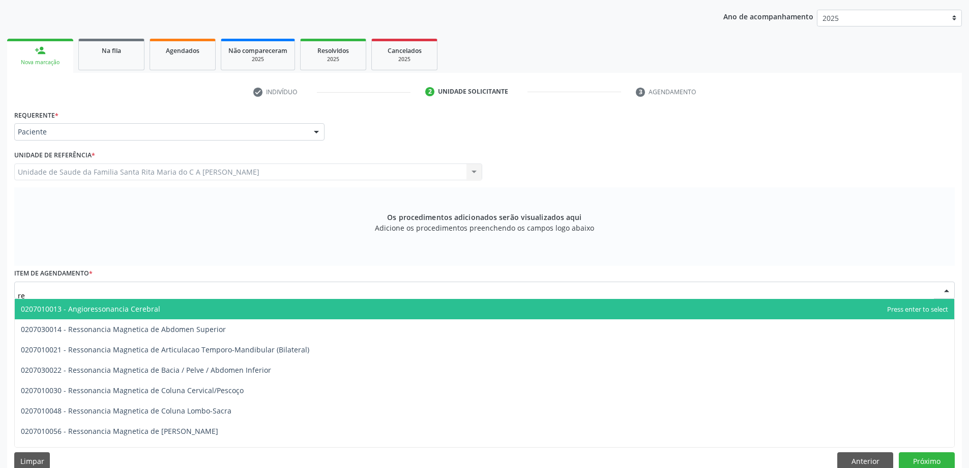
type input "r"
type input "4"
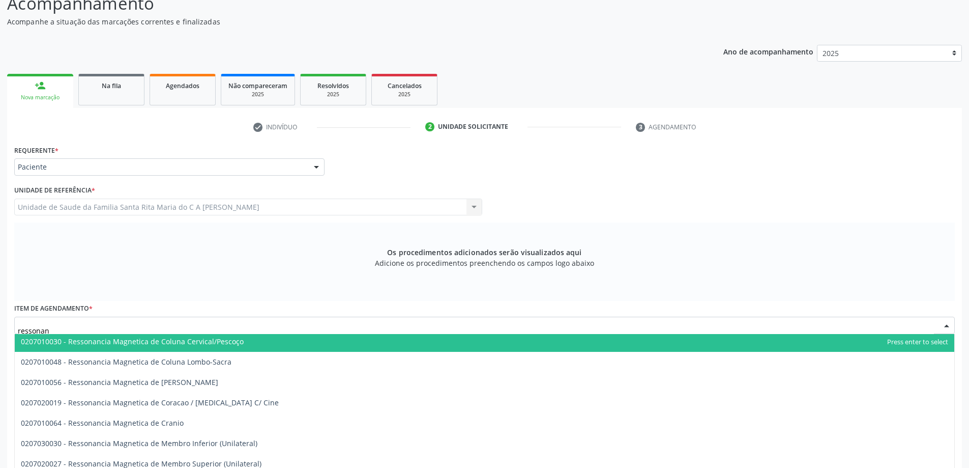
scroll to position [102, 0]
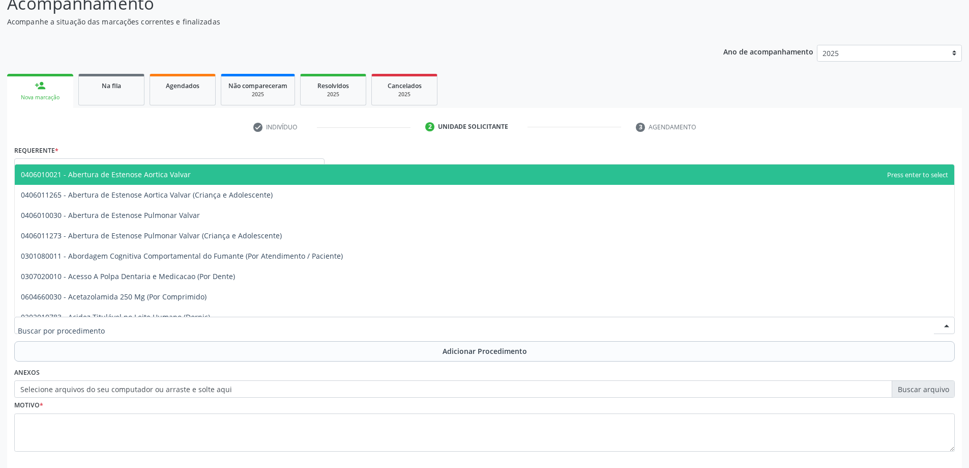
click at [112, 327] on div at bounding box center [484, 324] width 941 height 17
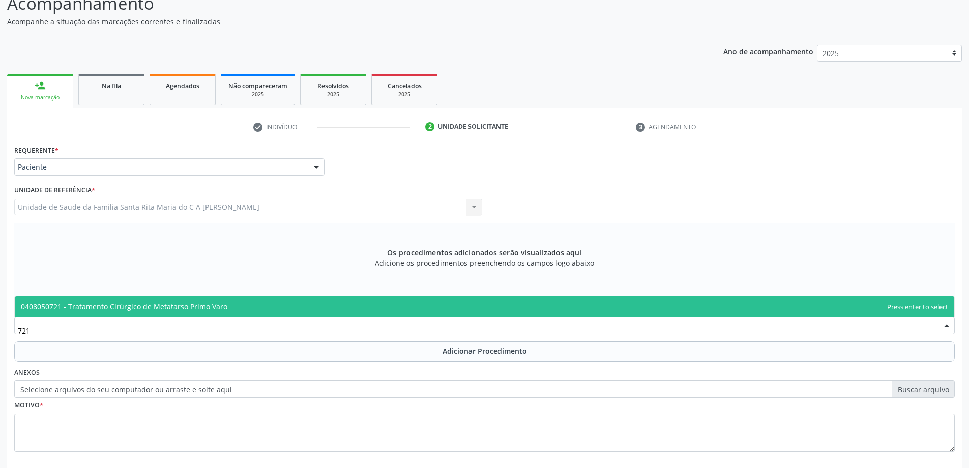
scroll to position [0, 0]
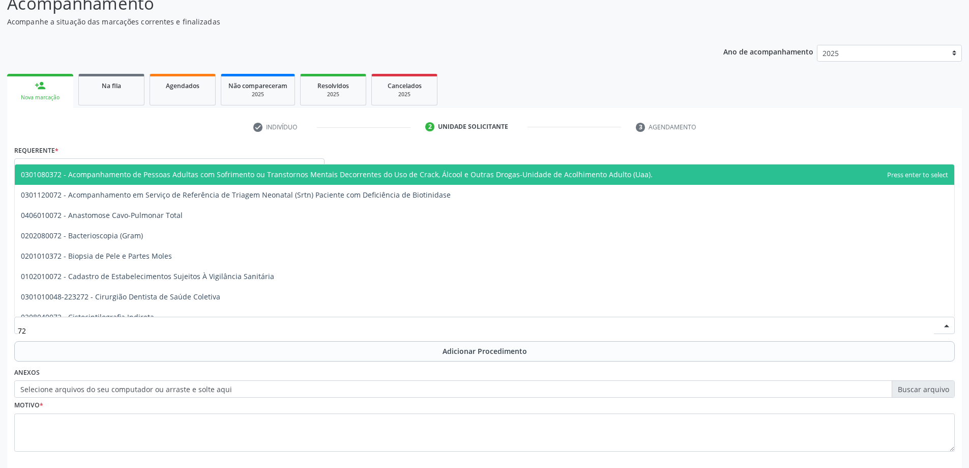
type input "7"
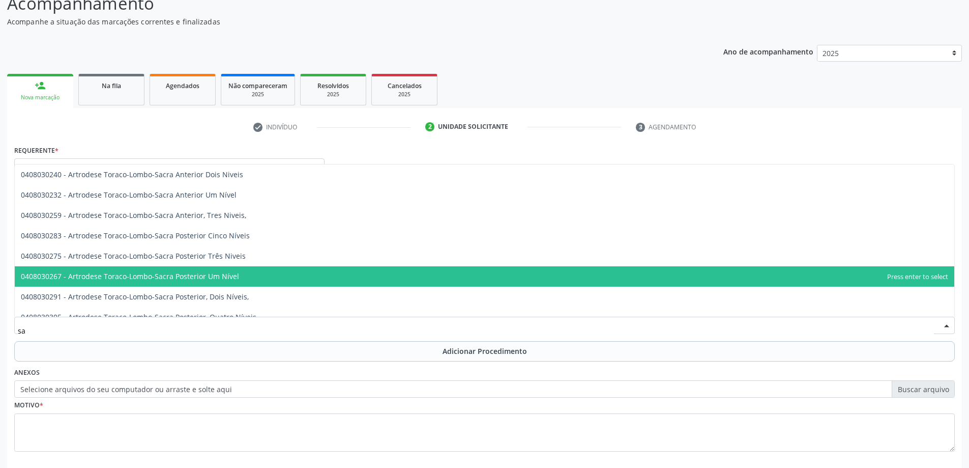
type input "s"
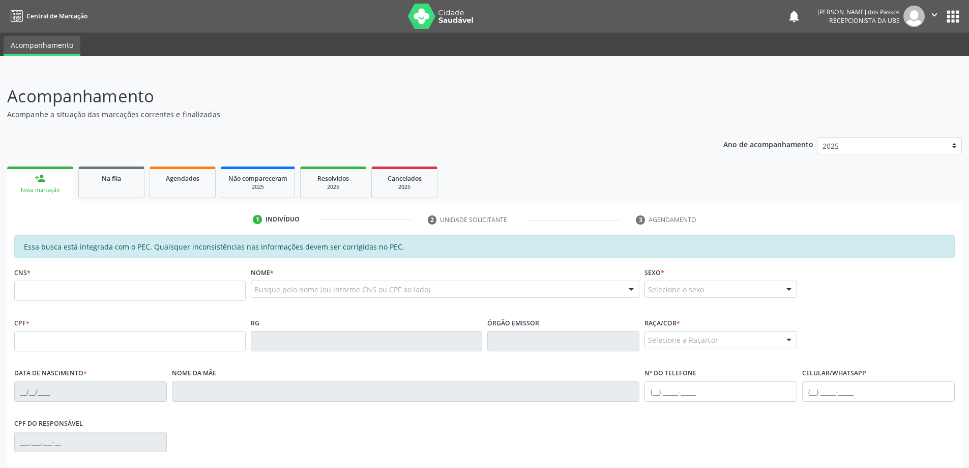
scroll to position [92, 0]
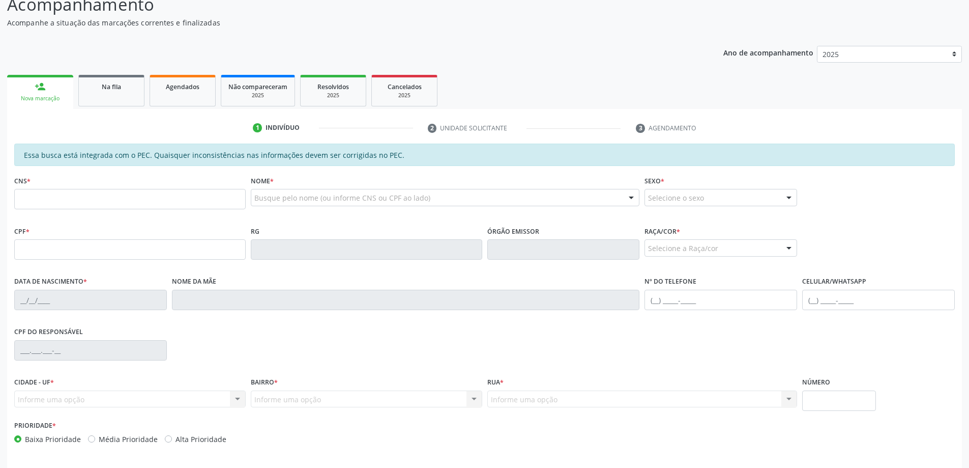
click at [28, 198] on input "text" at bounding box center [129, 199] width 231 height 20
type input "703 2016 0018 5298"
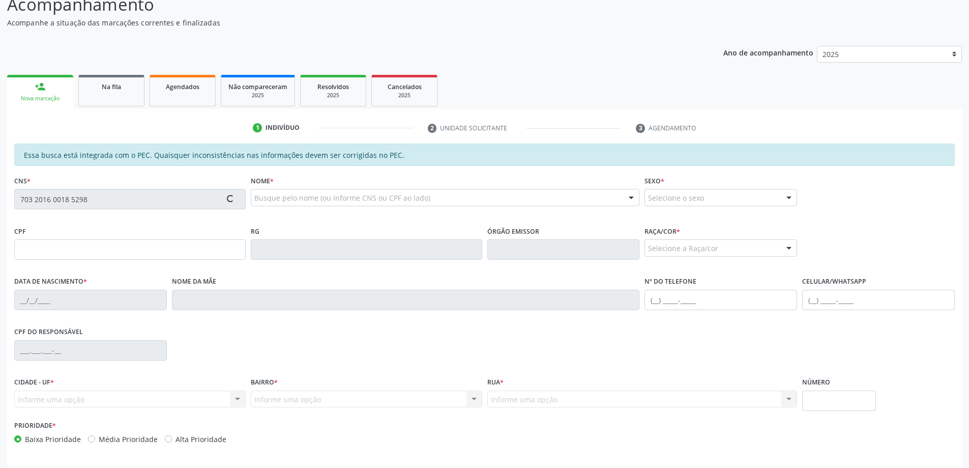
type input "894.714.404-59"
type input "05/09/1972"
type input "Josefa Maria da Silva Santos"
type input "(82) 98711-7362"
type input "S/N"
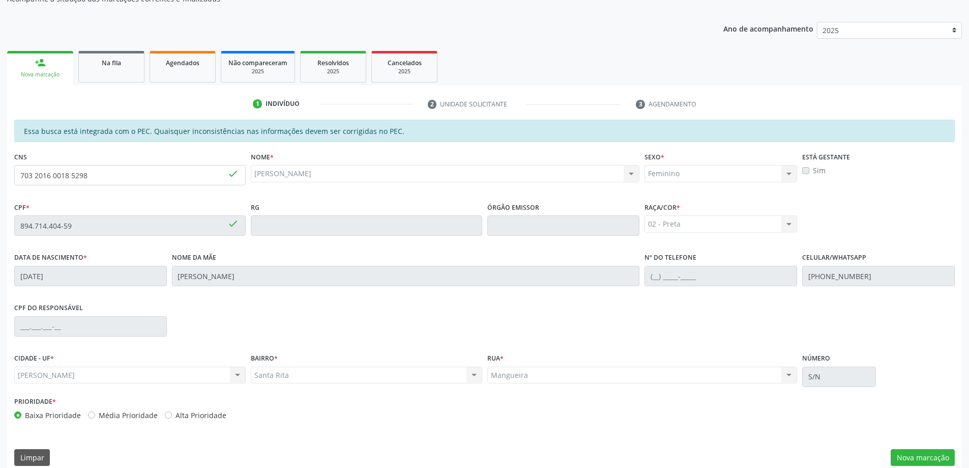
scroll to position [128, 0]
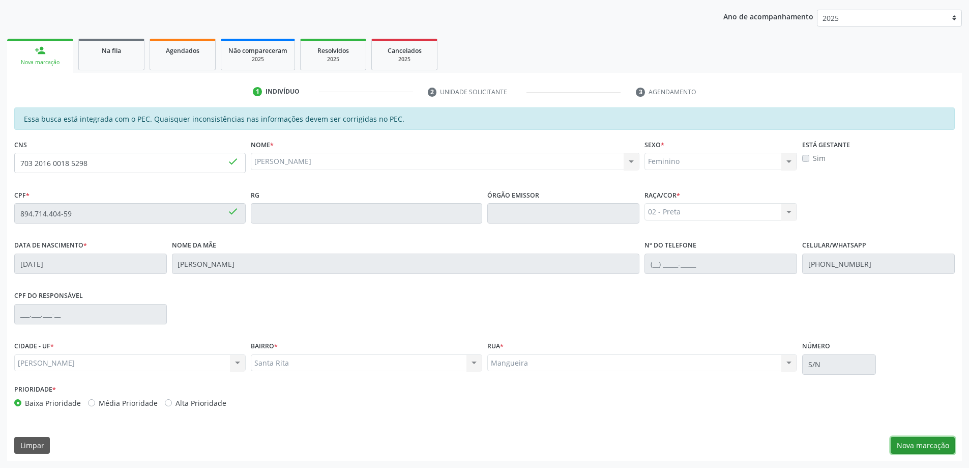
click at [901, 443] on button "Nova marcação" at bounding box center [923, 445] width 64 height 17
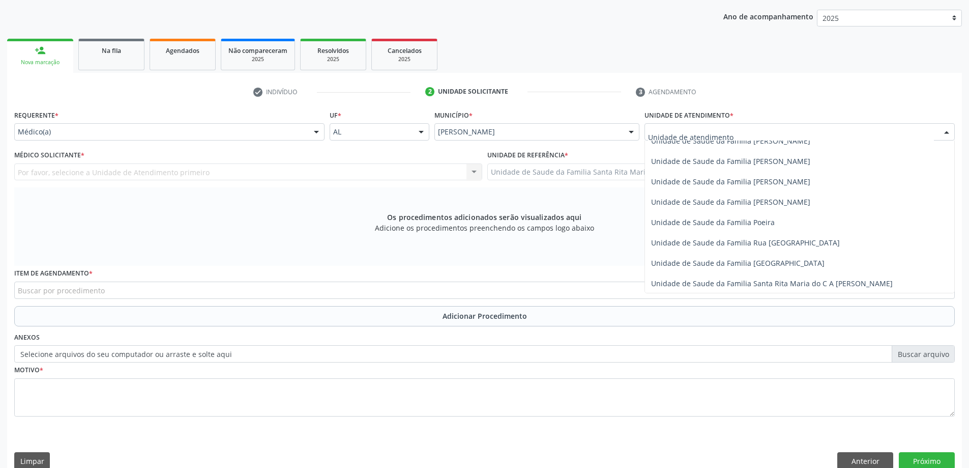
scroll to position [610, 0]
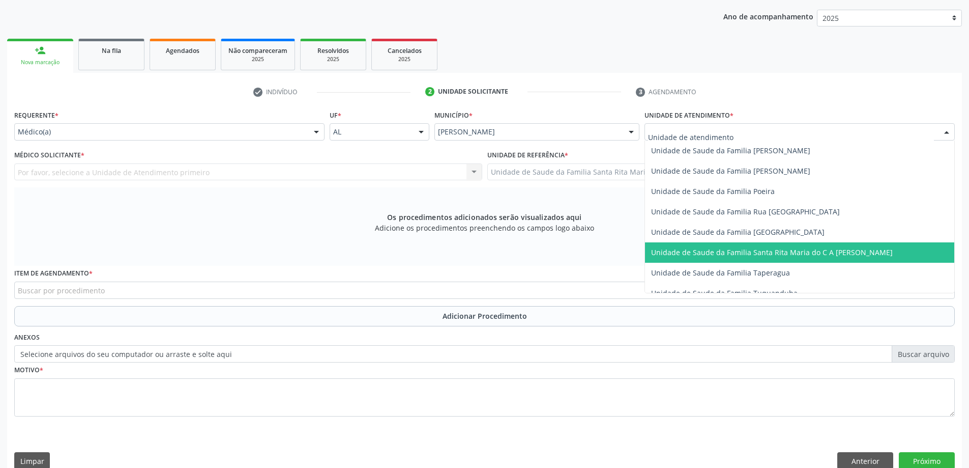
click at [691, 250] on span "Unidade de Saude da Familia Santa Rita Maria do C A [PERSON_NAME]" at bounding box center [772, 252] width 242 height 10
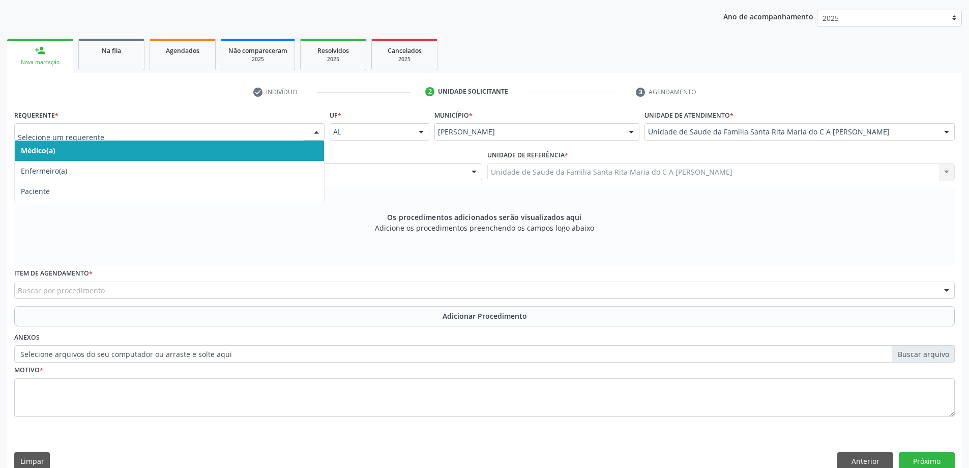
click at [217, 152] on span "Médico(a)" at bounding box center [169, 150] width 309 height 20
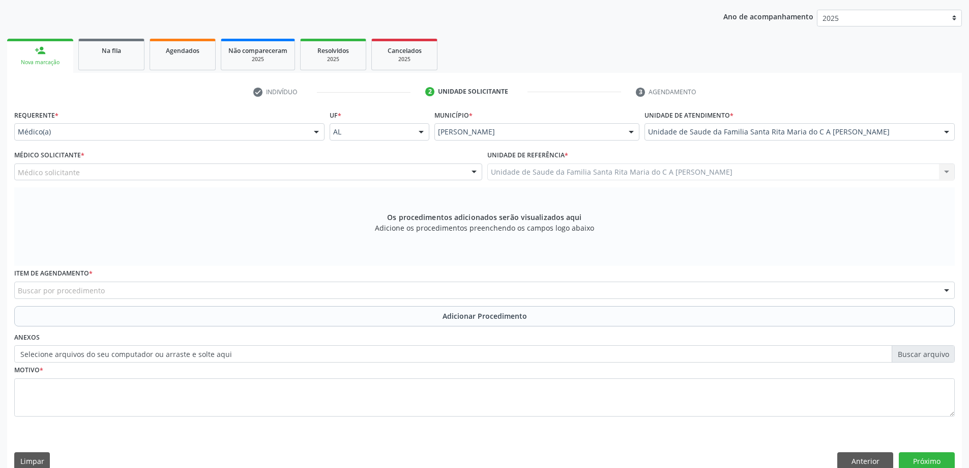
click at [223, 171] on div "Médico solicitante" at bounding box center [248, 171] width 468 height 17
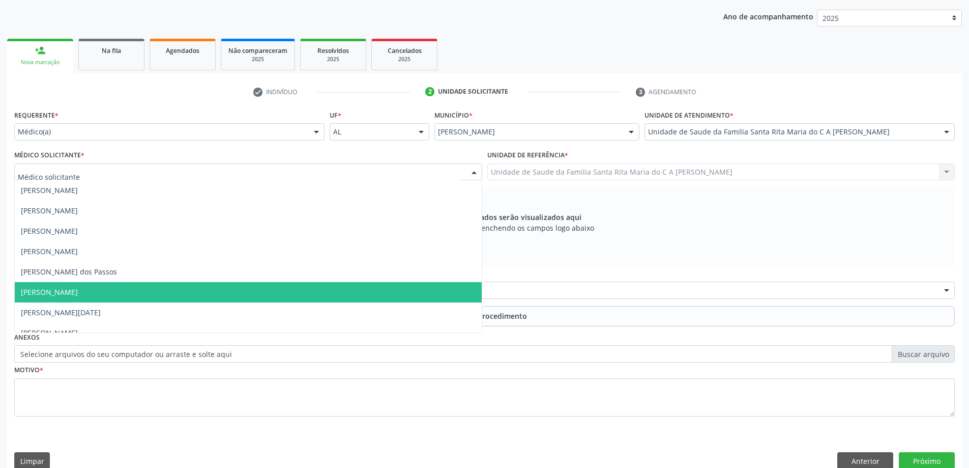
click at [199, 289] on span "[PERSON_NAME]" at bounding box center [248, 292] width 467 height 20
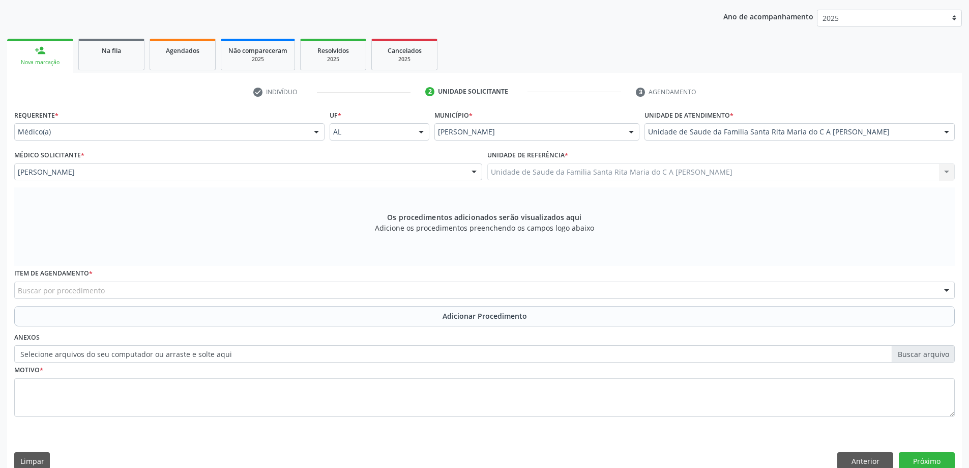
click at [199, 288] on div "Buscar por procedimento" at bounding box center [484, 289] width 941 height 17
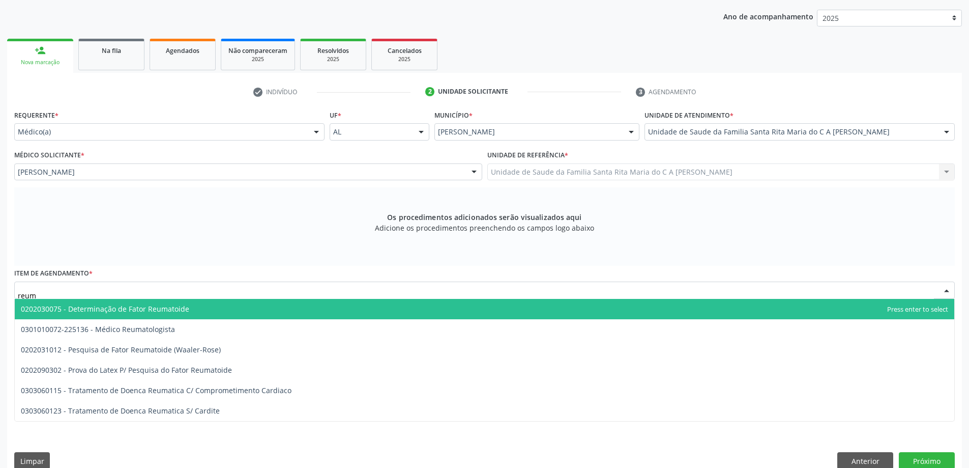
type input "reuma"
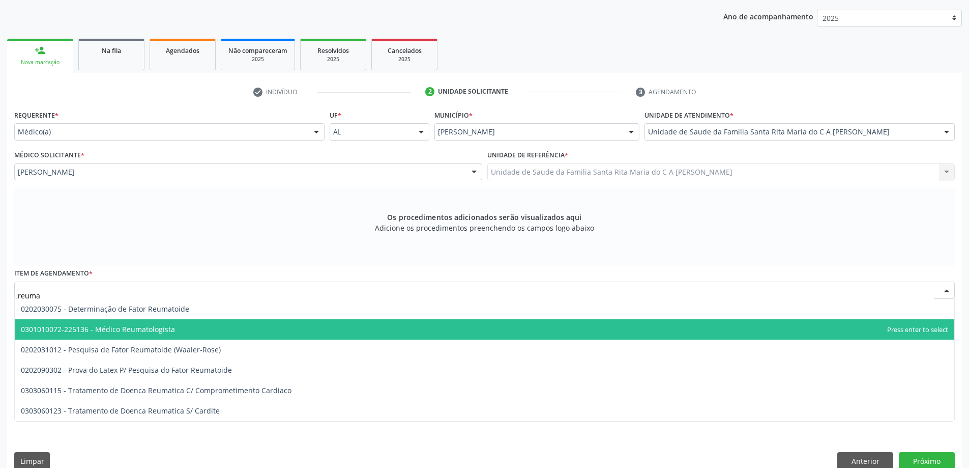
click at [178, 327] on span "0301010072-225136 - Médico Reumatologista" at bounding box center [485, 329] width 940 height 20
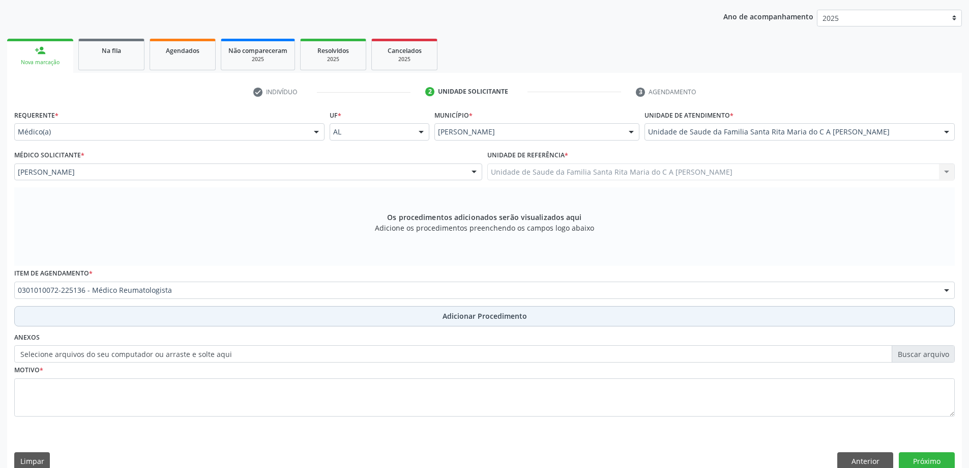
click at [203, 325] on button "Adicionar Procedimento" at bounding box center [484, 316] width 941 height 20
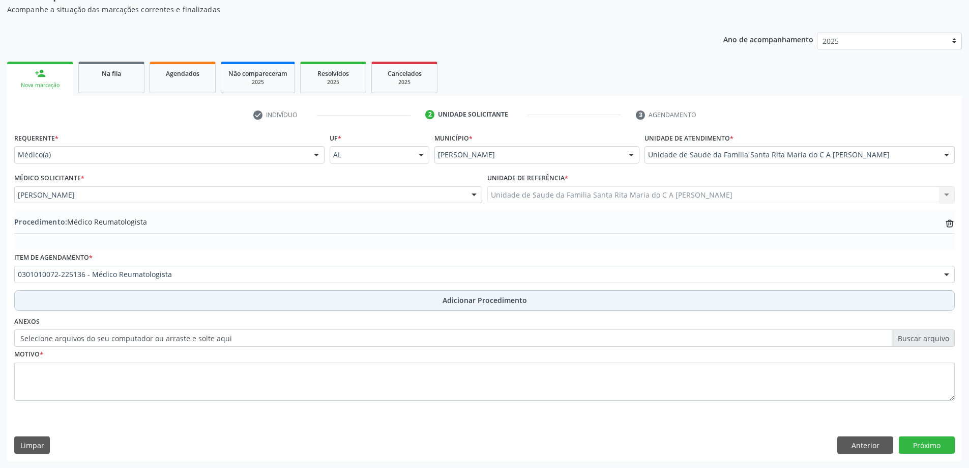
scroll to position [105, 0]
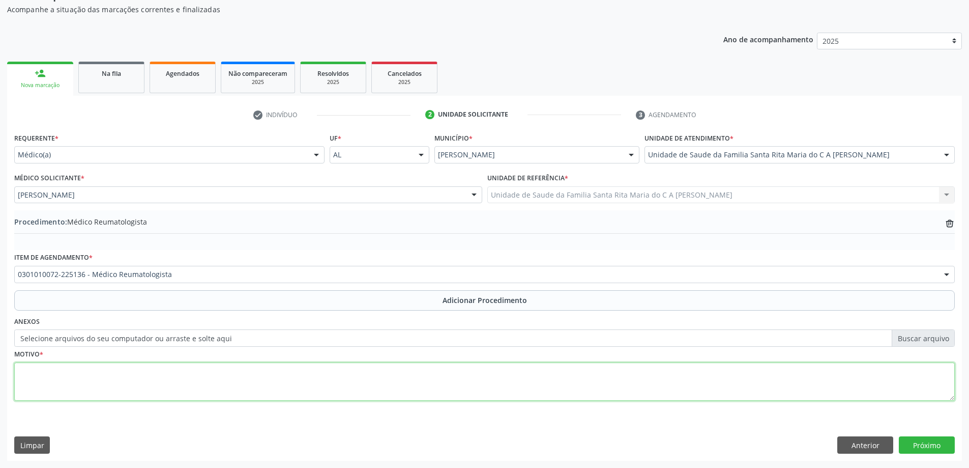
click at [168, 381] on textarea at bounding box center [484, 381] width 941 height 39
type textarea "dor articulção"
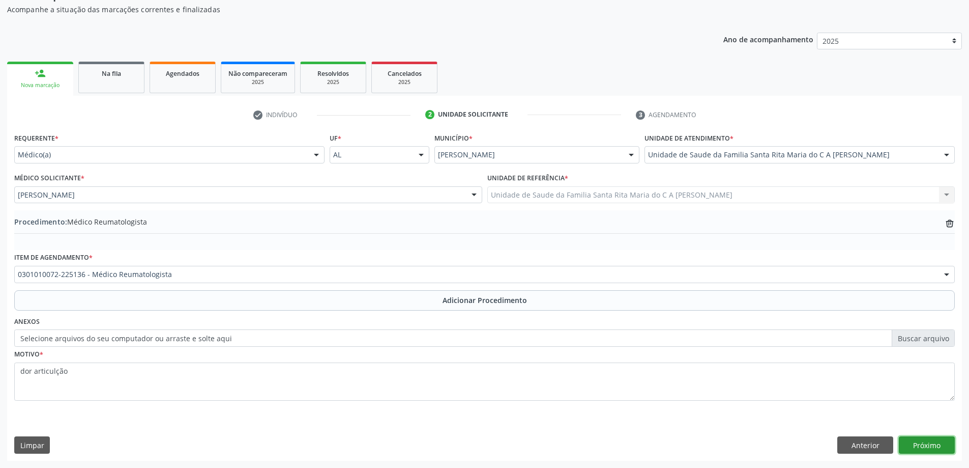
click at [909, 446] on button "Próximo" at bounding box center [927, 444] width 56 height 17
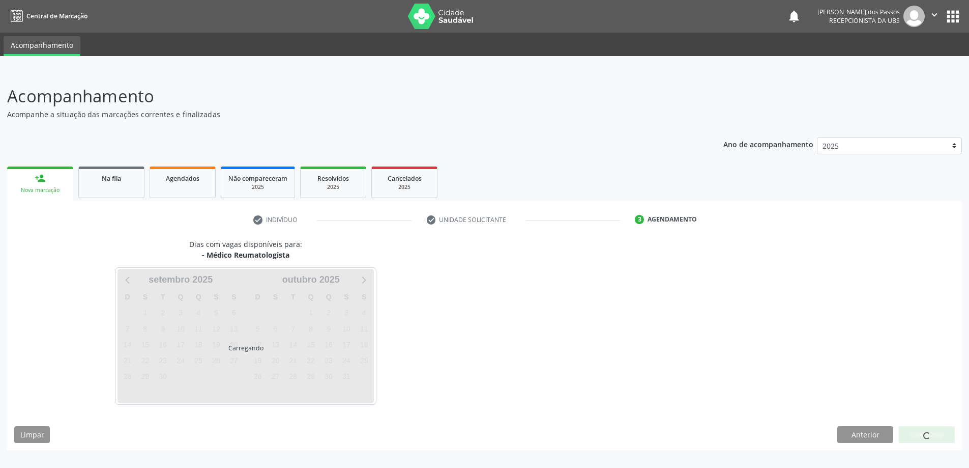
scroll to position [0, 0]
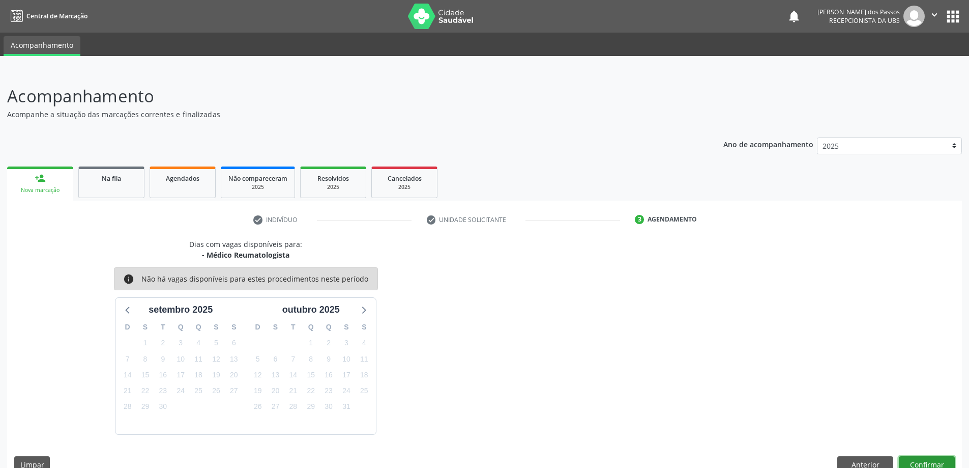
click at [944, 459] on button "Confirmar" at bounding box center [927, 464] width 56 height 17
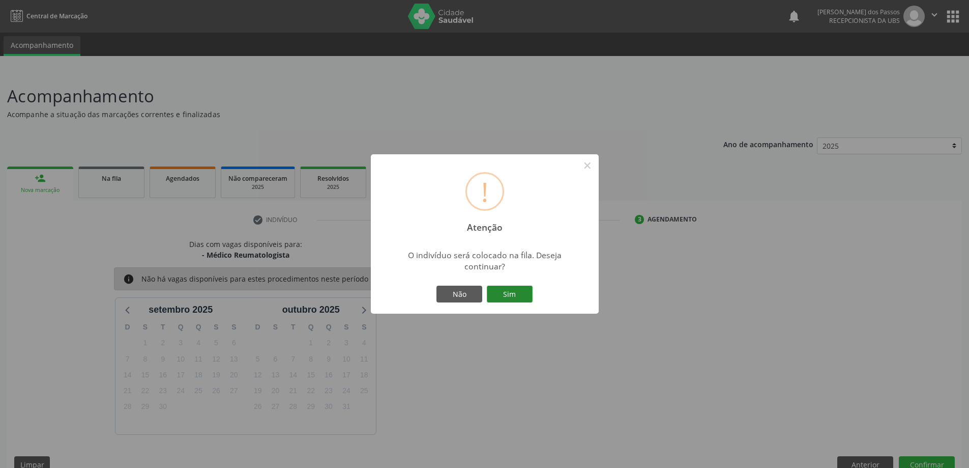
click at [519, 292] on button "Sim" at bounding box center [510, 293] width 46 height 17
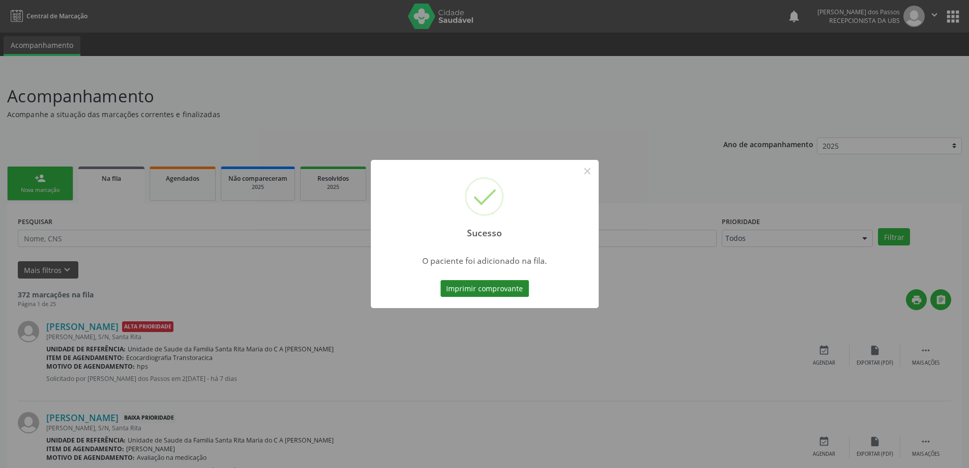
click at [485, 282] on button "Imprimir comprovante" at bounding box center [485, 288] width 89 height 17
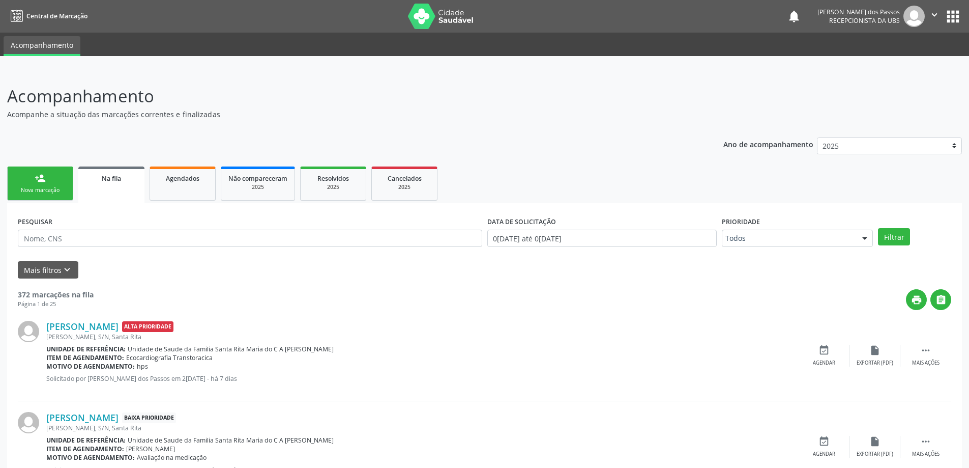
click at [44, 188] on div "Nova marcação" at bounding box center [40, 190] width 51 height 8
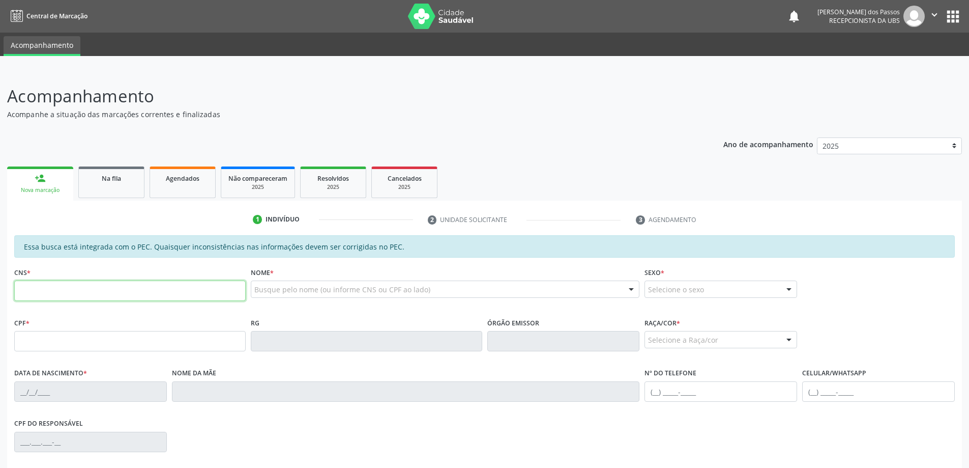
click at [49, 293] on input "text" at bounding box center [129, 290] width 231 height 20
click at [43, 289] on input "text" at bounding box center [129, 290] width 231 height 20
type input "703 2016 0018 5298"
type input "894.714.404-59"
type input "05/09/1972"
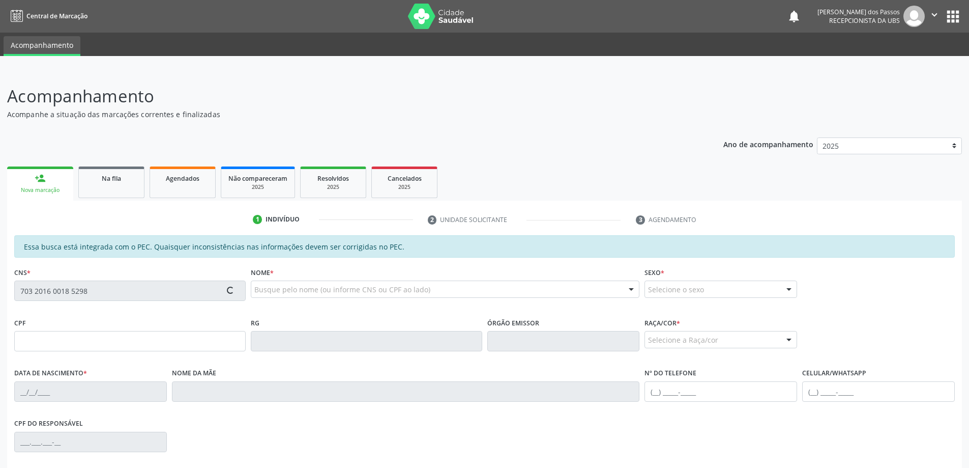
type input "Josefa Maria da Silva Santos"
type input "(82) 98711-7362"
type input "S/N"
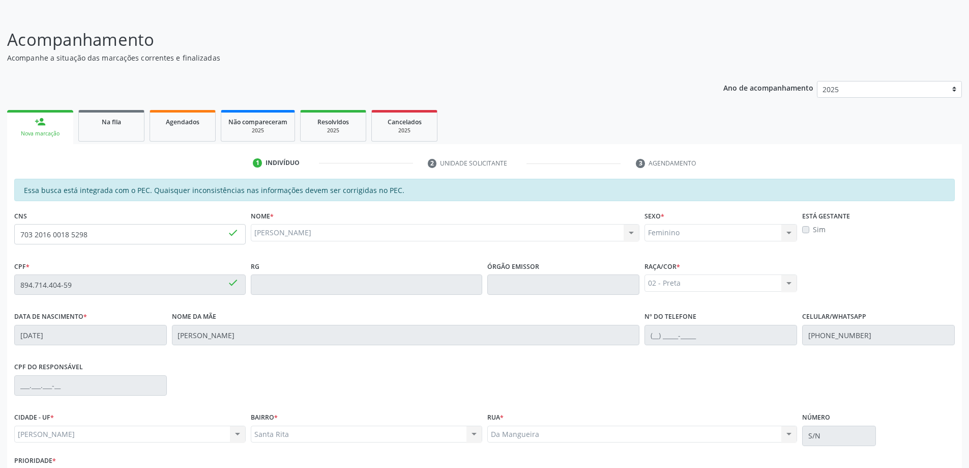
scroll to position [128, 0]
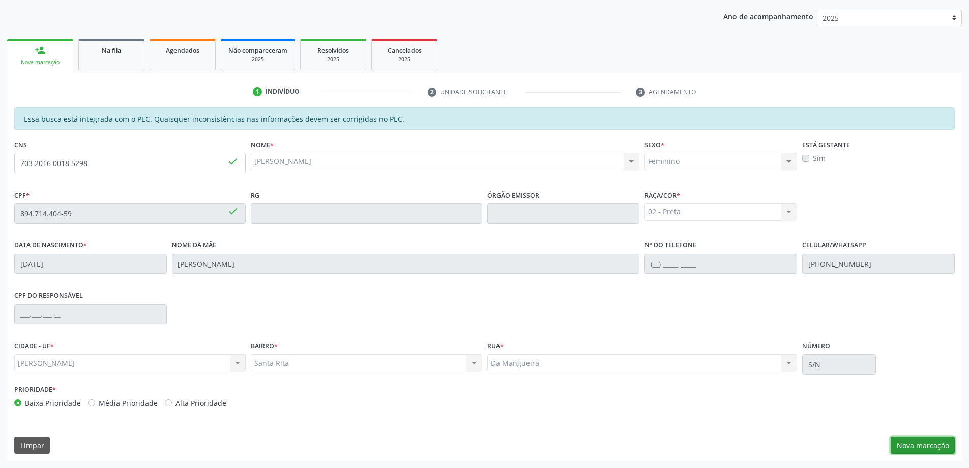
click at [920, 444] on button "Nova marcação" at bounding box center [923, 445] width 64 height 17
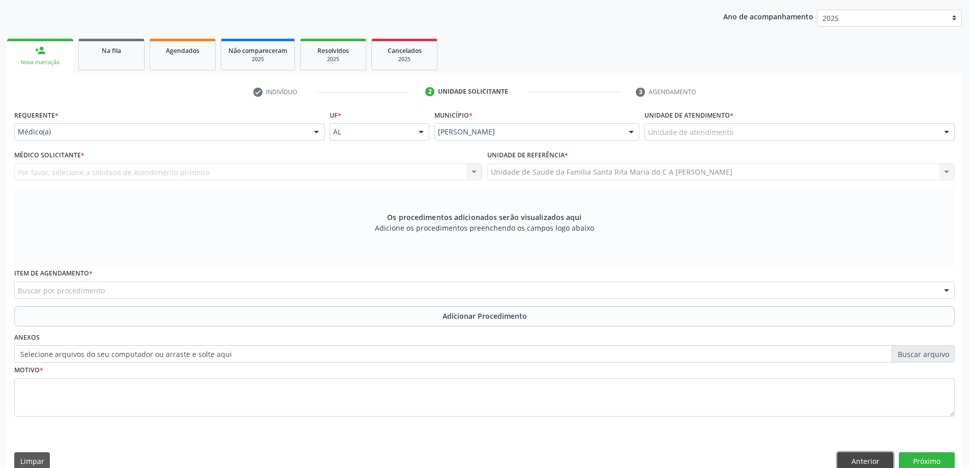
click at [860, 463] on button "Anterior" at bounding box center [865, 460] width 56 height 17
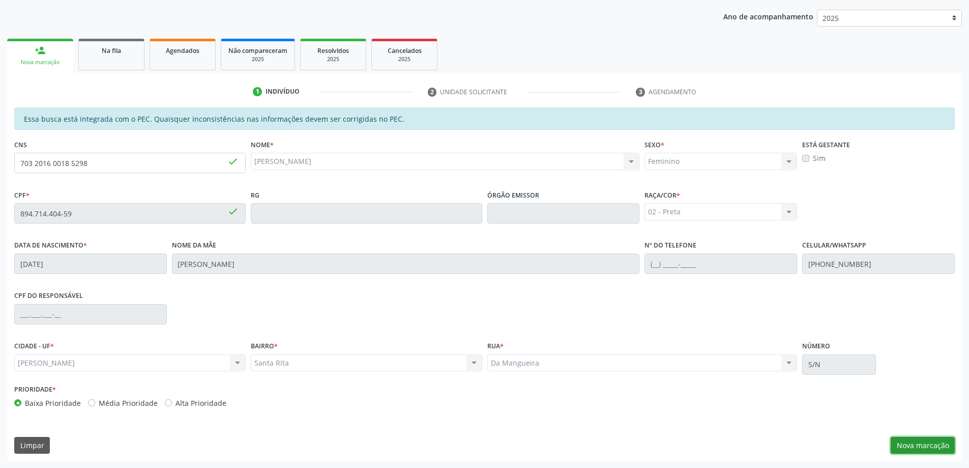
click at [919, 445] on button "Nova marcação" at bounding box center [923, 445] width 64 height 17
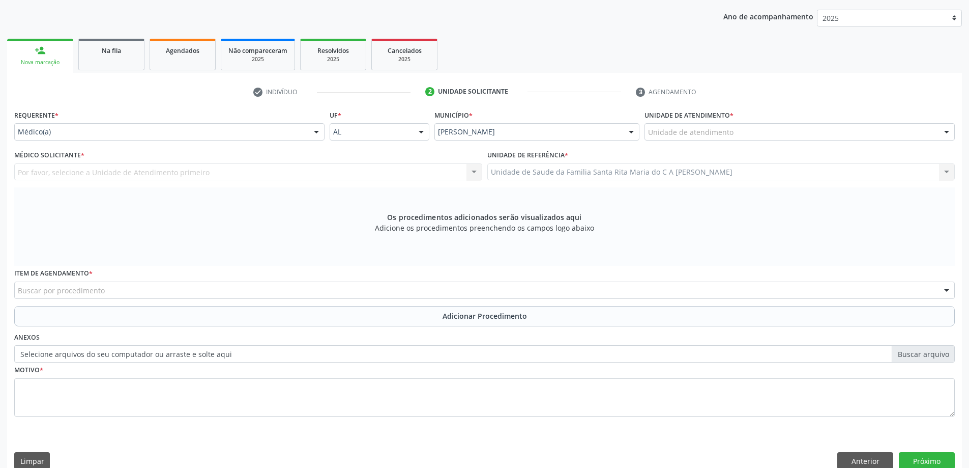
click at [749, 132] on div "Unidade de atendimento" at bounding box center [800, 131] width 310 height 17
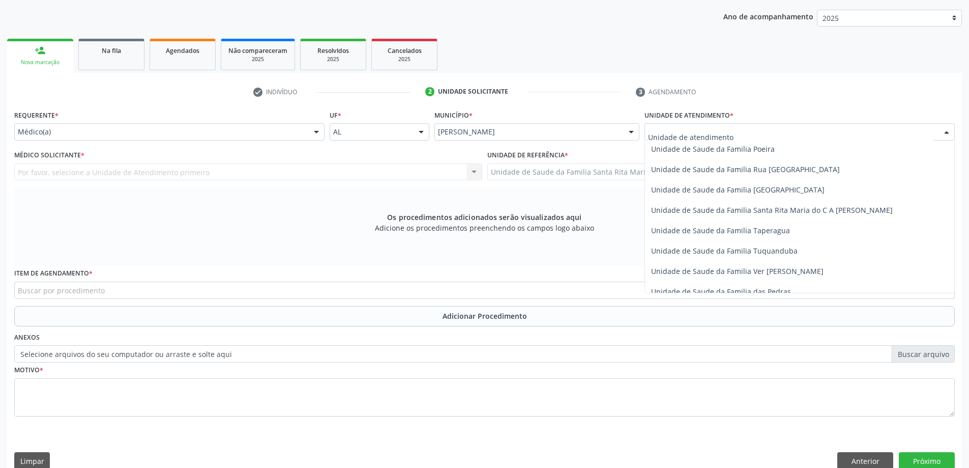
scroll to position [661, 0]
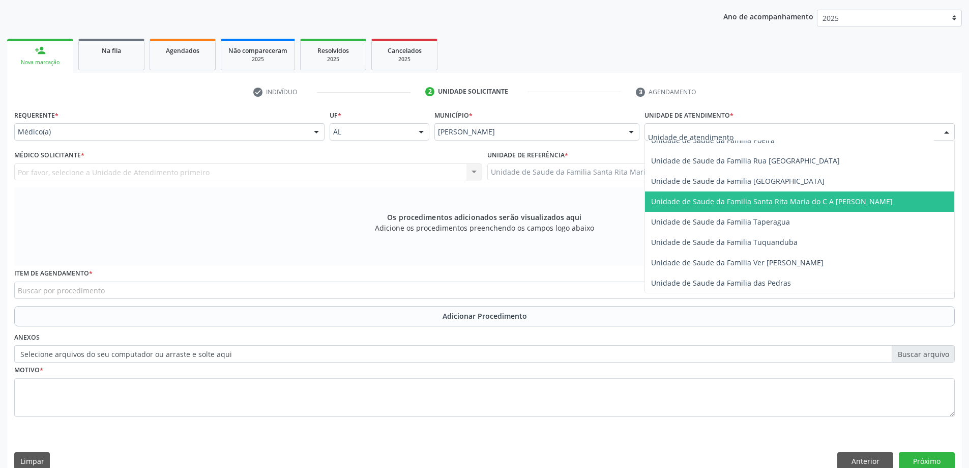
click at [732, 205] on span "Unidade de Saude da Familia Santa Rita Maria do C A [PERSON_NAME]" at bounding box center [772, 201] width 242 height 10
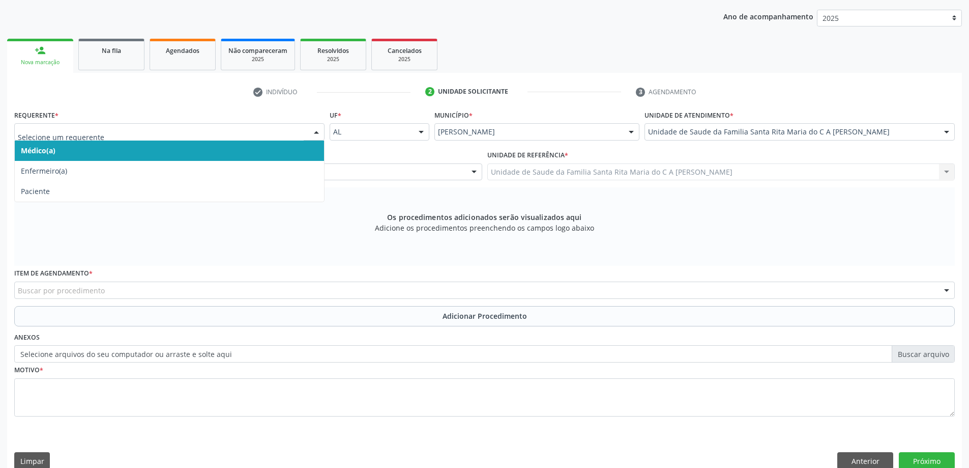
click at [245, 152] on span "Médico(a)" at bounding box center [169, 150] width 309 height 20
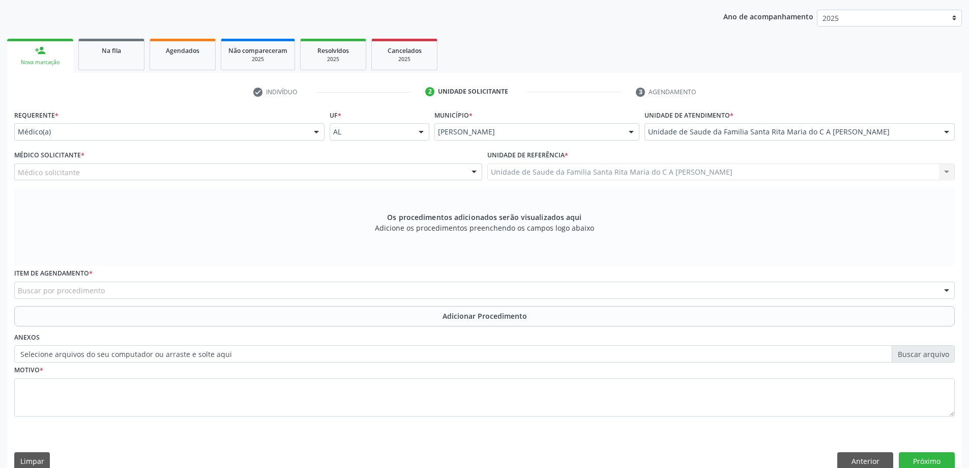
click at [238, 174] on div "Médico solicitante" at bounding box center [248, 171] width 468 height 17
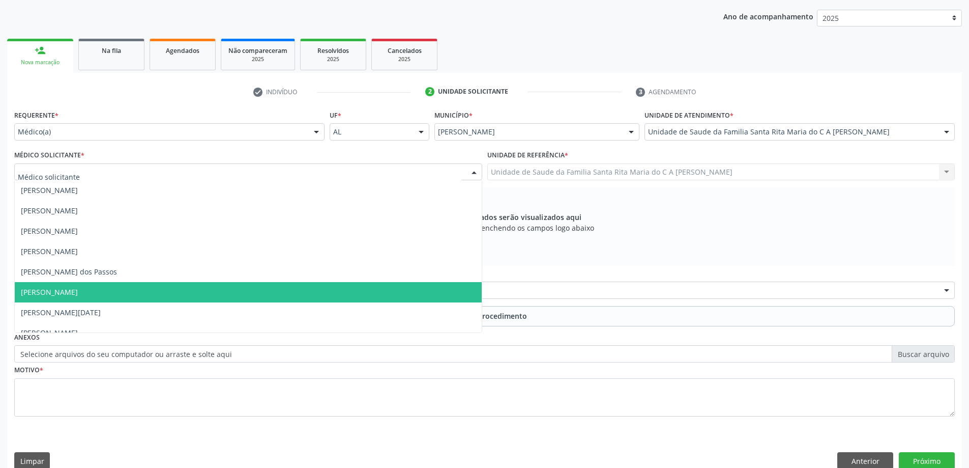
click at [220, 291] on span "[PERSON_NAME]" at bounding box center [248, 292] width 467 height 20
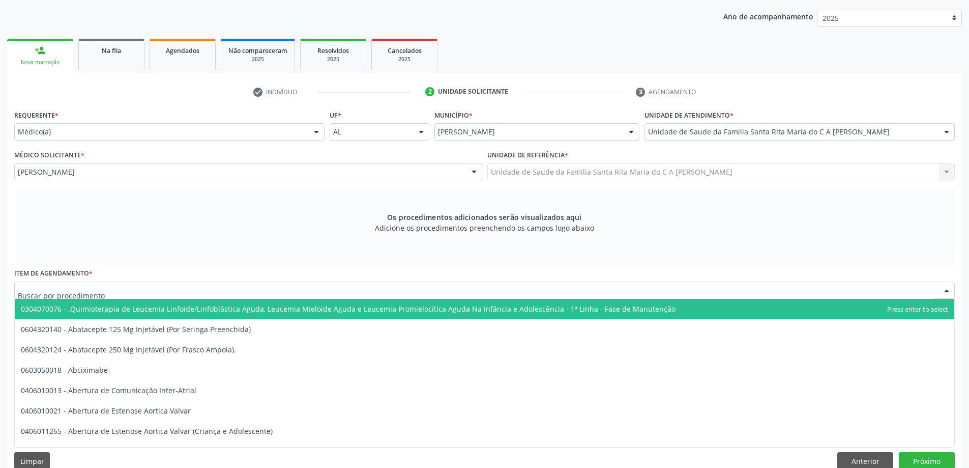
click at [249, 289] on div at bounding box center [484, 289] width 941 height 17
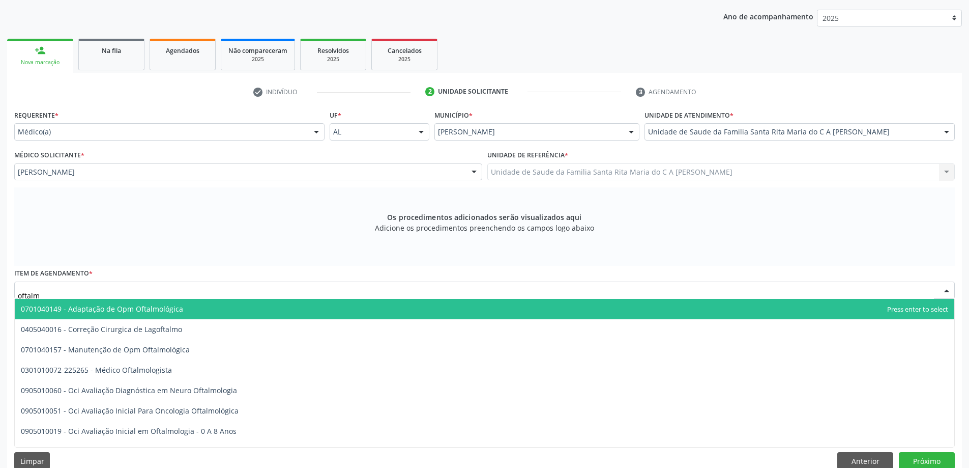
type input "oftalmo"
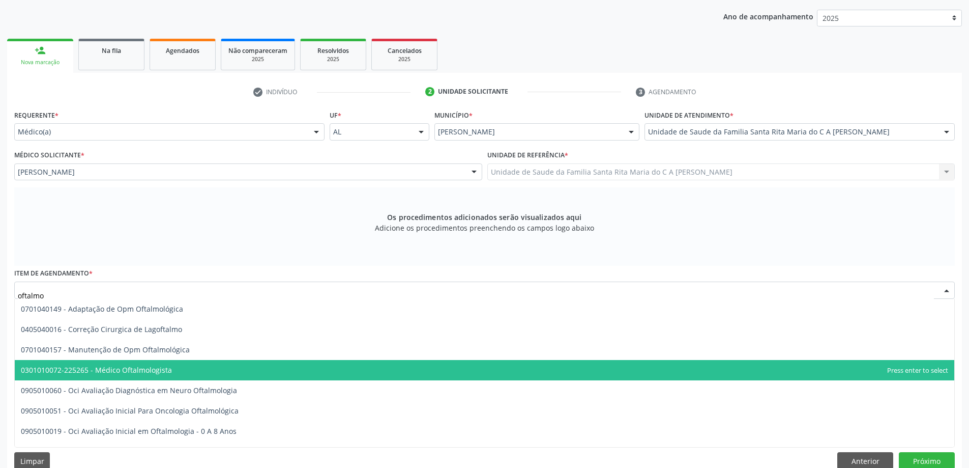
click at [403, 372] on span "0301010072-225265 - Médico Oftalmologista" at bounding box center [485, 370] width 940 height 20
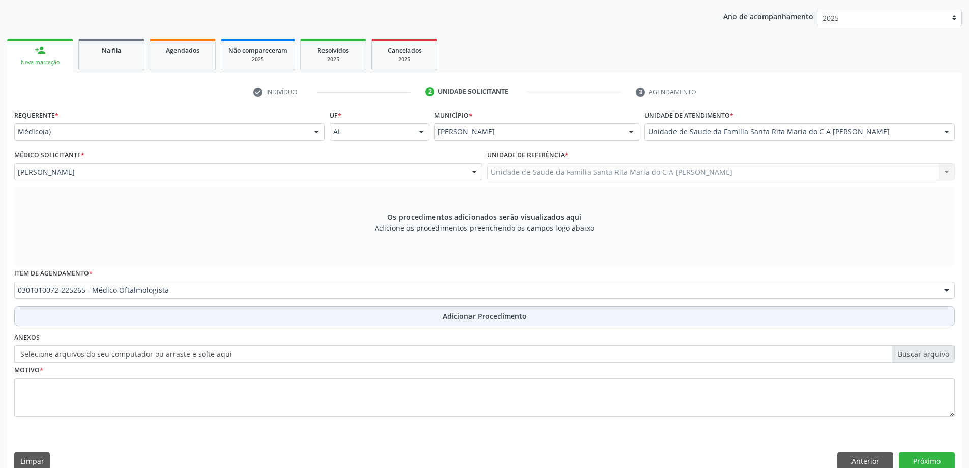
click at [326, 314] on button "Adicionar Procedimento" at bounding box center [484, 316] width 941 height 20
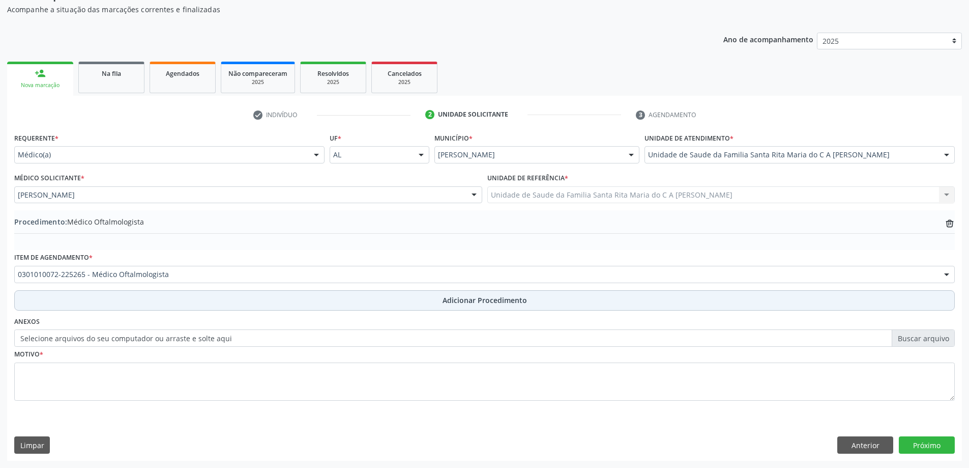
scroll to position [105, 0]
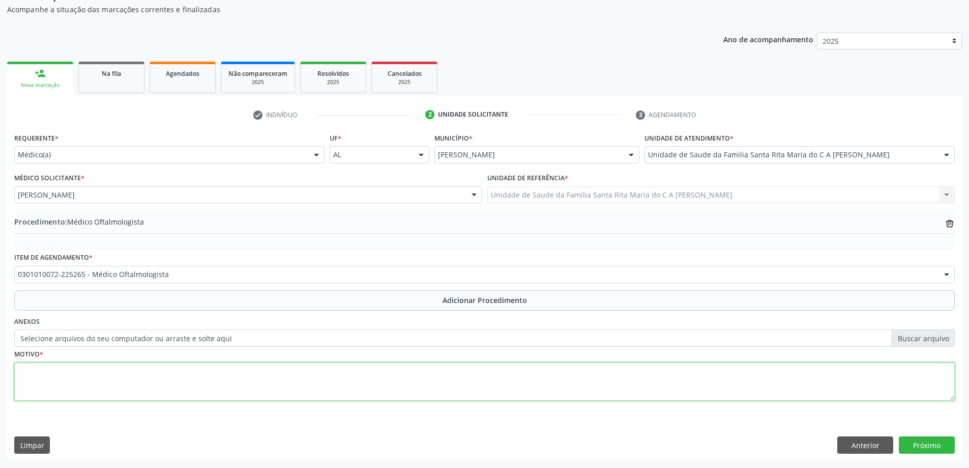
click at [299, 375] on textarea at bounding box center [484, 381] width 941 height 39
click at [35, 372] on textarea "acueidade visual" at bounding box center [484, 381] width 941 height 39
type textarea "acuidade visual"
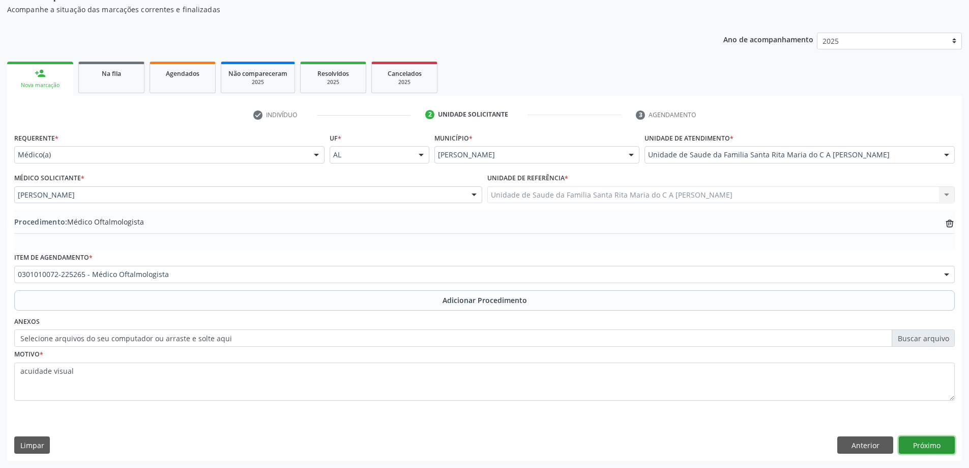
click at [919, 445] on button "Próximo" at bounding box center [927, 444] width 56 height 17
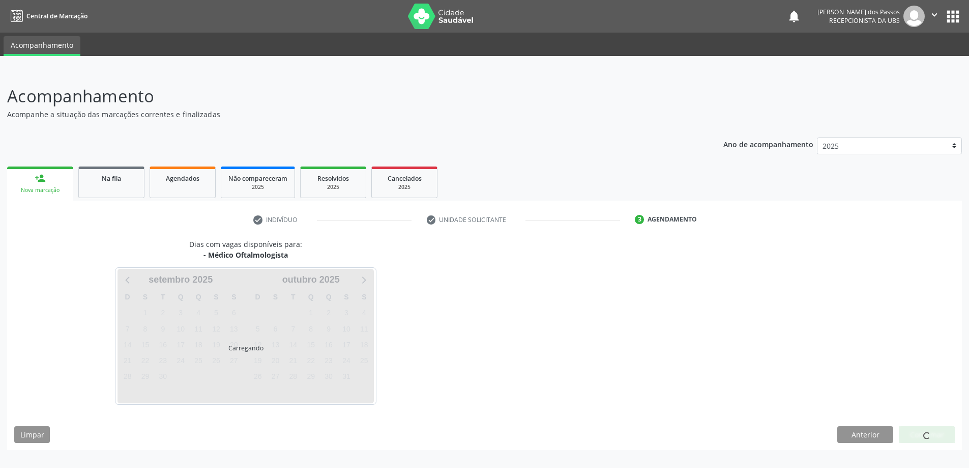
scroll to position [0, 0]
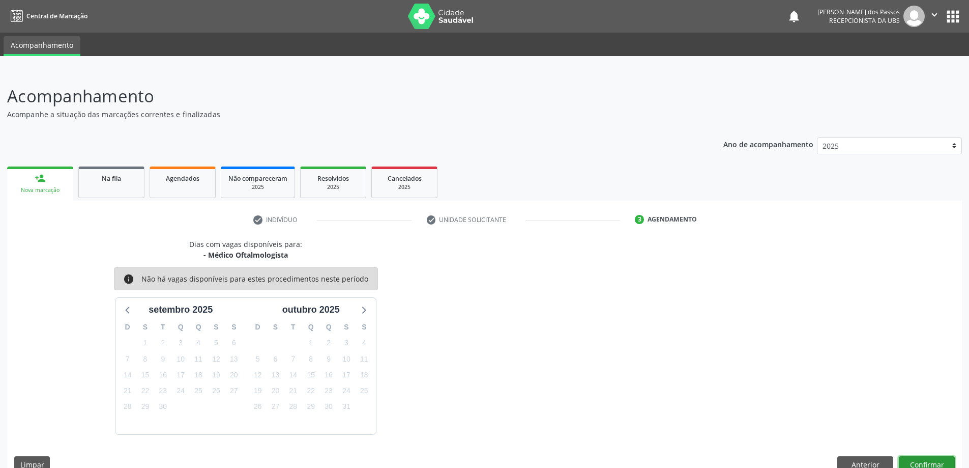
click at [917, 467] on button "Confirmar" at bounding box center [927, 464] width 56 height 17
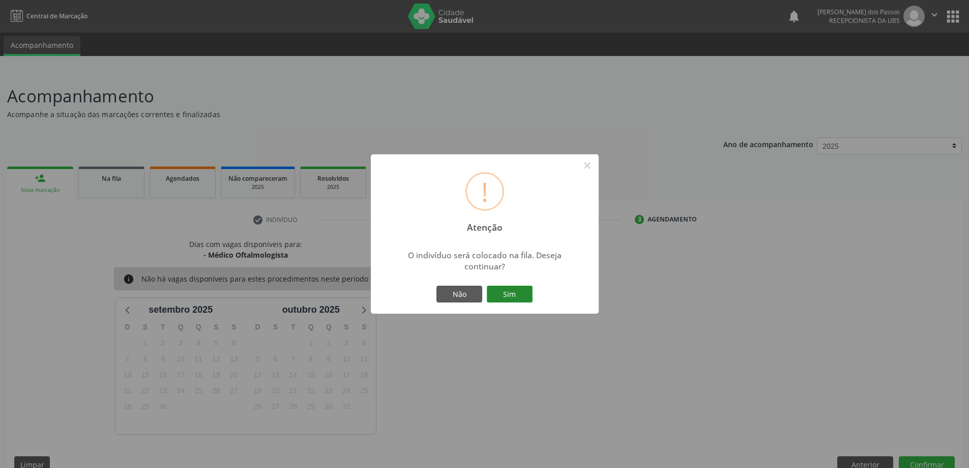
click at [509, 294] on button "Sim" at bounding box center [510, 293] width 46 height 17
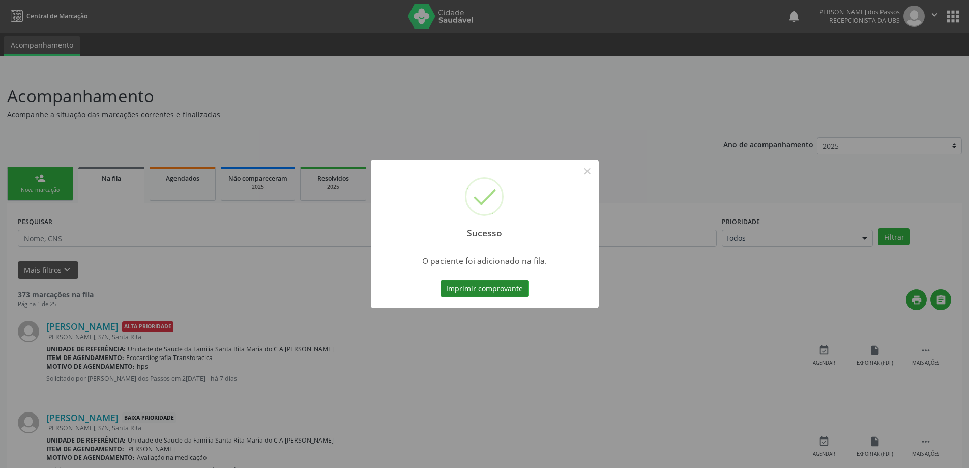
click at [499, 289] on button "Imprimir comprovante" at bounding box center [485, 288] width 89 height 17
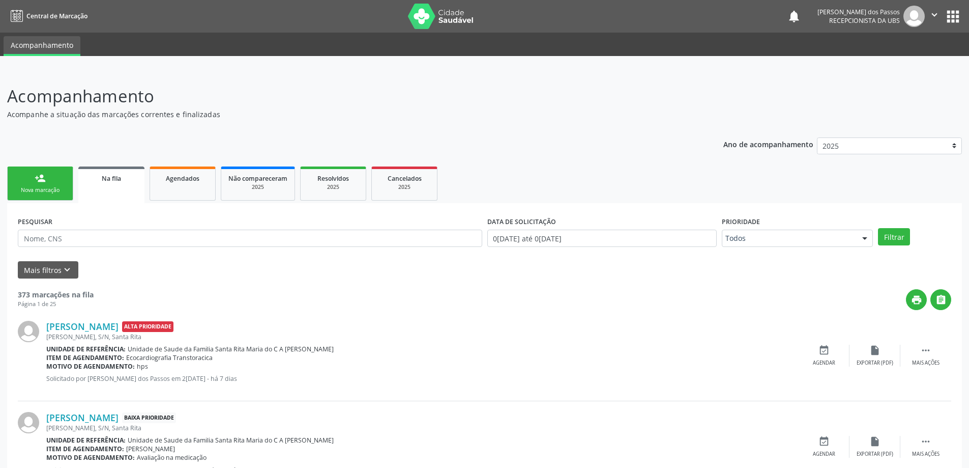
click at [53, 191] on div "Nova marcação" at bounding box center [40, 190] width 51 height 8
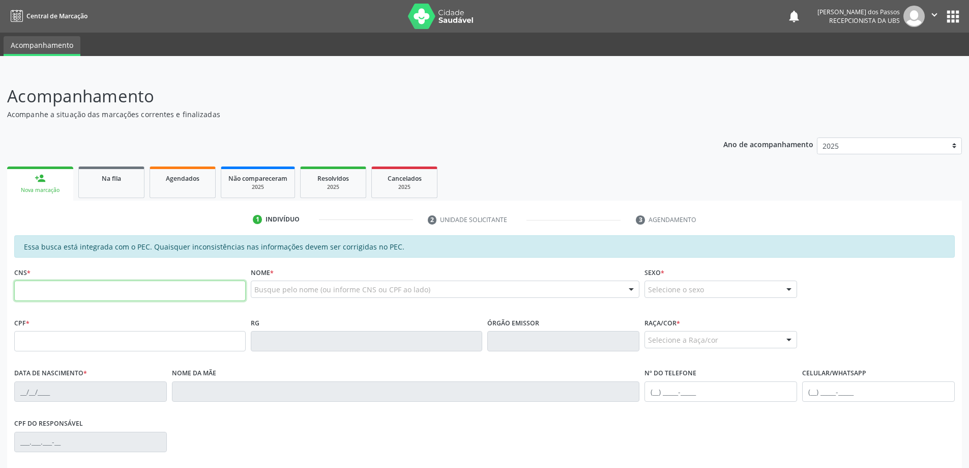
click at [37, 292] on input "text" at bounding box center [129, 290] width 231 height 20
type input "703 2016 0018 5298"
type input "894.714.404-59"
type input "05/09/1972"
type input "Josefa Maria da Silva Santos"
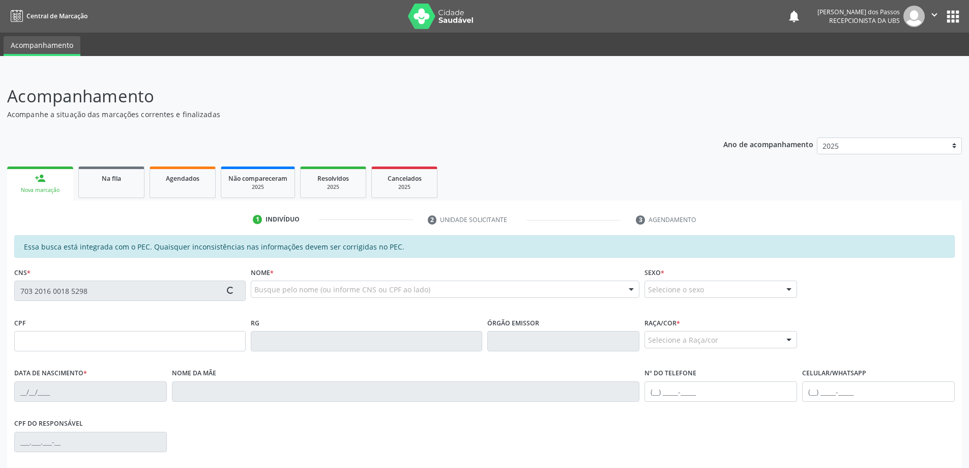
type input "(82) 98711-7362"
type input "S/N"
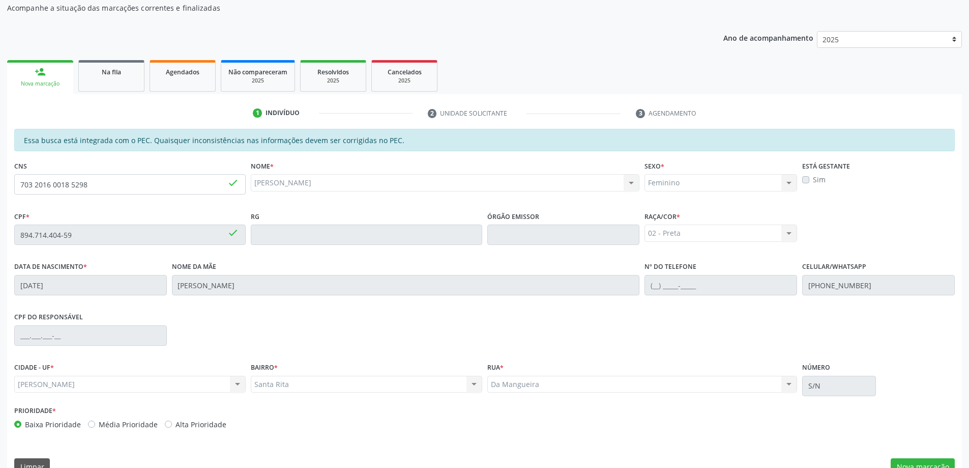
scroll to position [128, 0]
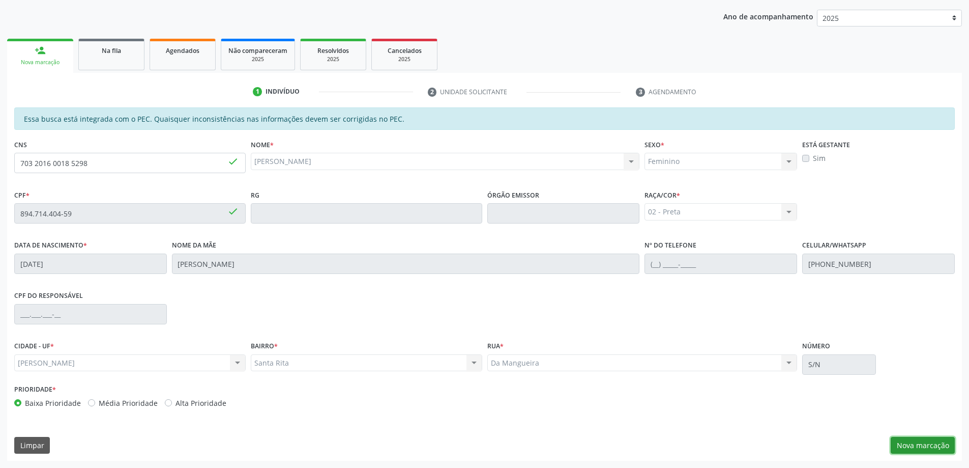
click at [920, 443] on button "Nova marcação" at bounding box center [923, 445] width 64 height 17
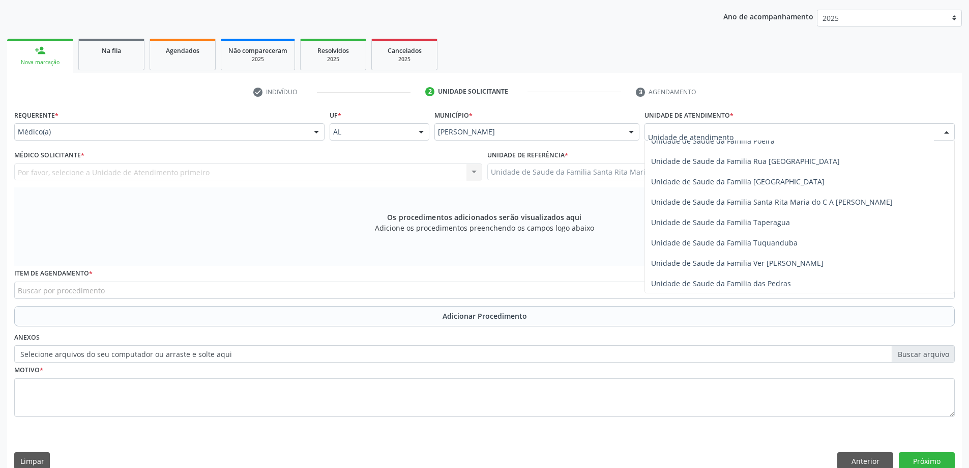
scroll to position [661, 0]
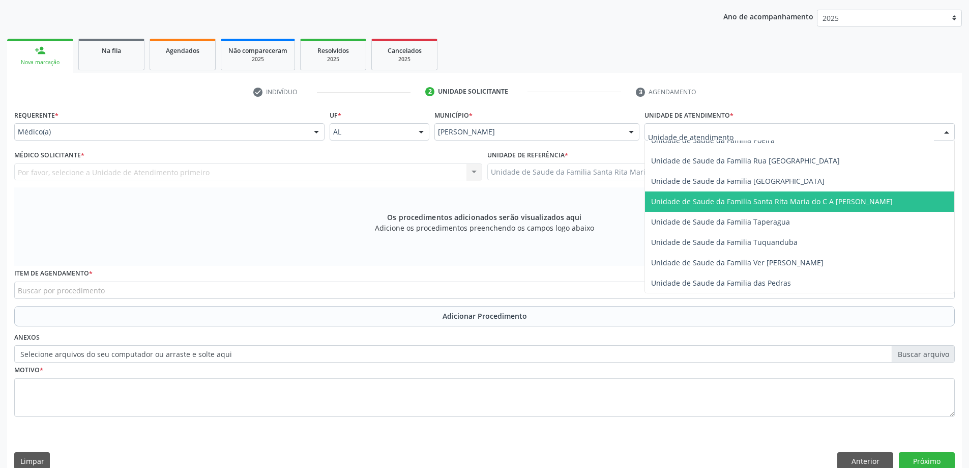
click at [687, 203] on span "Unidade de Saude da Familia Santa Rita Maria do C A [PERSON_NAME]" at bounding box center [772, 201] width 242 height 10
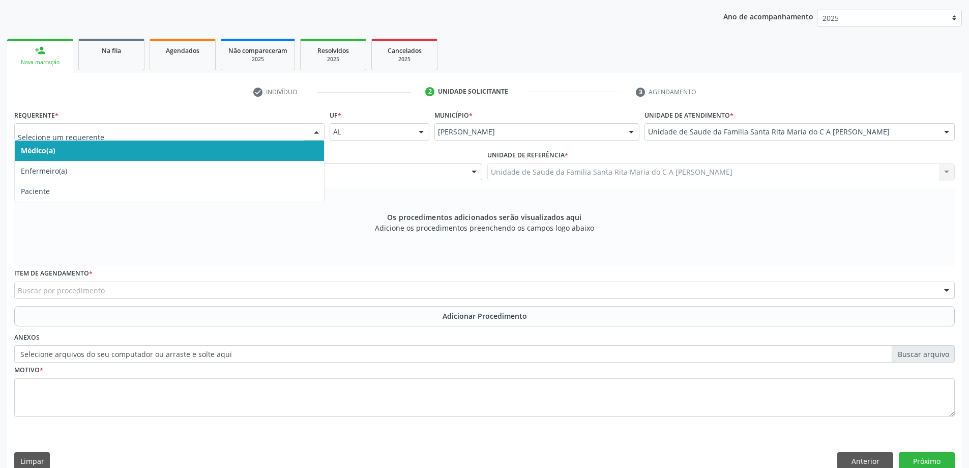
click at [195, 154] on span "Médico(a)" at bounding box center [169, 150] width 309 height 20
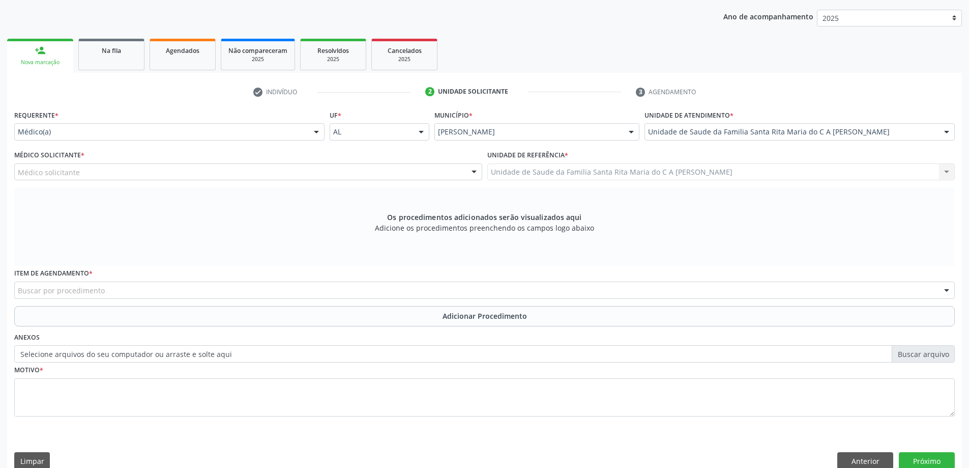
click at [190, 171] on div "Médico solicitante" at bounding box center [248, 171] width 468 height 17
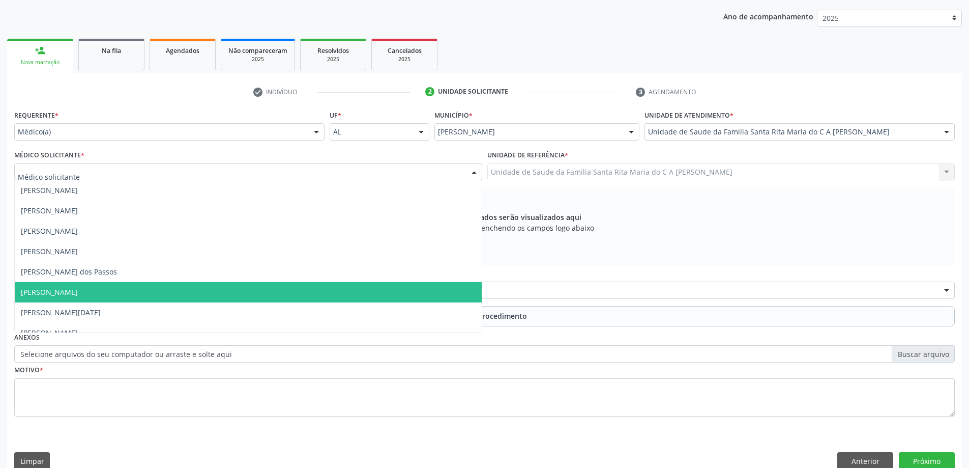
click at [173, 294] on span "[PERSON_NAME]" at bounding box center [248, 292] width 467 height 20
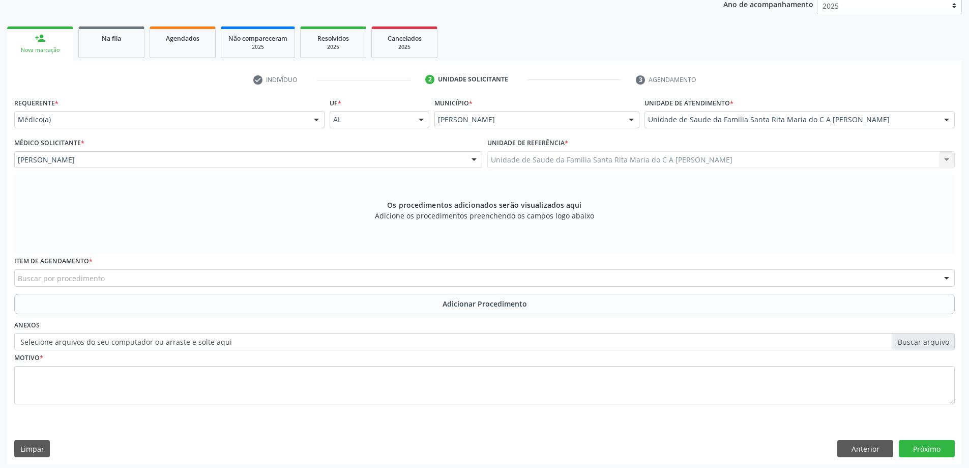
scroll to position [143, 0]
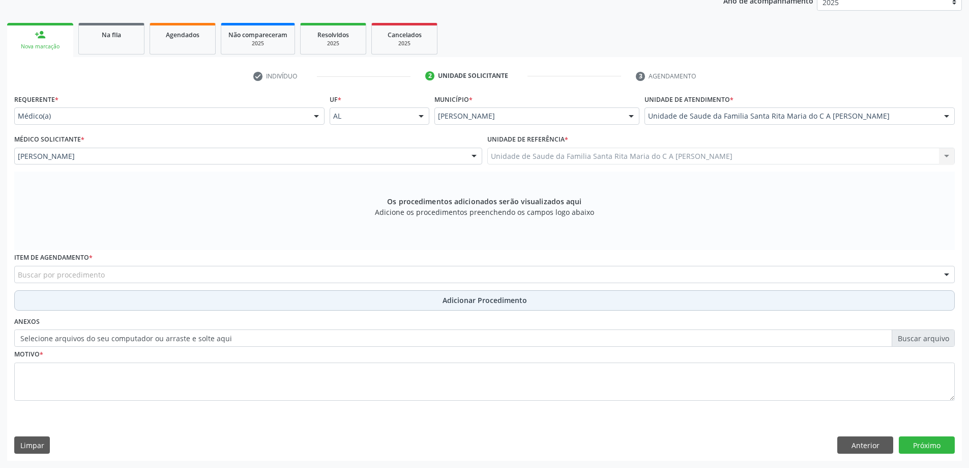
click at [155, 291] on button "Adicionar Procedimento" at bounding box center [484, 300] width 941 height 20
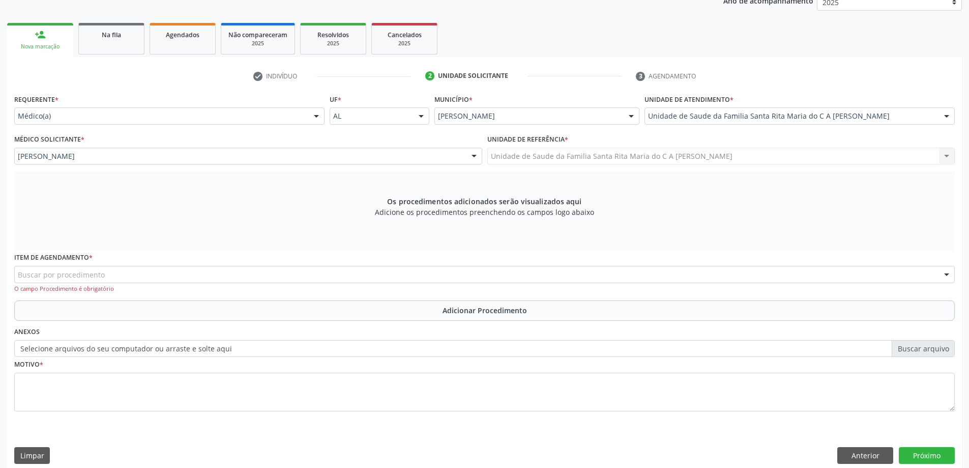
click at [160, 275] on div "Buscar por procedimento" at bounding box center [484, 274] width 941 height 17
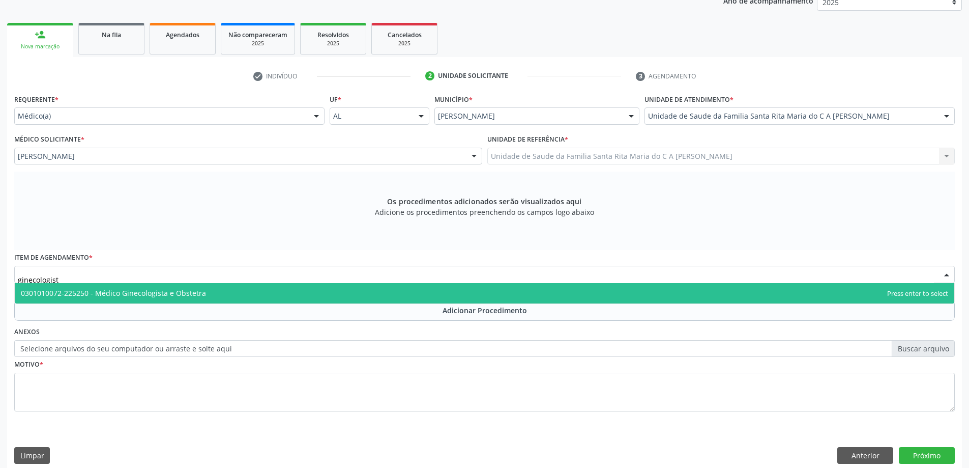
type input "ginecologista"
click at [168, 295] on span "0301010072-225250 - Médico Ginecologista e Obstetra" at bounding box center [113, 293] width 185 height 10
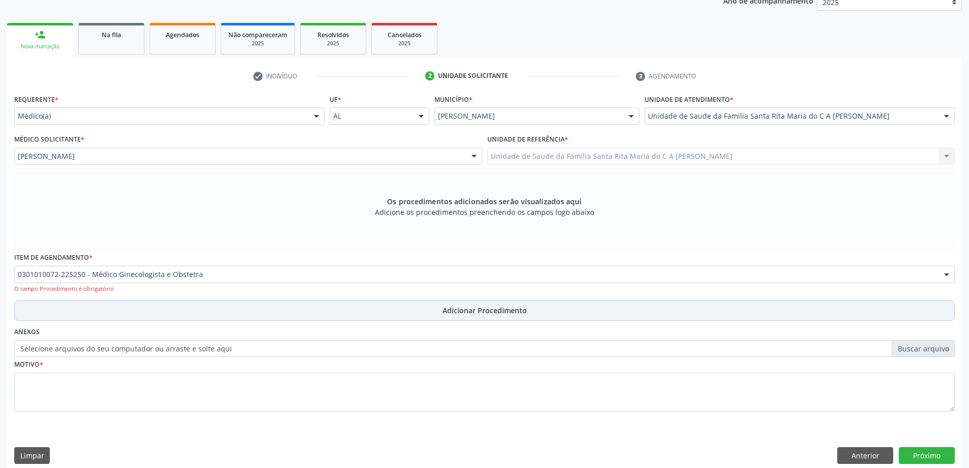
click at [148, 315] on button "Adicionar Procedimento" at bounding box center [484, 310] width 941 height 20
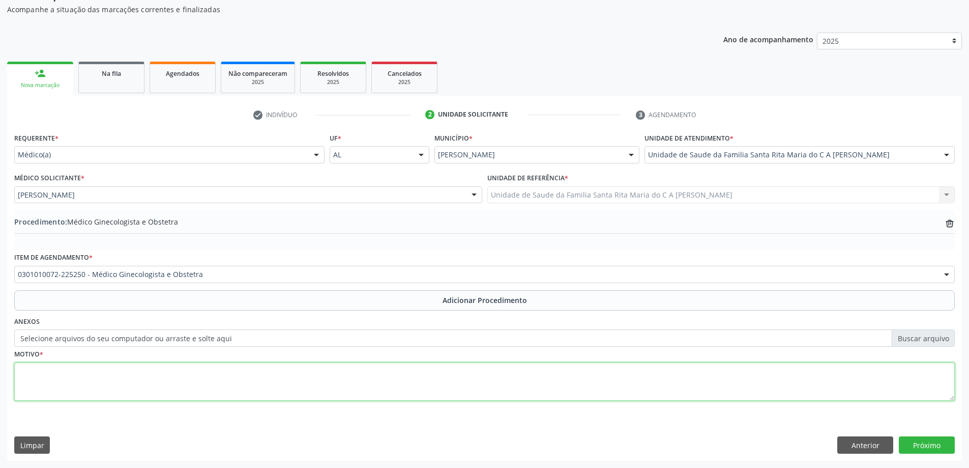
click at [132, 386] on textarea at bounding box center [484, 381] width 941 height 39
type textarea "avaliação"
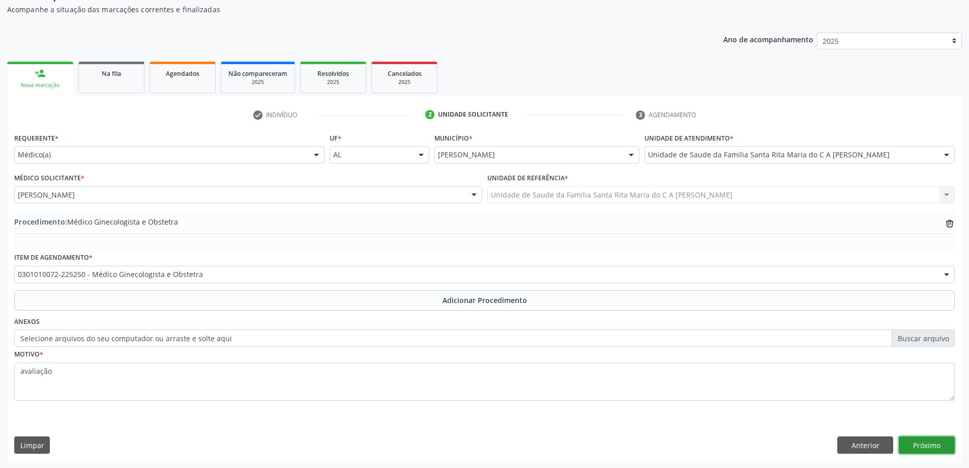
click at [920, 443] on button "Próximo" at bounding box center [927, 444] width 56 height 17
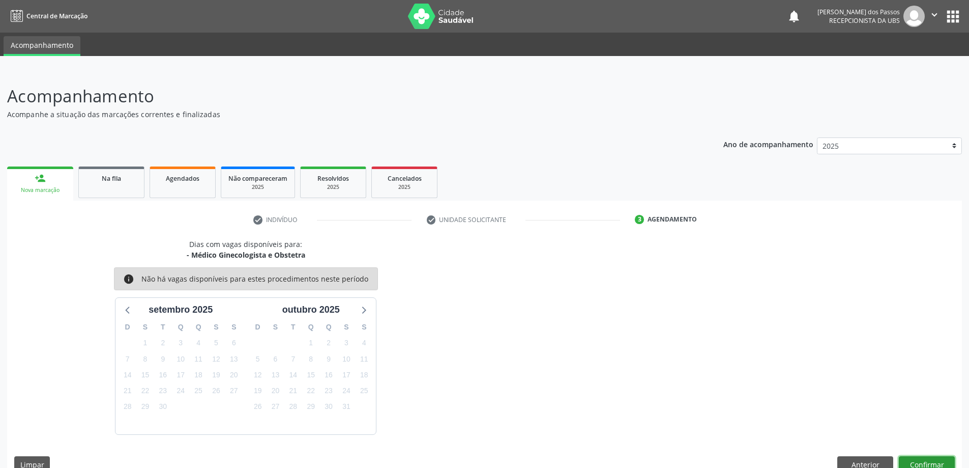
click at [925, 465] on button "Confirmar" at bounding box center [927, 464] width 56 height 17
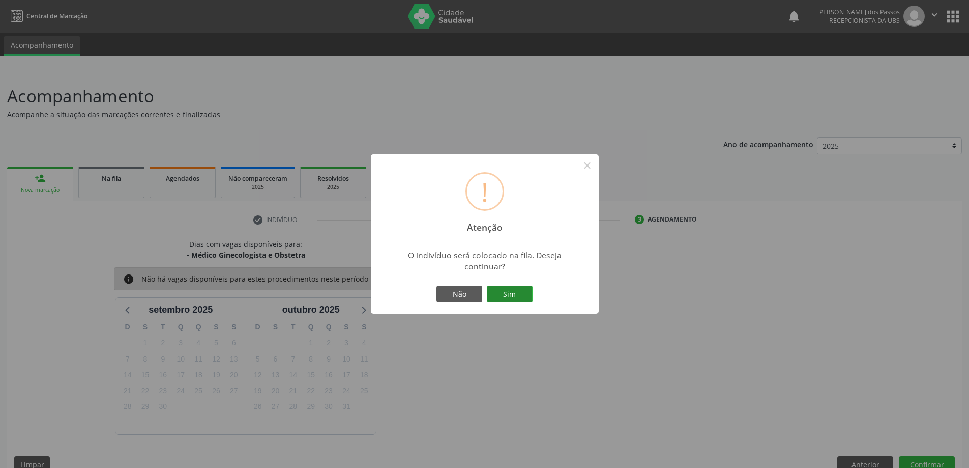
click at [518, 297] on button "Sim" at bounding box center [510, 293] width 46 height 17
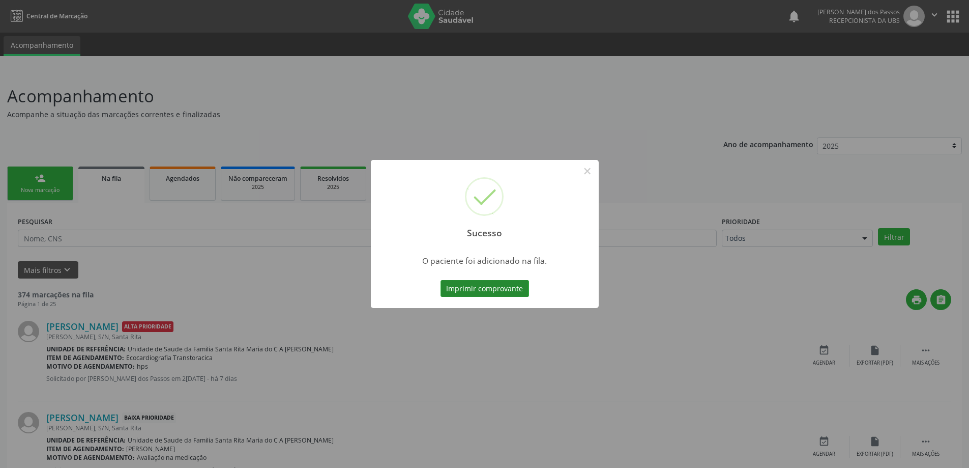
click at [476, 289] on button "Imprimir comprovante" at bounding box center [485, 288] width 89 height 17
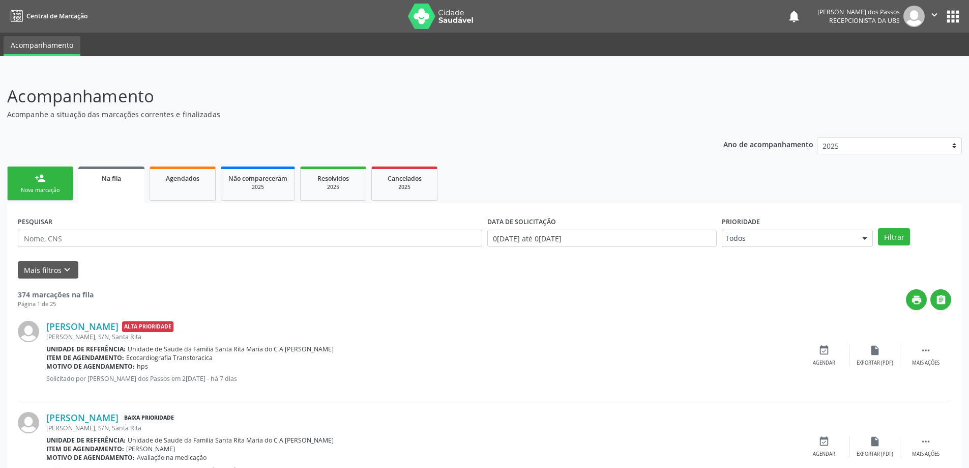
click at [47, 186] on link "person_add Nova marcação" at bounding box center [40, 183] width 66 height 34
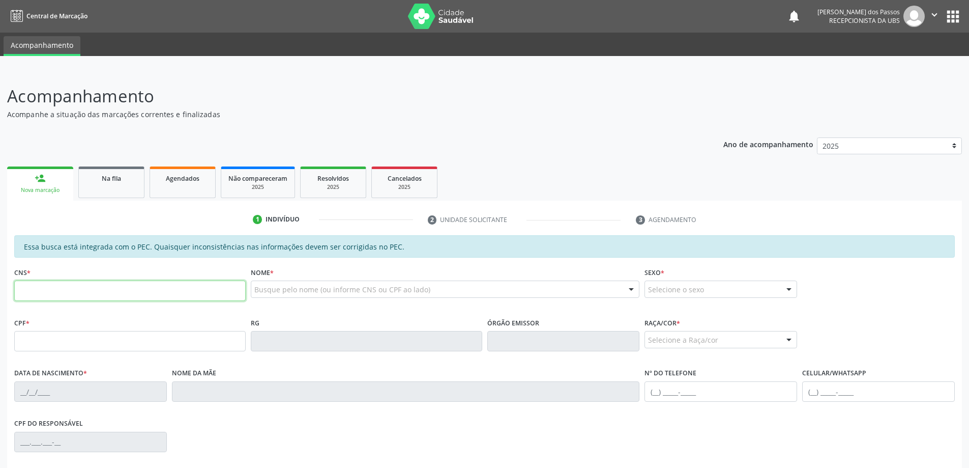
click at [68, 297] on input "text" at bounding box center [129, 290] width 231 height 20
type input "7"
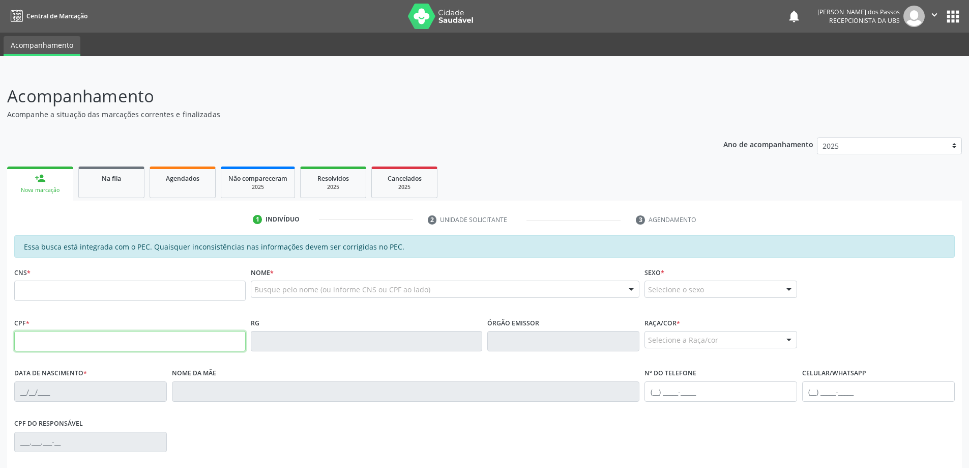
click at [123, 346] on input "text" at bounding box center [129, 341] width 231 height 20
type input "142.732.294-55"
type input "702 0043 9048 2581"
type input "30/09/2005"
type input "Genilda Maria de Lima Nascimento"
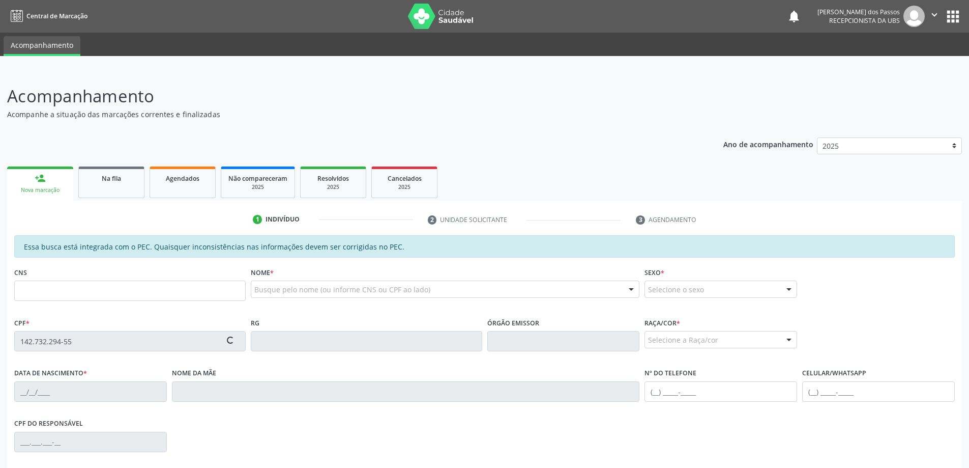
type input "(82) 99118-6380"
type input "S/N"
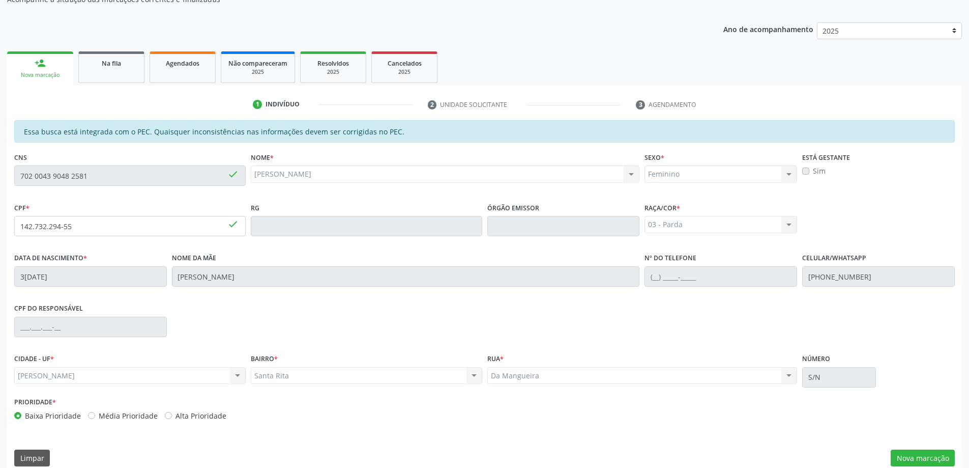
scroll to position [128, 0]
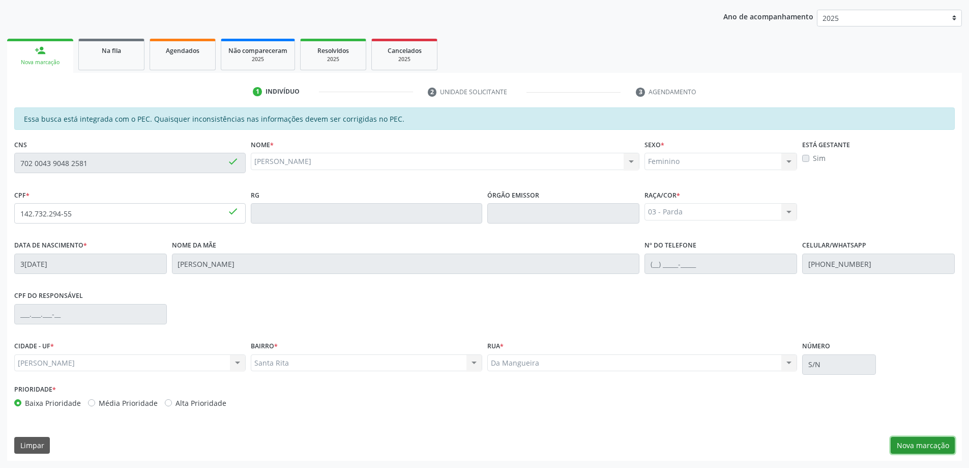
click at [918, 448] on button "Nova marcação" at bounding box center [923, 445] width 64 height 17
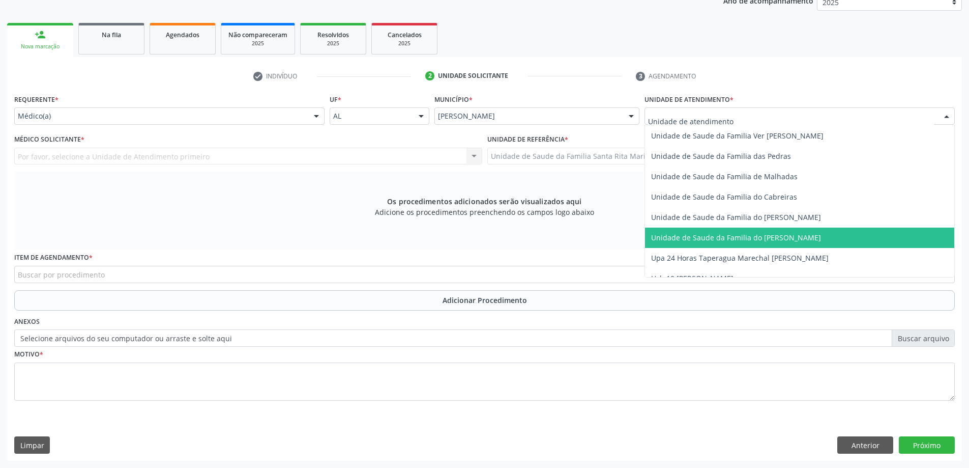
scroll to position [703, 0]
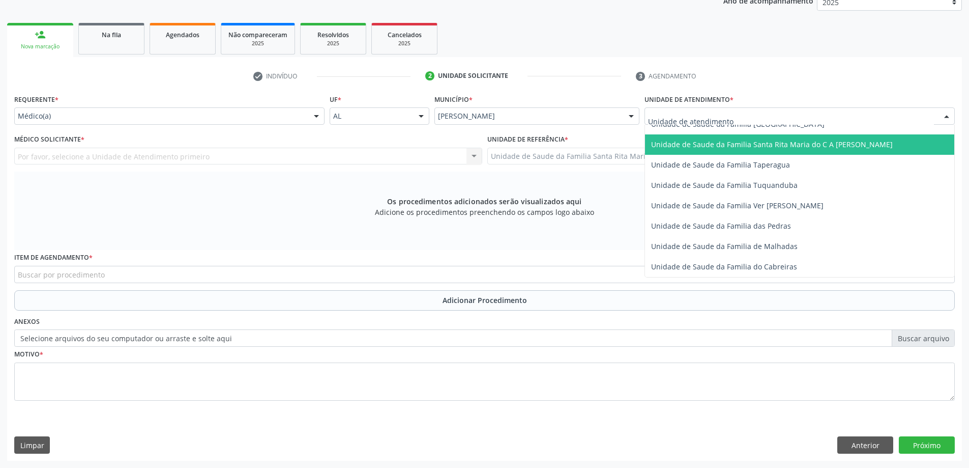
click at [706, 149] on span "Unidade de Saude da Familia Santa Rita Maria do C A [PERSON_NAME]" at bounding box center [799, 144] width 309 height 20
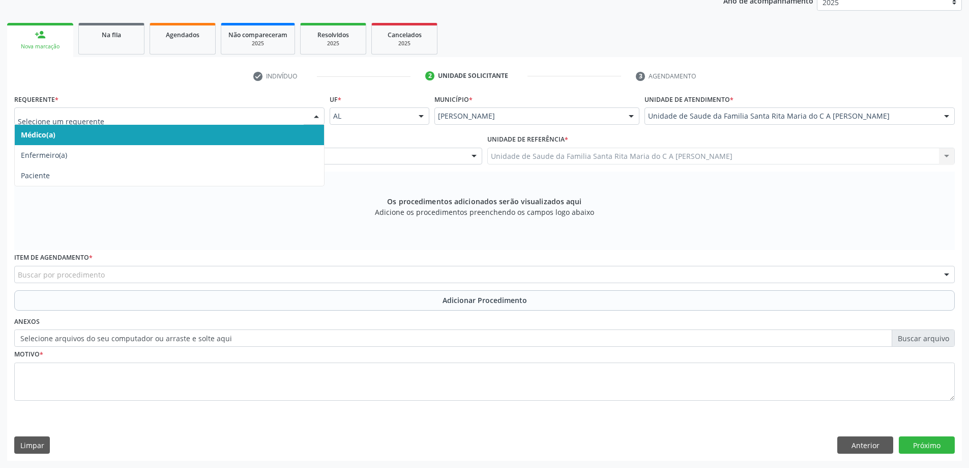
click at [282, 133] on span "Médico(a)" at bounding box center [169, 135] width 309 height 20
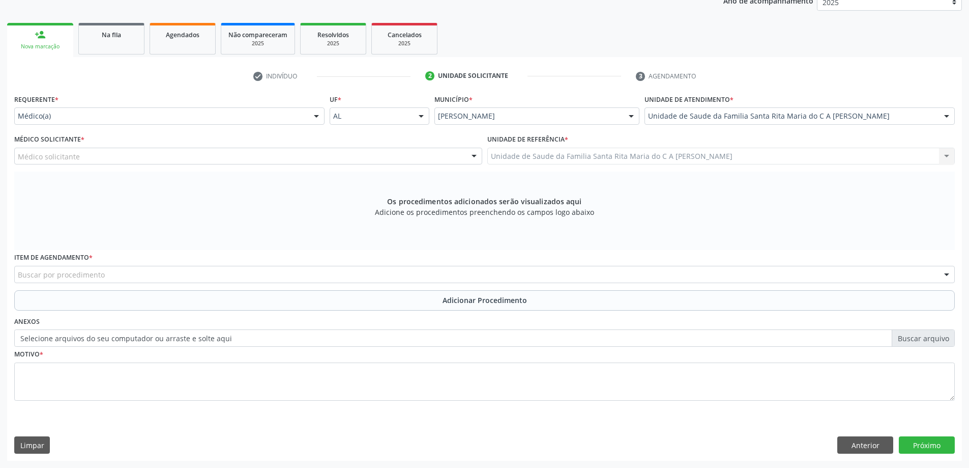
click at [260, 154] on div "Médico solicitante" at bounding box center [248, 156] width 468 height 17
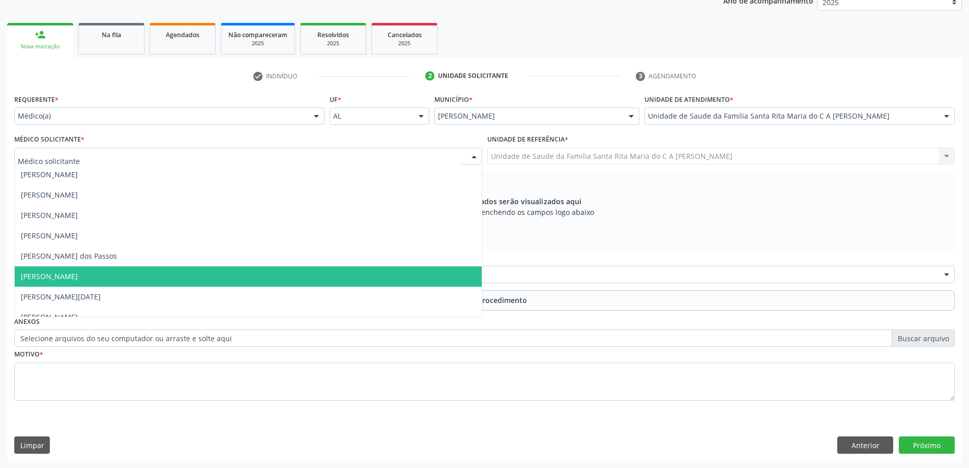
click at [242, 277] on span "[PERSON_NAME]" at bounding box center [248, 276] width 467 height 20
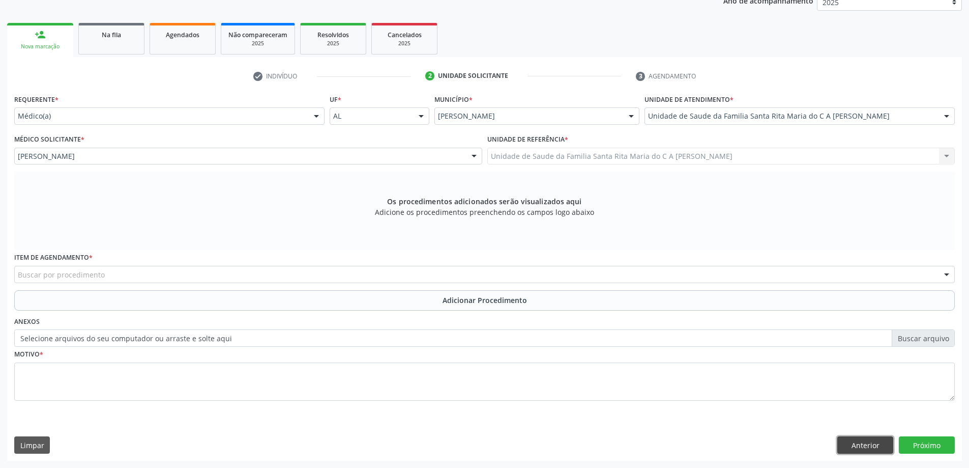
click at [847, 445] on button "Anterior" at bounding box center [865, 444] width 56 height 17
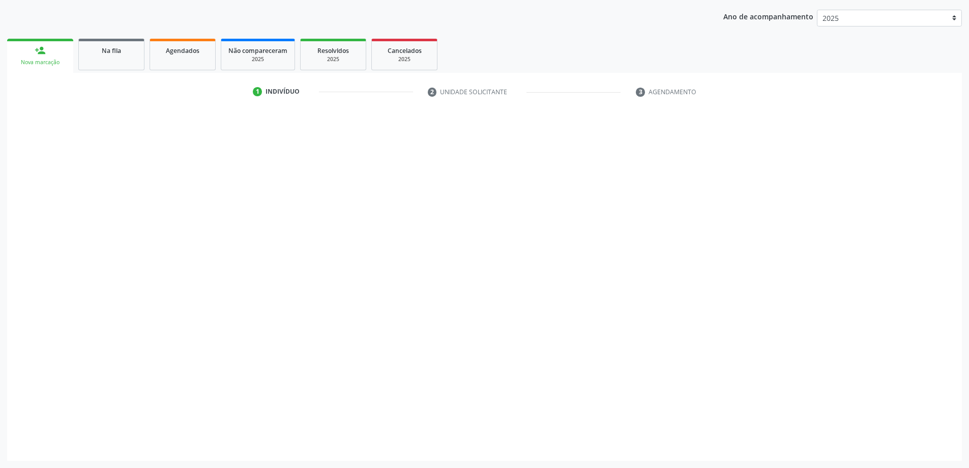
scroll to position [128, 0]
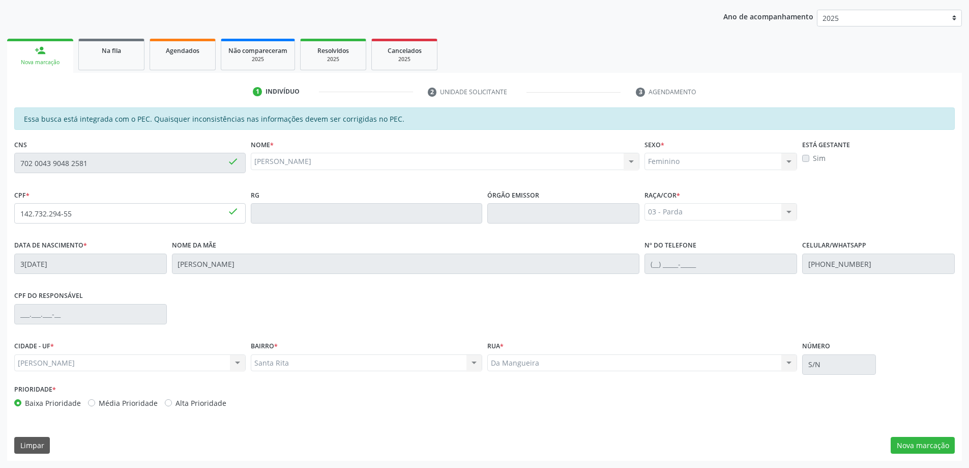
click at [813, 160] on label "Sim" at bounding box center [819, 158] width 13 height 11
click at [813, 159] on label "Sim" at bounding box center [819, 158] width 13 height 11
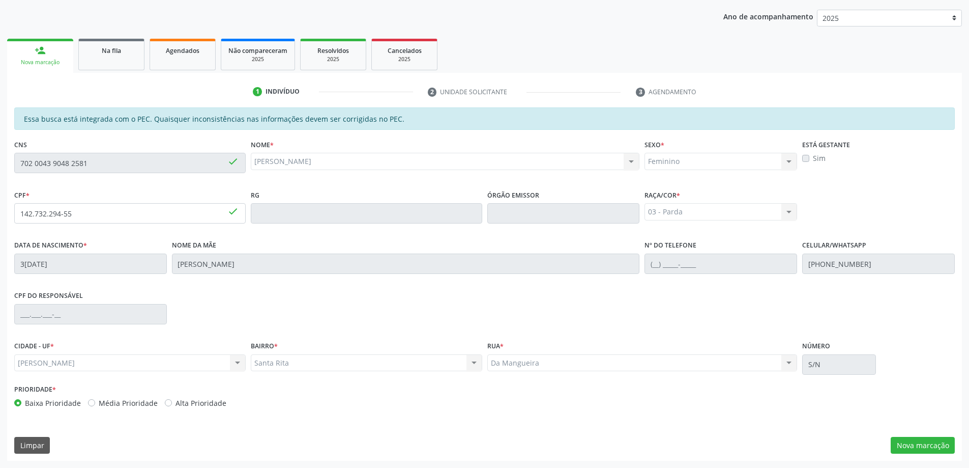
click at [813, 159] on label "Sim" at bounding box center [819, 158] width 13 height 11
click at [813, 158] on label "Sim" at bounding box center [819, 158] width 13 height 11
click at [923, 444] on button "Nova marcação" at bounding box center [923, 445] width 64 height 17
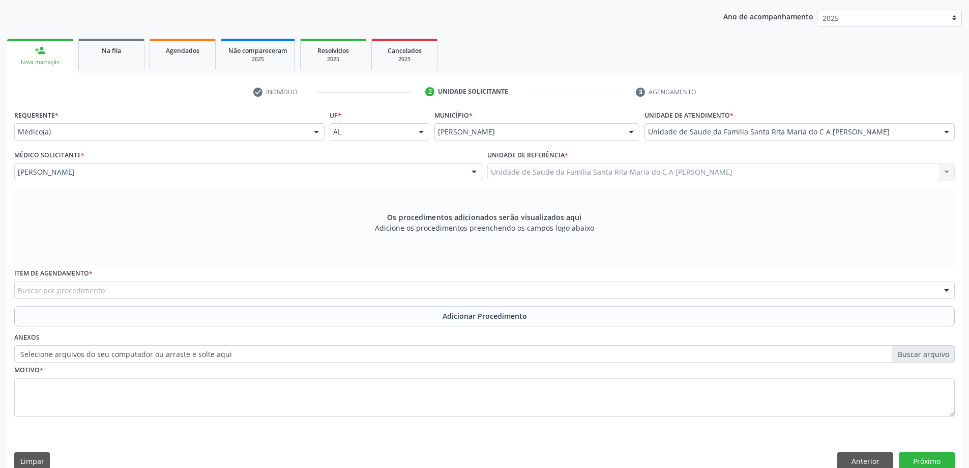
click at [280, 289] on div "Buscar por procedimento" at bounding box center [484, 289] width 941 height 17
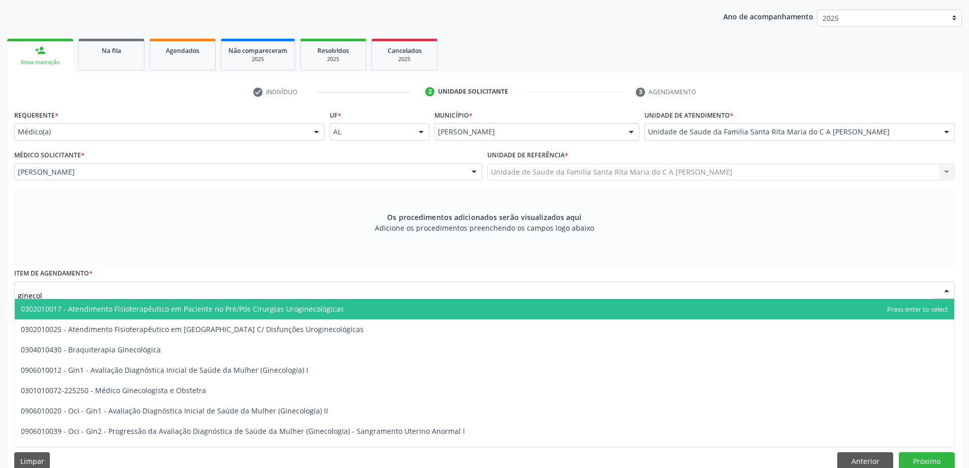
type input "ginecolo"
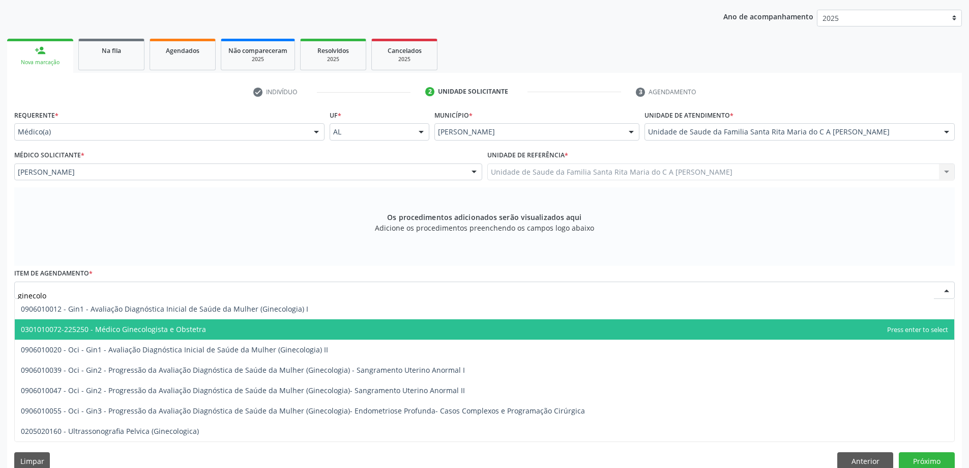
click at [261, 327] on span "0301010072-225250 - Médico Ginecologista e Obstetra" at bounding box center [485, 329] width 940 height 20
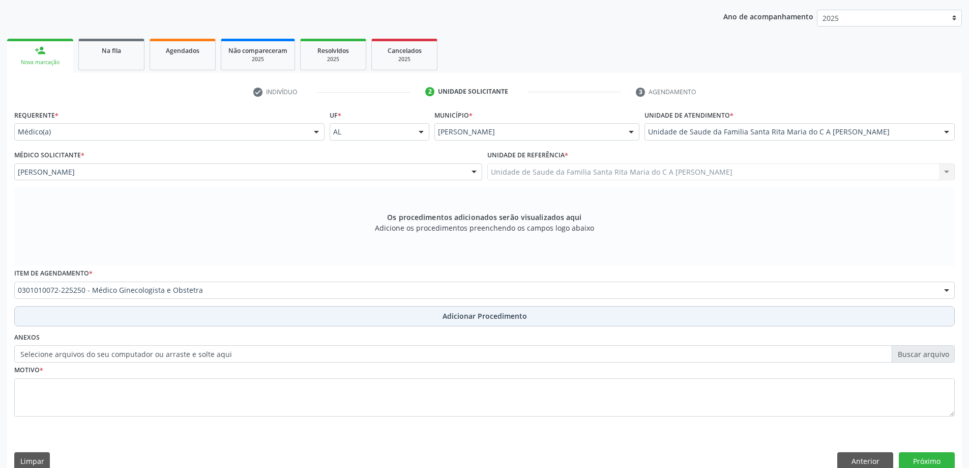
click at [252, 320] on button "Adicionar Procedimento" at bounding box center [484, 316] width 941 height 20
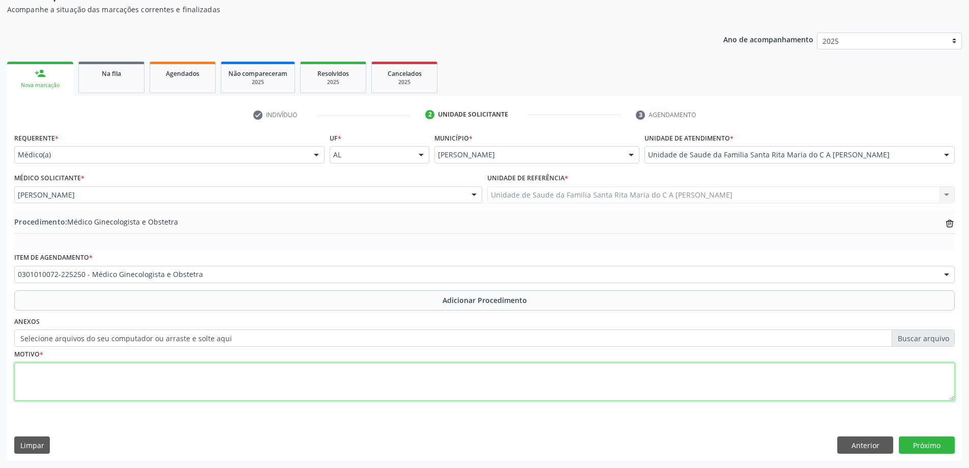
click at [258, 384] on textarea at bounding box center [484, 381] width 941 height 39
type textarea "gestante com"
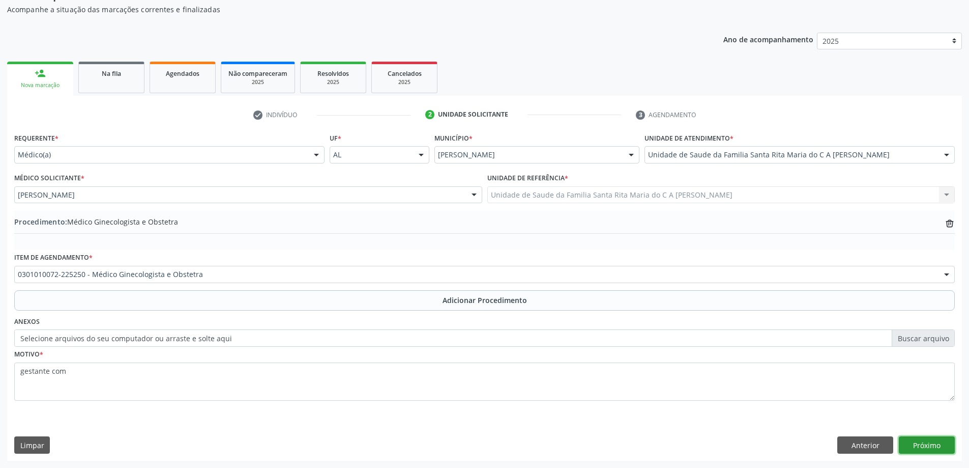
click at [937, 447] on button "Próximo" at bounding box center [927, 444] width 56 height 17
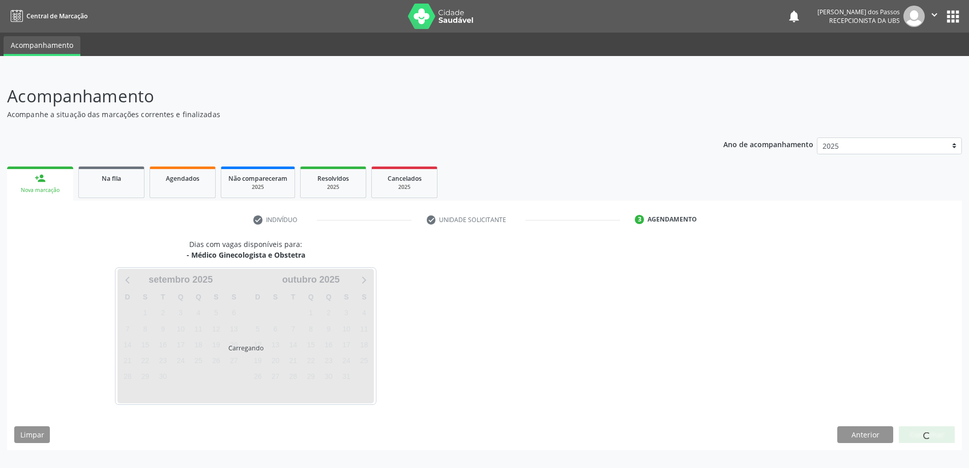
scroll to position [0, 0]
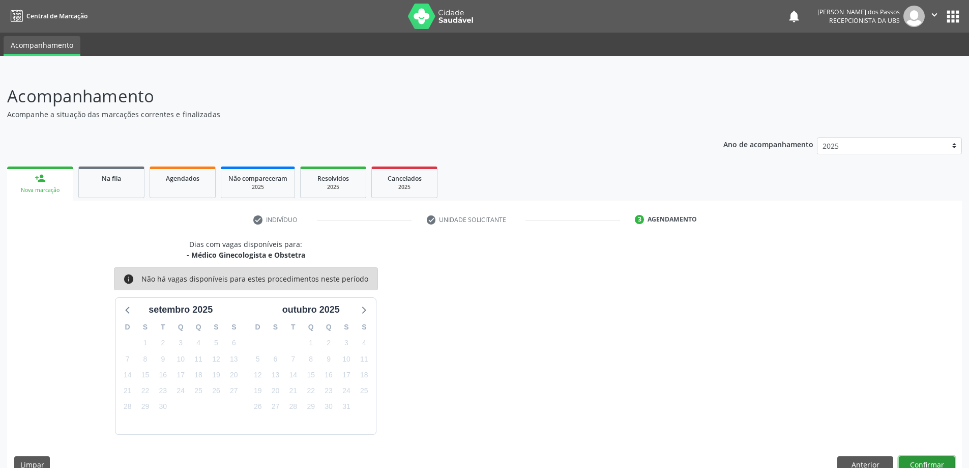
click at [922, 459] on button "Confirmar" at bounding box center [927, 464] width 56 height 17
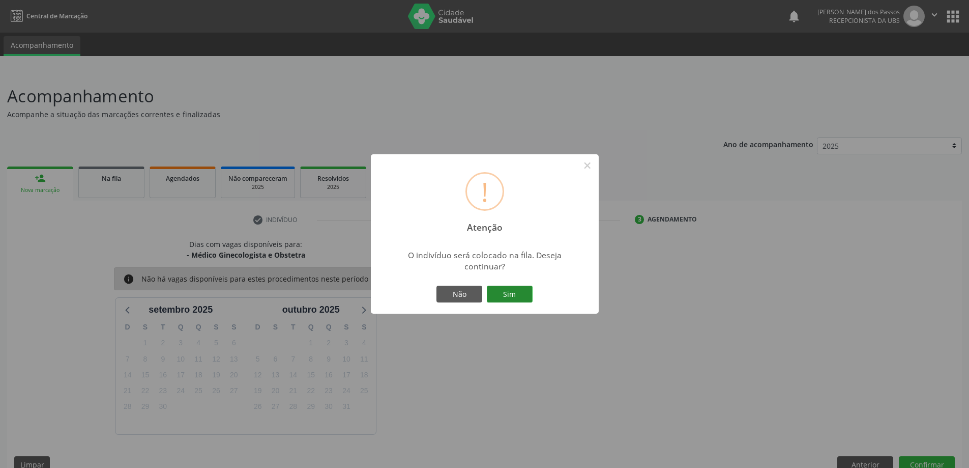
click at [495, 293] on button "Sim" at bounding box center [510, 293] width 46 height 17
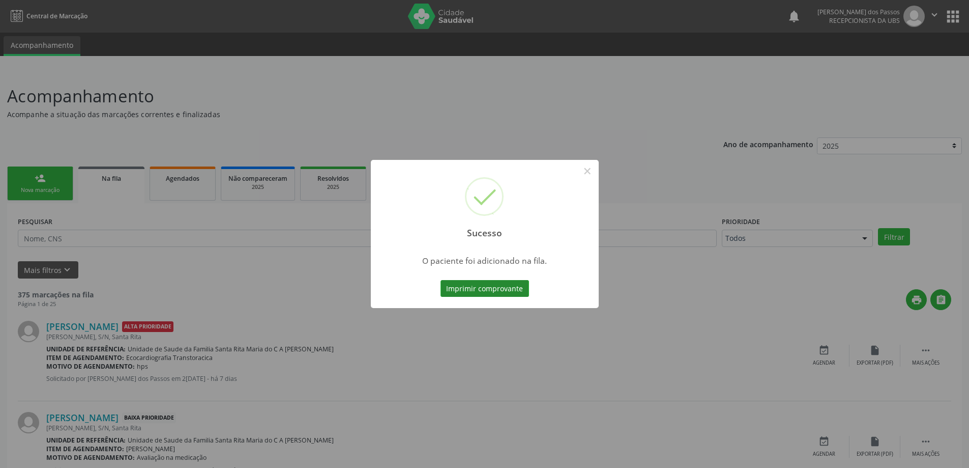
click at [465, 285] on button "Imprimir comprovante" at bounding box center [485, 288] width 89 height 17
